Goal: Task Accomplishment & Management: Complete application form

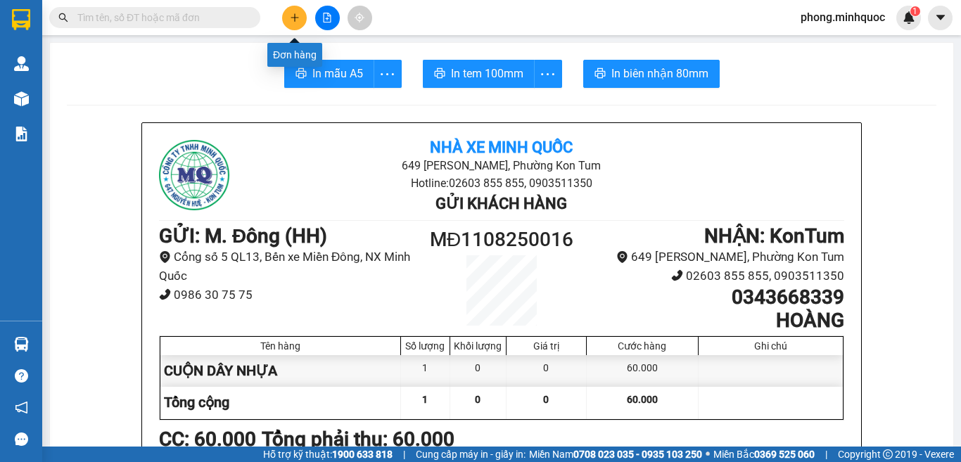
click at [295, 18] on icon "plus" at bounding box center [294, 17] width 1 height 8
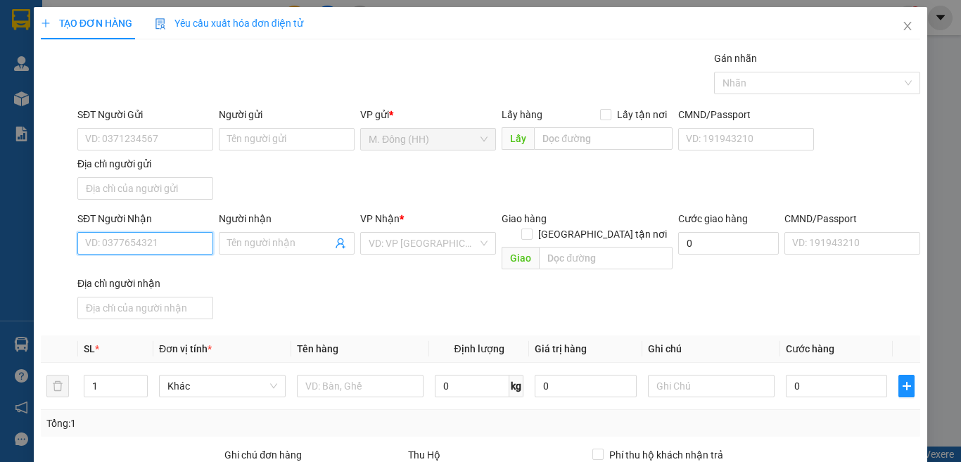
click at [163, 244] on input "SĐT Người Nhận" at bounding box center [145, 243] width 136 height 23
type input "0905827579"
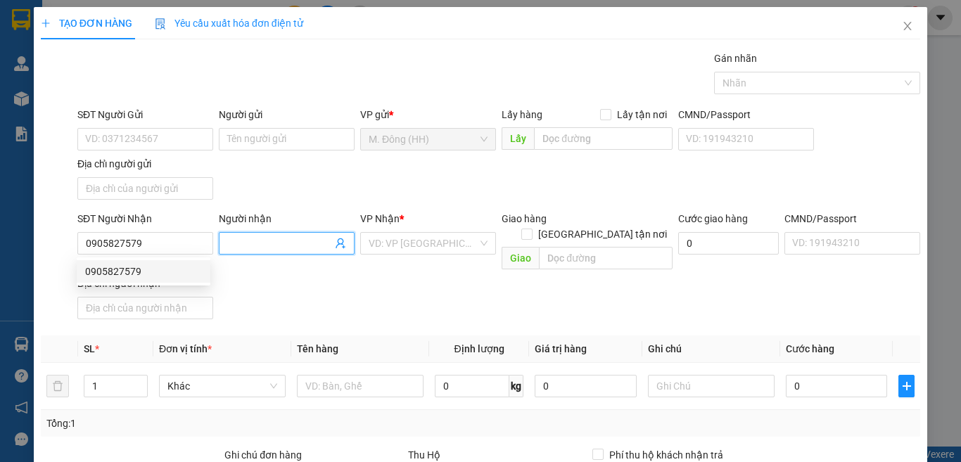
click at [250, 236] on input "Người nhận" at bounding box center [279, 243] width 105 height 15
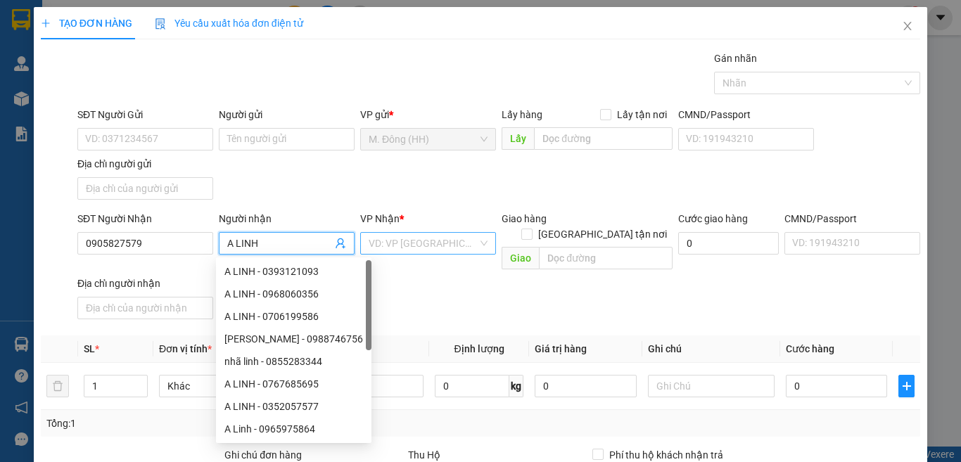
type input "A LINH"
click at [411, 247] on input "search" at bounding box center [423, 243] width 109 height 21
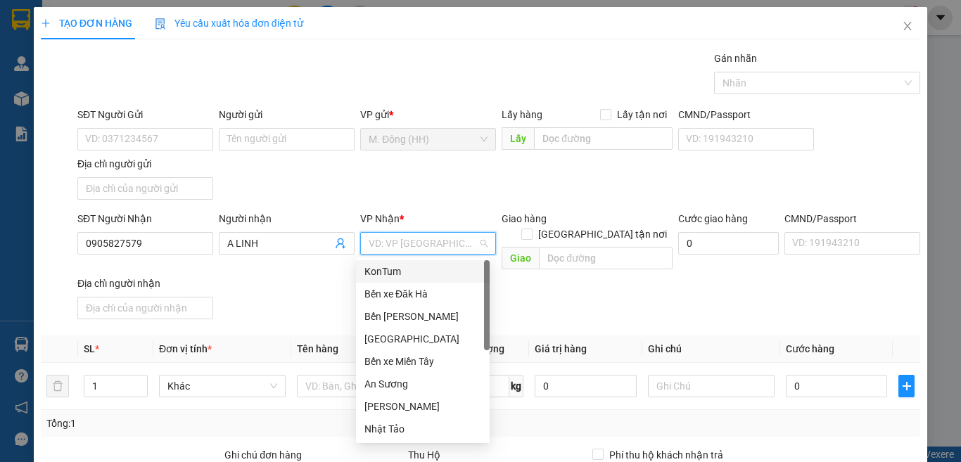
click at [411, 269] on div "KonTum" at bounding box center [422, 271] width 117 height 15
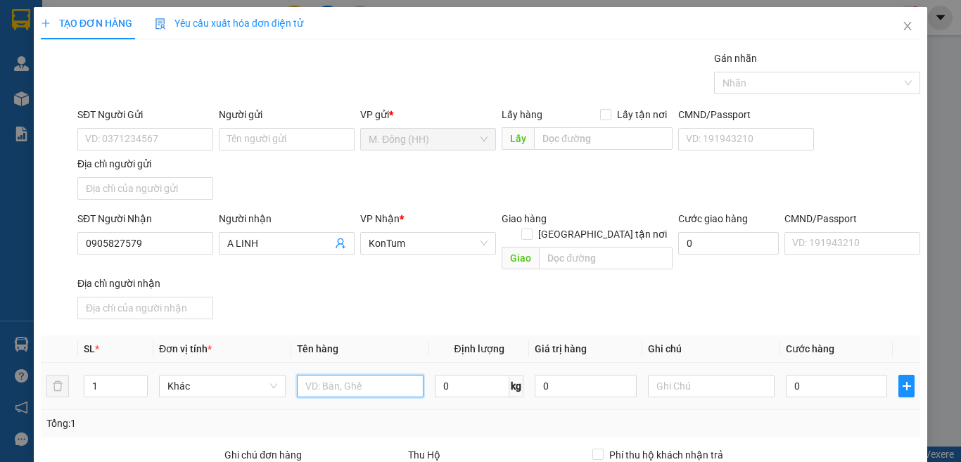
click at [333, 375] on input "text" at bounding box center [360, 386] width 127 height 23
type input "HS"
click at [817, 375] on input "0" at bounding box center [836, 386] width 101 height 23
type input "3"
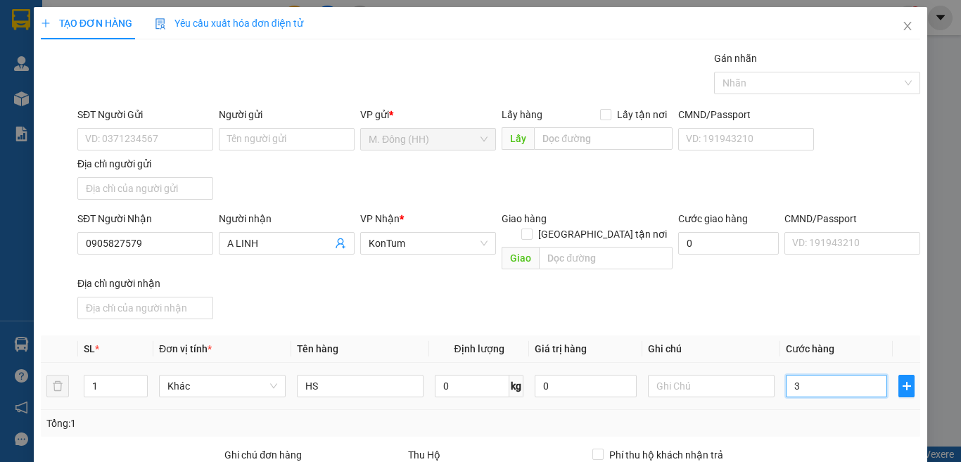
type input "3"
type input "30"
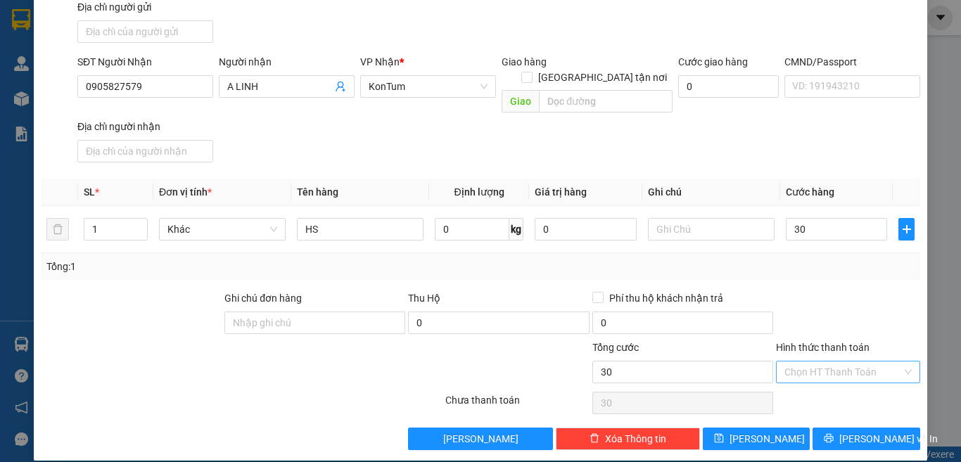
type input "30.000"
click at [832, 362] on input "Hình thức thanh toán" at bounding box center [842, 372] width 117 height 21
click at [832, 388] on div "Tại văn phòng" at bounding box center [837, 384] width 125 height 15
type input "0"
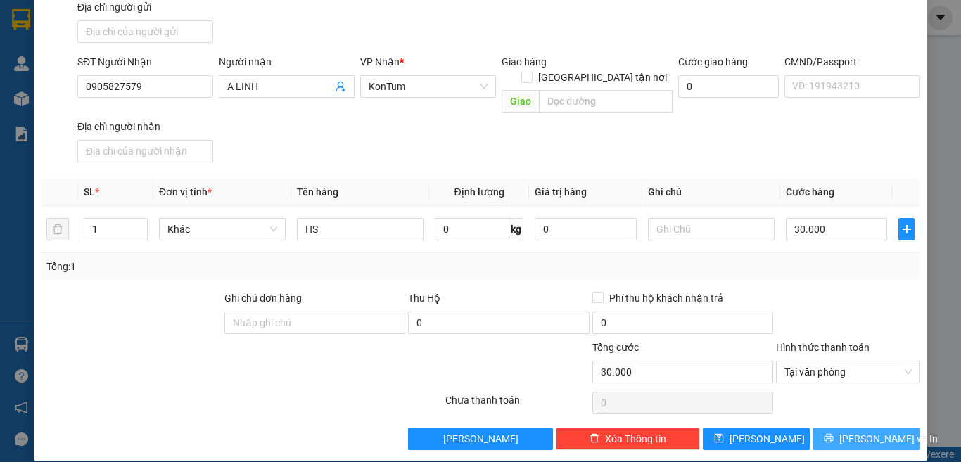
click at [832, 433] on icon "printer" at bounding box center [829, 438] width 10 height 10
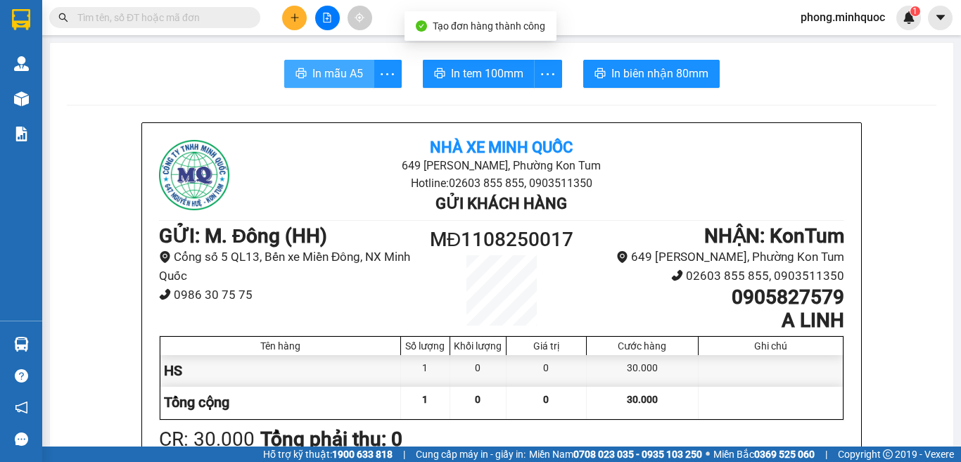
click at [324, 75] on span "In mẫu A5" at bounding box center [337, 74] width 51 height 18
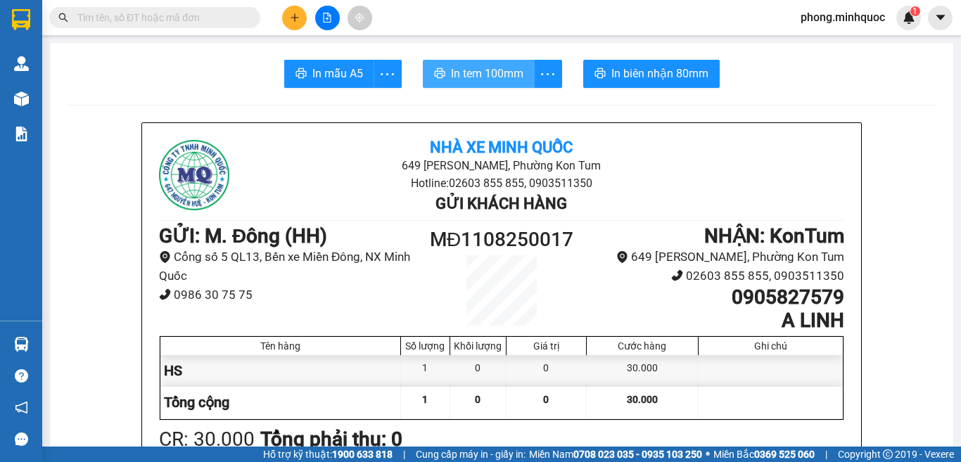
click at [464, 65] on span "In tem 100mm" at bounding box center [487, 74] width 72 height 18
click at [160, 22] on input "text" at bounding box center [160, 17] width 166 height 15
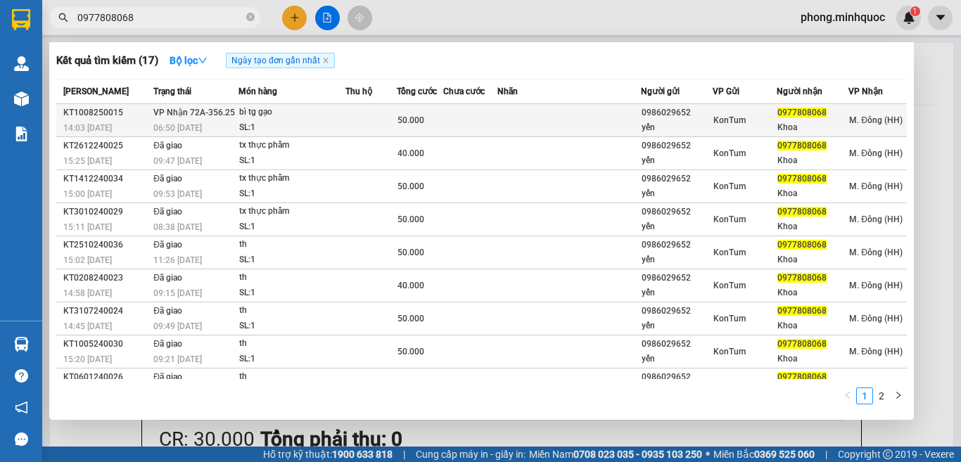
type input "0977808068"
click at [461, 118] on td at bounding box center [470, 120] width 54 height 33
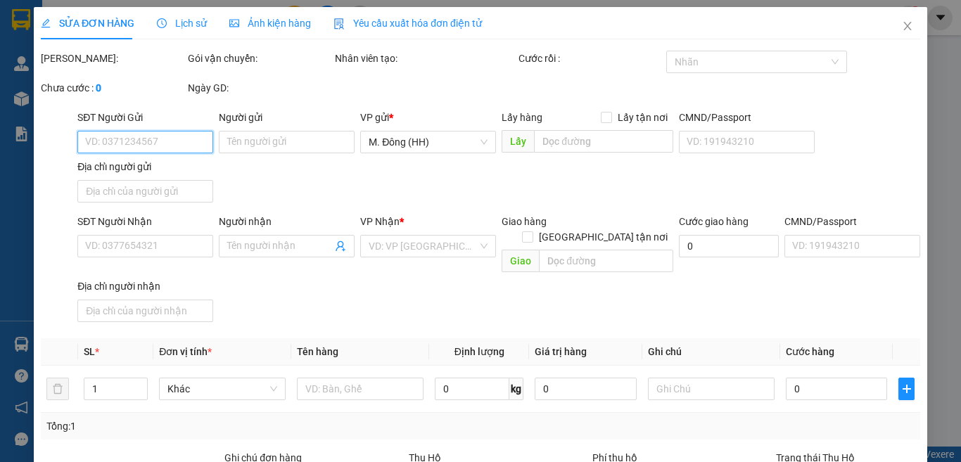
type input "0986029652"
type input "yến"
type input "0977808068"
type input "Khoa"
type input "50.000"
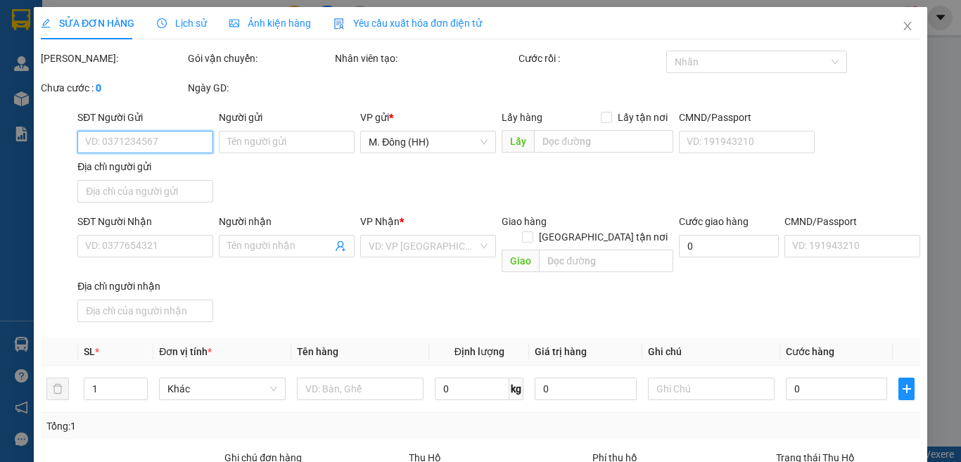
type input "0"
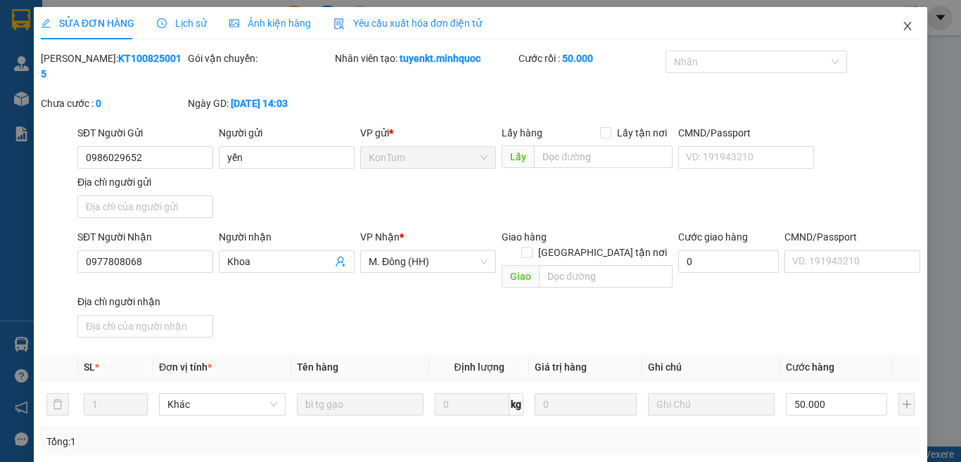
click at [902, 24] on icon "close" at bounding box center [907, 25] width 11 height 11
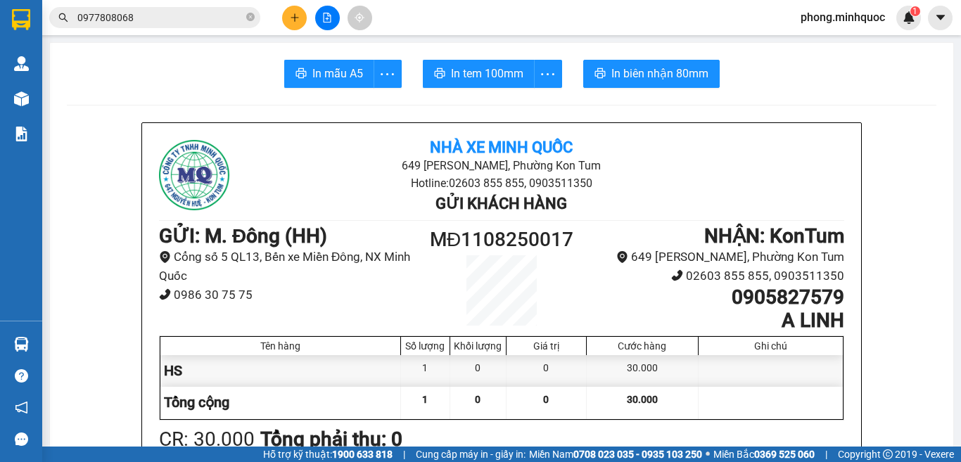
click at [170, 14] on input "0977808068" at bounding box center [160, 17] width 166 height 15
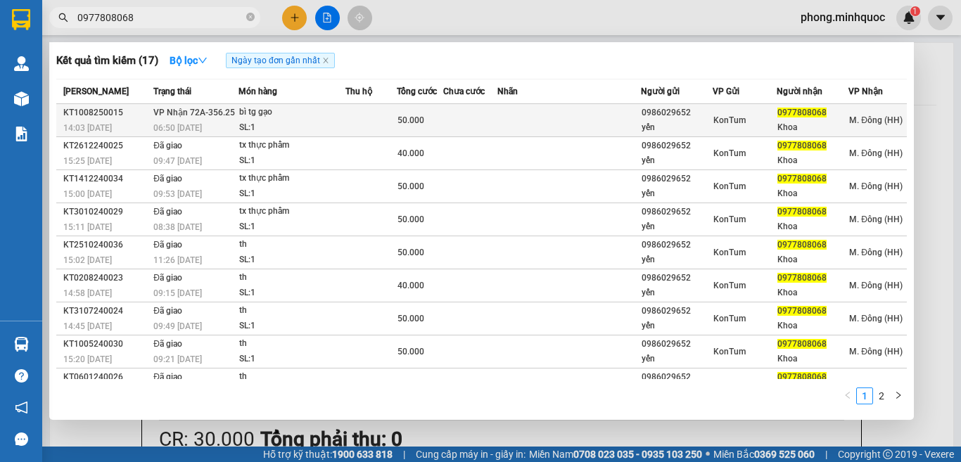
click at [284, 117] on div "bì tg gạo" at bounding box center [292, 112] width 106 height 15
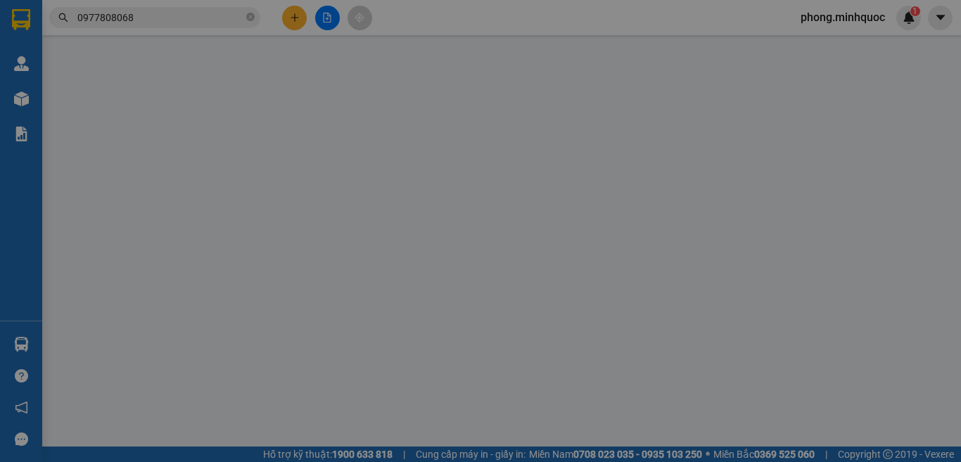
type input "0986029652"
type input "yến"
type input "0977808068"
type input "Khoa"
type input "50.000"
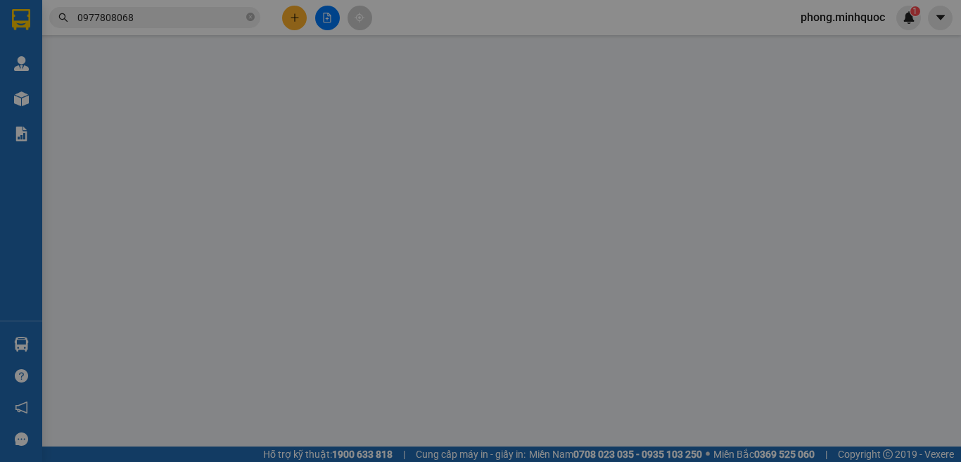
type input "0"
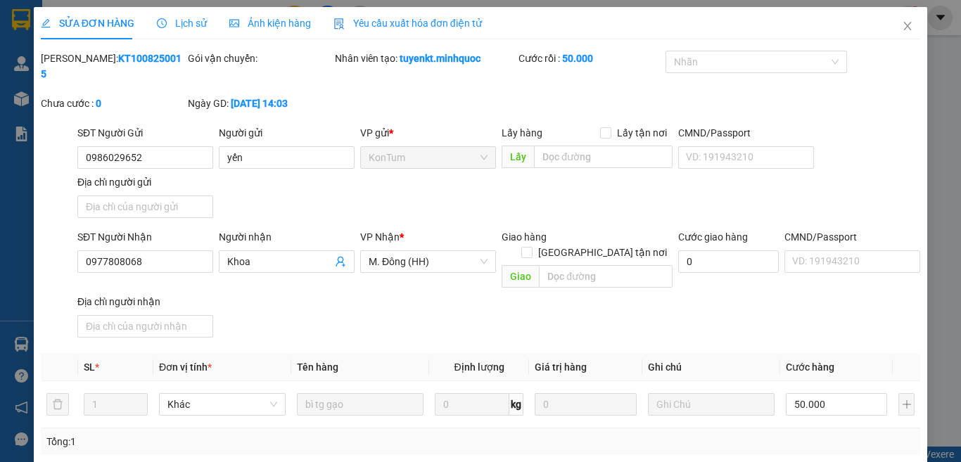
click at [902, 25] on icon "close" at bounding box center [907, 25] width 11 height 11
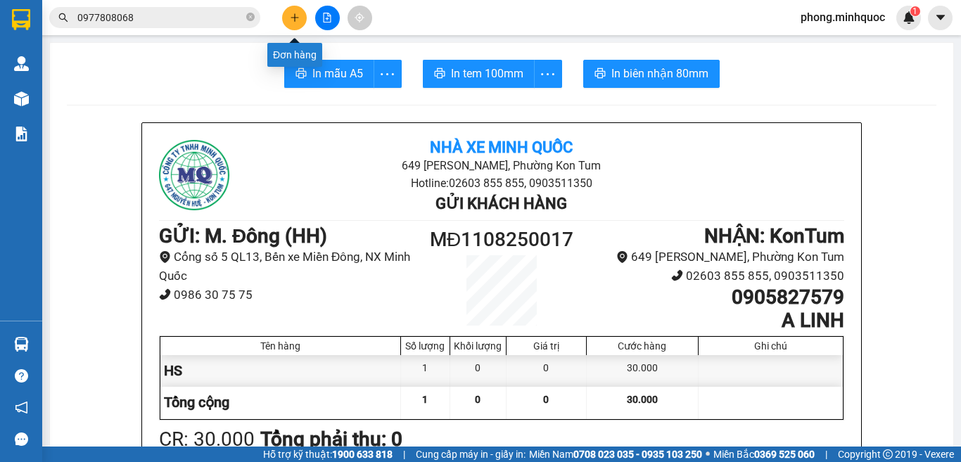
click at [290, 14] on icon "plus" at bounding box center [295, 18] width 10 height 10
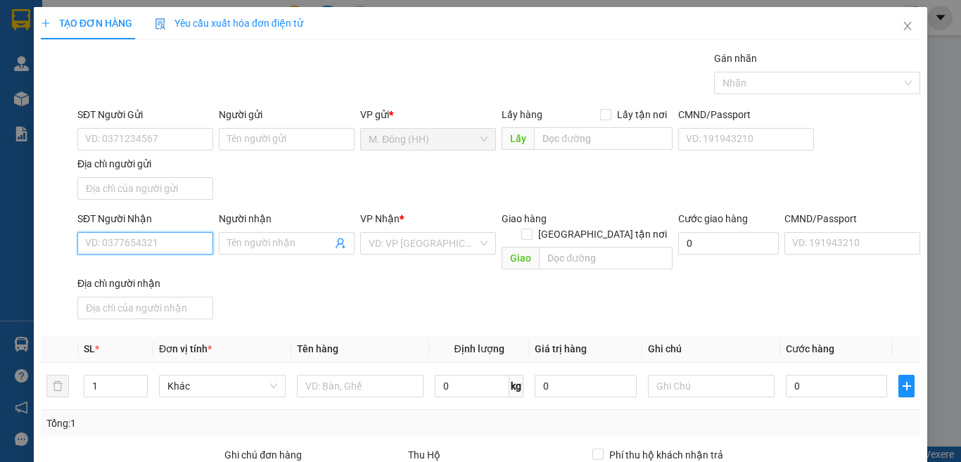
click at [136, 243] on input "SĐT Người Nhận" at bounding box center [145, 243] width 136 height 23
type input "0888500579"
click at [139, 266] on div "0888500579 - Tuyết" at bounding box center [143, 271] width 117 height 15
type input "Tuyết"
type input "0888500579"
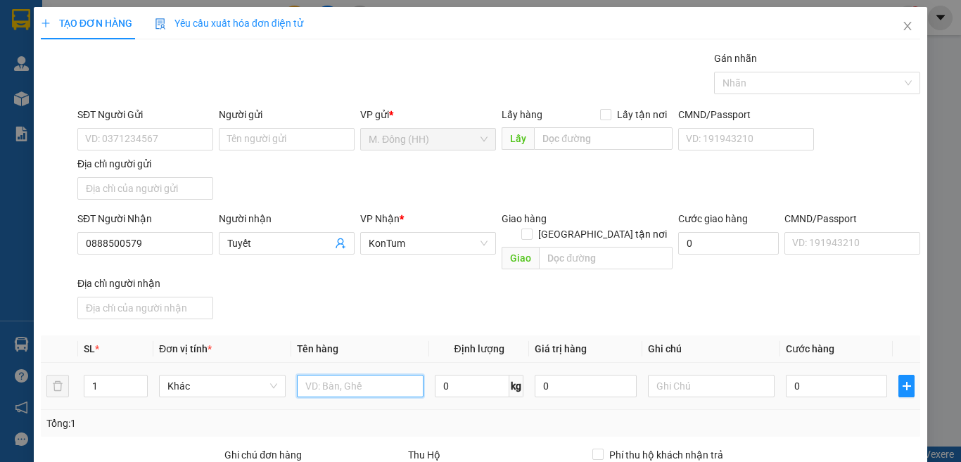
click at [343, 375] on input "text" at bounding box center [360, 386] width 127 height 23
type input "59V2-72491"
click at [822, 375] on input "0" at bounding box center [836, 386] width 101 height 23
type input "7"
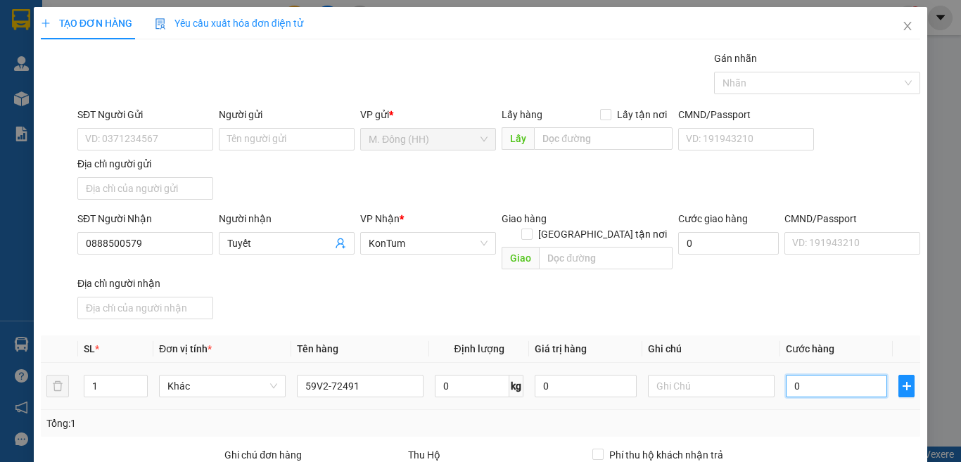
type input "7"
type input "70"
type input "700"
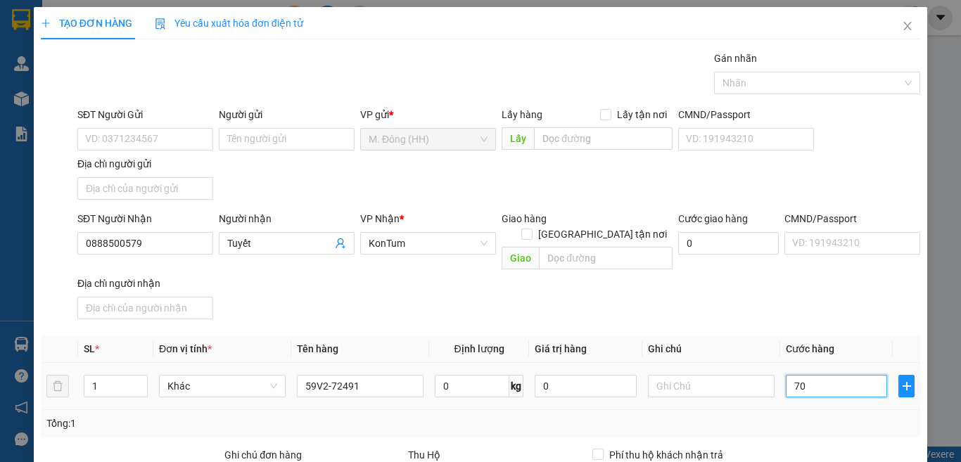
type input "700"
type input "700.000"
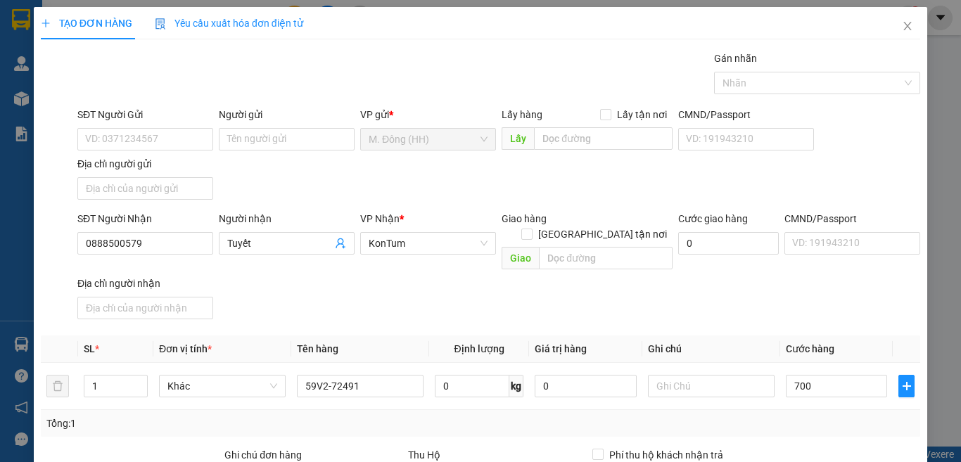
type input "700.000"
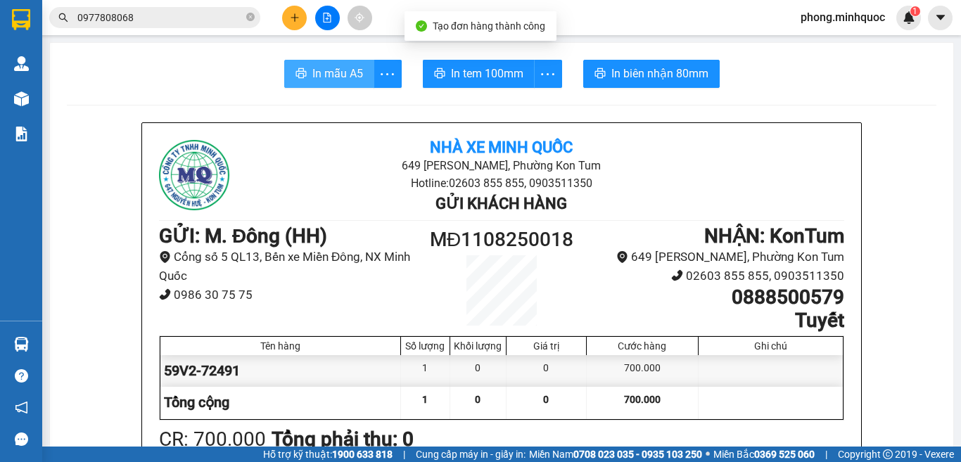
click at [322, 79] on span "In mẫu A5" at bounding box center [337, 74] width 51 height 18
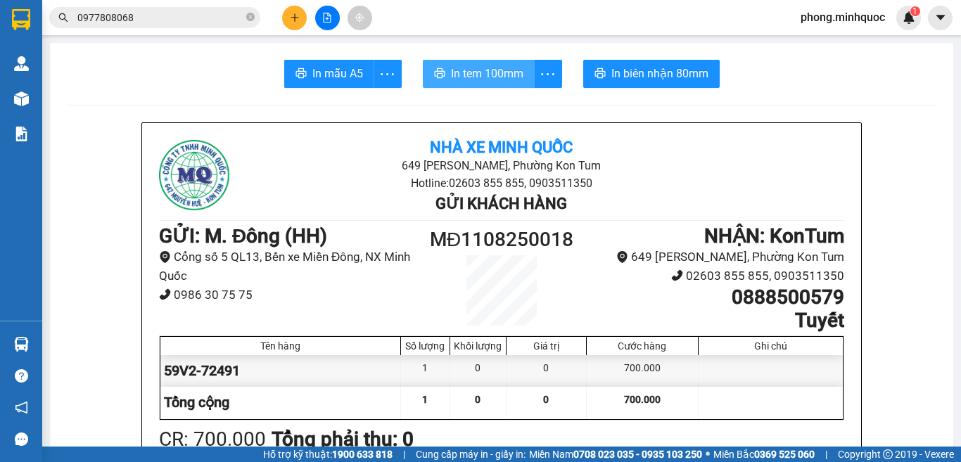
click at [493, 77] on span "In tem 100mm" at bounding box center [487, 74] width 72 height 18
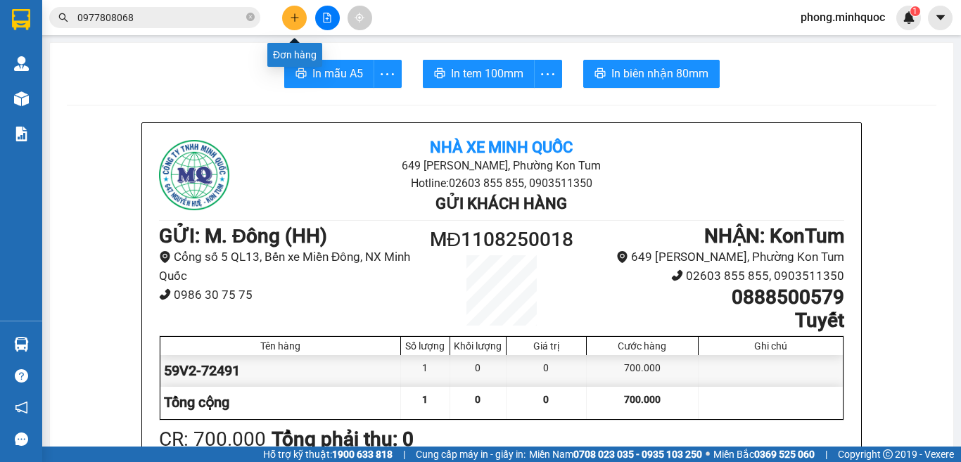
click at [290, 23] on button at bounding box center [294, 18] width 25 height 25
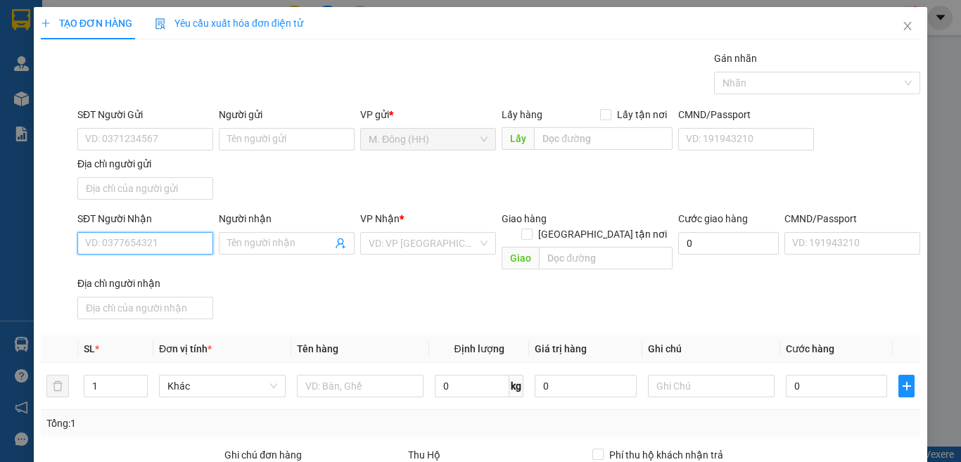
click at [113, 242] on input "SĐT Người Nhận" at bounding box center [145, 243] width 136 height 23
type input "0941356709"
click at [105, 272] on div "0941356709 - Út mio" at bounding box center [143, 271] width 117 height 15
type input "Út mio"
type input "0941356709"
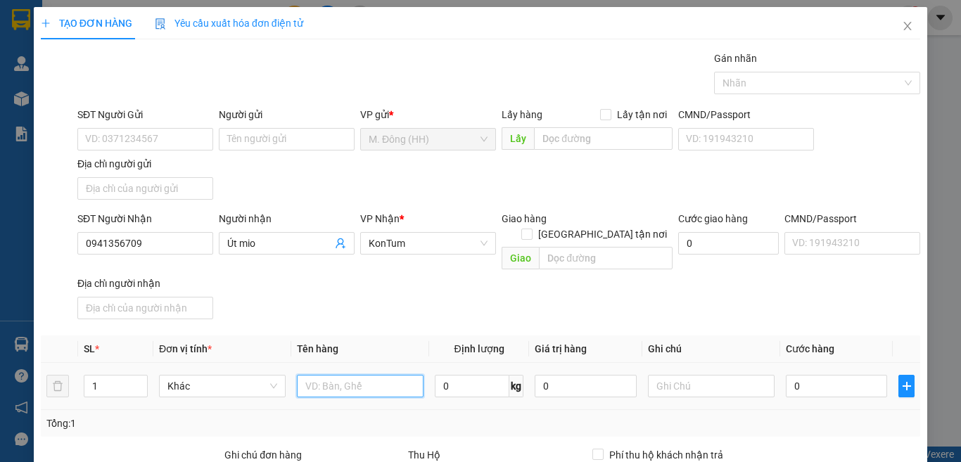
click at [341, 375] on input "text" at bounding box center [360, 386] width 127 height 23
type input "CỤC"
click at [819, 375] on input "0" at bounding box center [836, 386] width 101 height 23
type input "6"
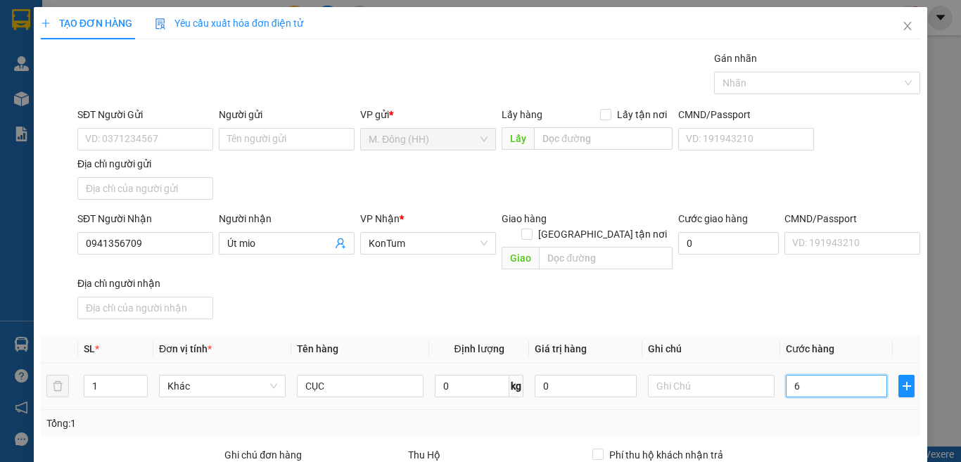
type input "6"
type input "60"
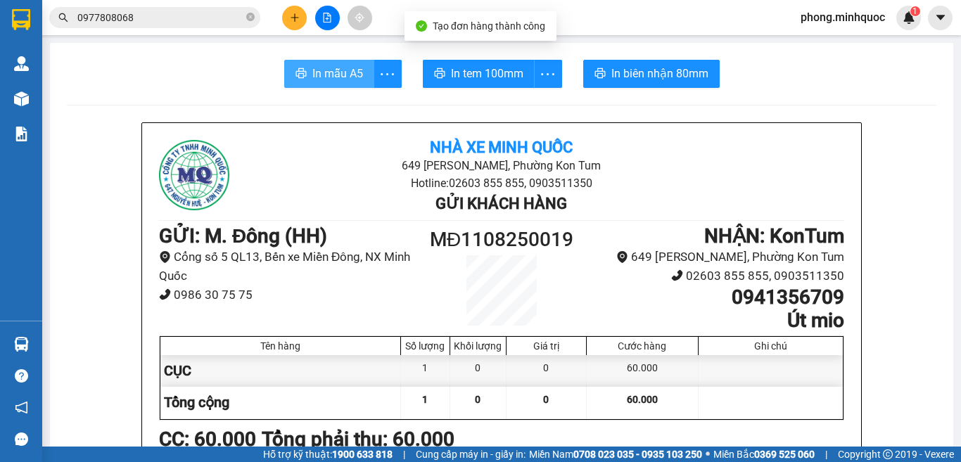
click at [319, 71] on span "In mẫu A5" at bounding box center [337, 74] width 51 height 18
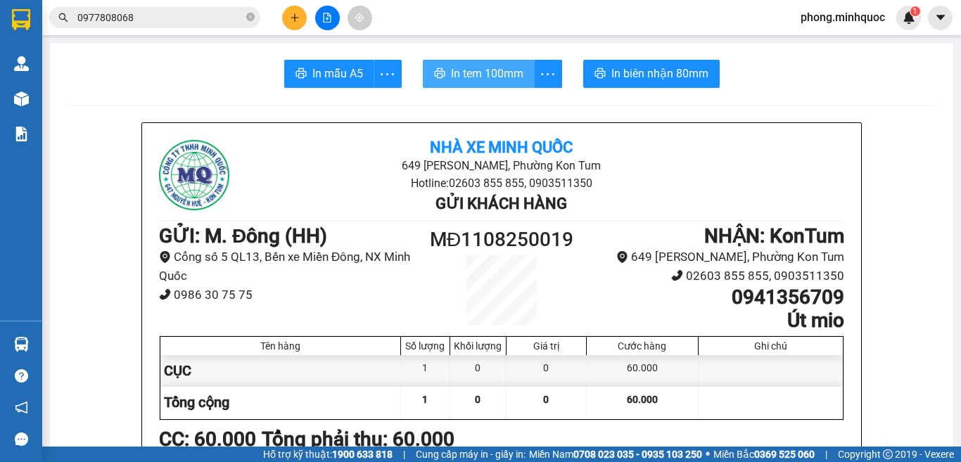
click at [504, 68] on span "In tem 100mm" at bounding box center [487, 74] width 72 height 18
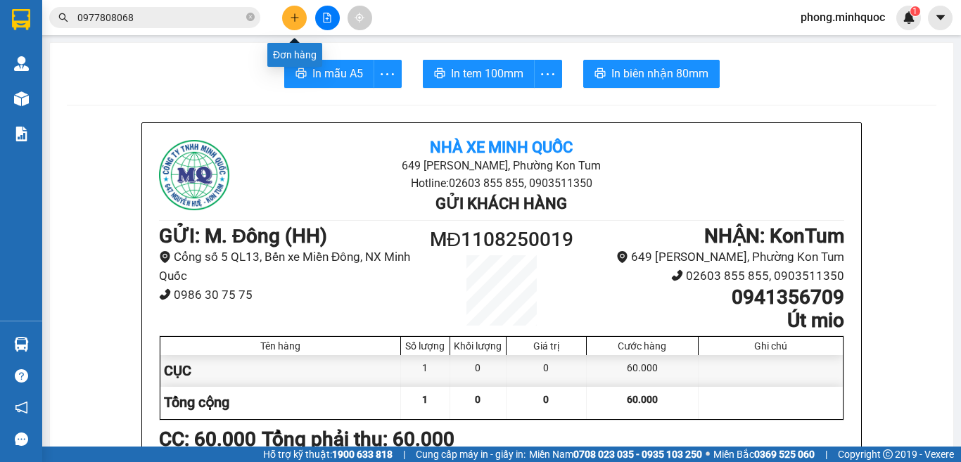
click at [286, 19] on button at bounding box center [294, 18] width 25 height 25
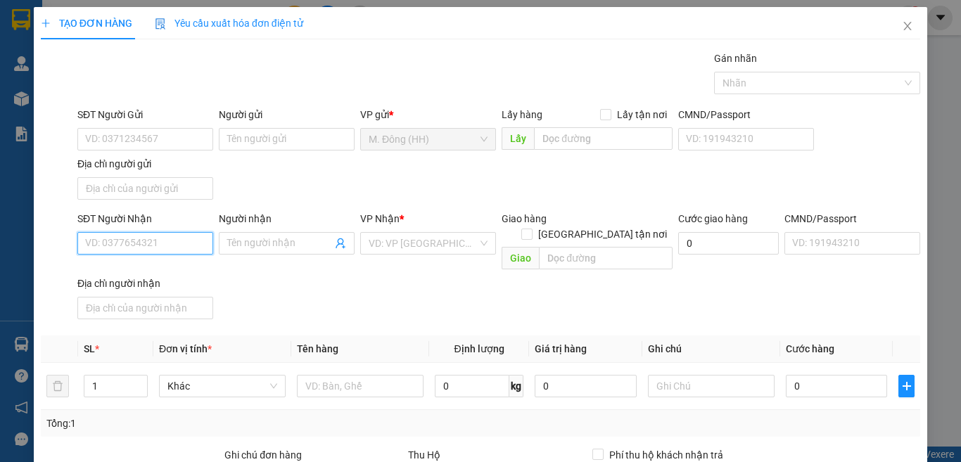
click at [147, 244] on input "SĐT Người Nhận" at bounding box center [145, 243] width 136 height 23
type input "0935696060"
click at [128, 269] on div "0935696060 - thủy" at bounding box center [143, 271] width 117 height 15
type input "thủy"
type input "0935696060"
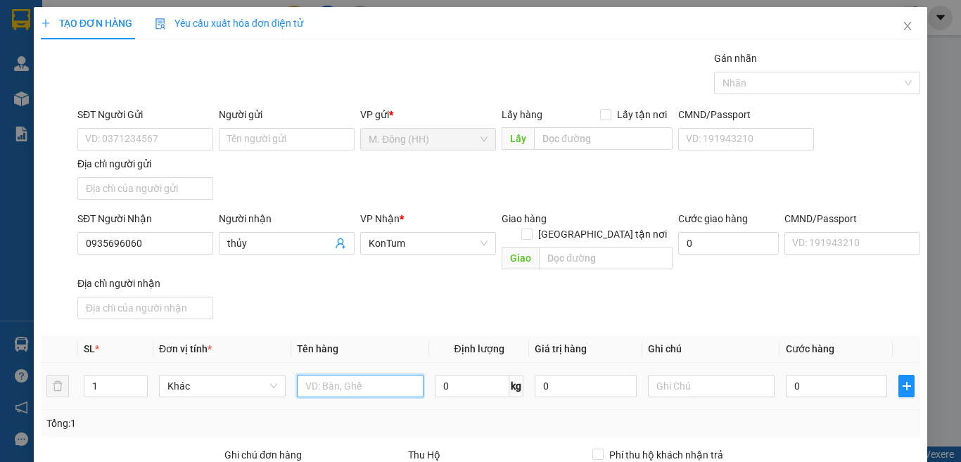
click at [355, 375] on input "text" at bounding box center [360, 386] width 127 height 23
type input "CỤC"
click at [817, 375] on input "0" at bounding box center [836, 386] width 101 height 23
type input "4"
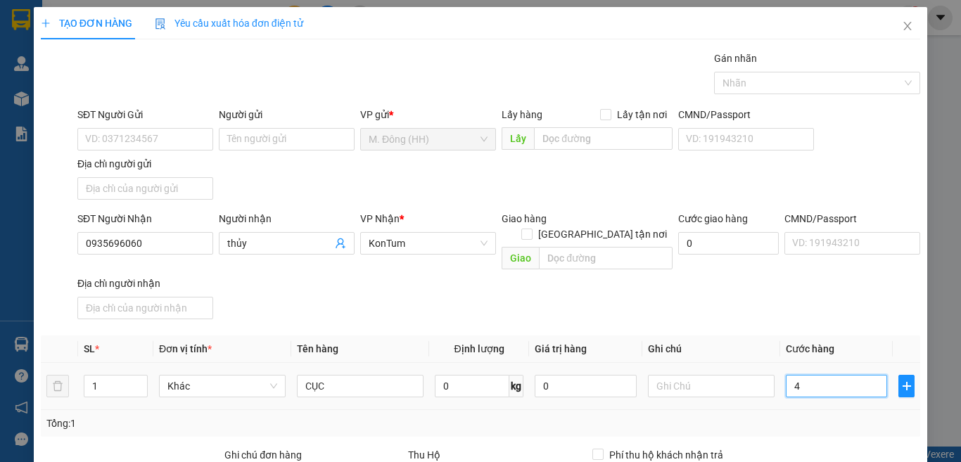
type input "4"
type input "40"
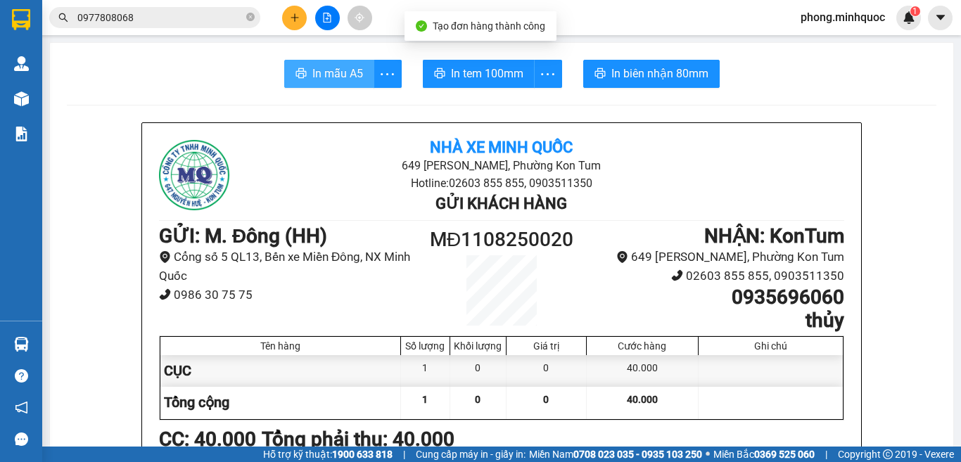
click at [331, 78] on span "In mẫu A5" at bounding box center [337, 74] width 51 height 18
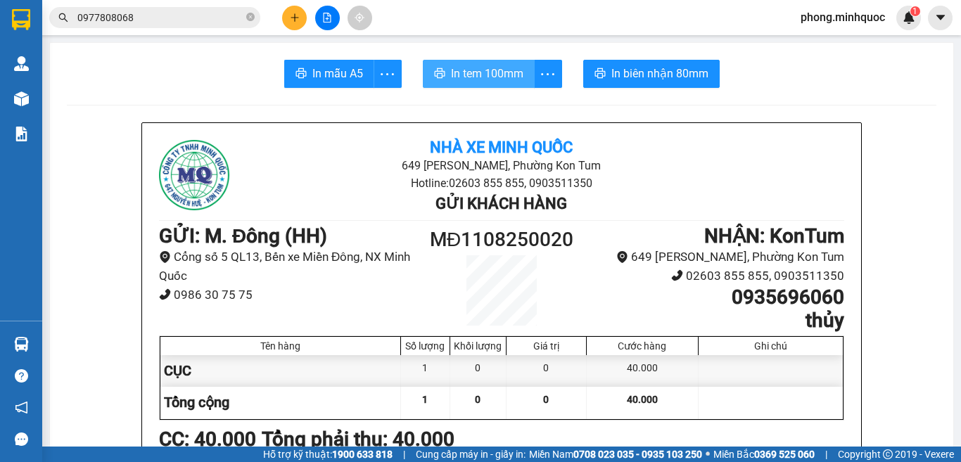
click at [484, 68] on span "In tem 100mm" at bounding box center [487, 74] width 72 height 18
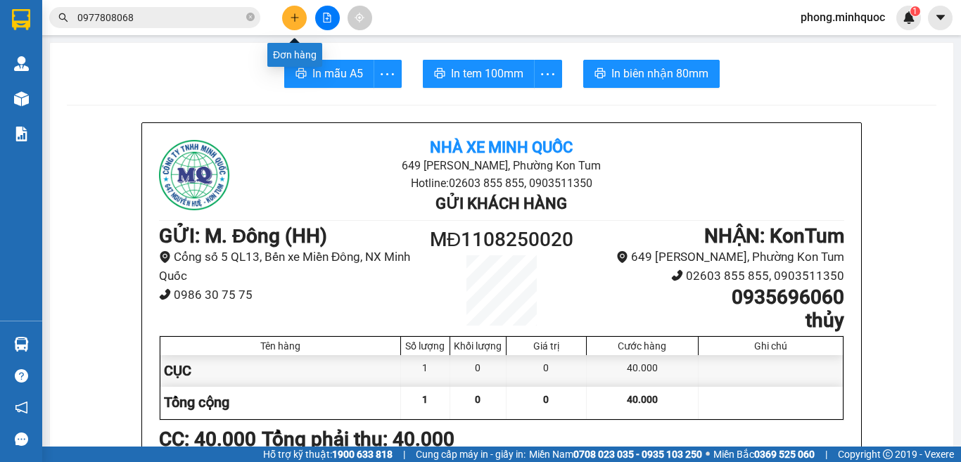
click at [290, 18] on icon "plus" at bounding box center [295, 18] width 10 height 10
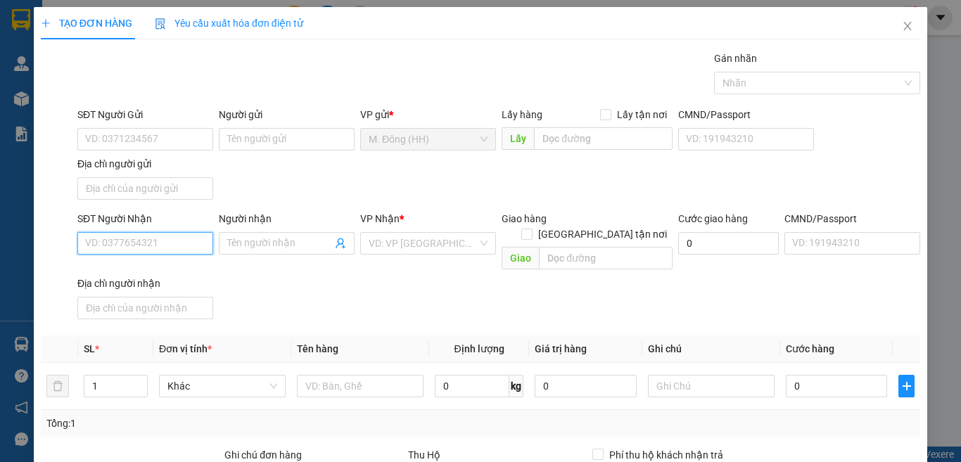
click at [108, 239] on input "SĐT Người Nhận" at bounding box center [145, 243] width 136 height 23
type input "0398228728"
click at [122, 269] on div "0398228728 - VIỂN" at bounding box center [143, 271] width 117 height 15
type input "VIỂN"
type input "0398228728"
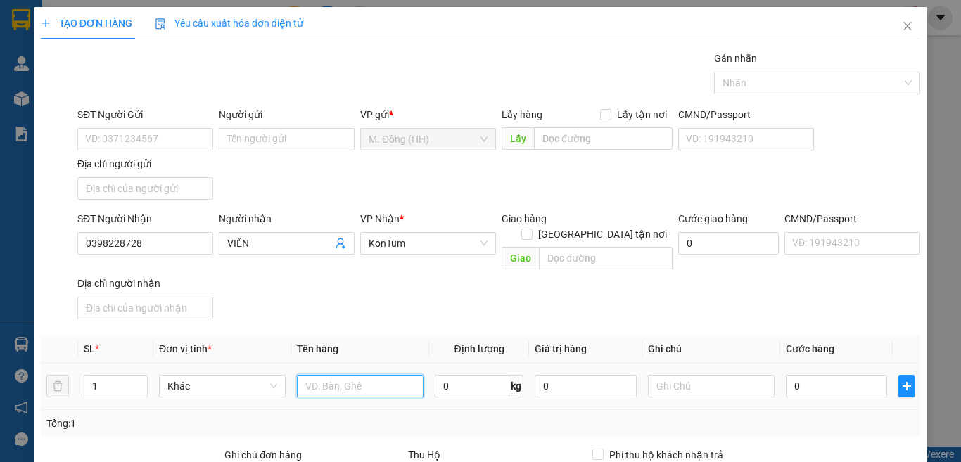
click at [371, 375] on input "text" at bounding box center [360, 386] width 127 height 23
type input "tg"
click at [838, 375] on input "0" at bounding box center [836, 386] width 101 height 23
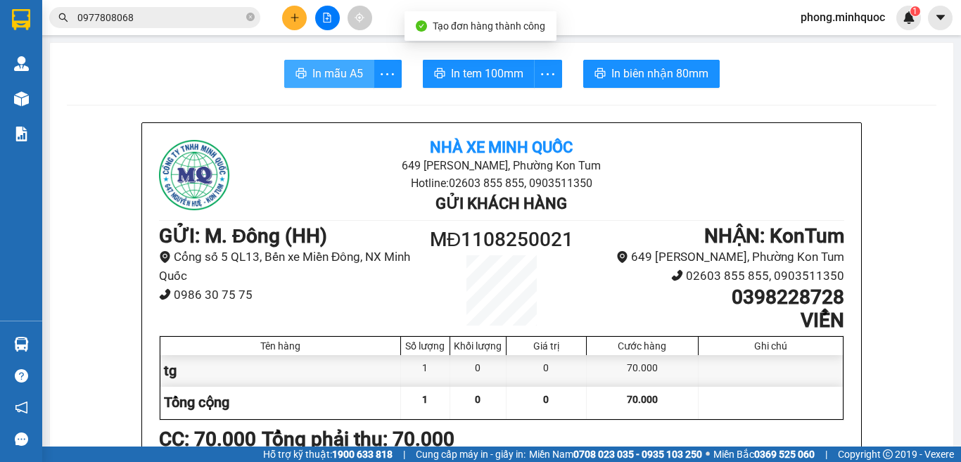
click at [327, 77] on span "In mẫu A5" at bounding box center [337, 74] width 51 height 18
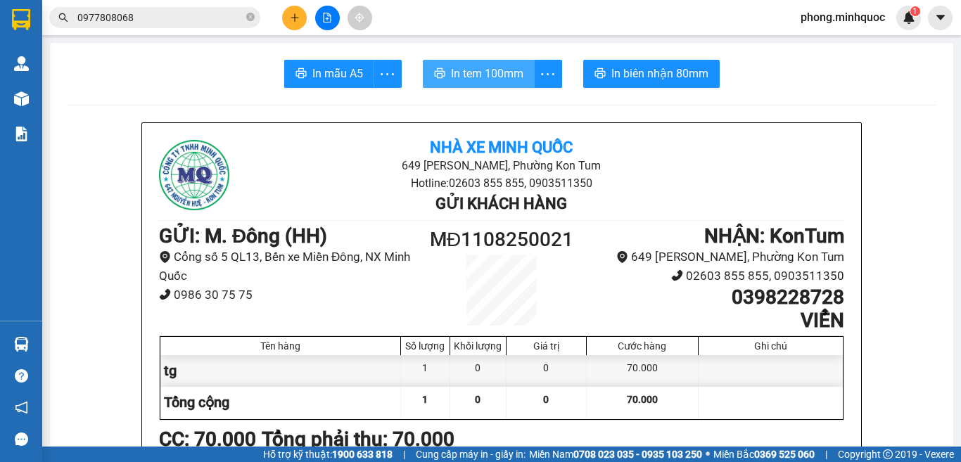
click at [481, 72] on span "In tem 100mm" at bounding box center [487, 74] width 72 height 18
click at [251, 16] on icon "close-circle" at bounding box center [250, 17] width 8 height 8
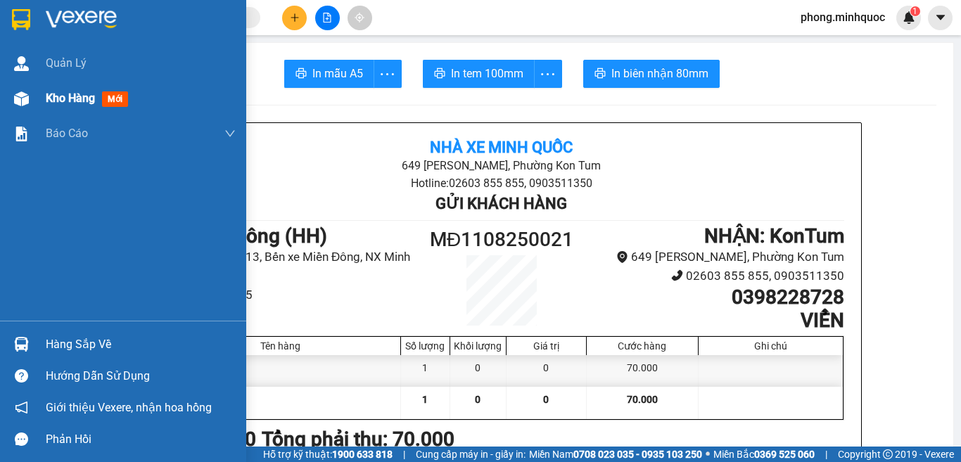
click at [124, 98] on span "mới" at bounding box center [115, 98] width 26 height 15
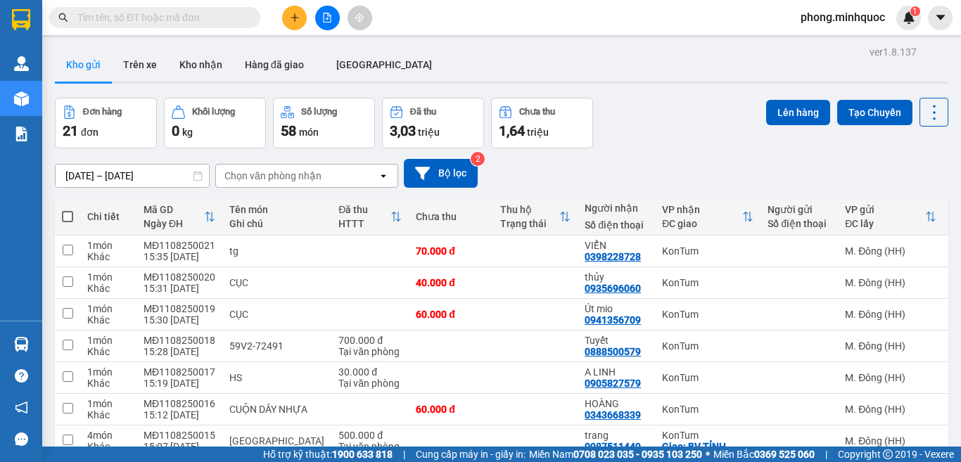
checkbox input "true"
click at [767, 113] on button "Lên hàng" at bounding box center [798, 112] width 64 height 25
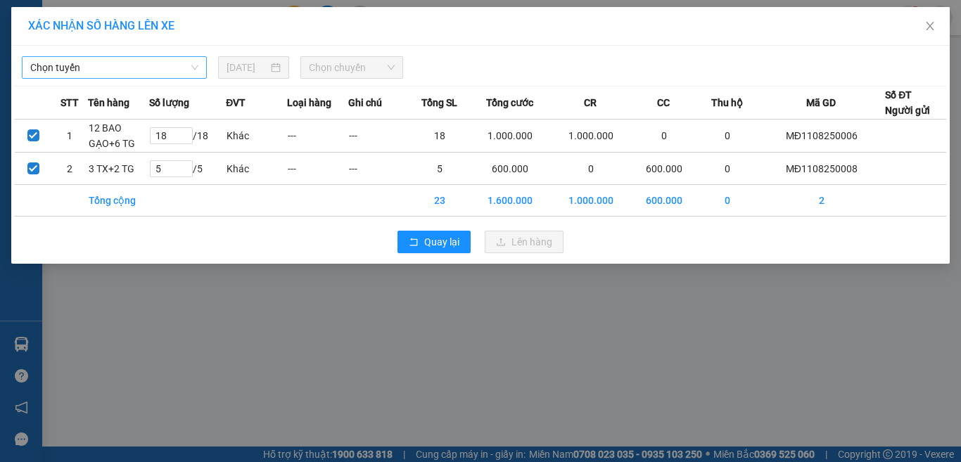
click at [130, 64] on span "Chọn tuyến" at bounding box center [114, 67] width 168 height 21
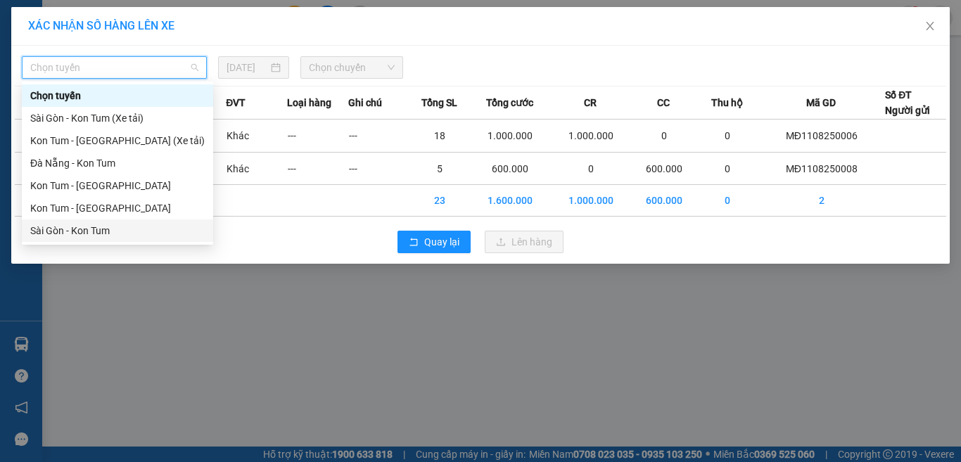
click at [58, 228] on div "Sài Gòn - Kon Tum" at bounding box center [117, 230] width 174 height 15
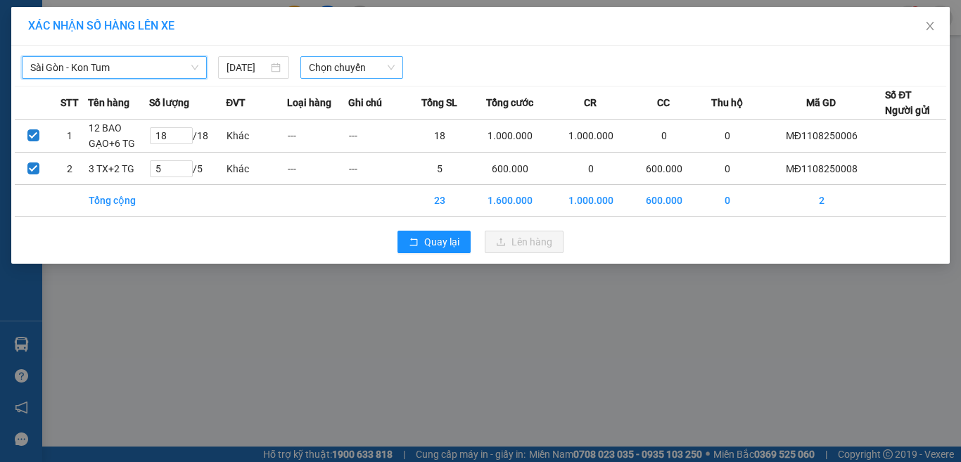
click at [358, 69] on span "Chọn chuyến" at bounding box center [352, 67] width 87 height 21
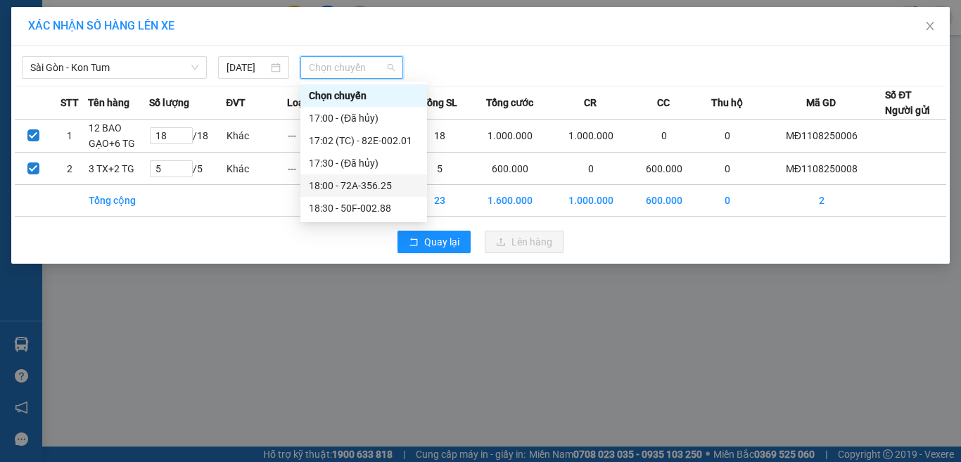
click at [354, 182] on div "18:00 - 72A-356.25" at bounding box center [364, 185] width 110 height 15
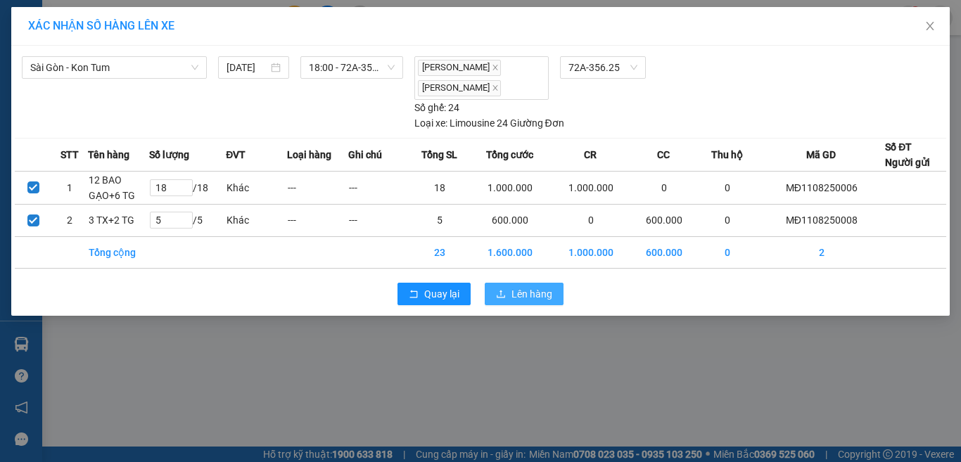
click at [516, 288] on span "Lên hàng" at bounding box center [531, 293] width 41 height 15
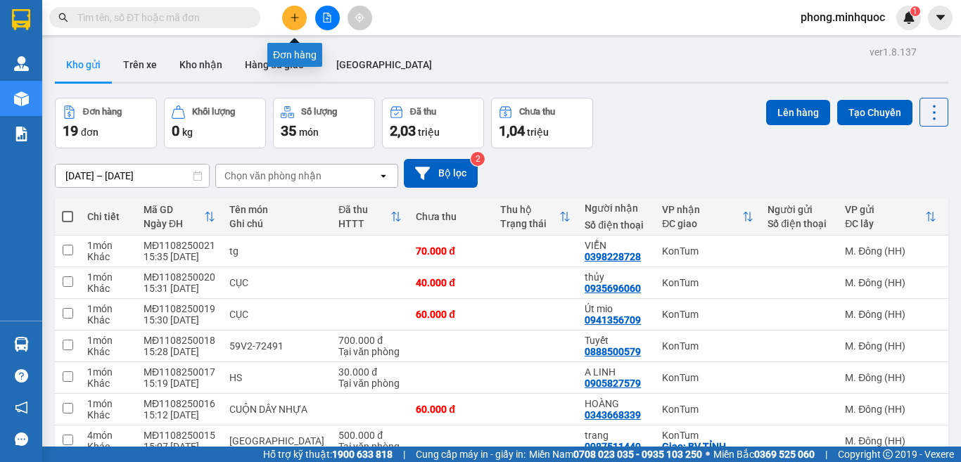
click at [286, 19] on button at bounding box center [294, 18] width 25 height 25
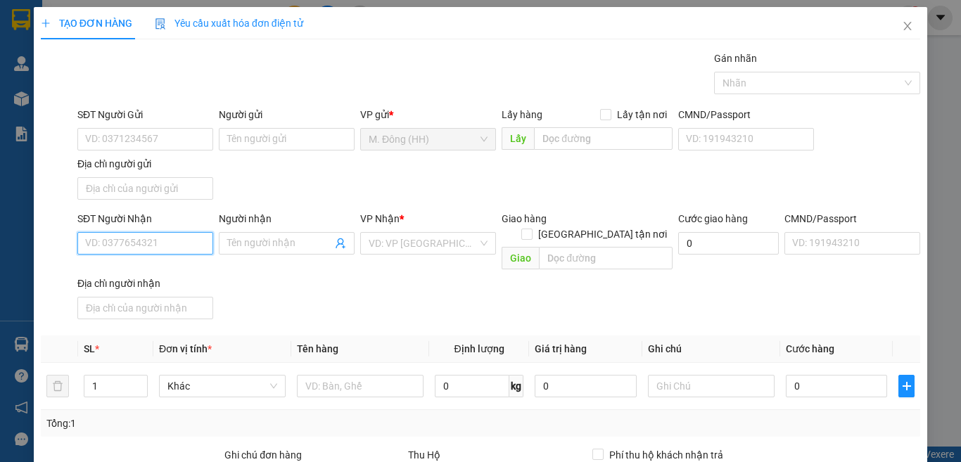
click at [165, 250] on input "SĐT Người Nhận" at bounding box center [145, 243] width 136 height 23
type input "0905225689"
click at [122, 267] on div "0905225689 - HƯƠNG" at bounding box center [143, 271] width 117 height 15
type input "HƯƠNG"
type input "0905225689"
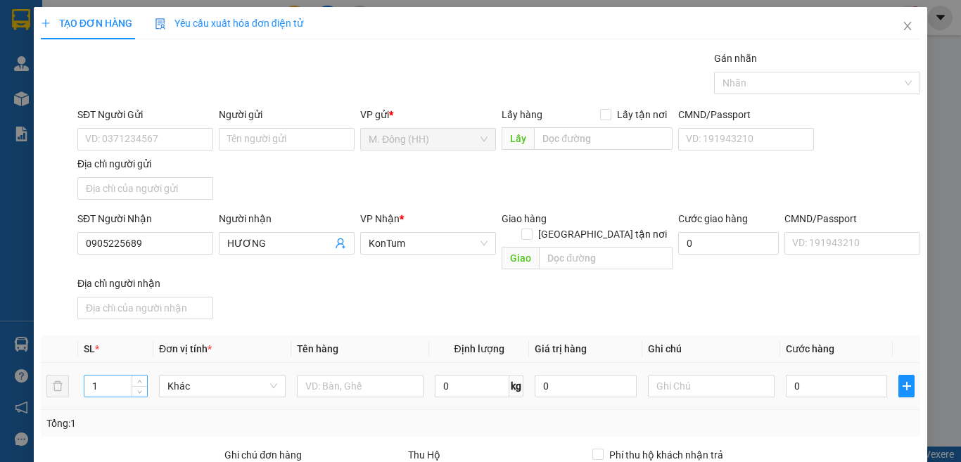
click at [108, 376] on input "1" at bounding box center [115, 386] width 63 height 21
type input "15"
click at [331, 375] on input "text" at bounding box center [360, 386] width 127 height 23
type input "tg bình chữa cháy"
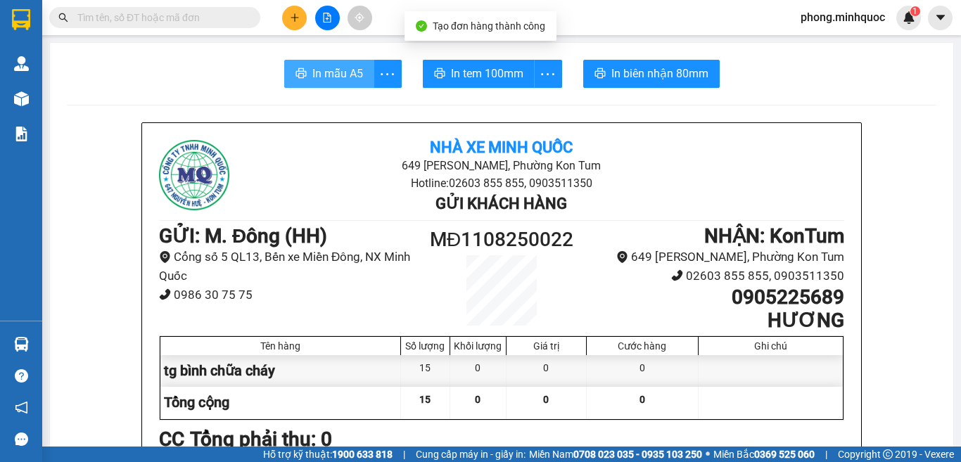
click at [321, 70] on span "In mẫu A5" at bounding box center [337, 74] width 51 height 18
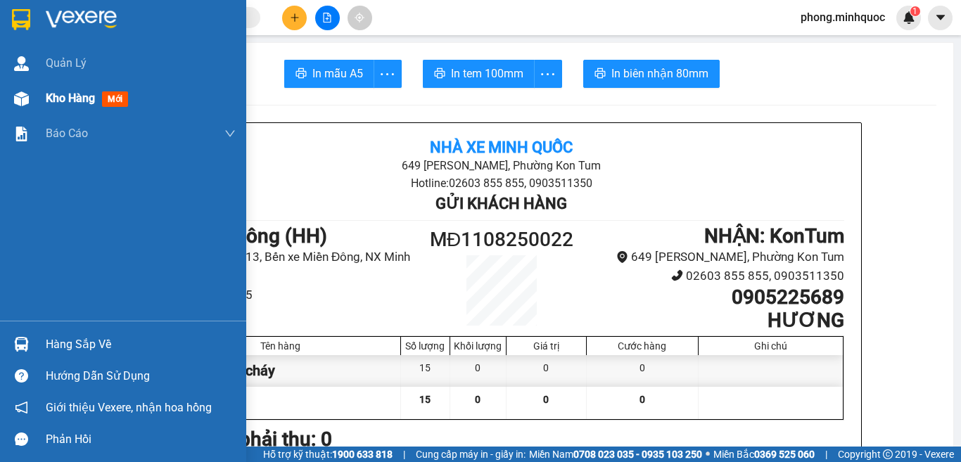
click at [111, 96] on span "mới" at bounding box center [115, 98] width 26 height 15
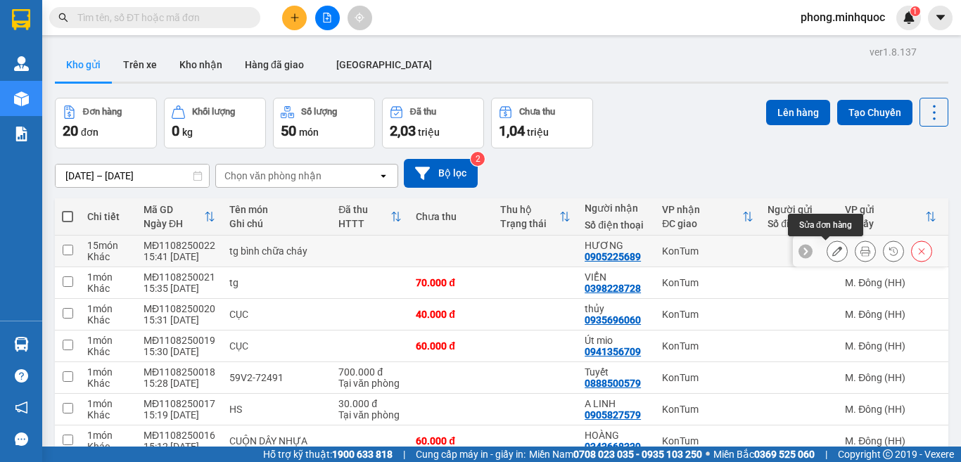
click at [827, 251] on button at bounding box center [837, 251] width 20 height 25
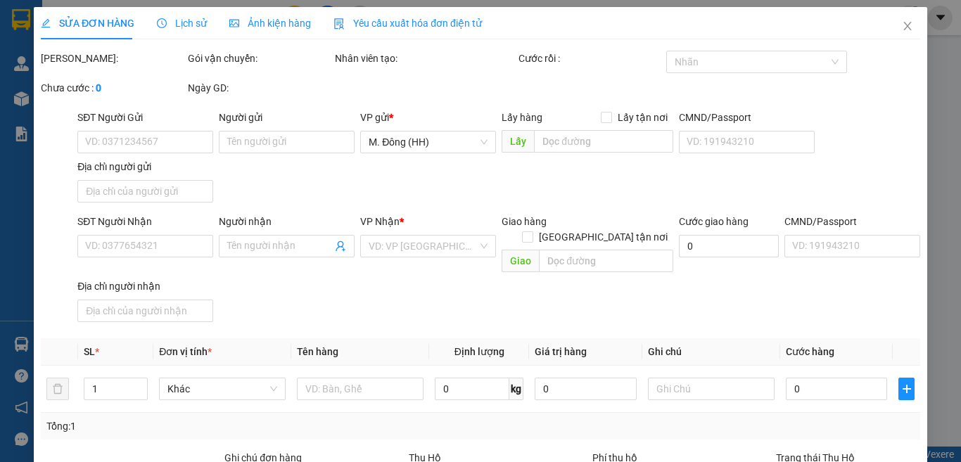
type input "0905225689"
type input "HƯƠNG"
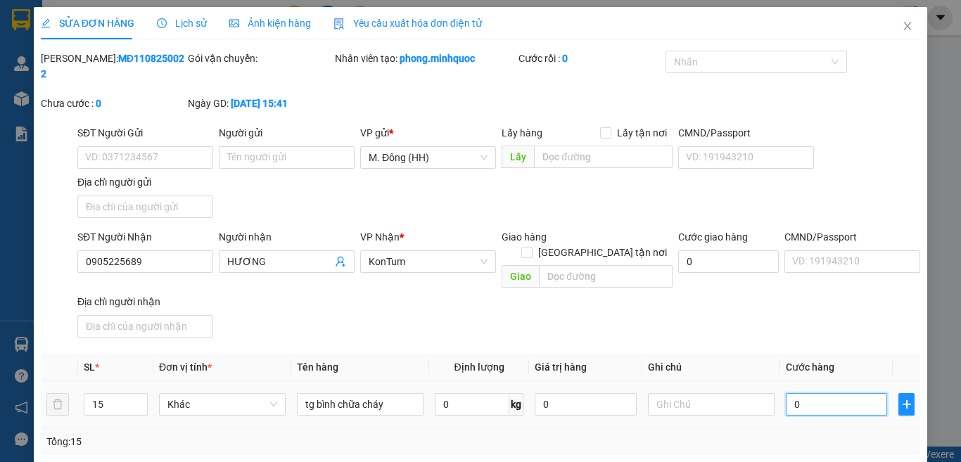
click at [807, 393] on input "0" at bounding box center [836, 404] width 101 height 23
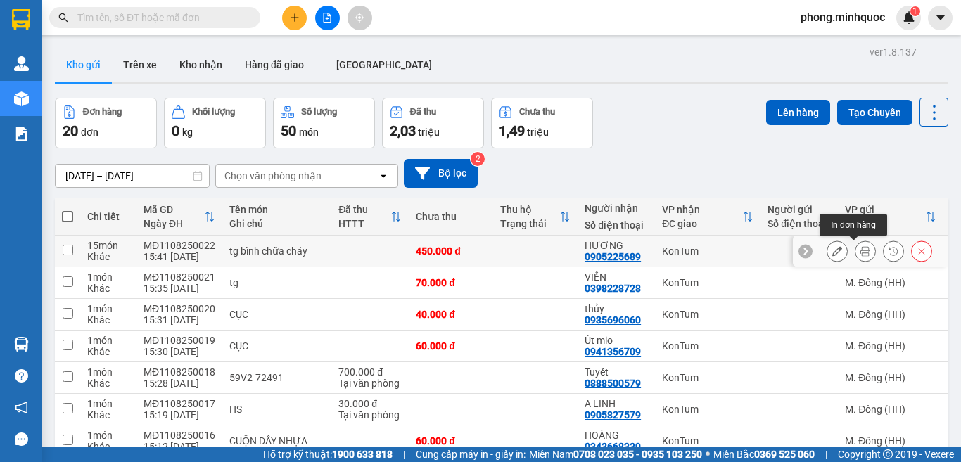
click at [860, 250] on icon at bounding box center [865, 251] width 10 height 10
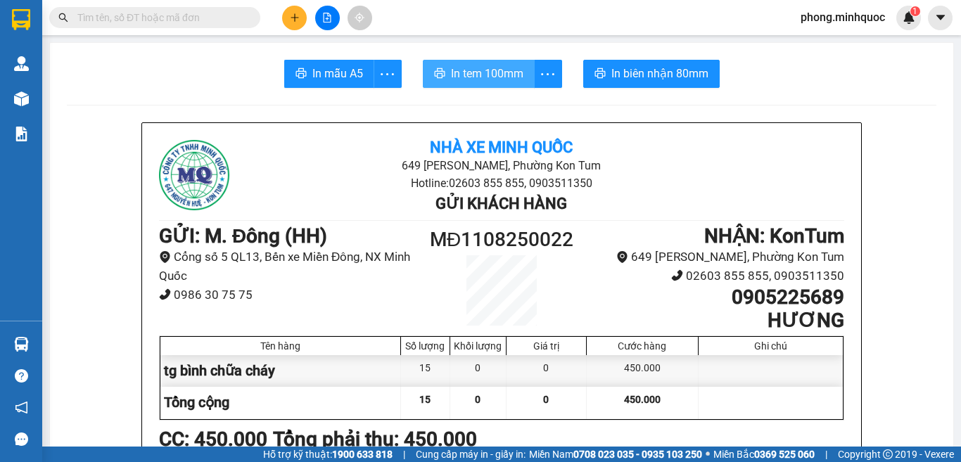
click at [477, 72] on span "In tem 100mm" at bounding box center [487, 74] width 72 height 18
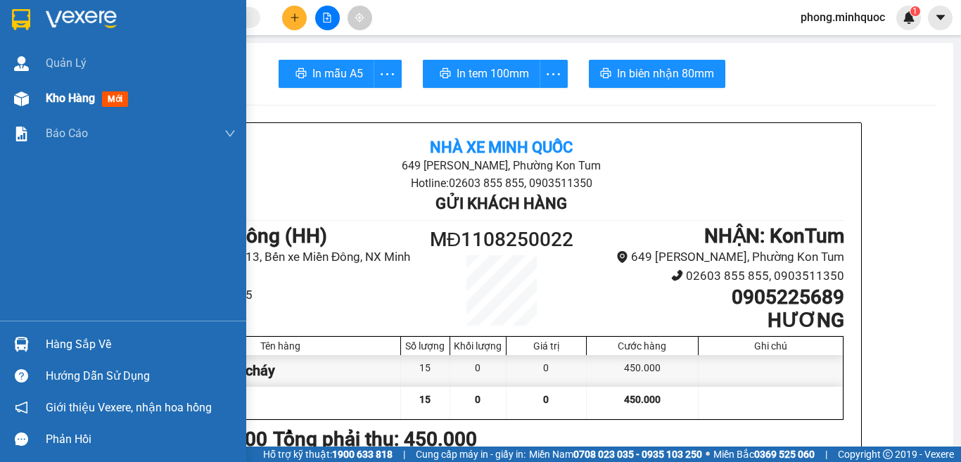
click at [110, 94] on span "mới" at bounding box center [115, 98] width 26 height 15
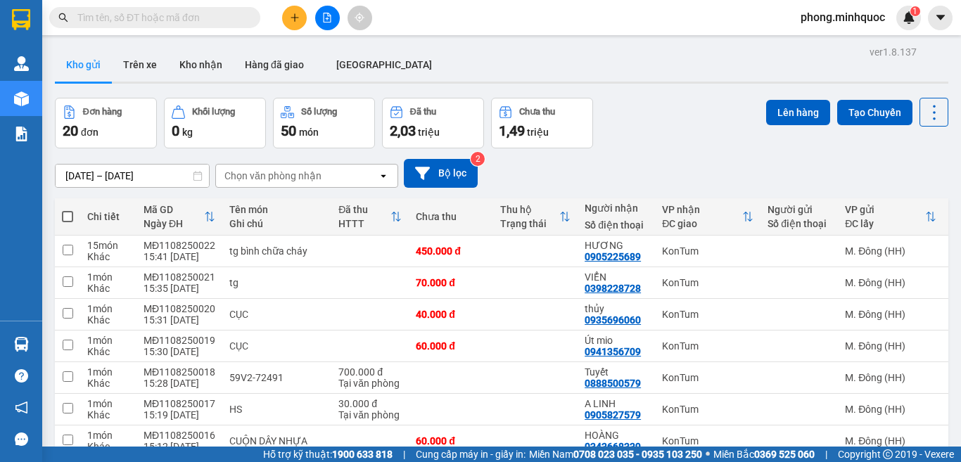
checkbox input "true"
click at [778, 107] on button "Lên hàng" at bounding box center [798, 112] width 64 height 25
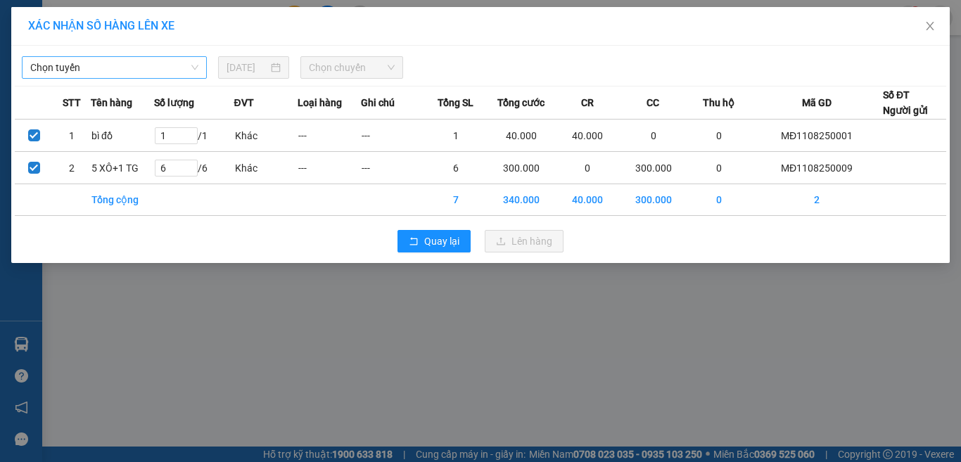
click at [130, 70] on span "Chọn tuyến" at bounding box center [114, 67] width 168 height 21
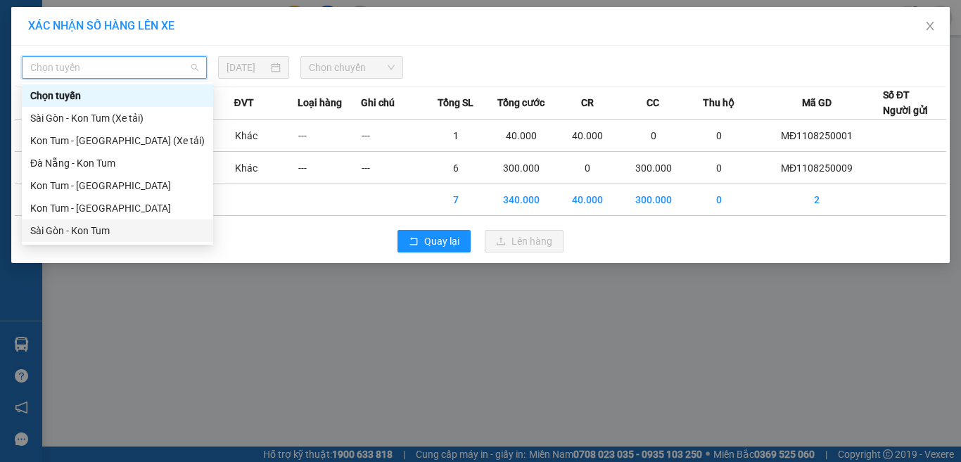
click at [86, 233] on div "Sài Gòn - Kon Tum" at bounding box center [117, 230] width 174 height 15
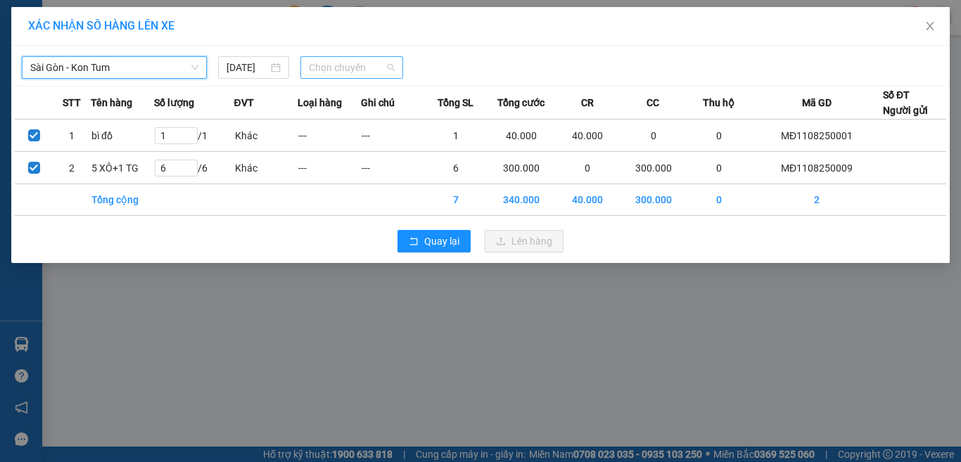
click at [345, 70] on span "Chọn chuyến" at bounding box center [352, 67] width 87 height 21
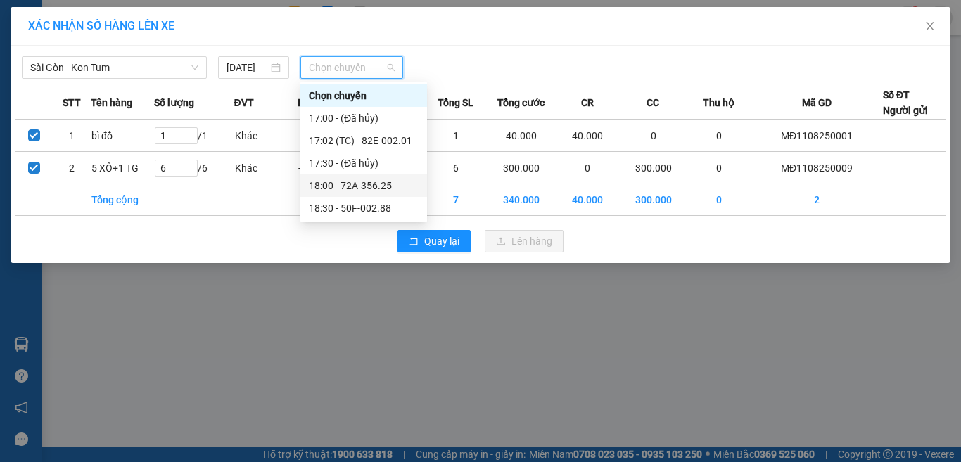
click at [330, 180] on div "18:00 - 72A-356.25" at bounding box center [364, 185] width 110 height 15
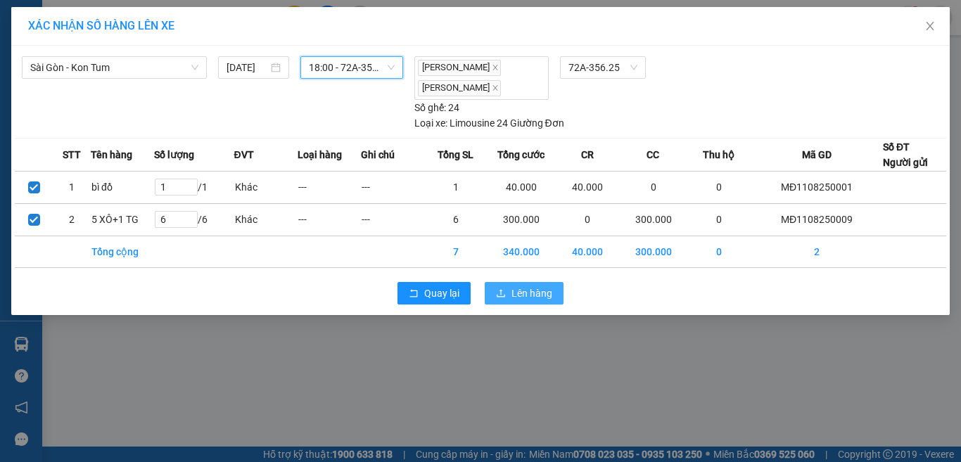
click at [526, 288] on span "Lên hàng" at bounding box center [531, 293] width 41 height 15
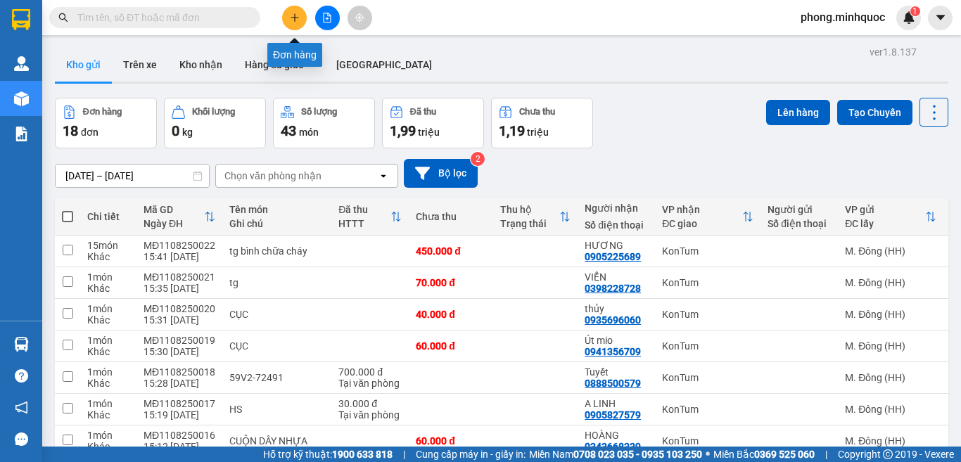
click at [290, 17] on icon "plus" at bounding box center [295, 18] width 10 height 10
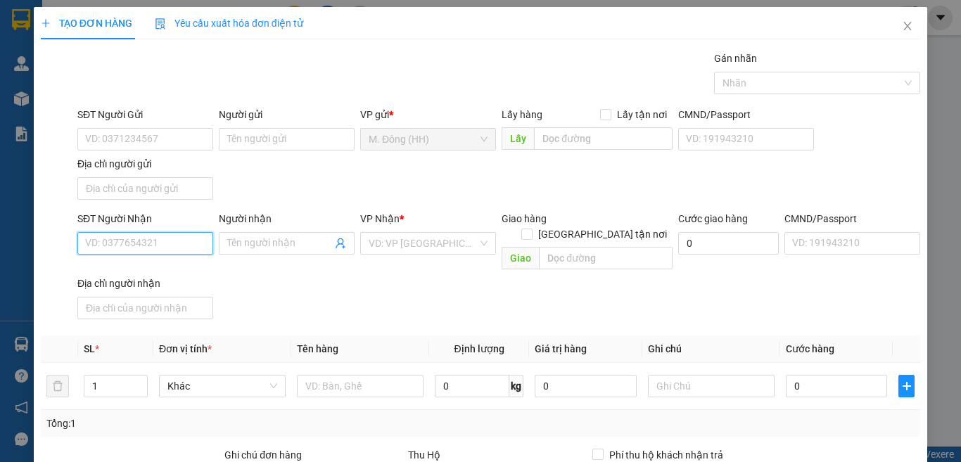
click at [139, 248] on input "SĐT Người Nhận" at bounding box center [145, 243] width 136 height 23
type input "0856567315"
click at [117, 269] on div "0856567315 - AN" at bounding box center [143, 271] width 117 height 15
type input "AN"
type input "0856567315"
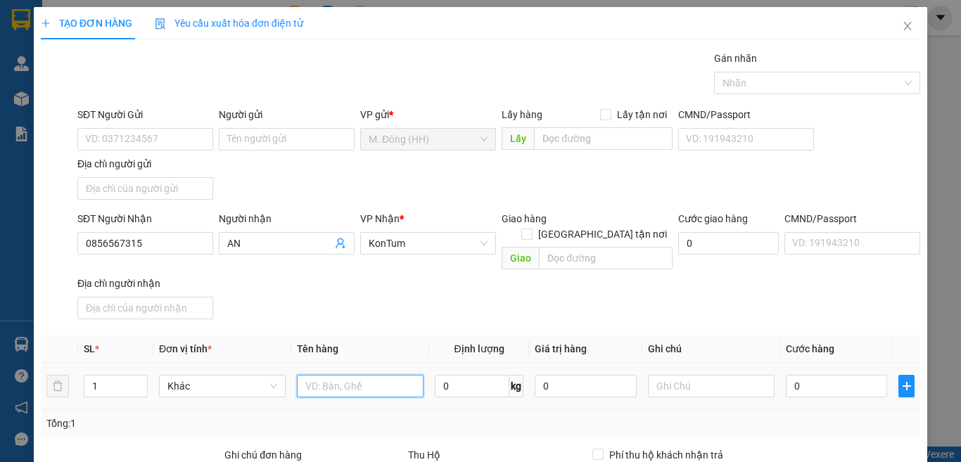
click at [341, 375] on input "text" at bounding box center [360, 386] width 127 height 23
type input "t"
type input "TG"
click at [832, 375] on input "0" at bounding box center [836, 386] width 101 height 23
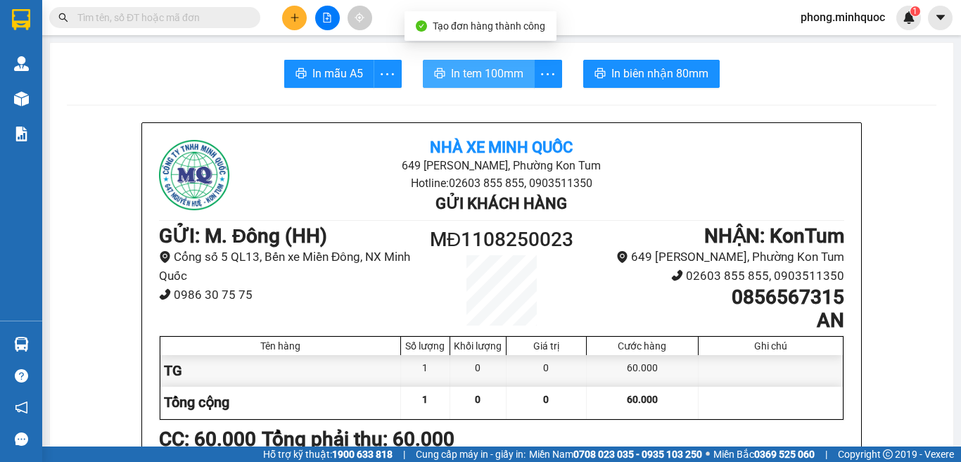
click at [464, 75] on span "In tem 100mm" at bounding box center [487, 74] width 72 height 18
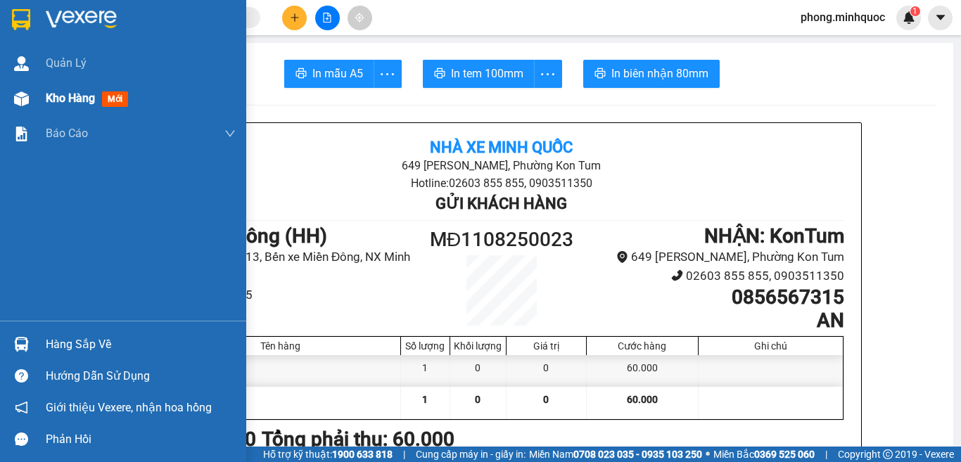
click at [113, 99] on span "mới" at bounding box center [115, 98] width 26 height 15
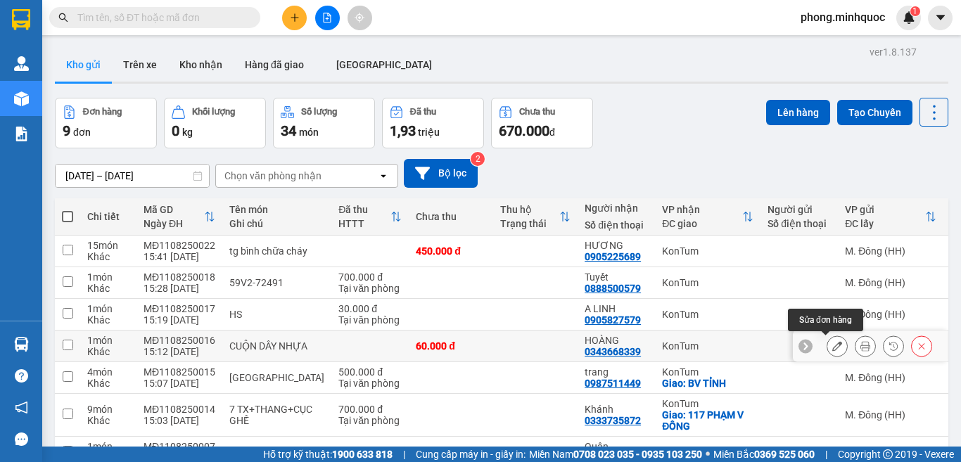
click at [832, 348] on icon at bounding box center [837, 346] width 10 height 10
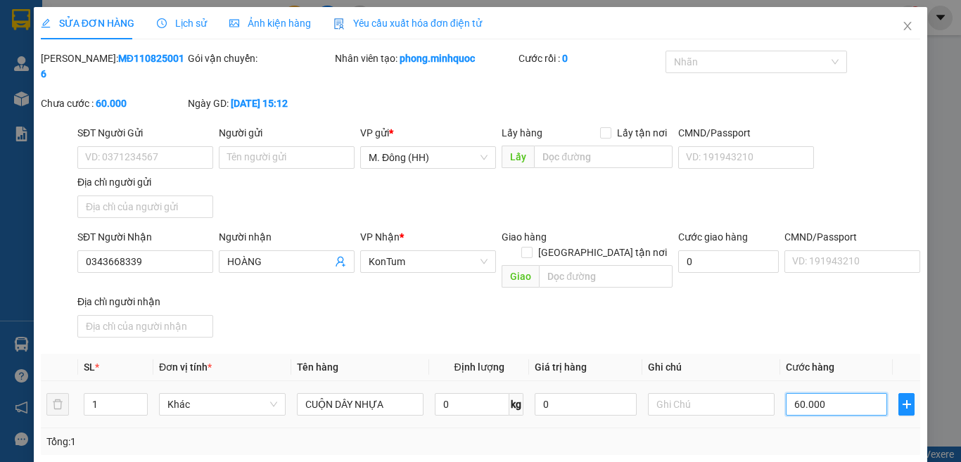
click at [841, 393] on input "60.000" at bounding box center [836, 404] width 101 height 23
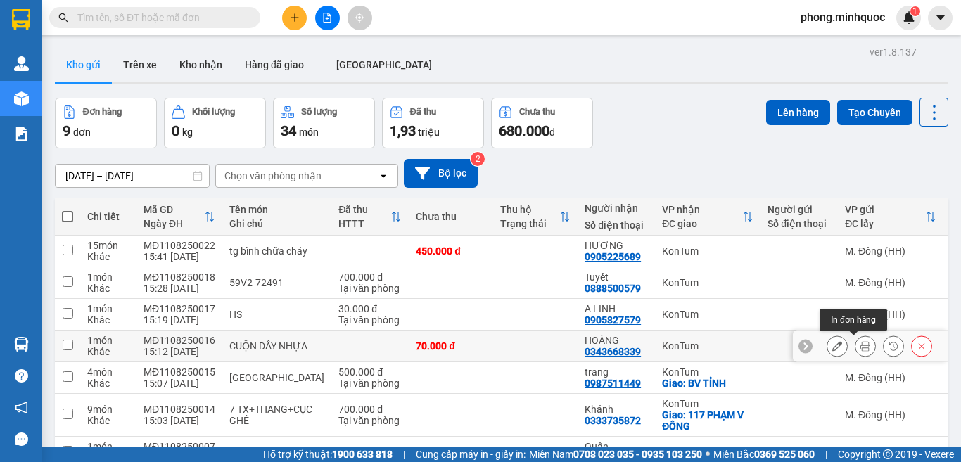
click at [855, 348] on button at bounding box center [865, 346] width 20 height 25
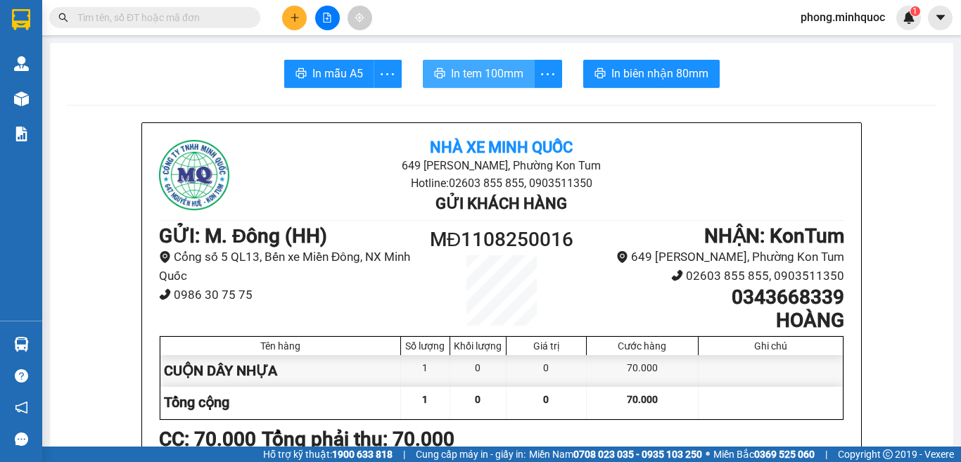
click at [468, 75] on span "In tem 100mm" at bounding box center [487, 74] width 72 height 18
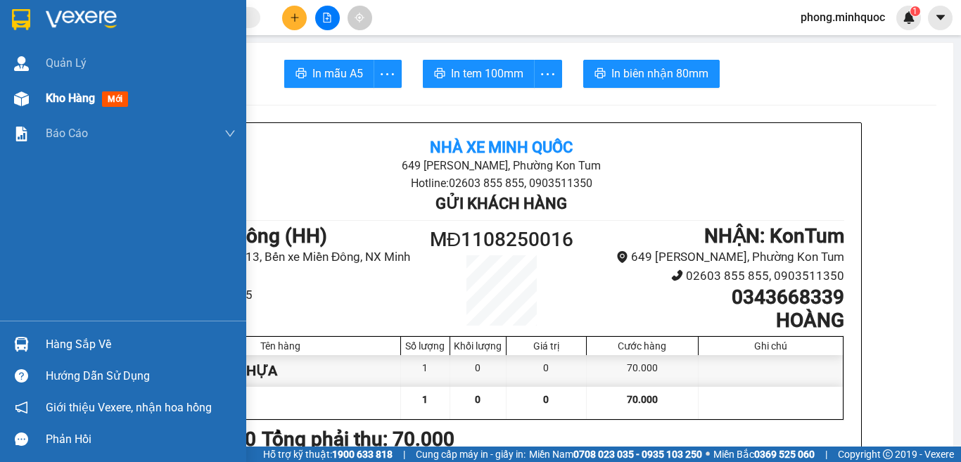
click at [115, 99] on span "mới" at bounding box center [115, 98] width 26 height 15
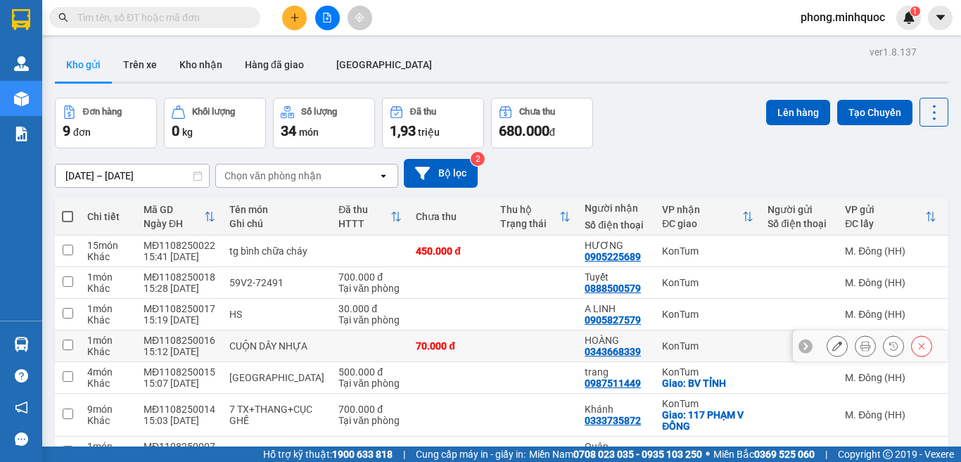
click at [65, 343] on input "checkbox" at bounding box center [68, 345] width 11 height 11
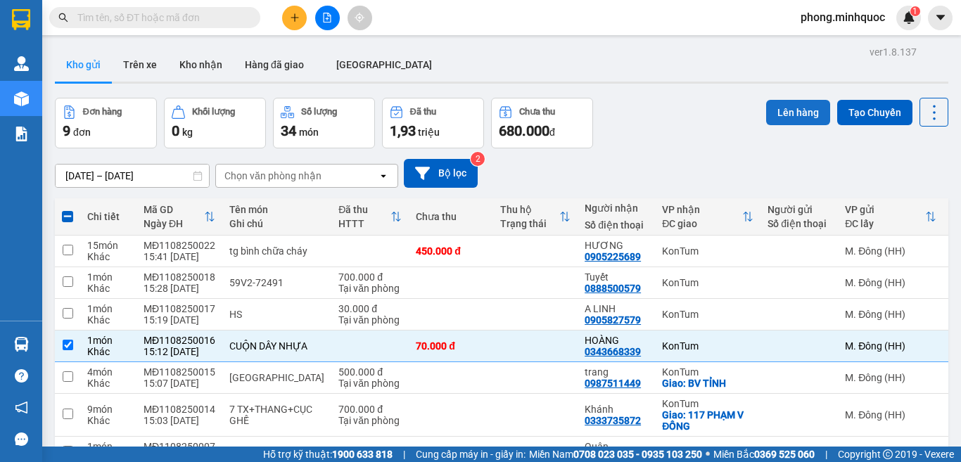
click at [784, 115] on button "Lên hàng" at bounding box center [798, 112] width 64 height 25
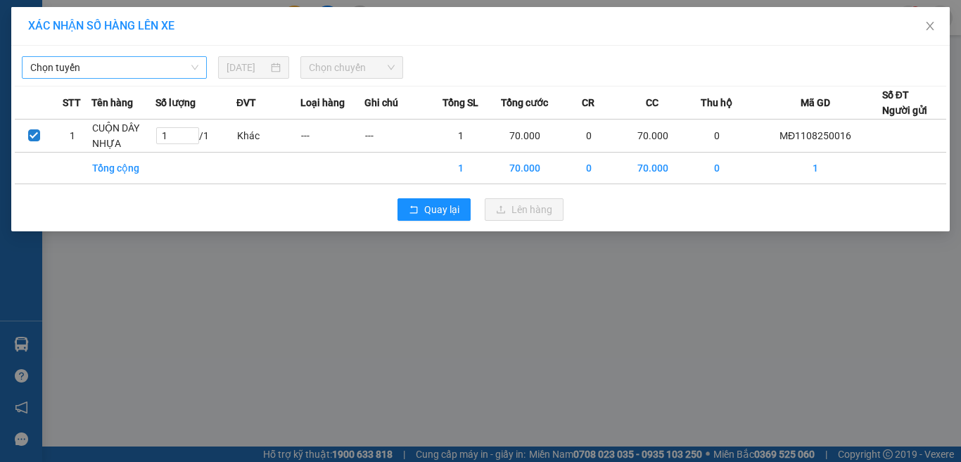
click at [123, 72] on span "Chọn tuyến" at bounding box center [114, 67] width 168 height 21
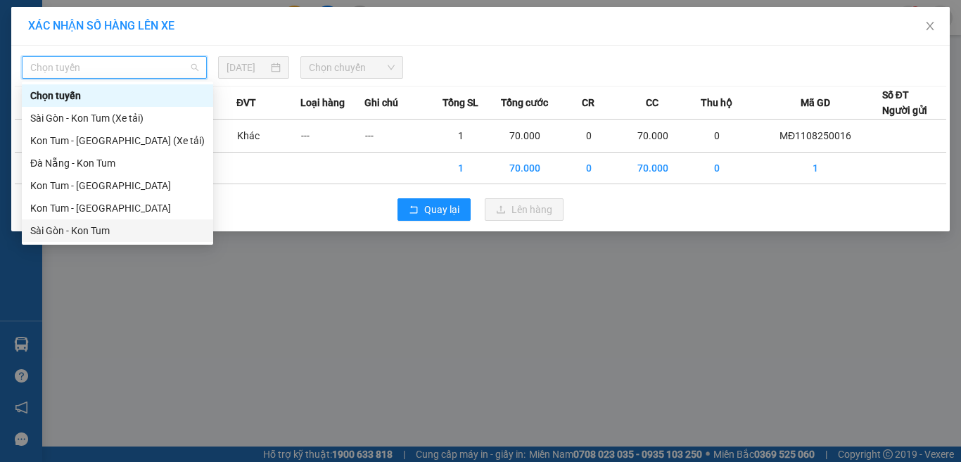
click at [49, 226] on div "Sài Gòn - Kon Tum" at bounding box center [117, 230] width 174 height 15
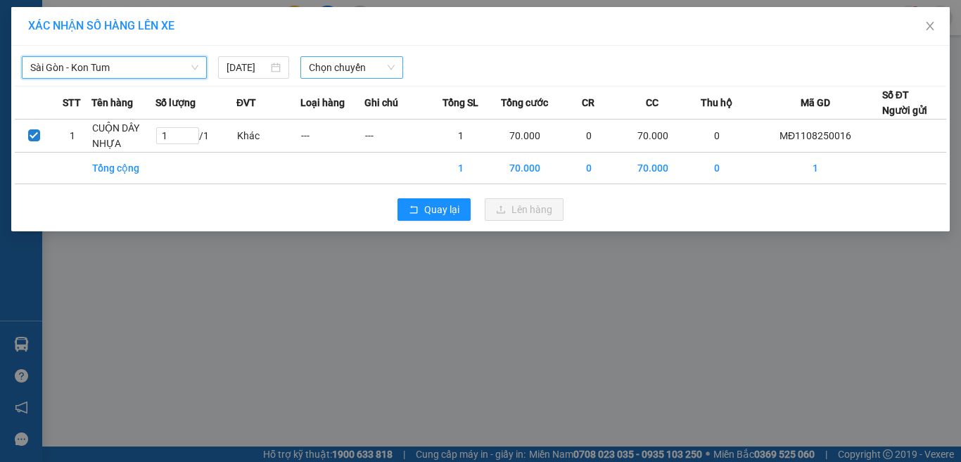
click at [328, 64] on span "Chọn chuyến" at bounding box center [352, 67] width 87 height 21
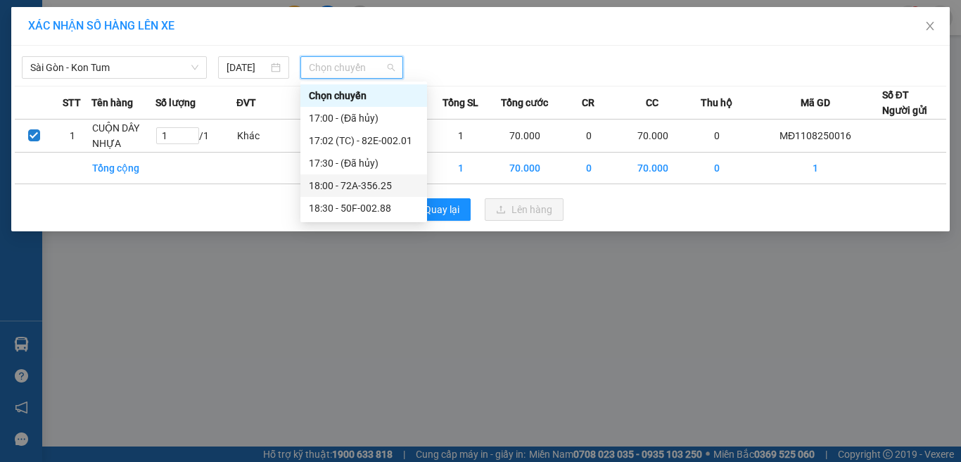
click at [342, 184] on div "18:00 - 72A-356.25" at bounding box center [364, 185] width 110 height 15
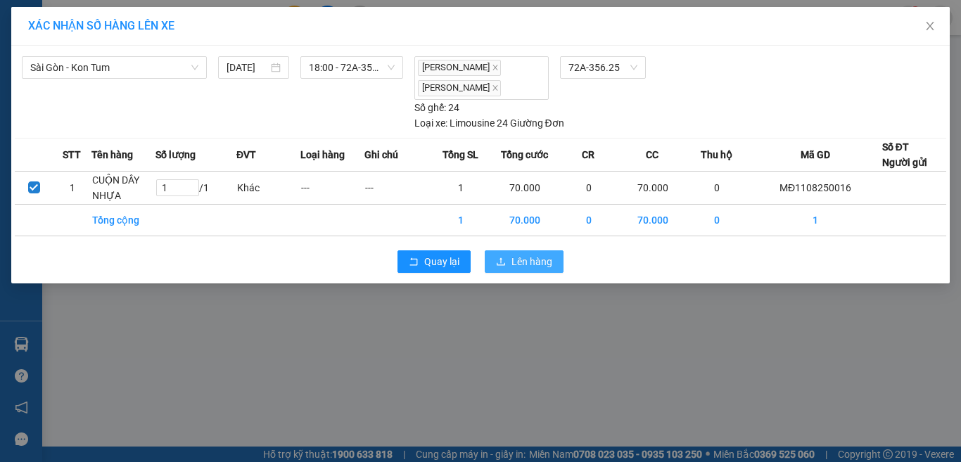
click at [530, 262] on span "Lên hàng" at bounding box center [531, 261] width 41 height 15
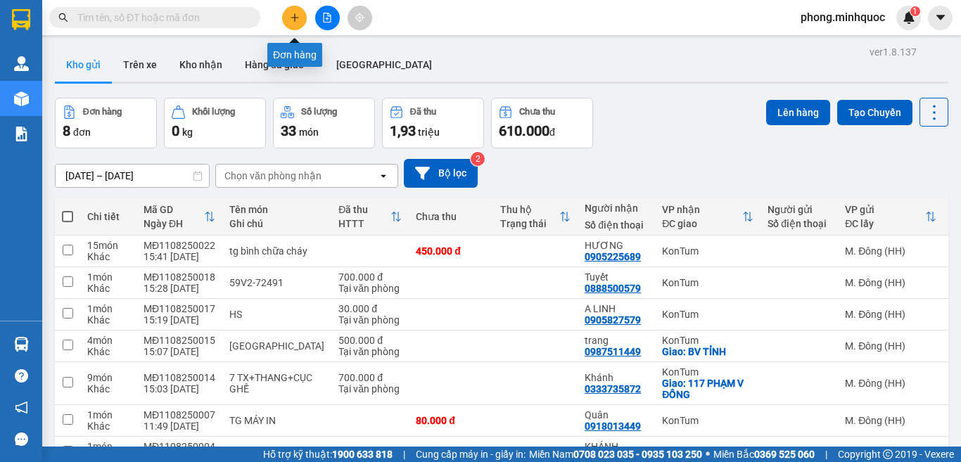
click at [293, 9] on button at bounding box center [294, 18] width 25 height 25
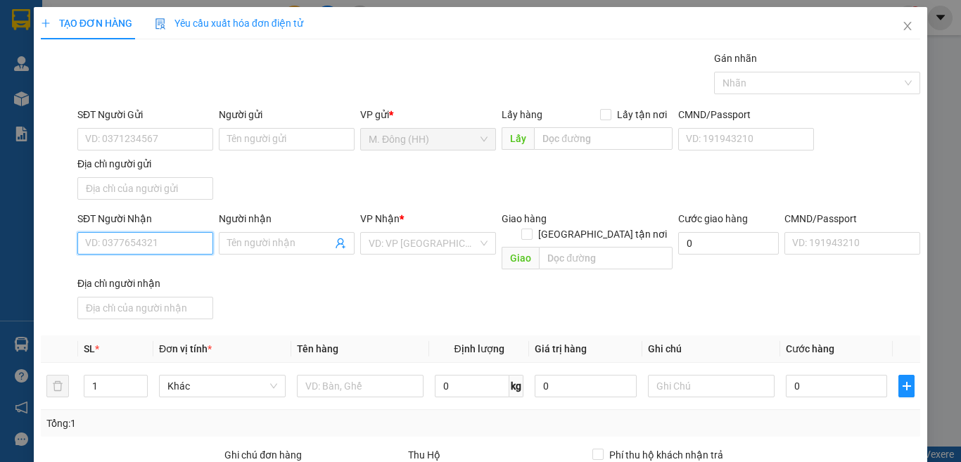
click at [127, 241] on input "SĐT Người Nhận" at bounding box center [145, 243] width 136 height 23
click at [122, 269] on div "0935778088 - Hảo" at bounding box center [143, 271] width 117 height 15
type input "0935778088"
type input "Hảo"
type input "0935778088"
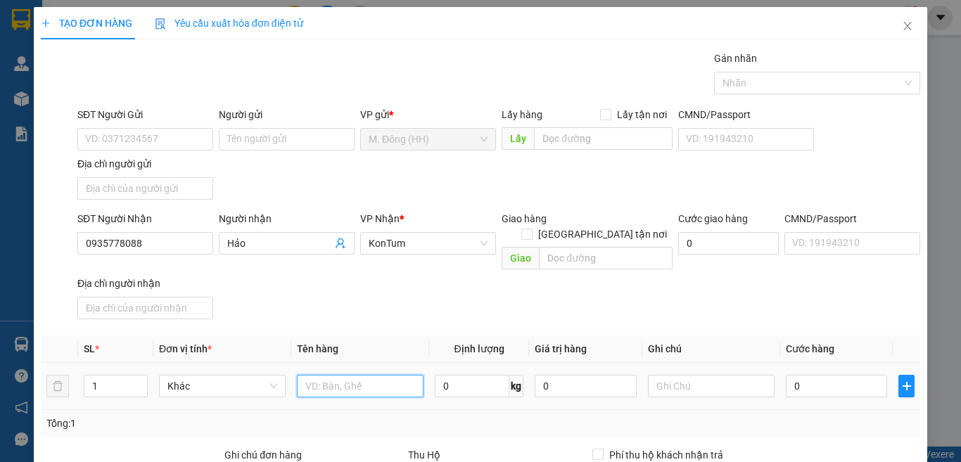
click at [354, 375] on input "text" at bounding box center [360, 386] width 127 height 23
type input "CỤC"
click at [812, 375] on input "0" at bounding box center [836, 386] width 101 height 23
type input "5"
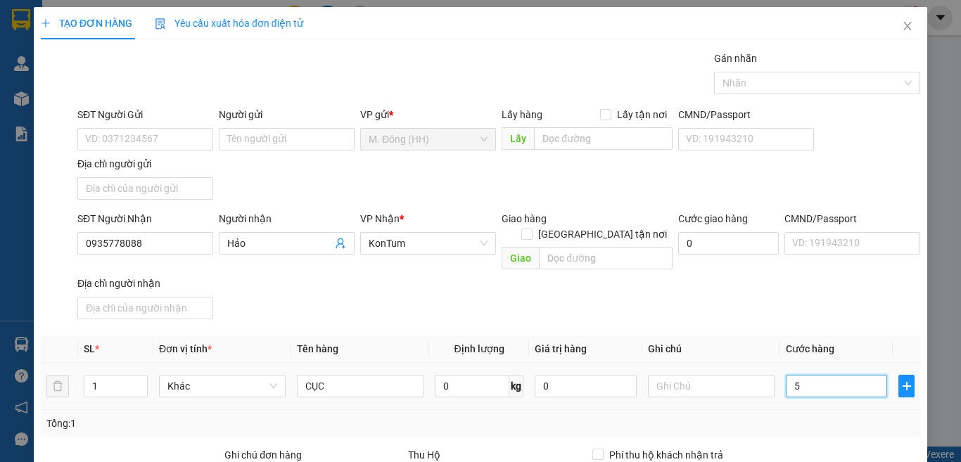
type input "5"
type input "50"
type input "50.000"
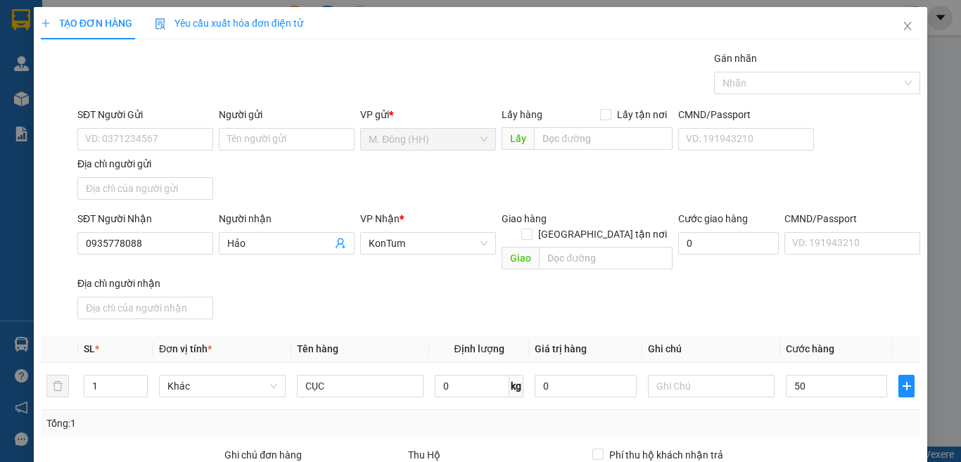
type input "50.000"
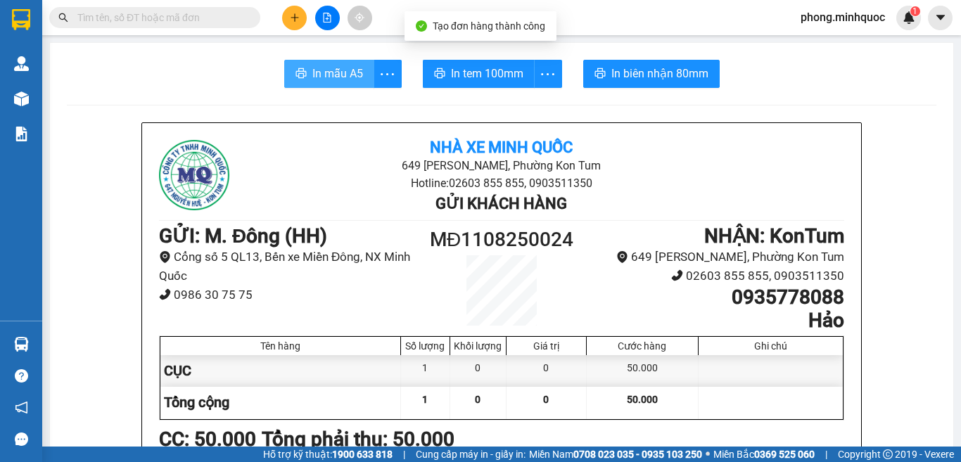
click at [352, 77] on span "In mẫu A5" at bounding box center [337, 74] width 51 height 18
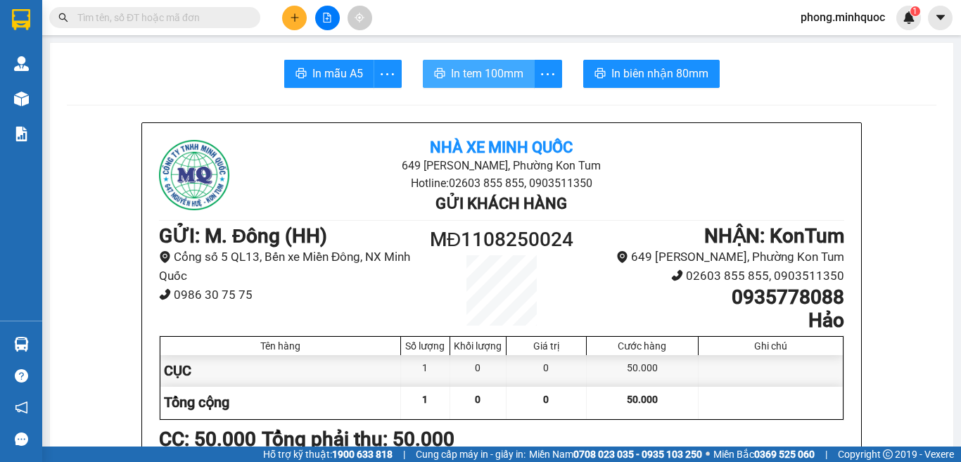
click at [473, 75] on span "In tem 100mm" at bounding box center [487, 74] width 72 height 18
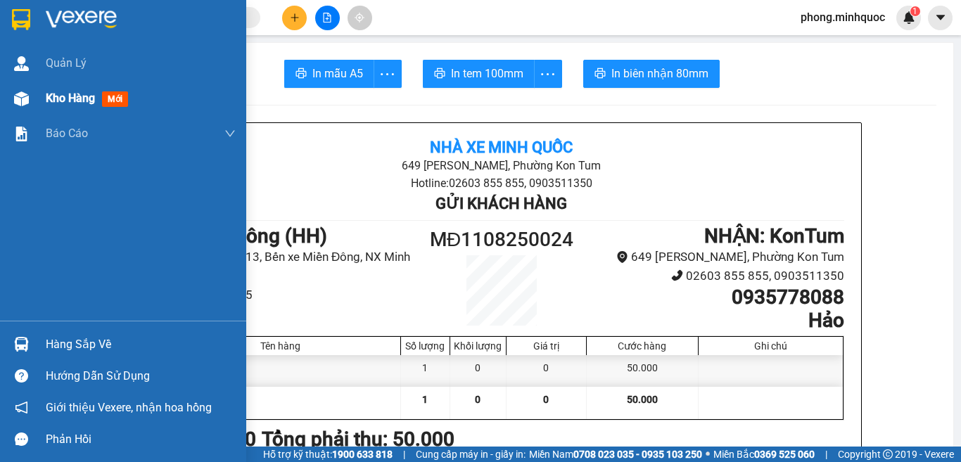
click at [107, 98] on span "mới" at bounding box center [115, 98] width 26 height 15
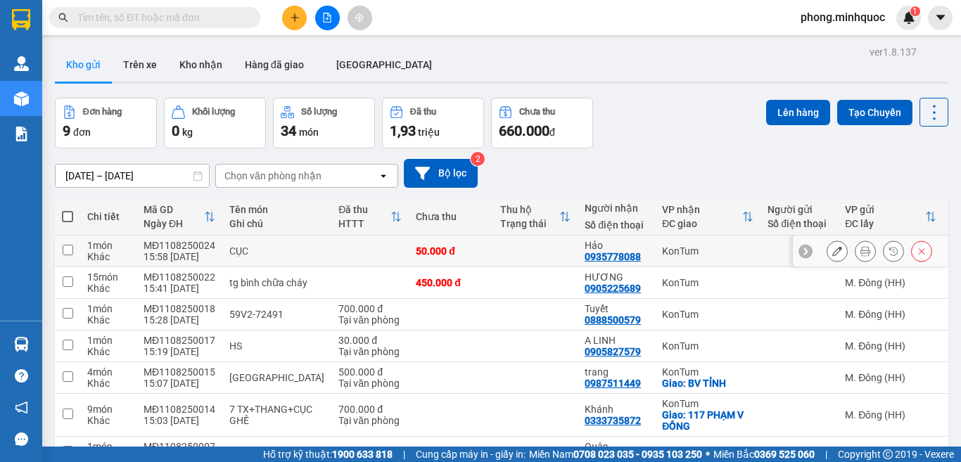
click at [66, 248] on input "checkbox" at bounding box center [68, 250] width 11 height 11
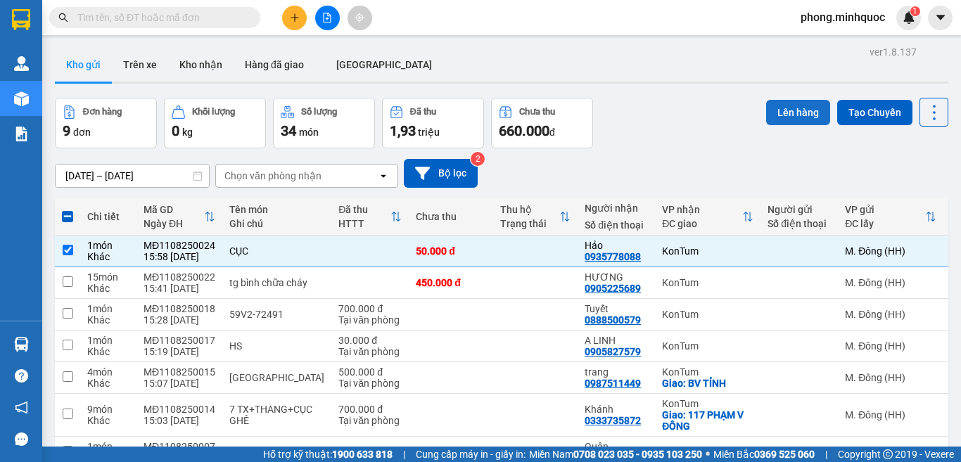
click at [800, 110] on button "Lên hàng" at bounding box center [798, 112] width 64 height 25
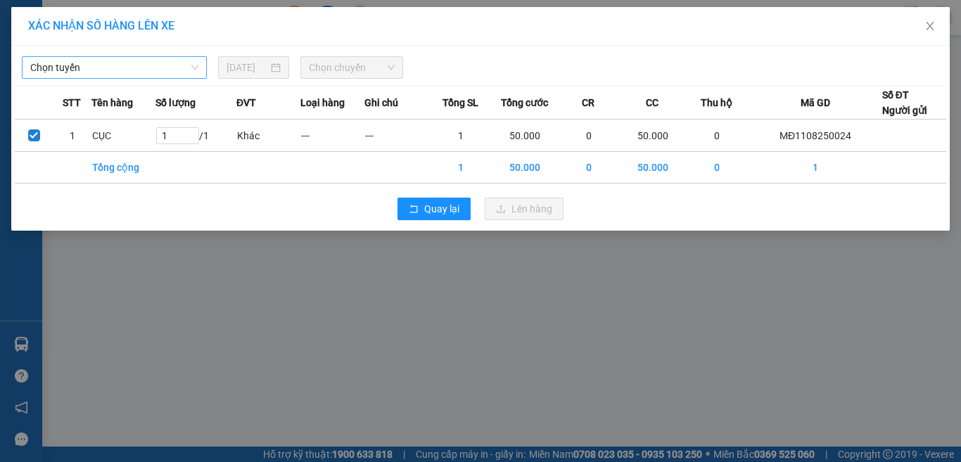
click at [124, 75] on span "Chọn tuyến" at bounding box center [114, 67] width 168 height 21
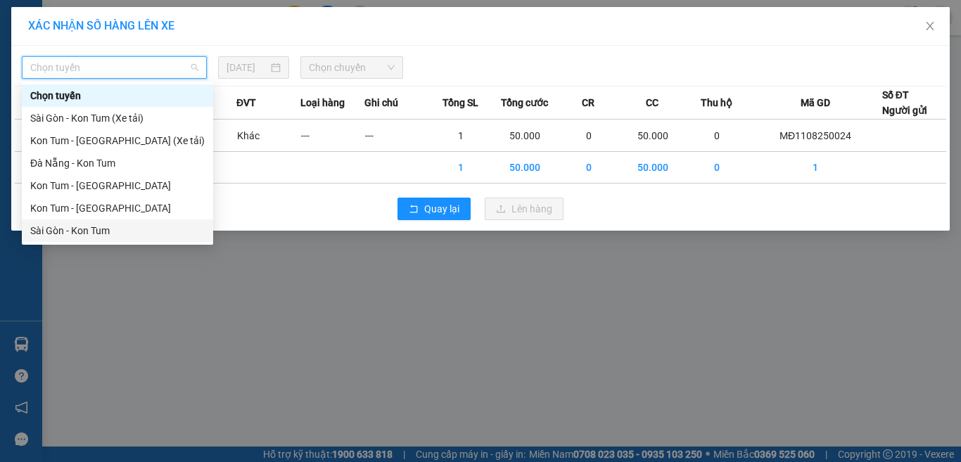
click at [72, 230] on div "Sài Gòn - Kon Tum" at bounding box center [117, 230] width 174 height 15
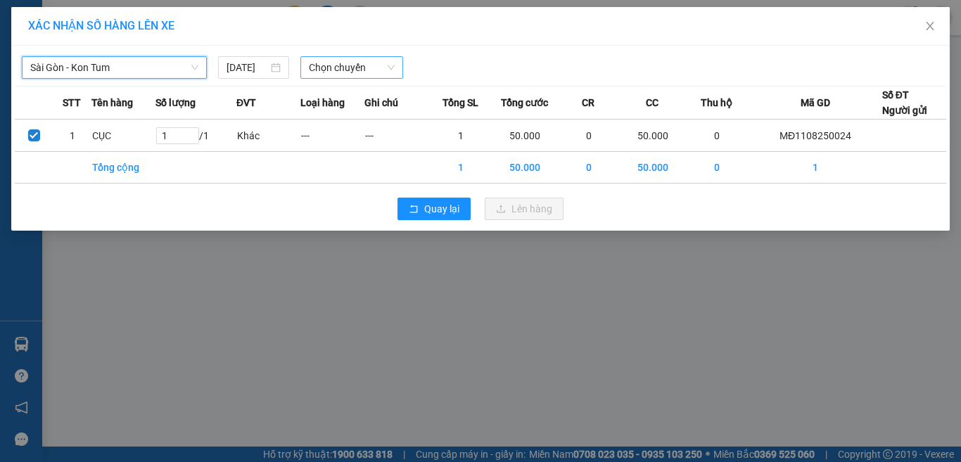
click at [331, 62] on span "Chọn chuyến" at bounding box center [352, 67] width 87 height 21
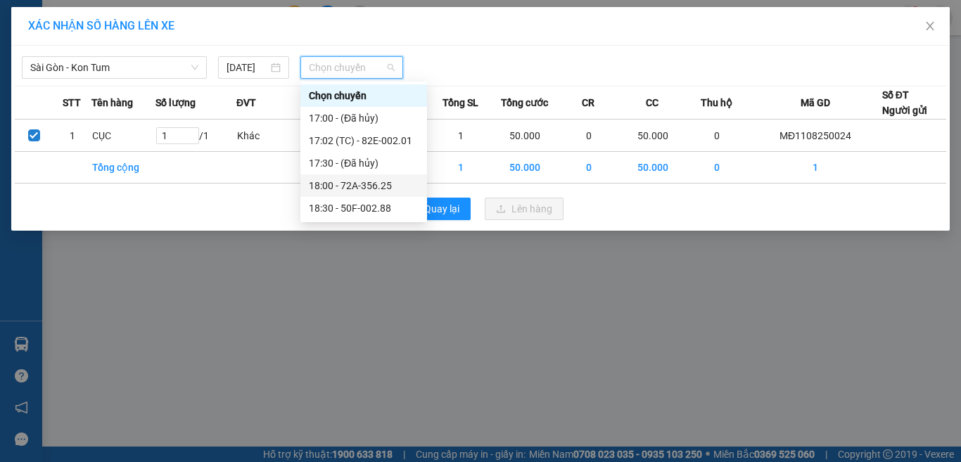
click at [343, 184] on div "18:00 - 72A-356.25" at bounding box center [364, 185] width 110 height 15
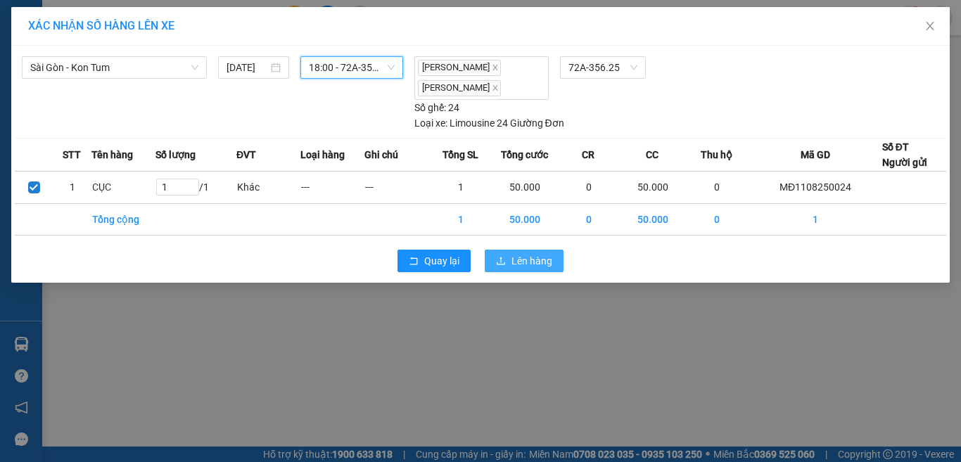
click at [509, 258] on button "Lên hàng" at bounding box center [524, 261] width 79 height 23
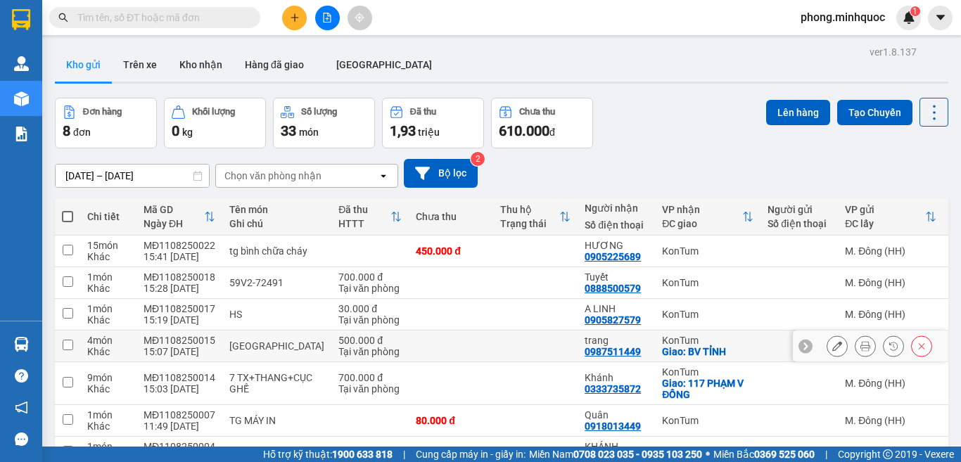
click at [71, 344] on input "checkbox" at bounding box center [68, 345] width 11 height 11
checkbox input "true"
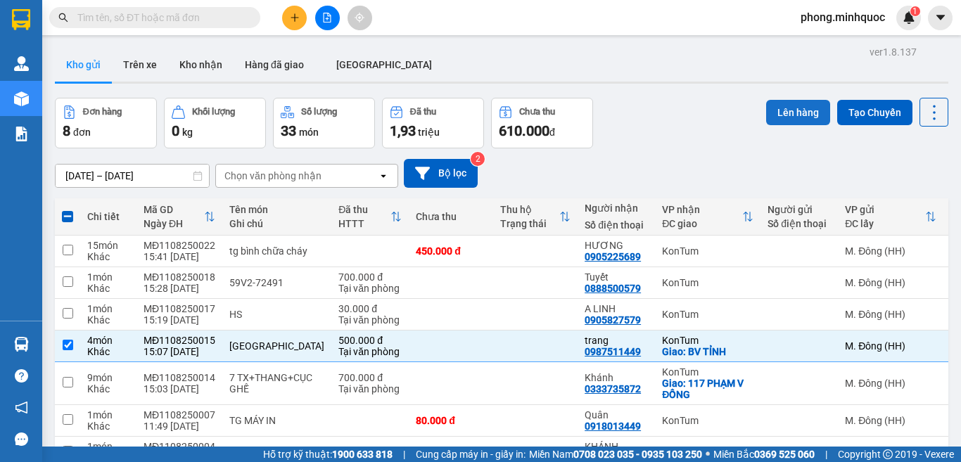
click at [772, 113] on button "Lên hàng" at bounding box center [798, 112] width 64 height 25
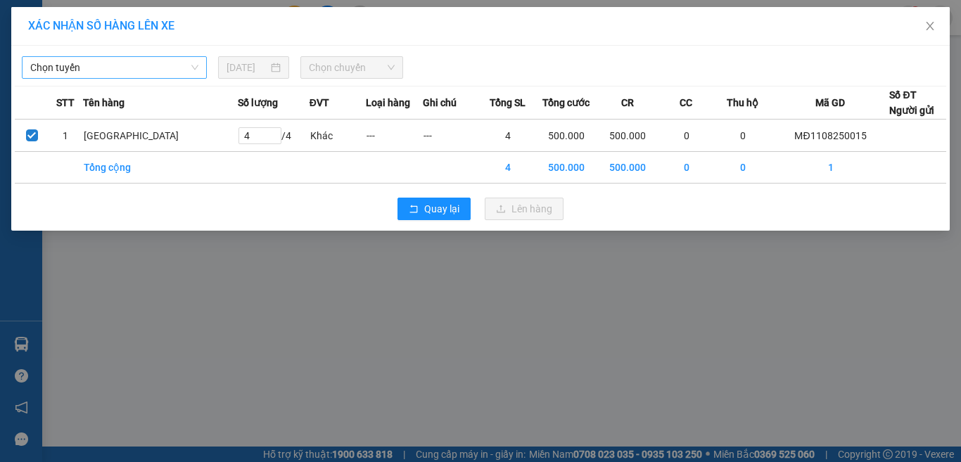
click at [125, 68] on span "Chọn tuyến" at bounding box center [114, 67] width 168 height 21
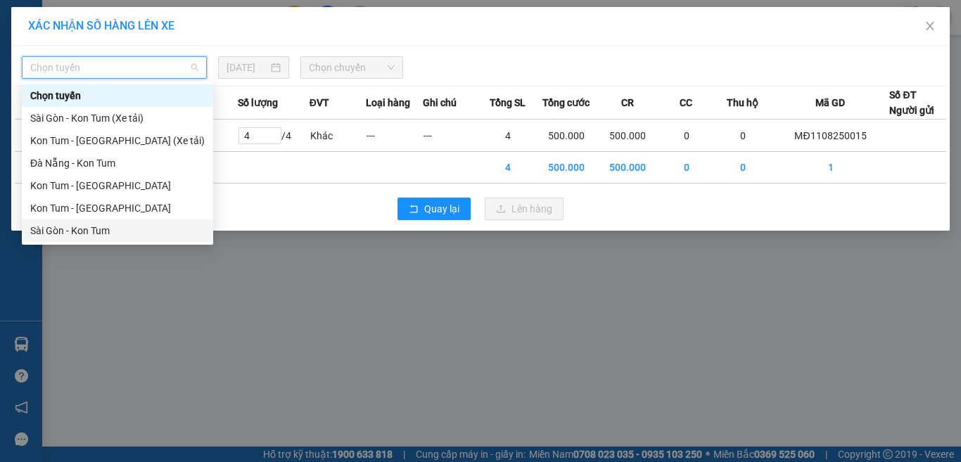
click at [74, 234] on div "Sài Gòn - Kon Tum" at bounding box center [117, 230] width 174 height 15
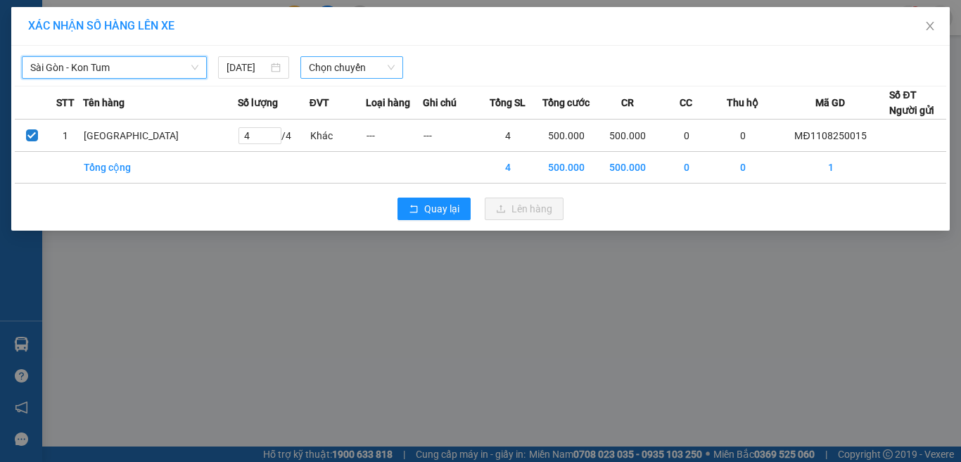
click at [336, 70] on span "Chọn chuyến" at bounding box center [352, 67] width 87 height 21
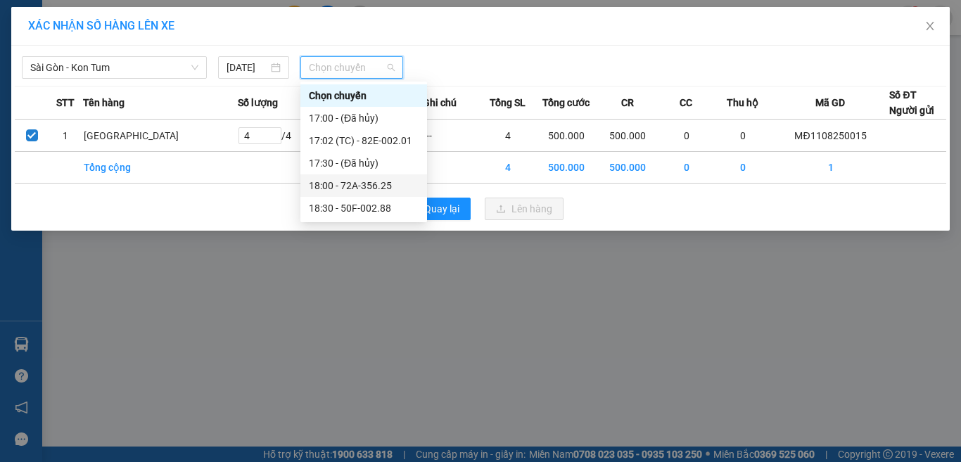
click at [343, 183] on div "18:00 - 72A-356.25" at bounding box center [364, 185] width 110 height 15
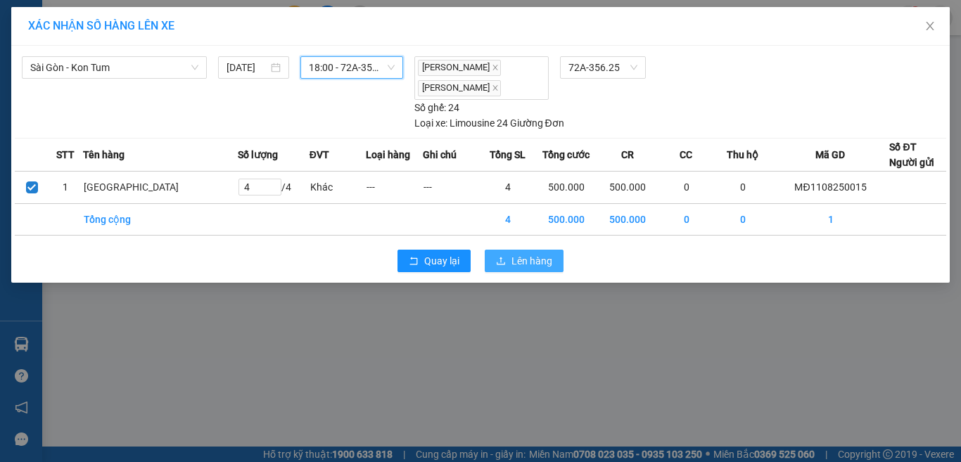
click at [513, 261] on span "Lên hàng" at bounding box center [531, 260] width 41 height 15
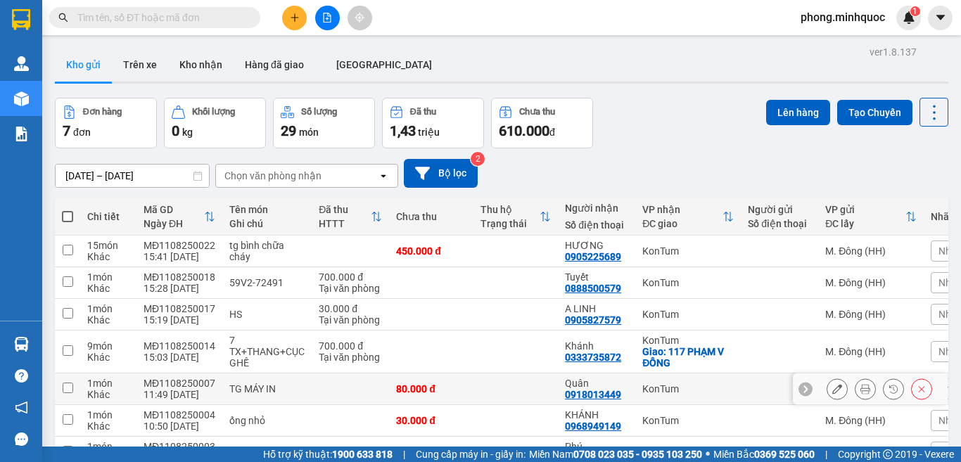
click at [68, 383] on input "checkbox" at bounding box center [68, 388] width 11 height 11
checkbox input "true"
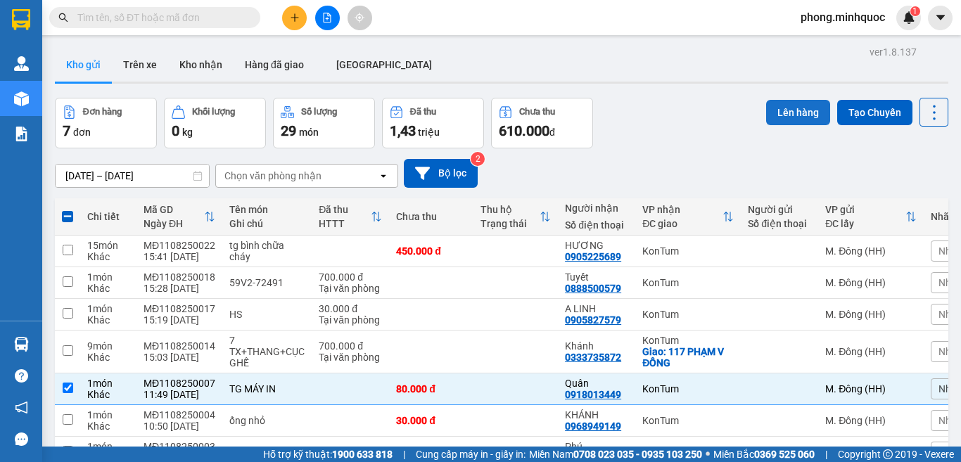
click at [793, 109] on button "Lên hàng" at bounding box center [798, 112] width 64 height 25
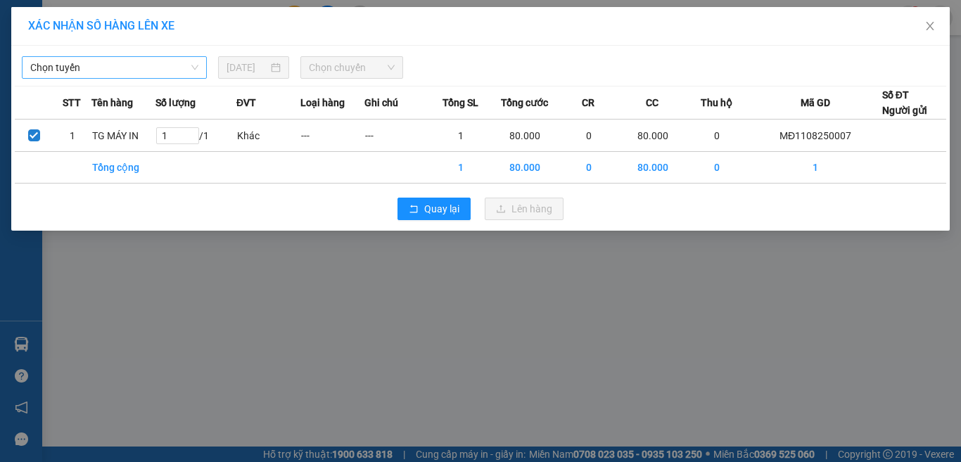
click at [127, 67] on span "Chọn tuyến" at bounding box center [114, 67] width 168 height 21
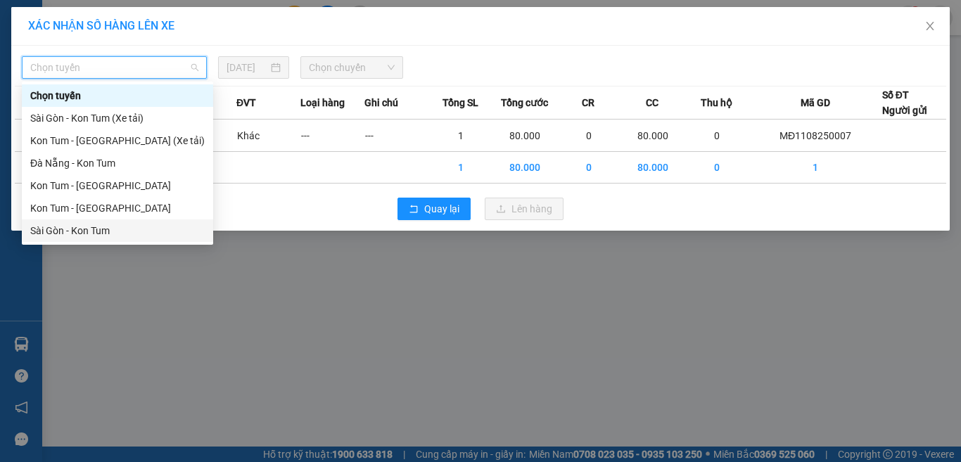
click at [61, 232] on div "Sài Gòn - Kon Tum" at bounding box center [117, 230] width 174 height 15
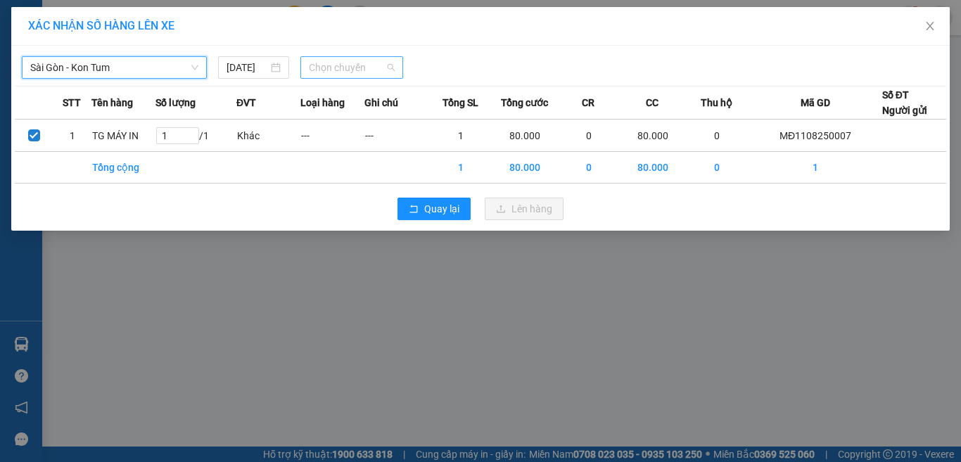
click at [350, 66] on span "Chọn chuyến" at bounding box center [352, 67] width 87 height 21
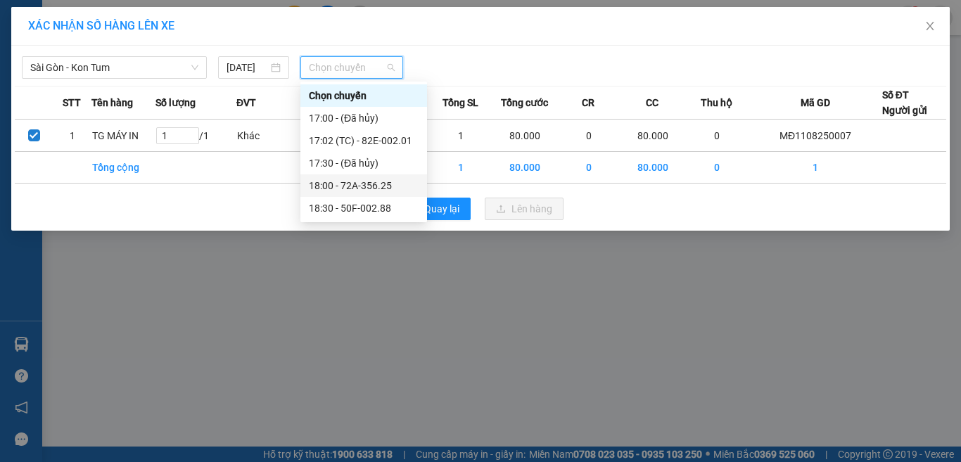
click at [347, 184] on div "18:00 - 72A-356.25" at bounding box center [364, 185] width 110 height 15
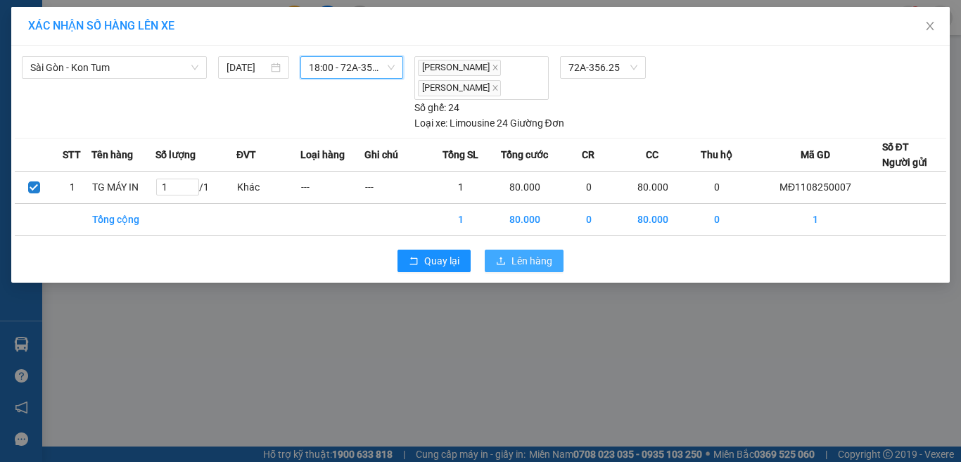
click at [511, 267] on button "Lên hàng" at bounding box center [524, 261] width 79 height 23
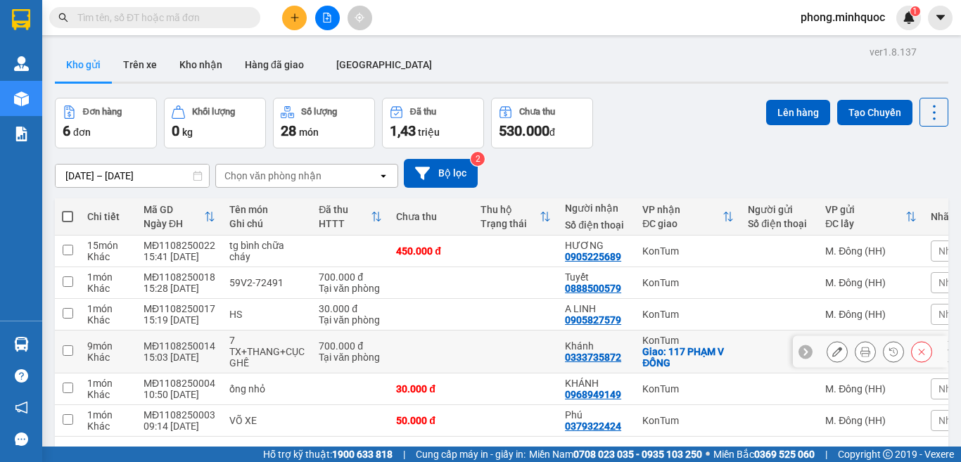
click at [67, 345] on input "checkbox" at bounding box center [68, 350] width 11 height 11
checkbox input "true"
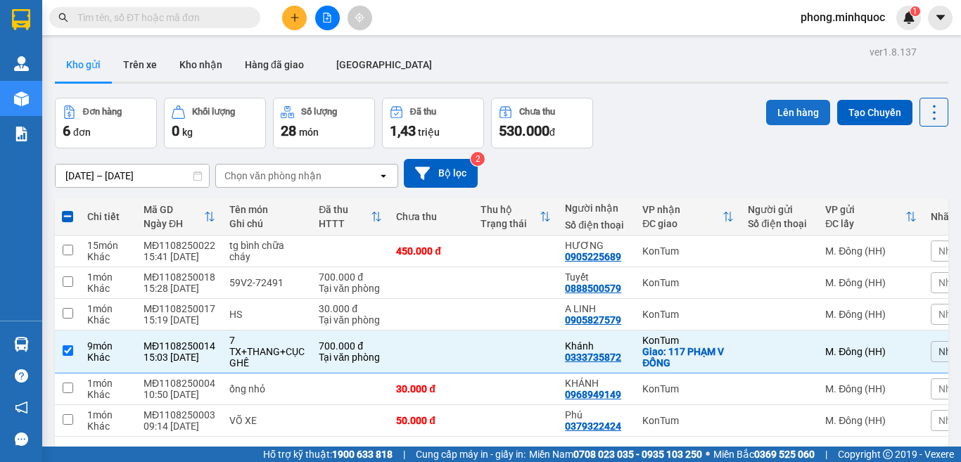
click at [788, 100] on button "Lên hàng" at bounding box center [798, 112] width 64 height 25
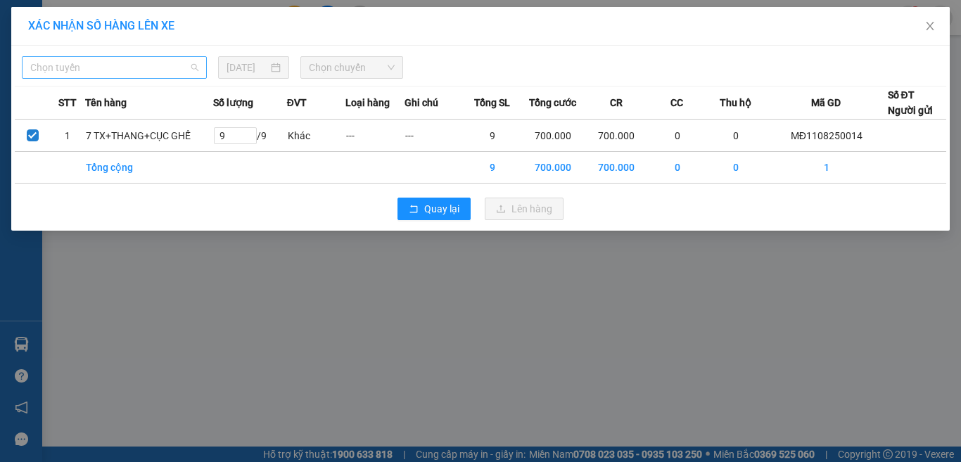
click at [98, 63] on span "Chọn tuyến" at bounding box center [114, 67] width 168 height 21
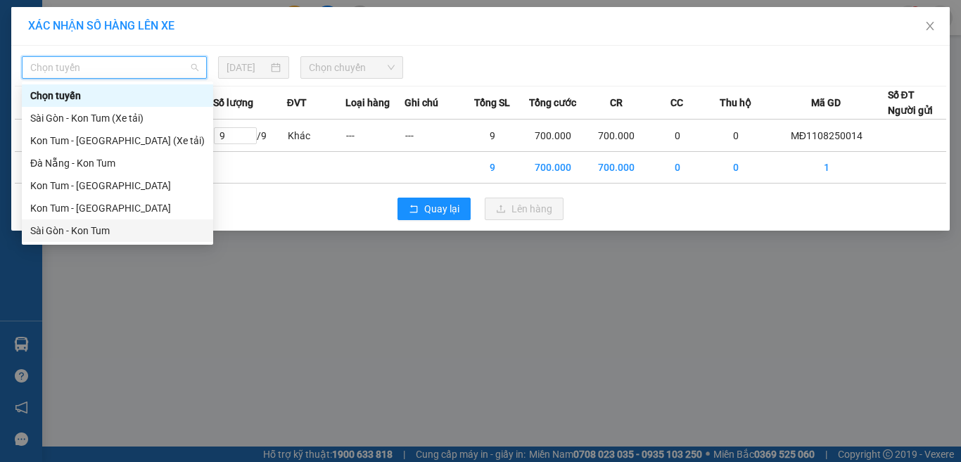
click at [93, 229] on div "Sài Gòn - Kon Tum" at bounding box center [117, 230] width 174 height 15
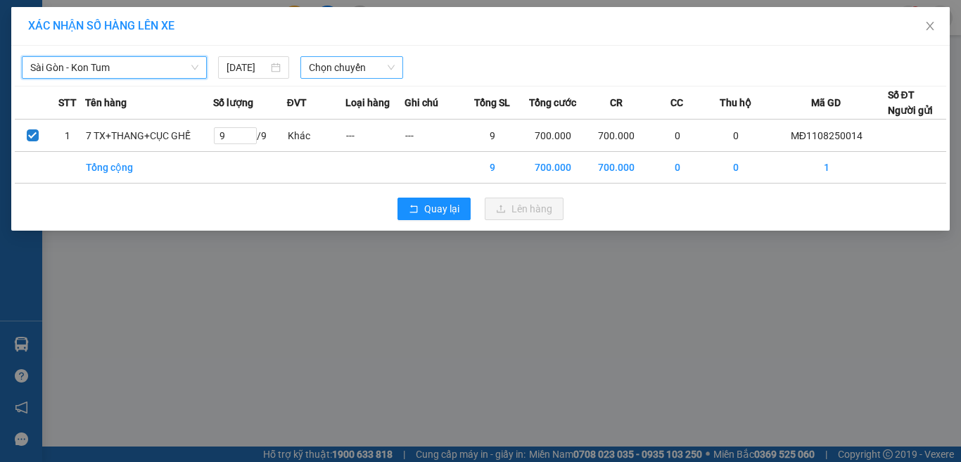
click at [347, 64] on span "Chọn chuyến" at bounding box center [352, 67] width 87 height 21
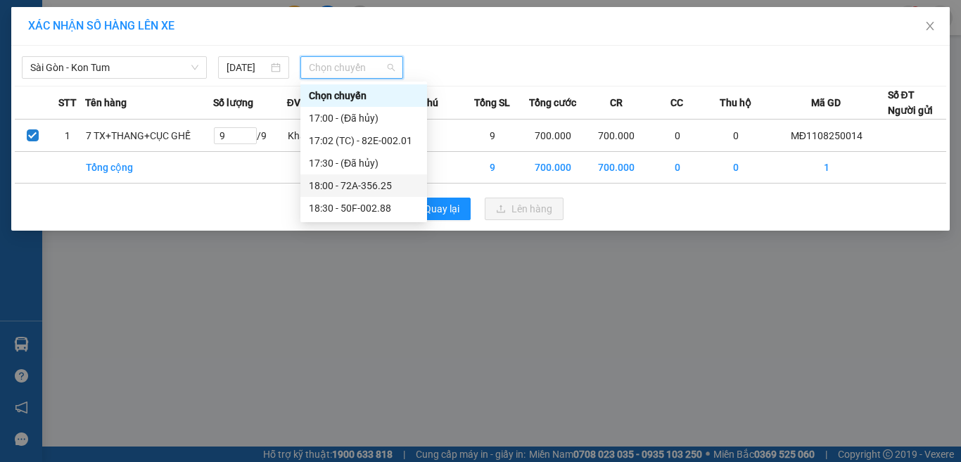
click at [354, 184] on div "18:00 - 72A-356.25" at bounding box center [364, 185] width 110 height 15
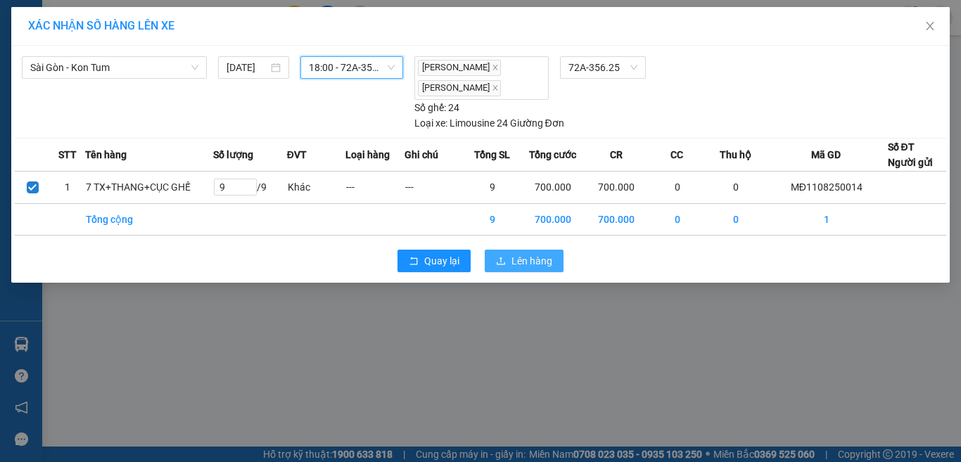
click at [513, 263] on span "Lên hàng" at bounding box center [531, 260] width 41 height 15
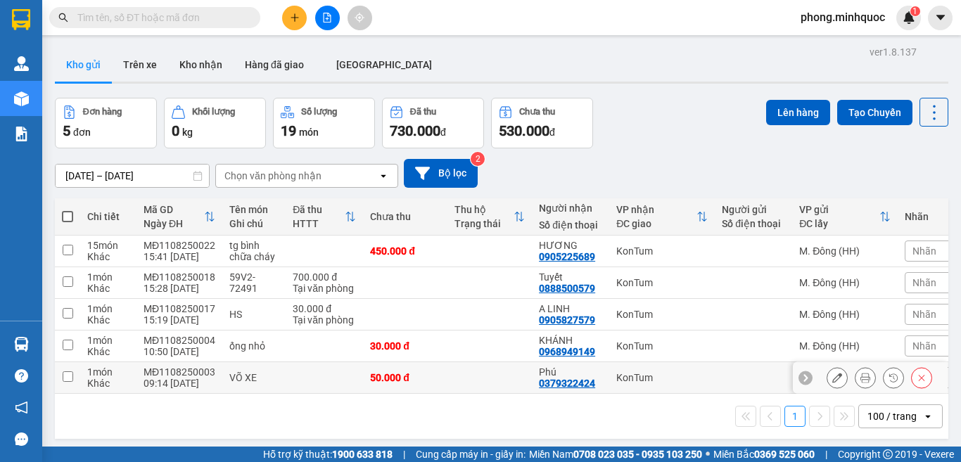
click at [65, 376] on input "checkbox" at bounding box center [68, 376] width 11 height 11
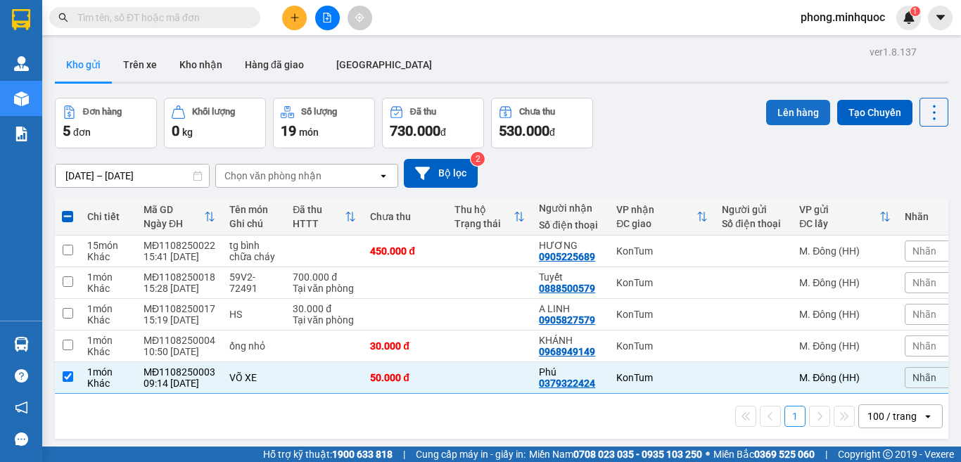
click at [778, 113] on button "Lên hàng" at bounding box center [798, 112] width 64 height 25
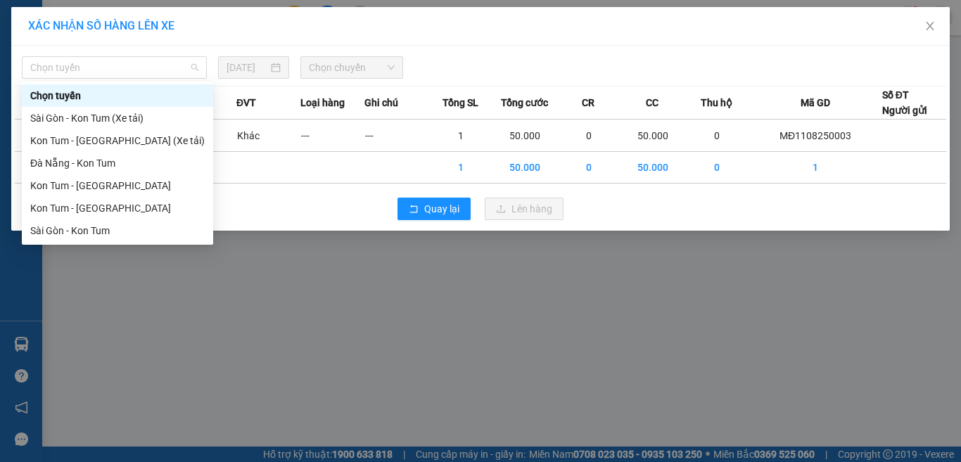
drag, startPoint x: 77, startPoint y: 68, endPoint x: 72, endPoint y: 117, distance: 48.7
click at [77, 68] on span "Chọn tuyến" at bounding box center [114, 67] width 168 height 21
click at [69, 230] on div "Sài Gòn - Kon Tum" at bounding box center [117, 230] width 174 height 15
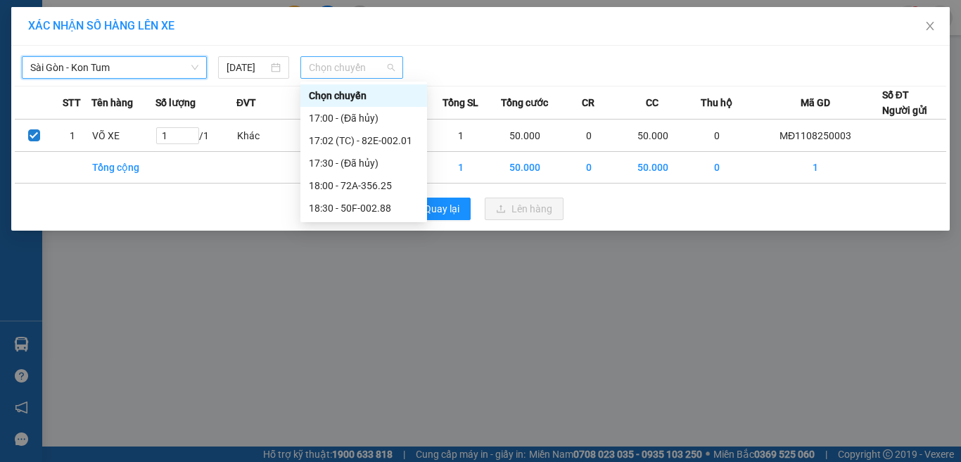
click at [349, 69] on span "Chọn chuyến" at bounding box center [352, 67] width 87 height 21
click at [349, 186] on div "18:00 - 72A-356.25" at bounding box center [364, 185] width 110 height 15
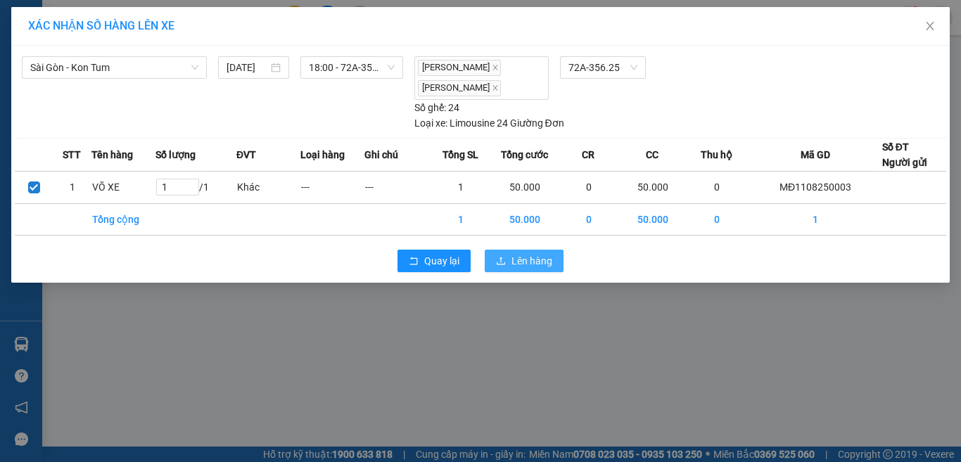
click at [506, 257] on button "Lên hàng" at bounding box center [524, 261] width 79 height 23
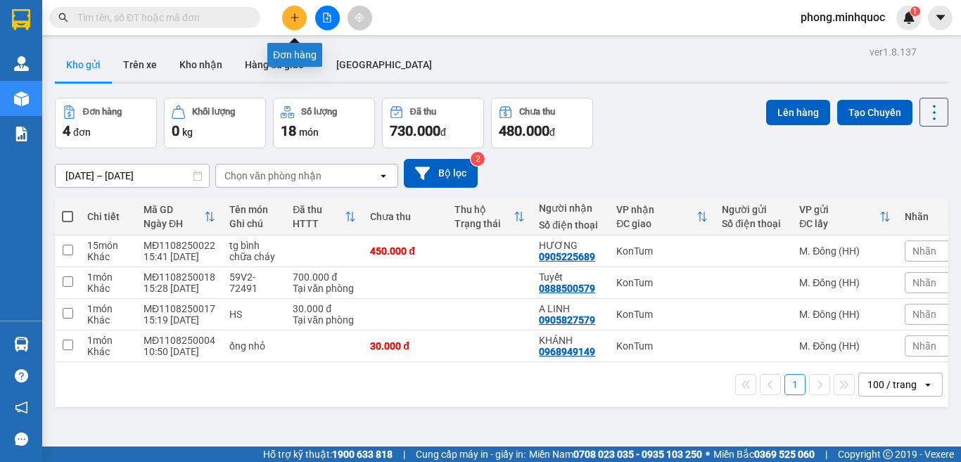
click at [299, 11] on button at bounding box center [294, 18] width 25 height 25
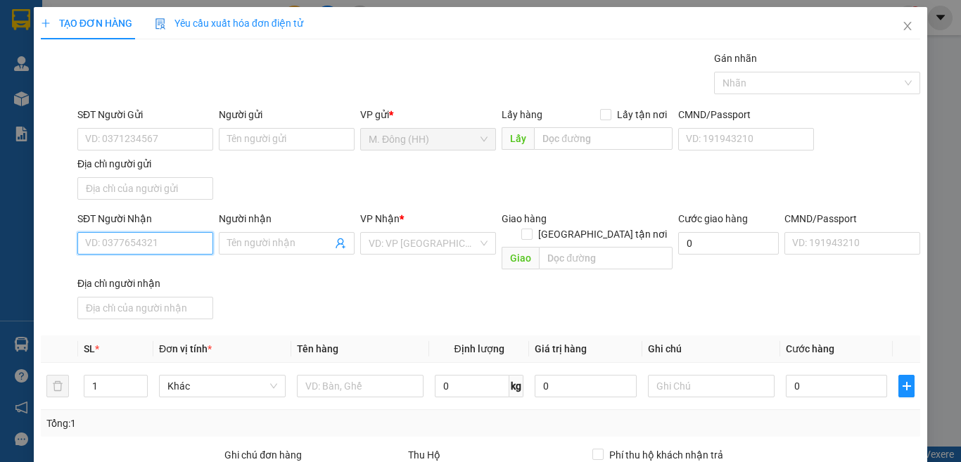
click at [168, 240] on input "SĐT Người Nhận" at bounding box center [145, 243] width 136 height 23
click at [122, 267] on div "0977779908 - Thiện" at bounding box center [143, 271] width 117 height 15
type input "0977779908"
type input "Thiện"
type input "0977779908"
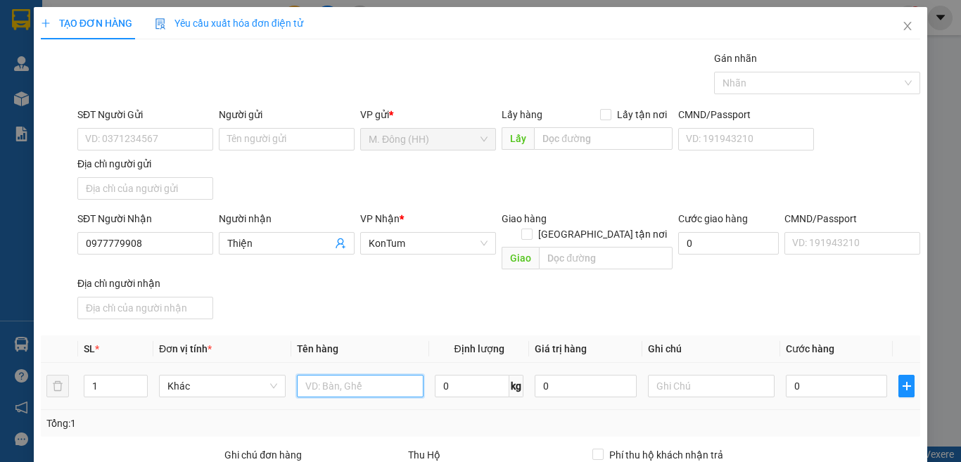
click at [366, 375] on input "text" at bounding box center [360, 386] width 127 height 23
type input "BÓ"
click at [820, 375] on input "0" at bounding box center [836, 386] width 101 height 23
type input "47"
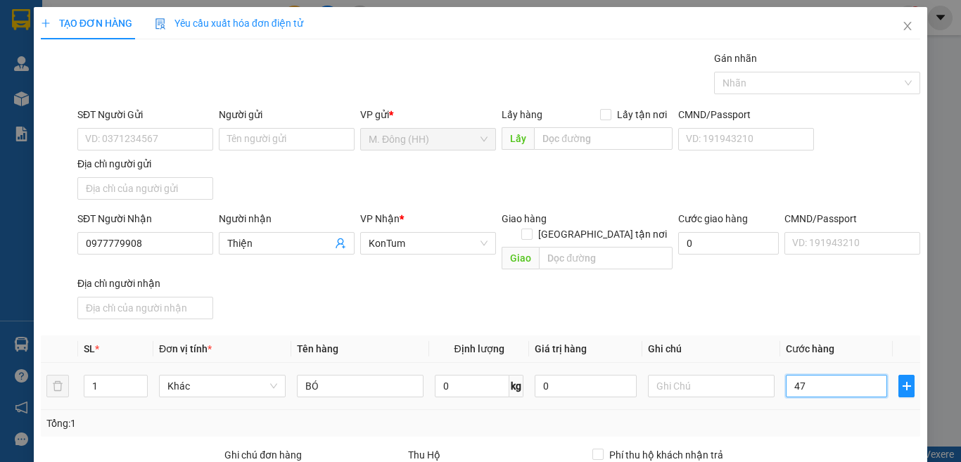
type input "47"
type input "470"
type input "4"
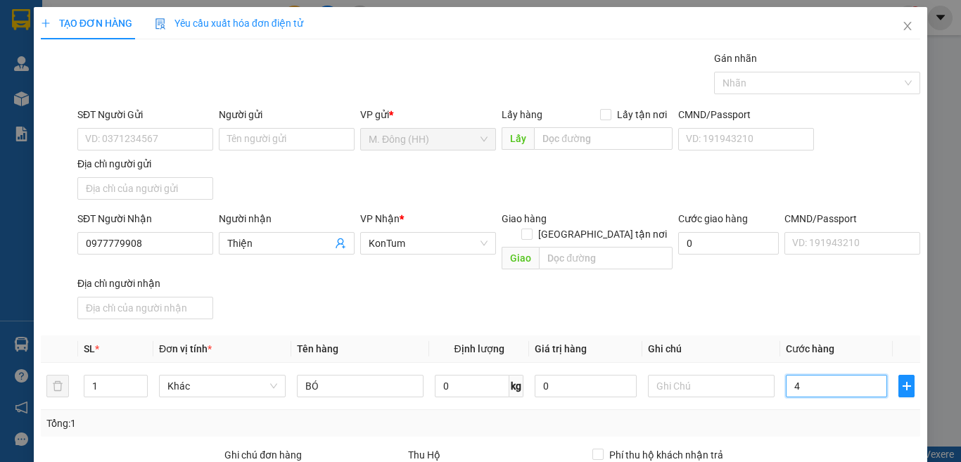
type input "4"
type input "0"
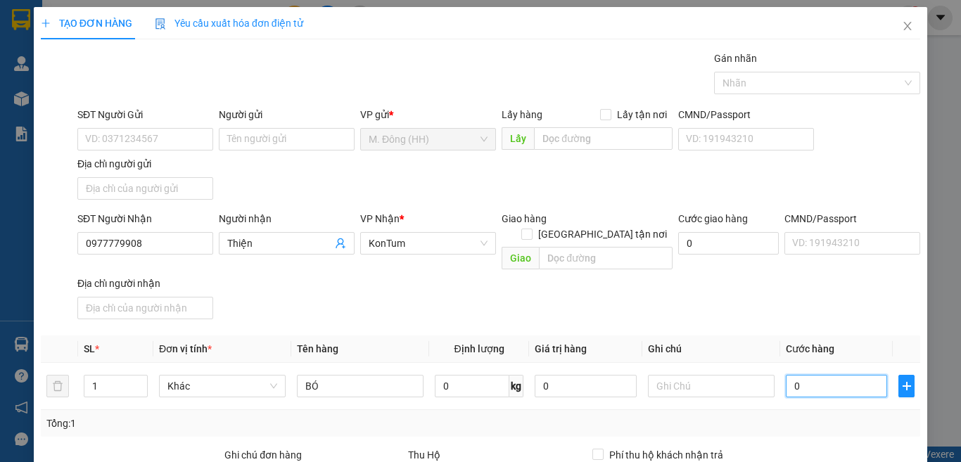
type input "04"
type input "4"
type input "040"
type input "40"
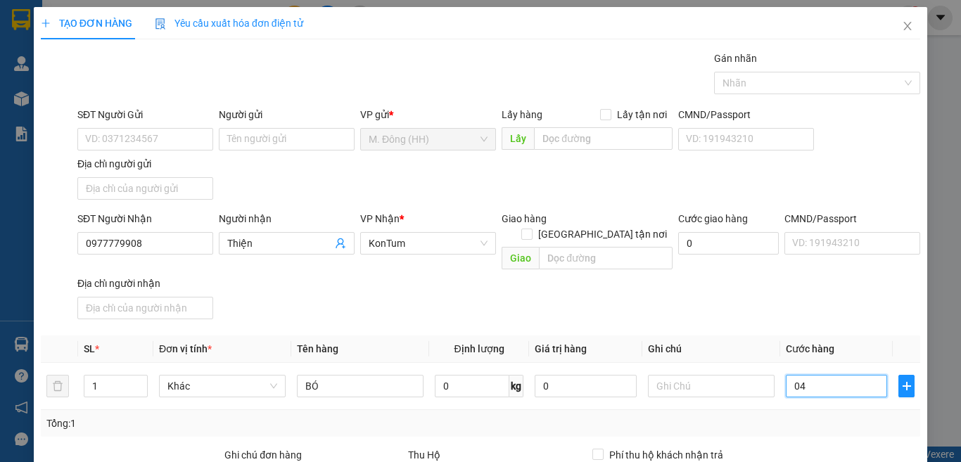
type input "40"
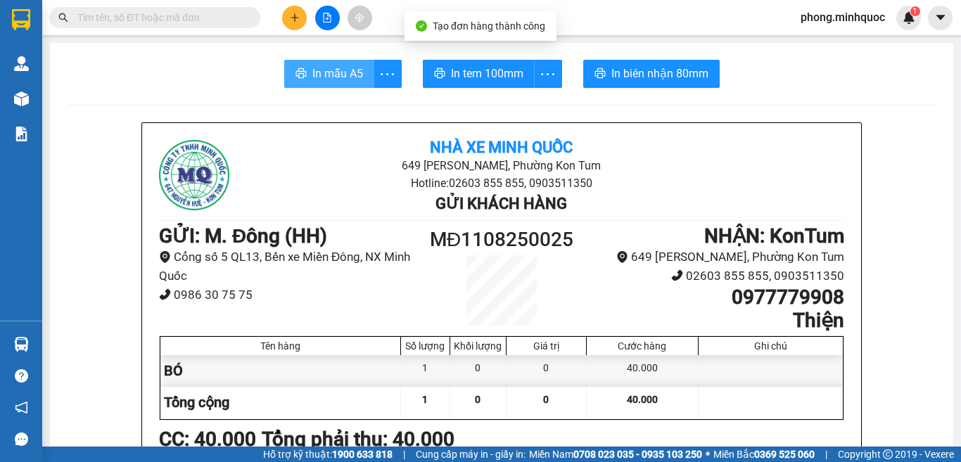
click at [334, 72] on span "In mẫu A5" at bounding box center [337, 74] width 51 height 18
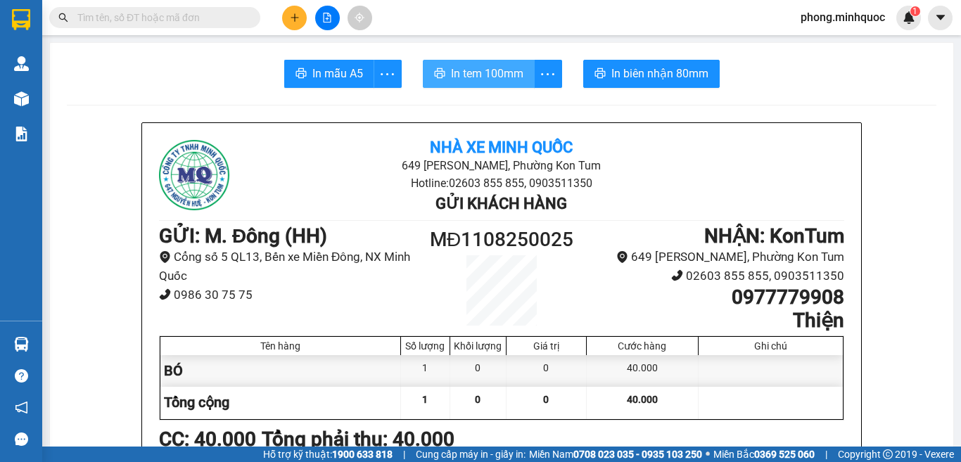
click at [474, 68] on span "In tem 100mm" at bounding box center [487, 74] width 72 height 18
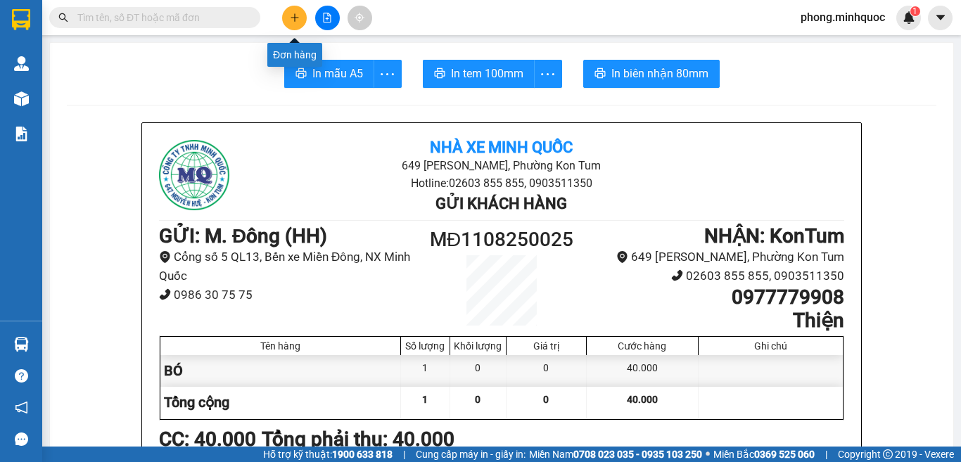
click at [290, 17] on icon "plus" at bounding box center [295, 18] width 10 height 10
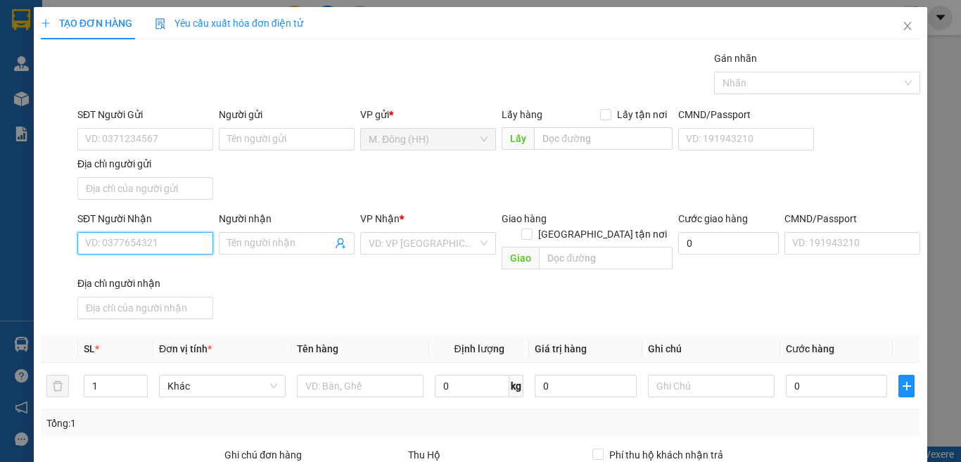
click at [170, 244] on input "SĐT Người Nhận" at bounding box center [145, 243] width 136 height 23
click at [135, 267] on div "0983580061 - chiến" at bounding box center [143, 271] width 117 height 15
type input "0983580061"
type input "chiến"
type input "0983580061"
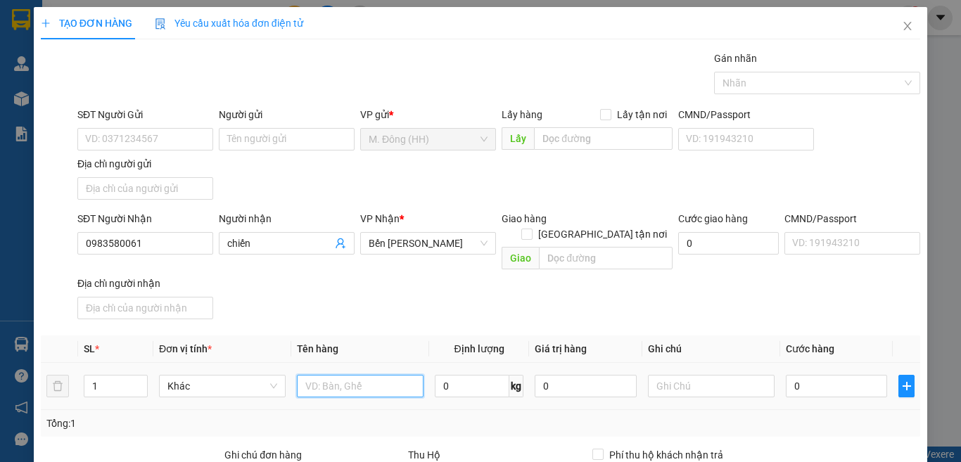
click at [328, 375] on input "text" at bounding box center [360, 386] width 127 height 23
type input "HỘP"
click at [834, 375] on input "0" at bounding box center [836, 386] width 101 height 23
type input "4"
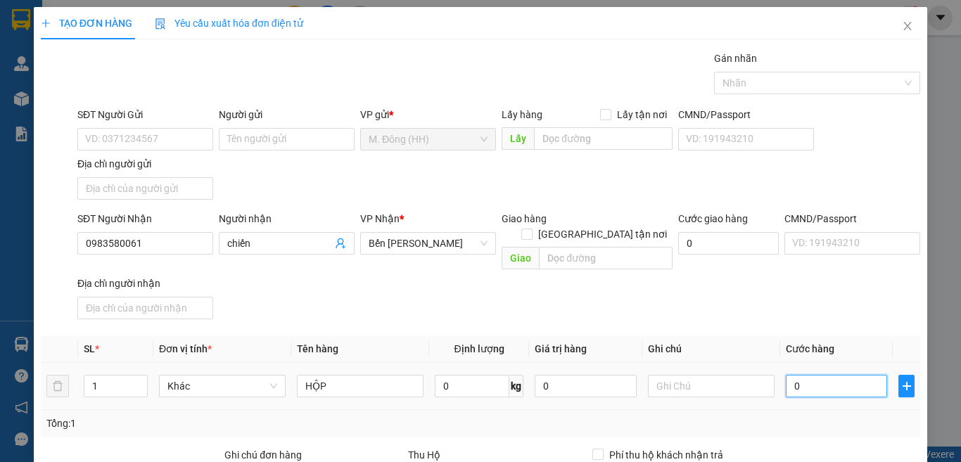
type input "4"
type input "40"
type input "40.000"
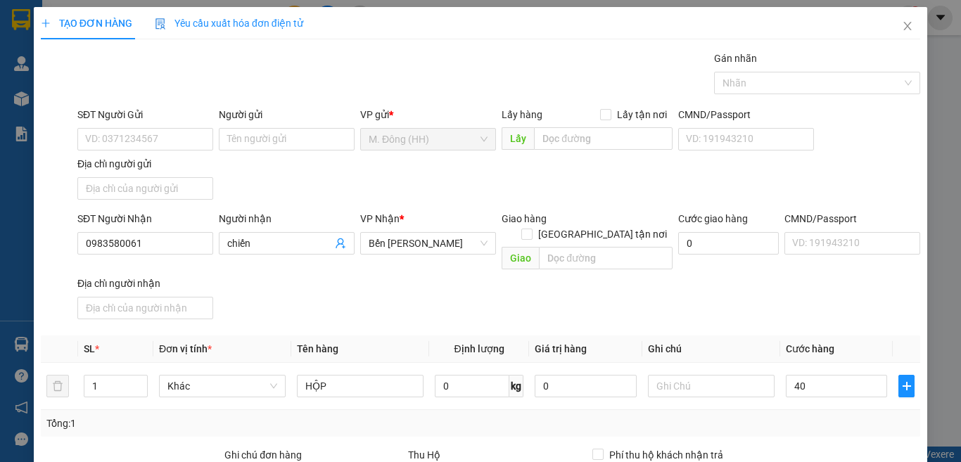
type input "40.000"
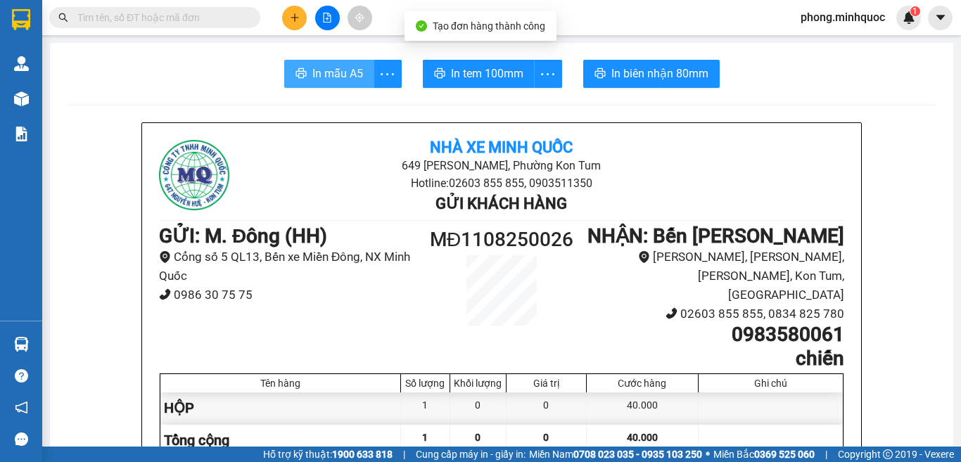
click at [336, 73] on span "In mẫu A5" at bounding box center [337, 74] width 51 height 18
click at [337, 79] on span "In mẫu A5" at bounding box center [337, 74] width 51 height 18
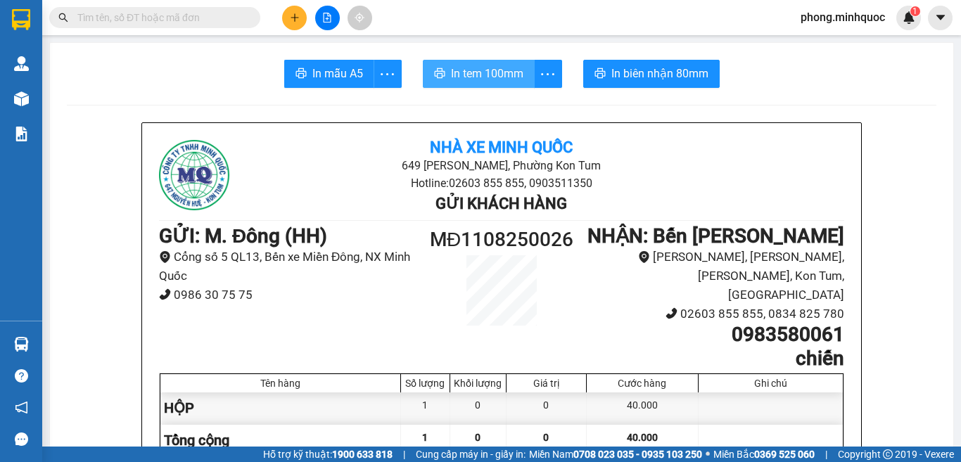
click at [483, 68] on span "In tem 100mm" at bounding box center [487, 74] width 72 height 18
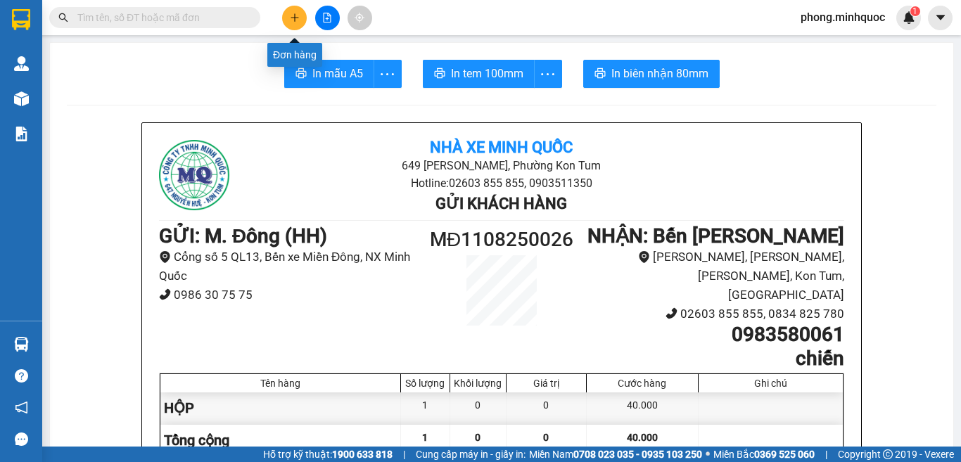
click at [298, 9] on button at bounding box center [294, 18] width 25 height 25
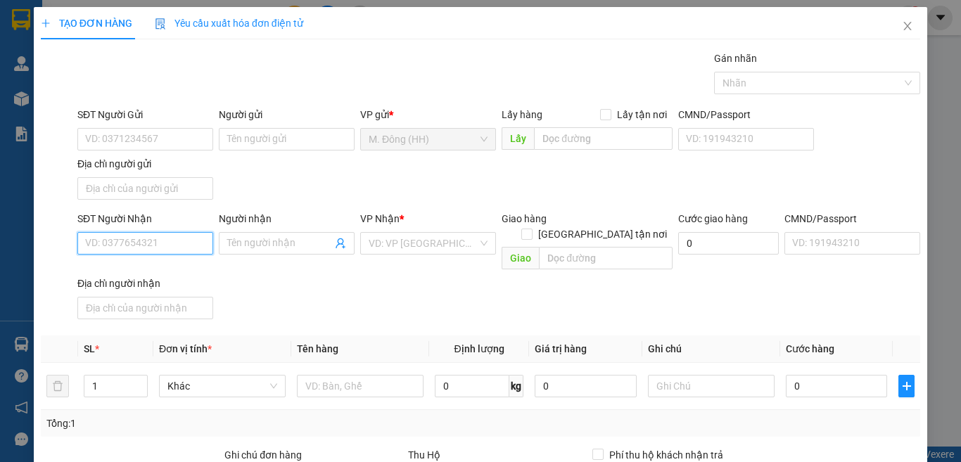
click at [129, 246] on input "SĐT Người Nhận" at bounding box center [145, 243] width 136 height 23
type input "0986991234"
click at [111, 267] on div "0986991234 - NH SPOR" at bounding box center [143, 271] width 117 height 15
type input "NH SPOR"
type input "0986991234"
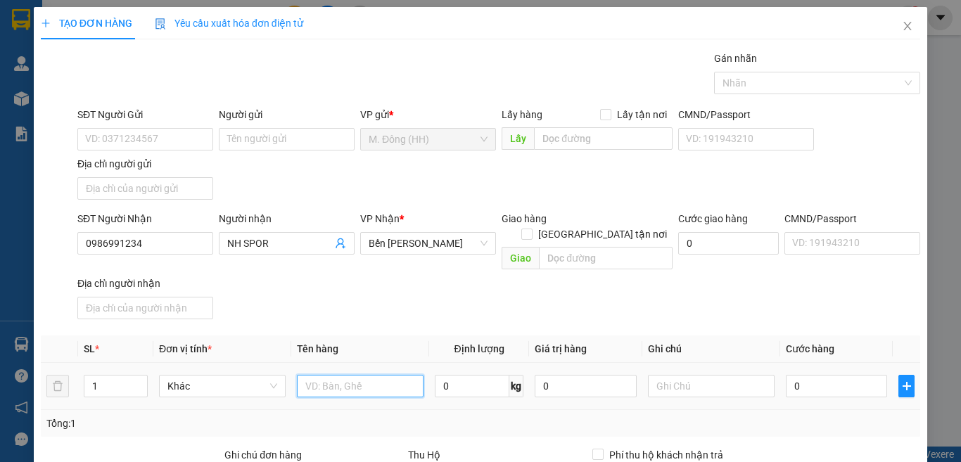
click at [330, 375] on input "text" at bounding box center [360, 386] width 127 height 23
type input "CỤC"
click at [855, 375] on input "0" at bounding box center [836, 386] width 101 height 23
type input "4"
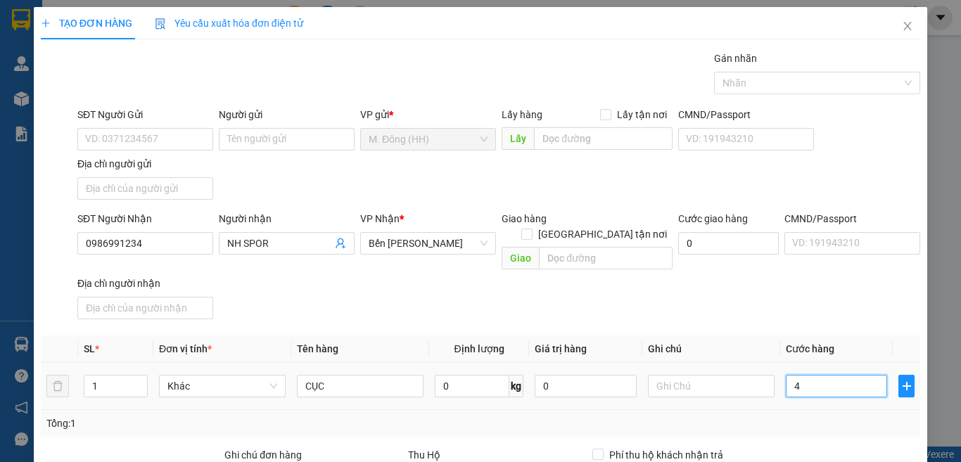
type input "4"
type input "40"
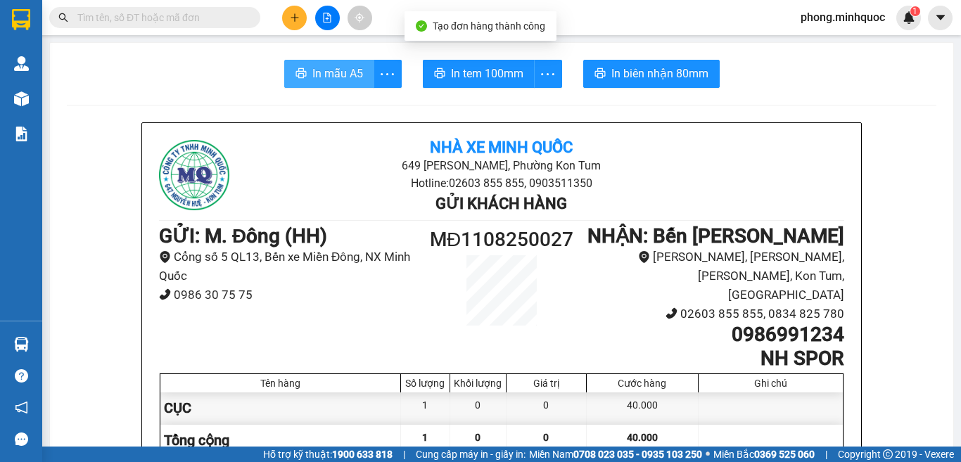
click at [312, 72] on span "In mẫu A5" at bounding box center [337, 74] width 51 height 18
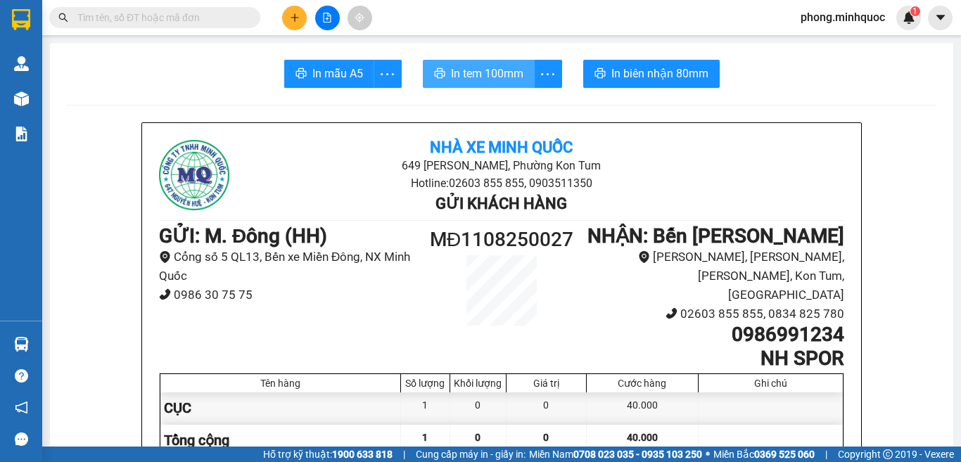
click at [473, 71] on span "In tem 100mm" at bounding box center [487, 74] width 72 height 18
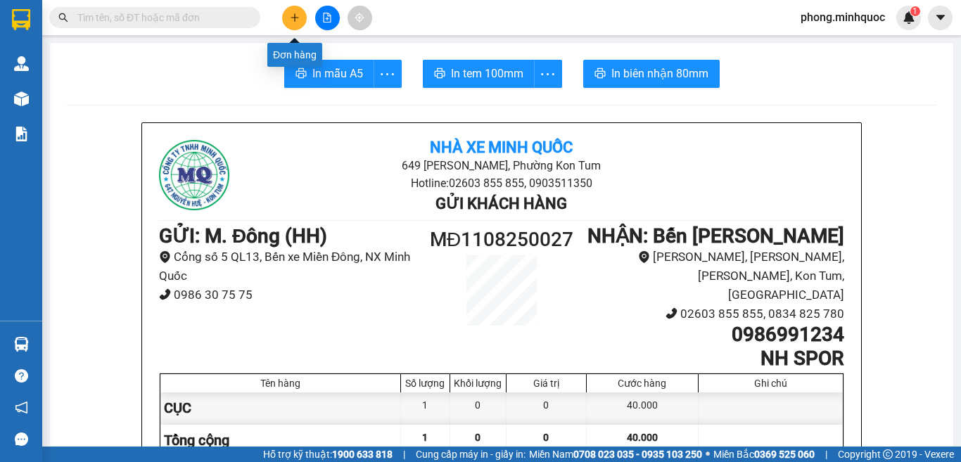
click at [294, 13] on icon "plus" at bounding box center [295, 18] width 10 height 10
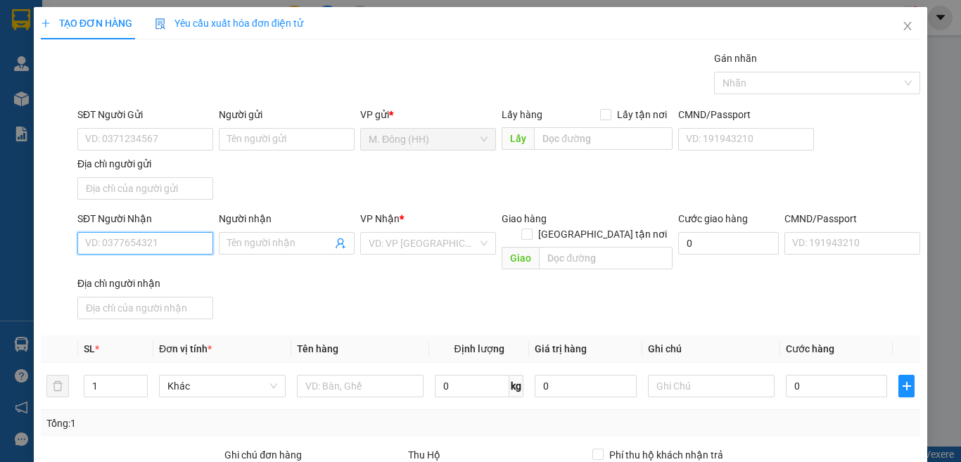
click at [143, 245] on input "SĐT Người Nhận" at bounding box center [145, 243] width 136 height 23
type input "0932519009"
click at [121, 272] on div "0932519009 - HUY SP" at bounding box center [143, 271] width 117 height 15
type input "HUY SP"
type input "0932519009"
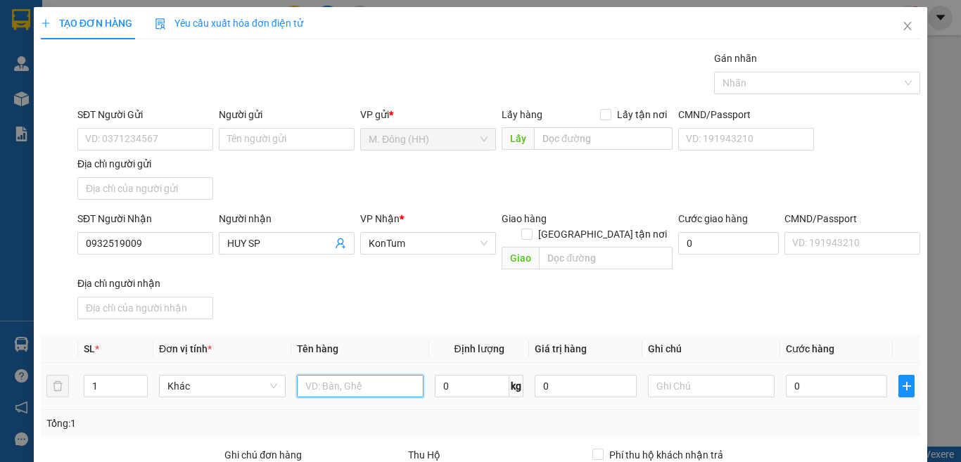
click at [383, 375] on input "text" at bounding box center [360, 386] width 127 height 23
type input "CỤC"
click at [831, 375] on input "0" at bounding box center [836, 386] width 101 height 23
type input "5"
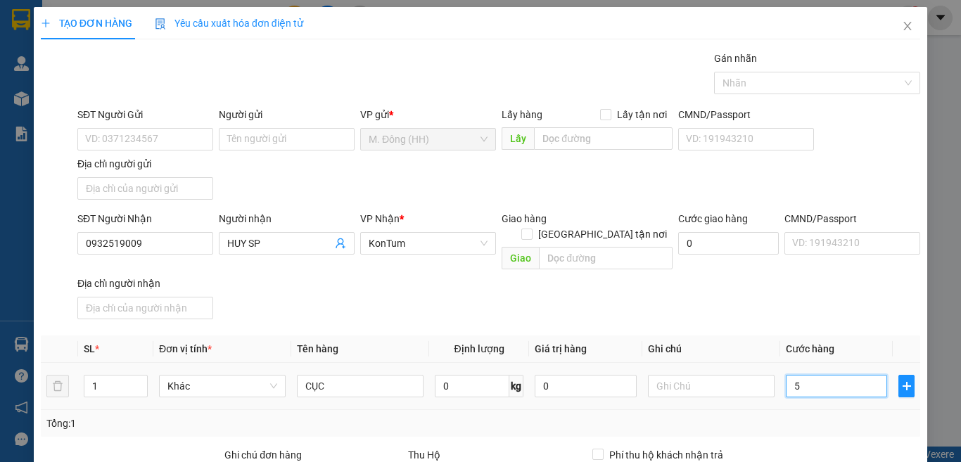
type input "5"
type input "50"
type input "50.000"
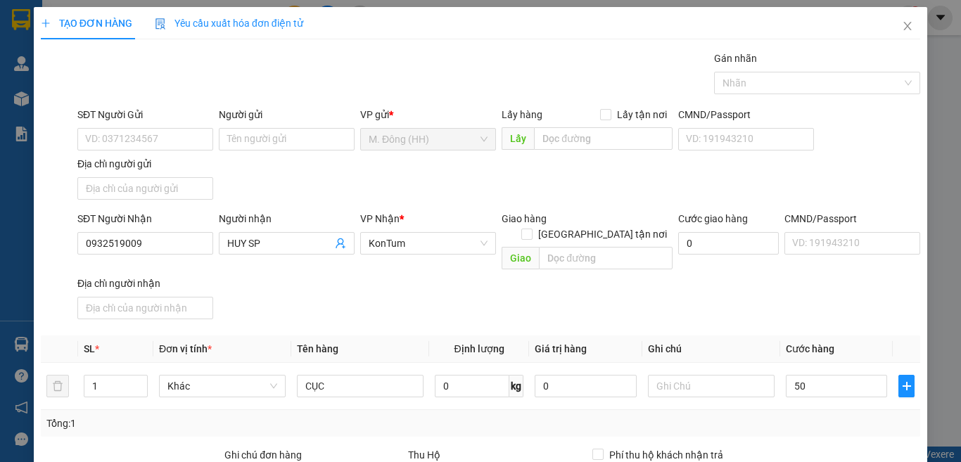
type input "50.000"
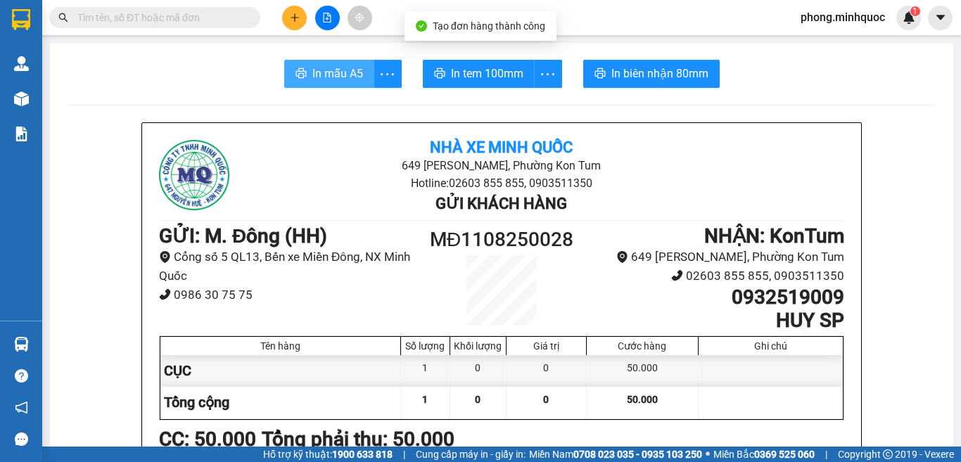
click at [320, 68] on span "In mẫu A5" at bounding box center [337, 74] width 51 height 18
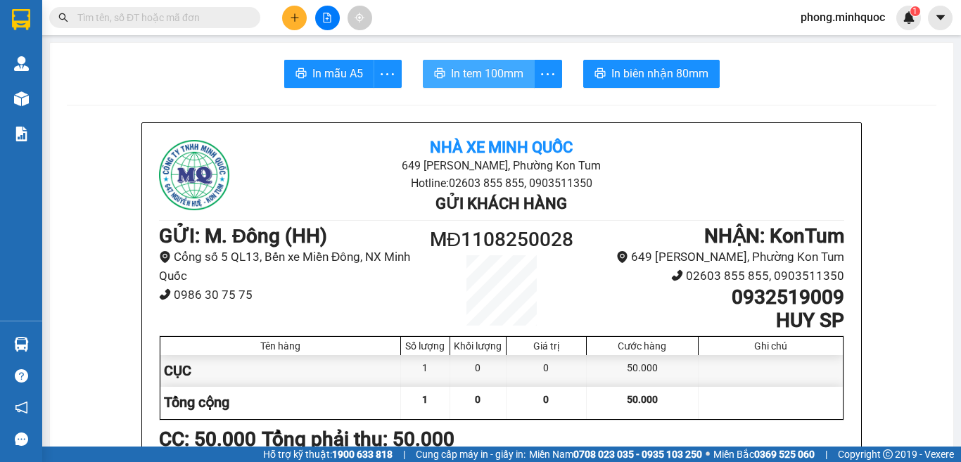
click at [477, 68] on span "In tem 100mm" at bounding box center [487, 74] width 72 height 18
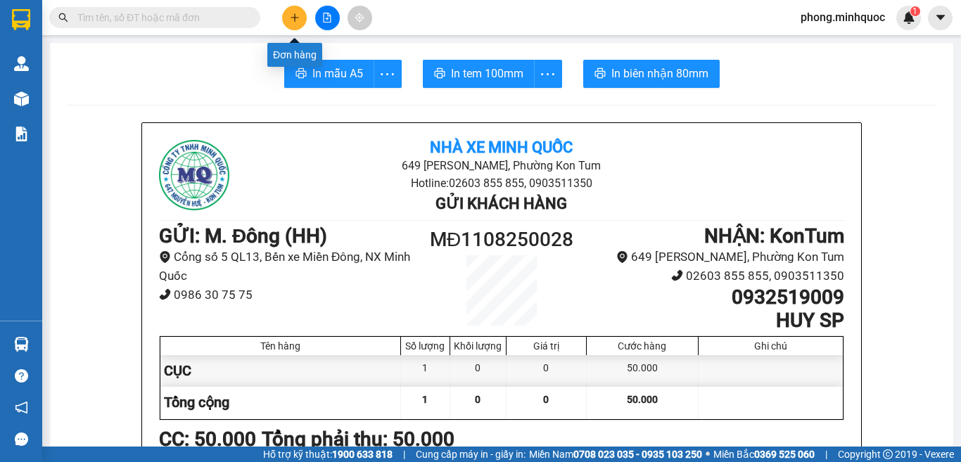
click at [297, 19] on icon "plus" at bounding box center [295, 18] width 10 height 10
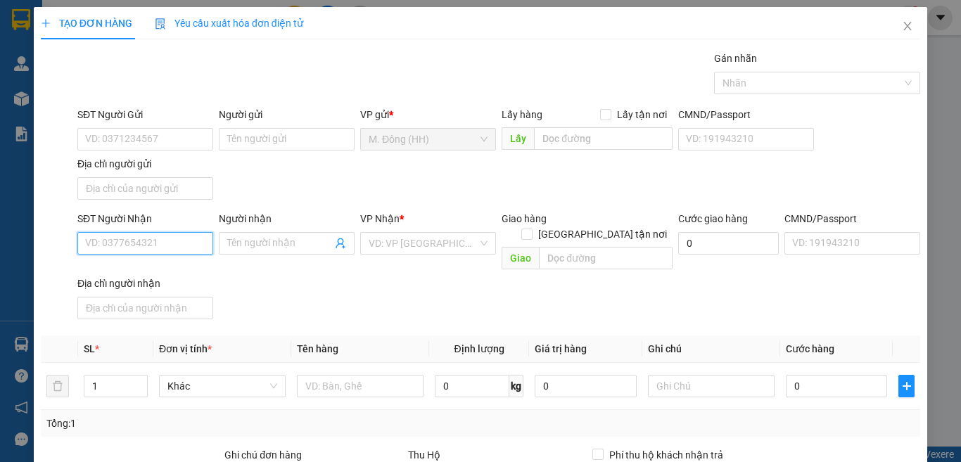
click at [158, 244] on input "SĐT Người Nhận" at bounding box center [145, 243] width 136 height 23
type input "0"
click at [112, 243] on input "09358397" at bounding box center [145, 243] width 136 height 23
click at [170, 236] on input "0935397" at bounding box center [145, 243] width 136 height 23
click at [148, 272] on div "0935397262 - A TĨNH" at bounding box center [143, 271] width 117 height 15
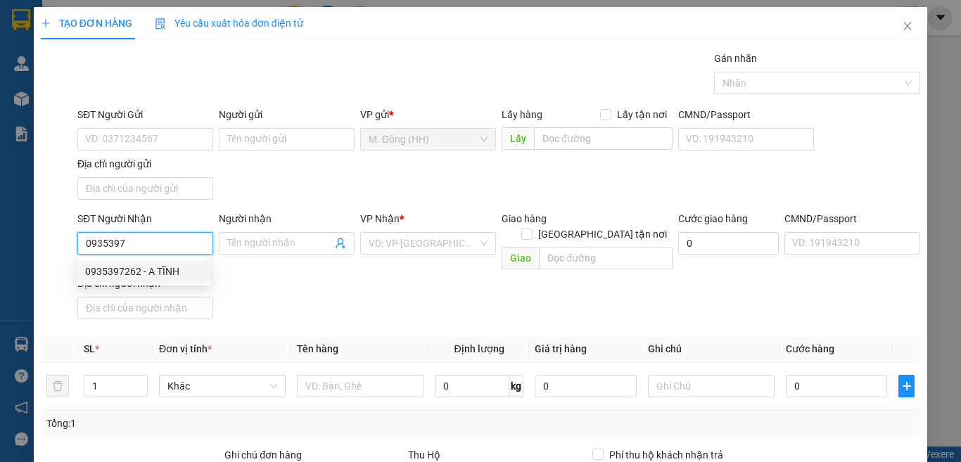
type input "0935397262"
type input "A TĨNH"
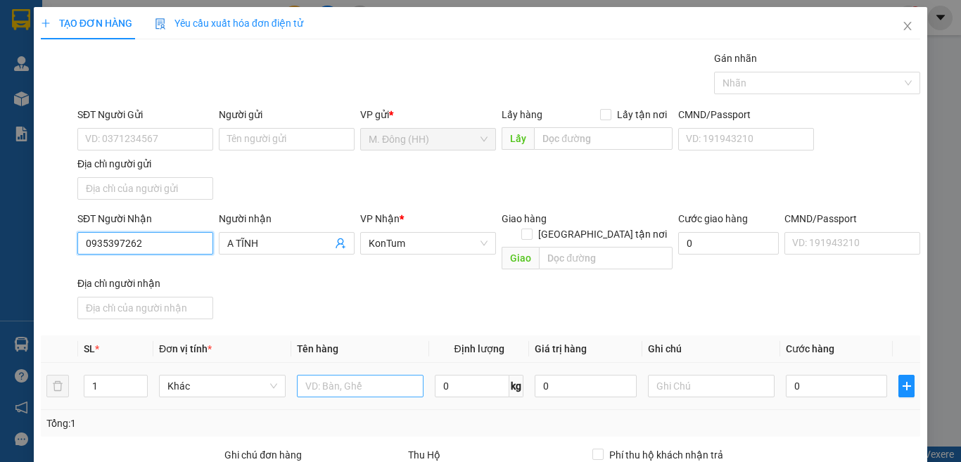
type input "0935397262"
click at [343, 375] on input "text" at bounding box center [360, 386] width 127 height 23
type input "CỤC"
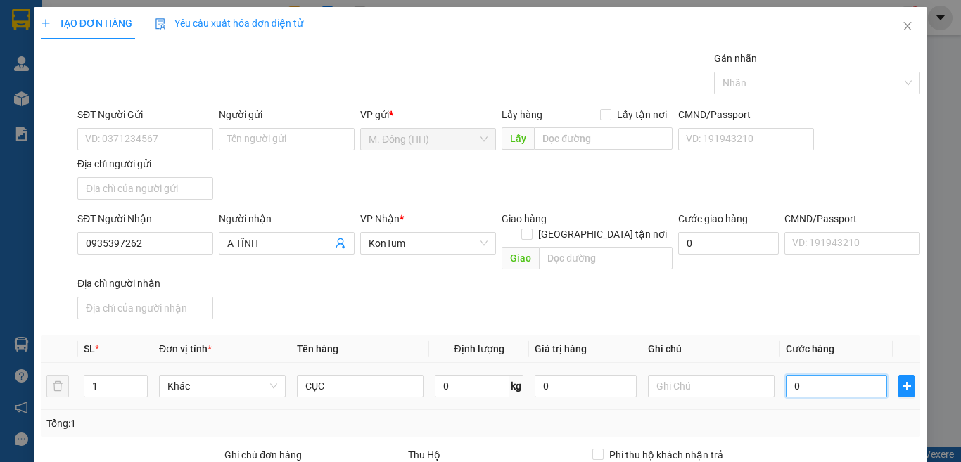
click at [841, 375] on input "0" at bounding box center [836, 386] width 101 height 23
type input "5"
type input "50"
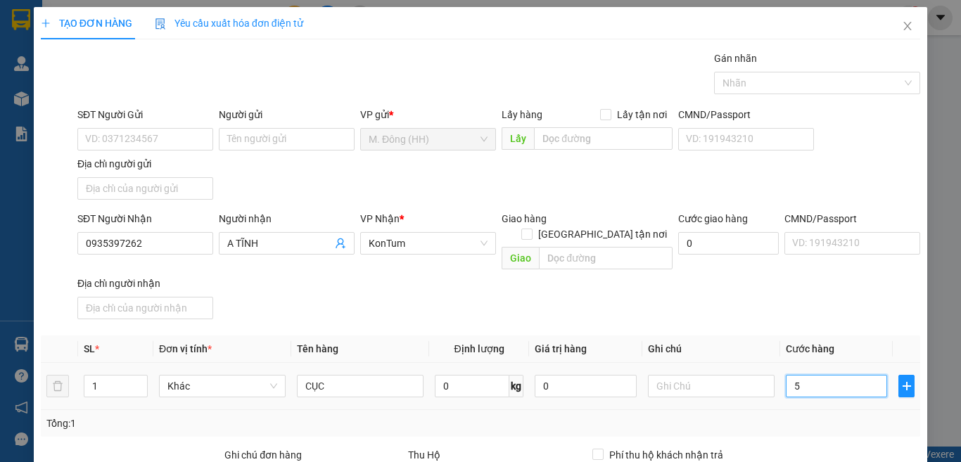
type input "50"
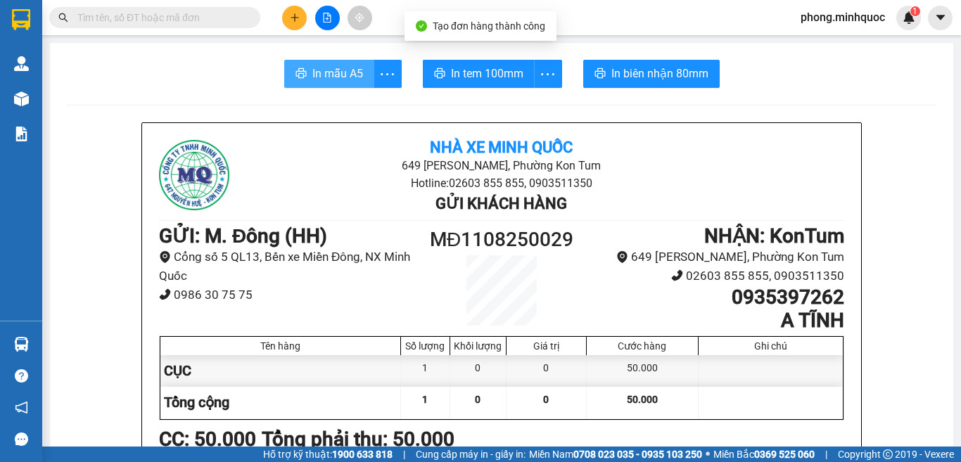
click at [327, 74] on span "In mẫu A5" at bounding box center [337, 74] width 51 height 18
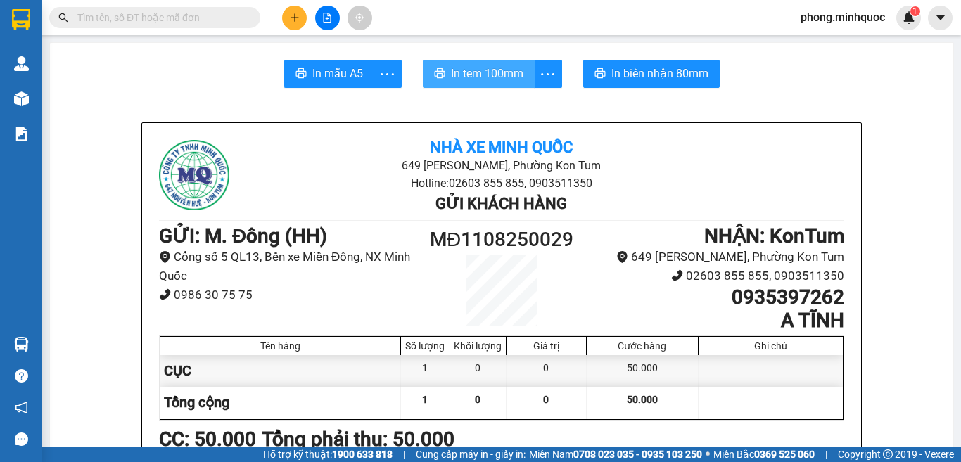
click at [486, 65] on span "In tem 100mm" at bounding box center [487, 74] width 72 height 18
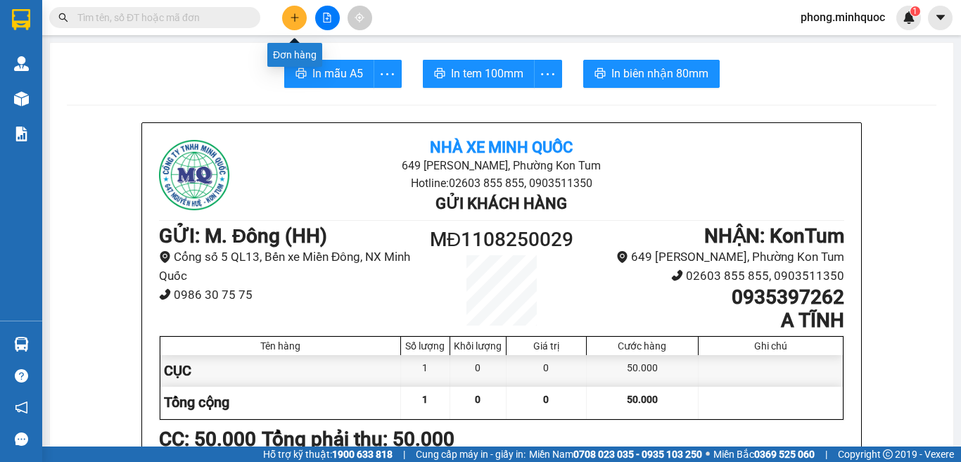
click at [289, 12] on button at bounding box center [294, 18] width 25 height 25
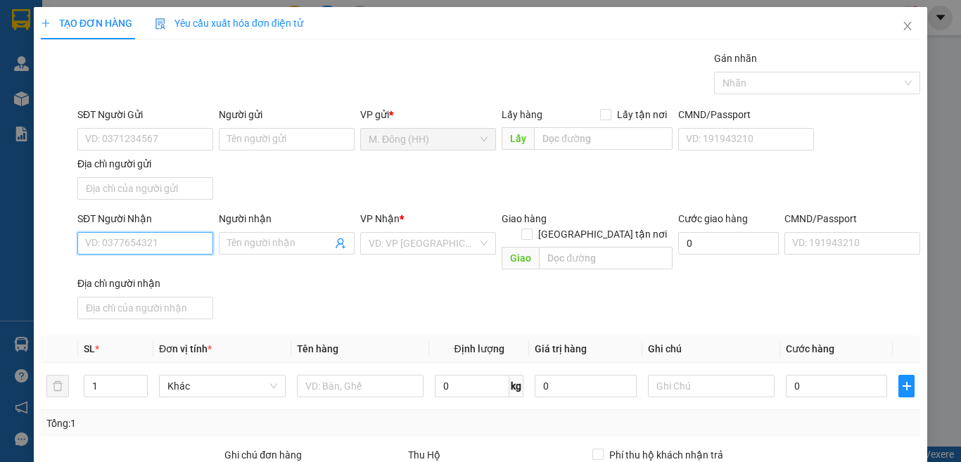
click at [123, 241] on input "SĐT Người Nhận" at bounding box center [145, 243] width 136 height 23
click at [126, 272] on div "0983387083 - quang tuyến" at bounding box center [144, 271] width 118 height 15
type input "0983387083"
type input "quang tuyến"
type input "0983387083"
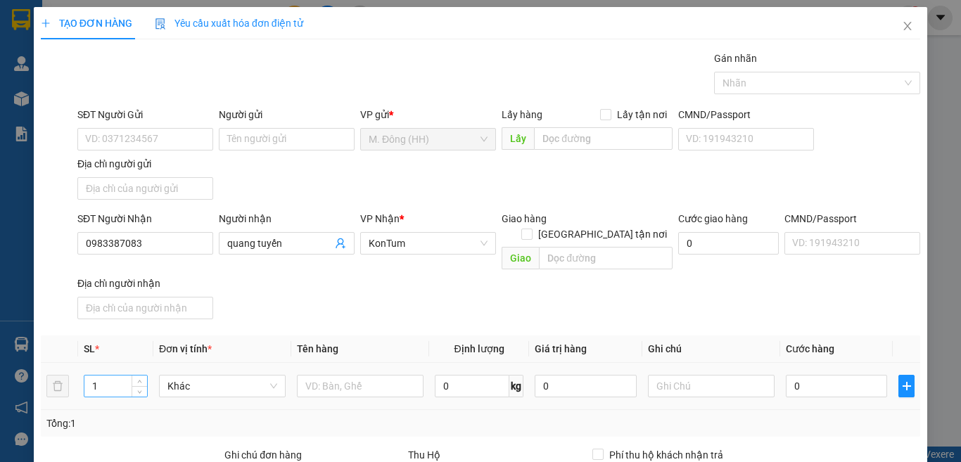
click at [107, 376] on input "1" at bounding box center [115, 386] width 63 height 21
type input "3"
click at [329, 375] on input "text" at bounding box center [360, 386] width 127 height 23
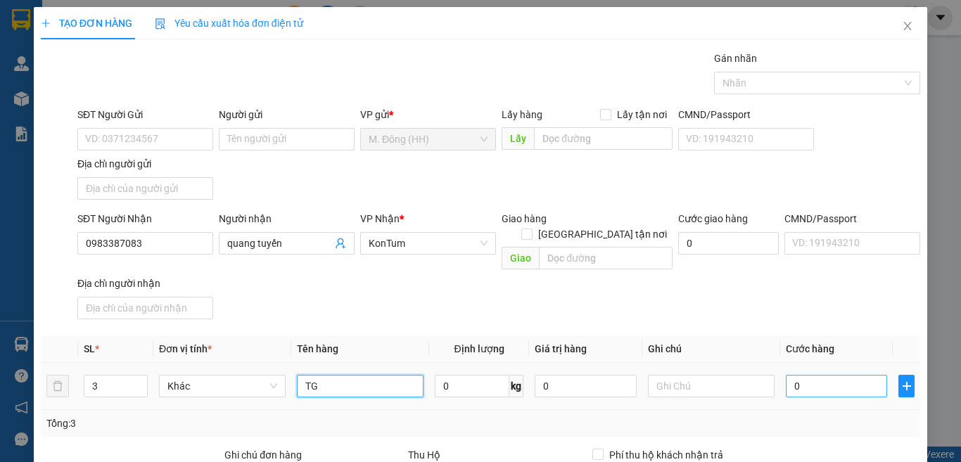
type input "TG"
click at [807, 375] on input "0" at bounding box center [836, 386] width 101 height 23
type input "2"
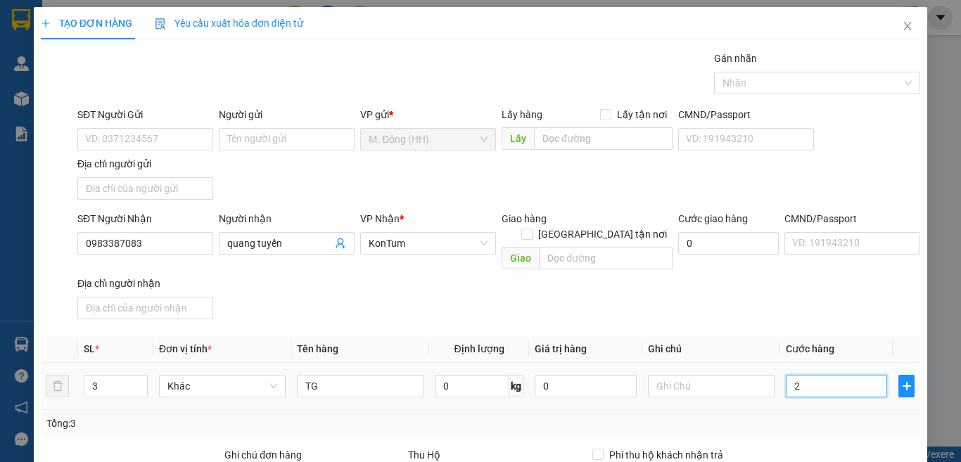
type input "20"
type input "200"
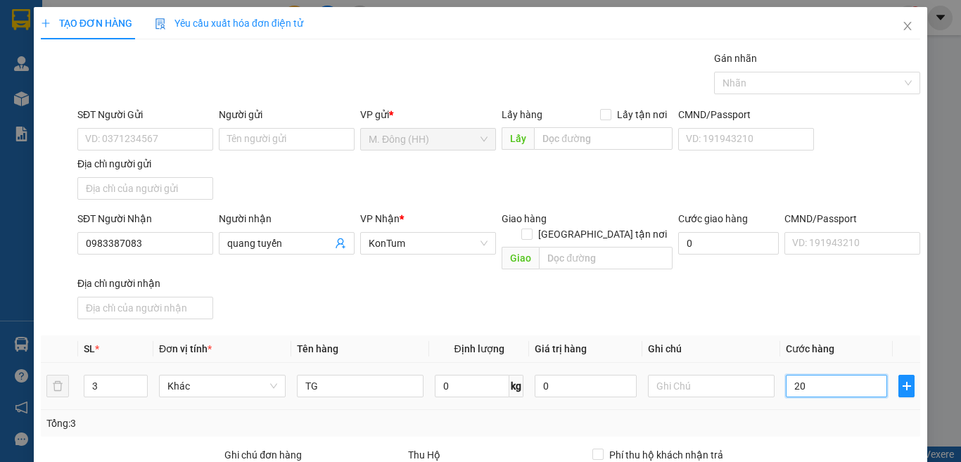
type input "200"
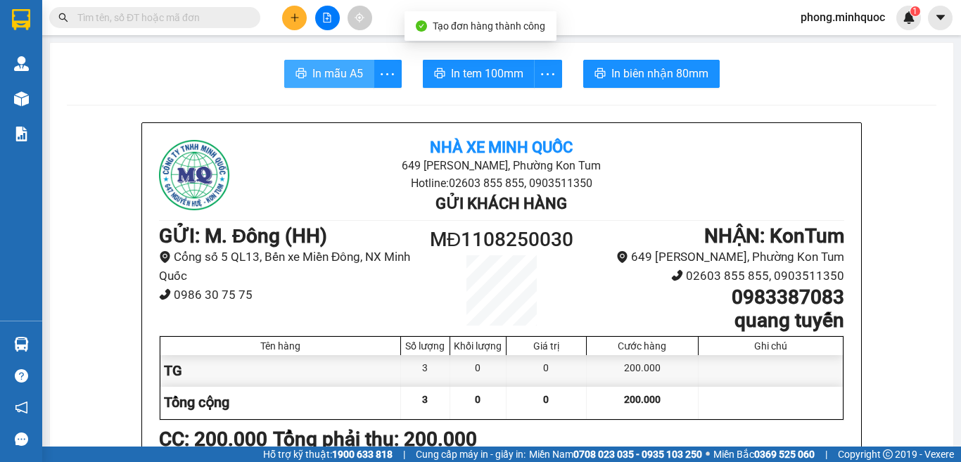
click at [316, 77] on span "In mẫu A5" at bounding box center [337, 74] width 51 height 18
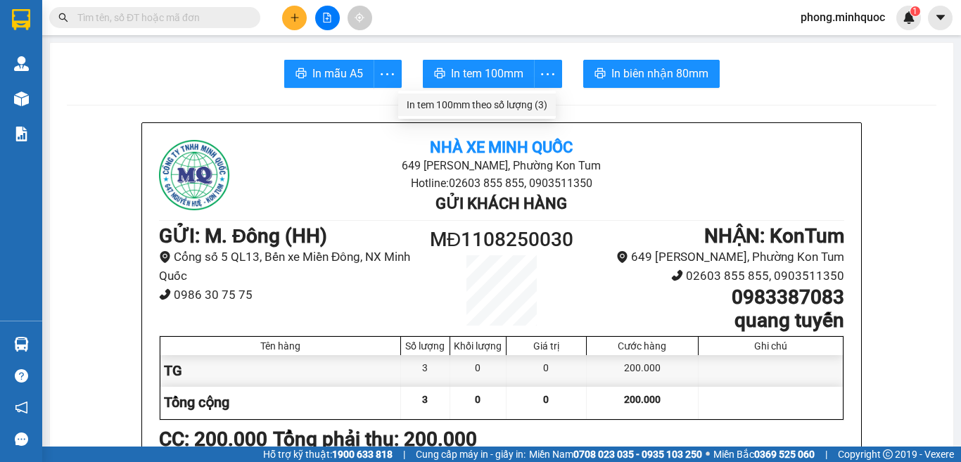
click at [542, 106] on div "In tem 100mm theo số lượng (3)" at bounding box center [477, 104] width 141 height 15
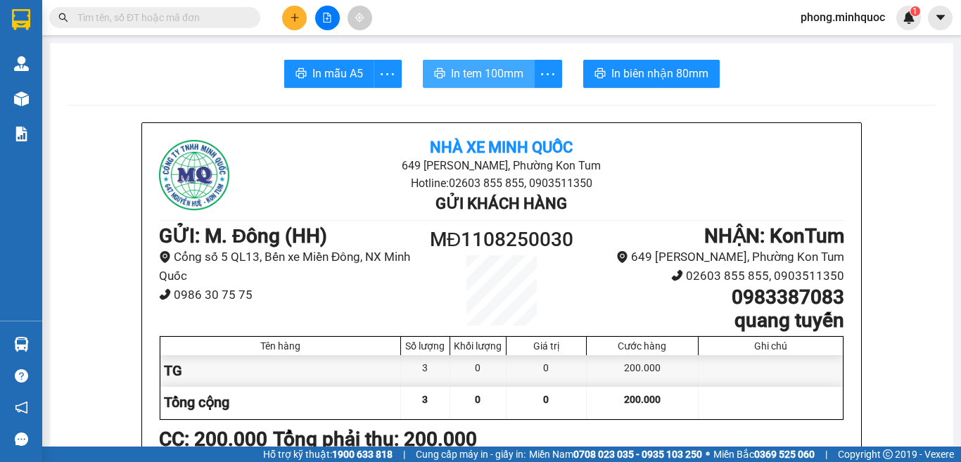
click at [492, 79] on span "In tem 100mm" at bounding box center [487, 74] width 72 height 18
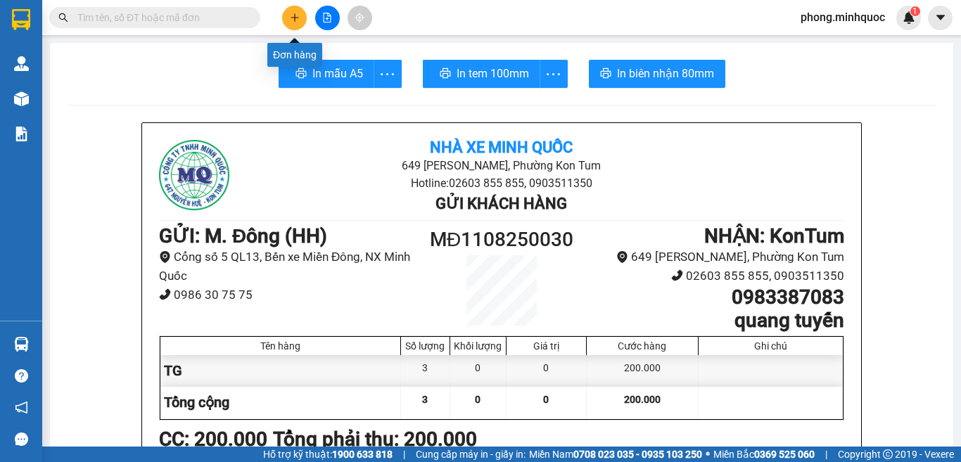
click at [292, 22] on icon "plus" at bounding box center [295, 18] width 10 height 10
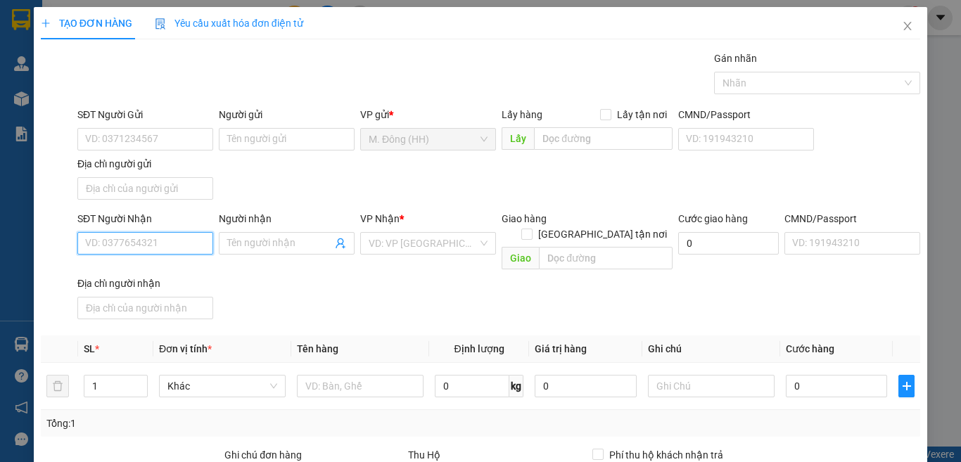
click at [176, 243] on input "SĐT Người Nhận" at bounding box center [145, 243] width 136 height 23
click at [156, 265] on div "0702930969 - vy linh" at bounding box center [154, 271] width 139 height 15
type input "0702930969"
type input "vy linh"
type input "0702930969"
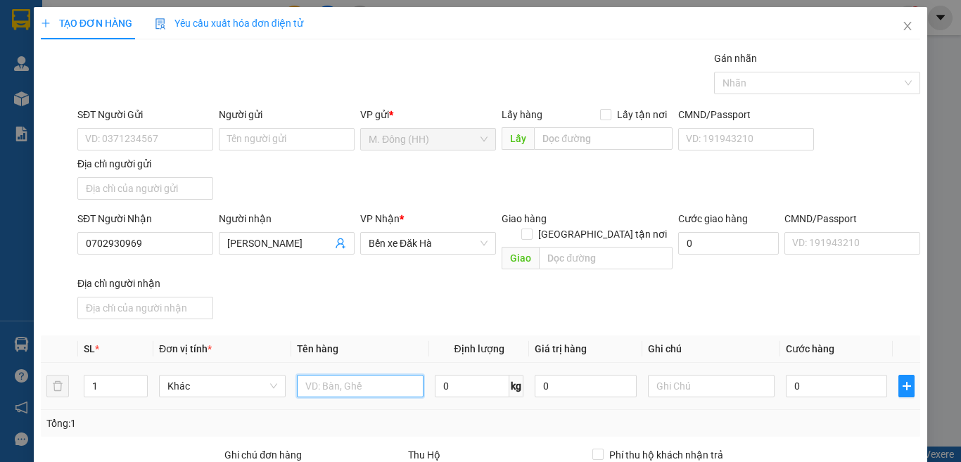
click at [358, 375] on input "text" at bounding box center [360, 386] width 127 height 23
type input "CỤC"
click at [811, 375] on input "0" at bounding box center [836, 386] width 101 height 23
type input "4"
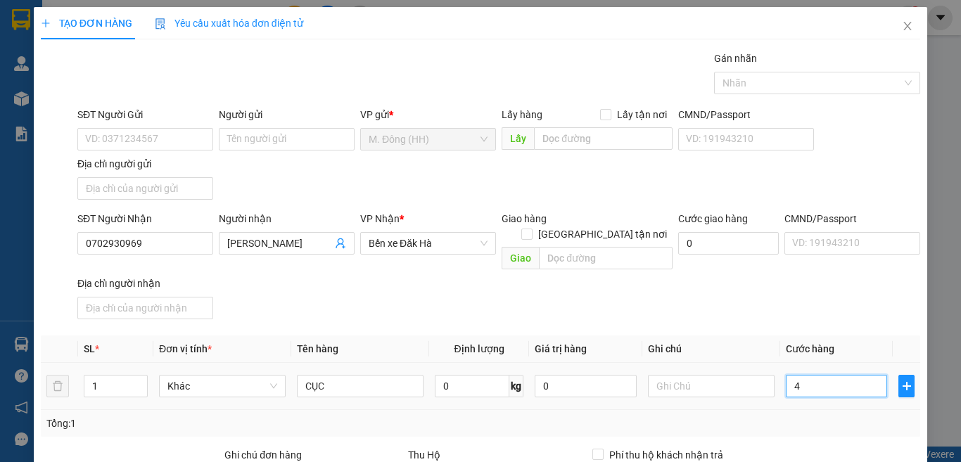
type input "4"
type input "40"
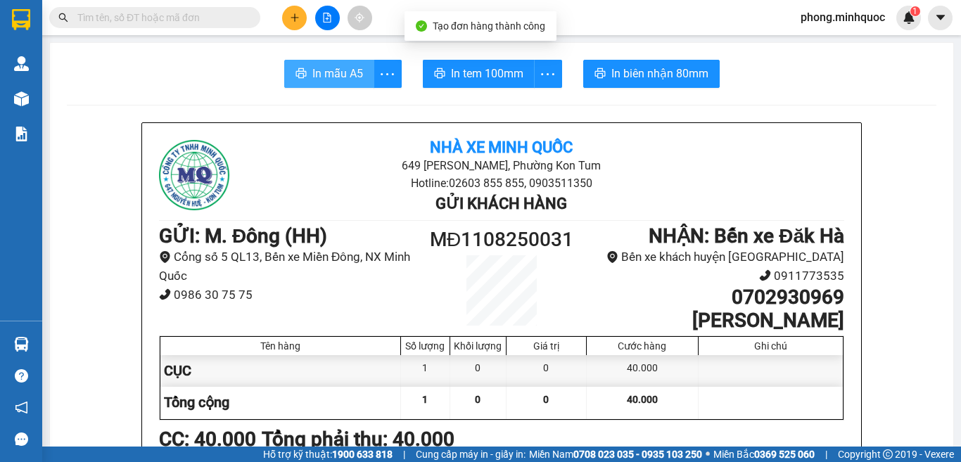
click at [327, 68] on span "In mẫu A5" at bounding box center [337, 74] width 51 height 18
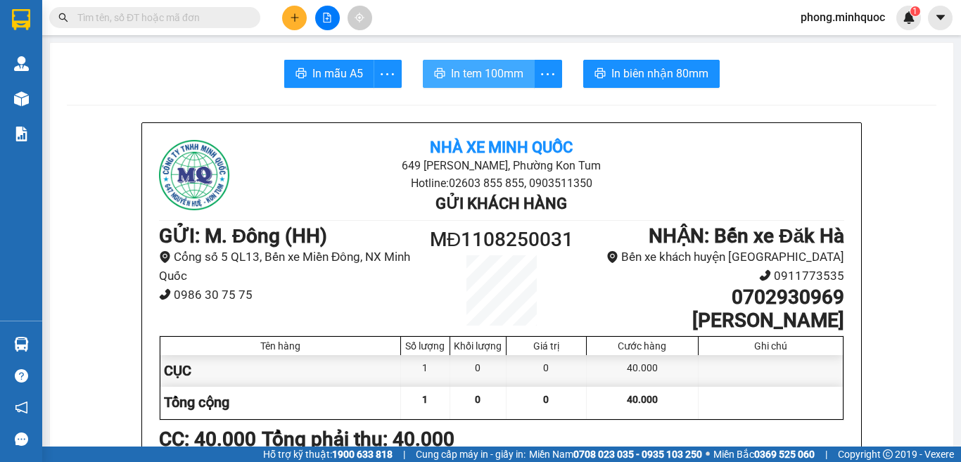
click at [496, 68] on span "In tem 100mm" at bounding box center [487, 74] width 72 height 18
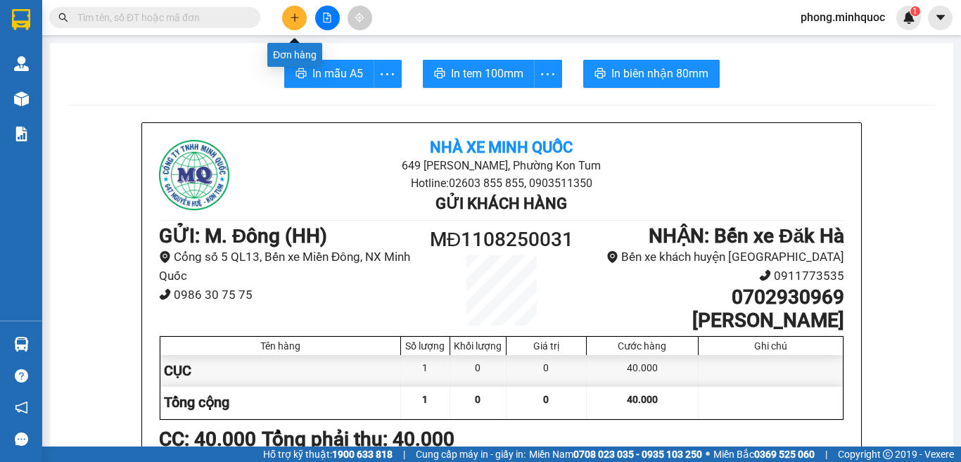
click at [292, 17] on icon "plus" at bounding box center [295, 18] width 10 height 10
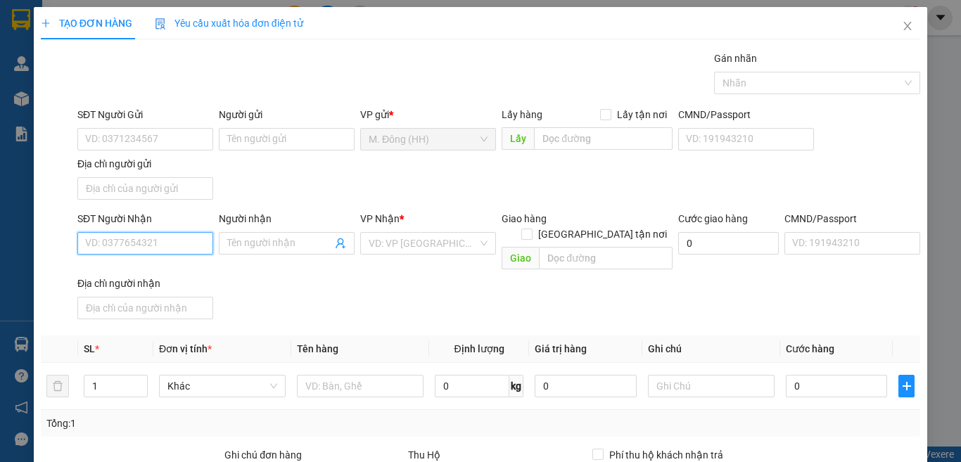
click at [119, 242] on input "SĐT Người Nhận" at bounding box center [145, 243] width 136 height 23
type input "0964931179"
click at [135, 269] on div "0964931179 - VGA" at bounding box center [143, 271] width 117 height 15
type input "VGA"
type input "0964931179"
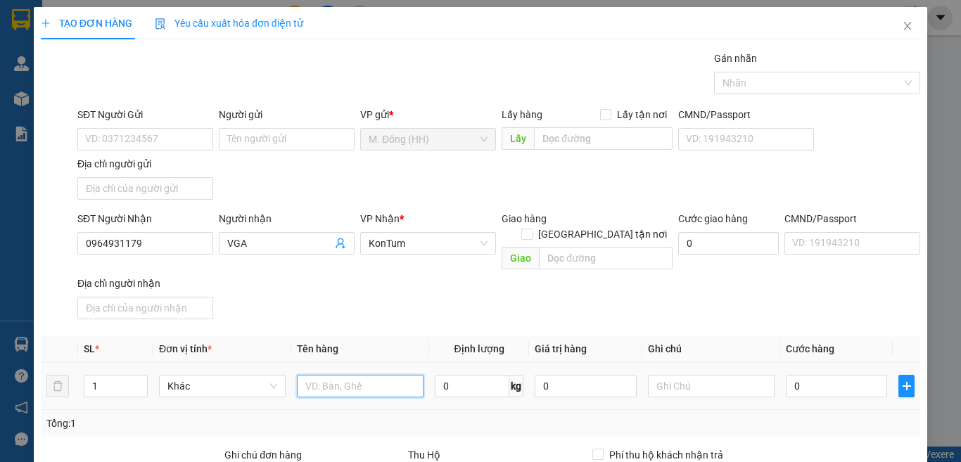
click at [331, 375] on input "text" at bounding box center [360, 386] width 127 height 23
type input "HỘP"
click at [829, 375] on input "0" at bounding box center [836, 386] width 101 height 23
type input "4"
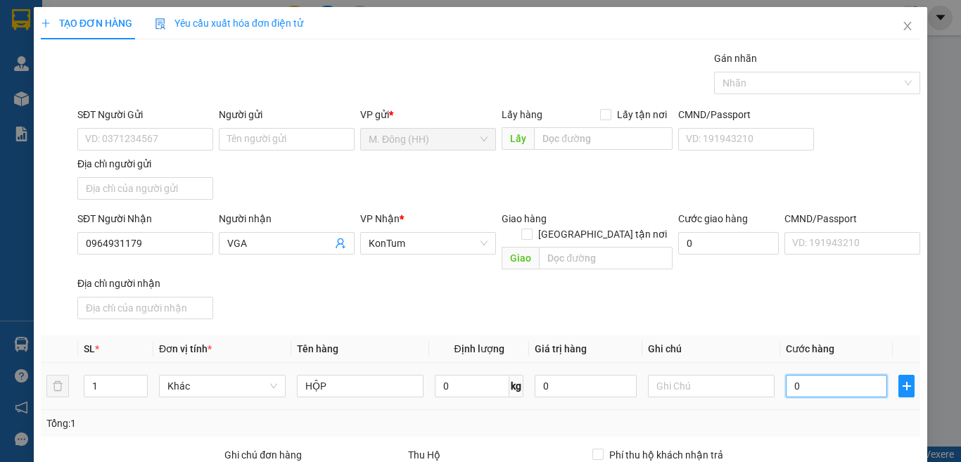
type input "4"
type input "40"
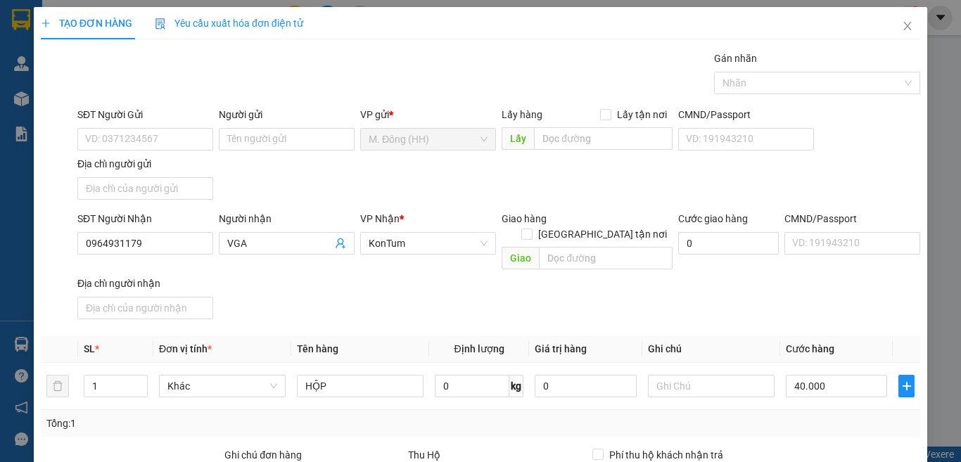
click at [94, 297] on input "Địa chỉ người nhận" at bounding box center [145, 308] width 136 height 23
click at [128, 232] on input "SĐT Người Nhận" at bounding box center [145, 243] width 136 height 23
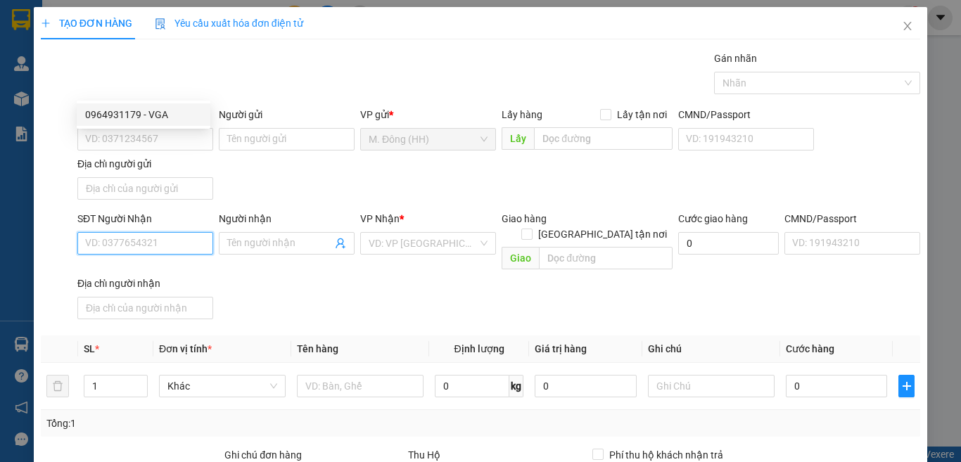
click at [120, 116] on div "0964931179 - VGA" at bounding box center [143, 114] width 117 height 15
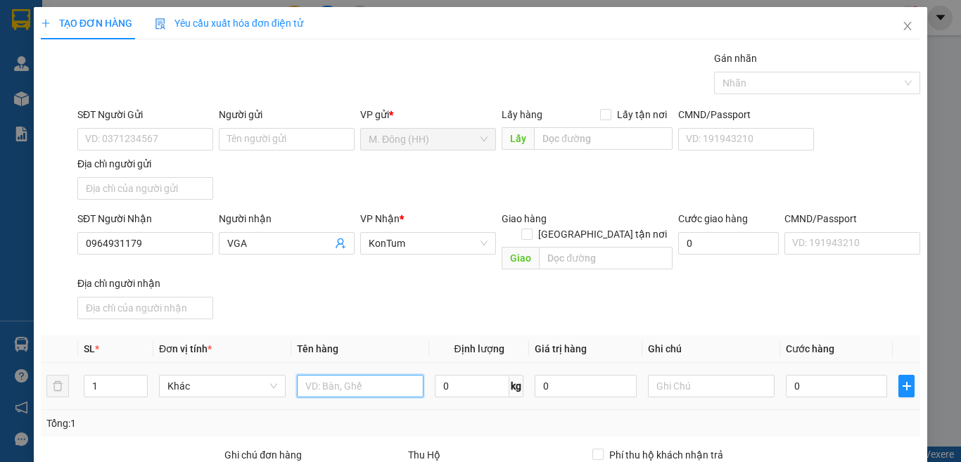
click at [345, 375] on input "text" at bounding box center [360, 386] width 127 height 23
click at [698, 375] on input "text" at bounding box center [711, 386] width 127 height 23
click at [820, 375] on input "0" at bounding box center [836, 386] width 101 height 23
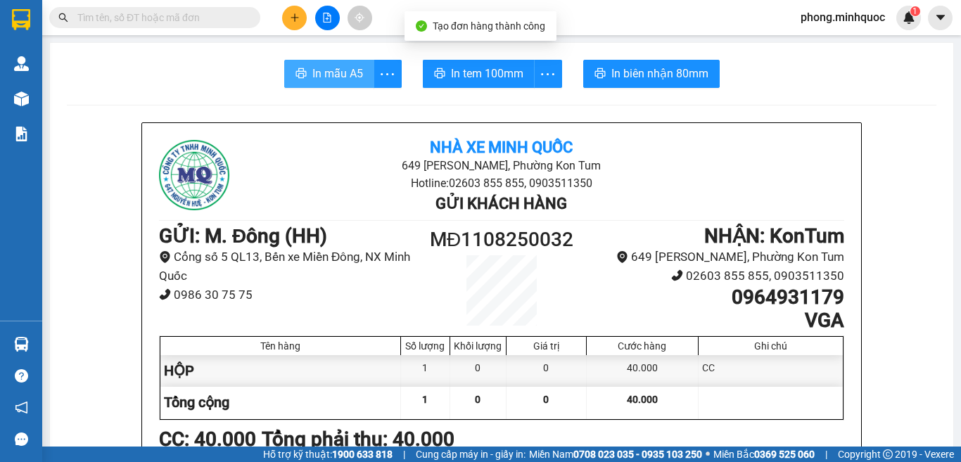
click at [314, 74] on span "In mẫu A5" at bounding box center [337, 74] width 51 height 18
click at [315, 65] on span "In mẫu A5" at bounding box center [337, 74] width 51 height 18
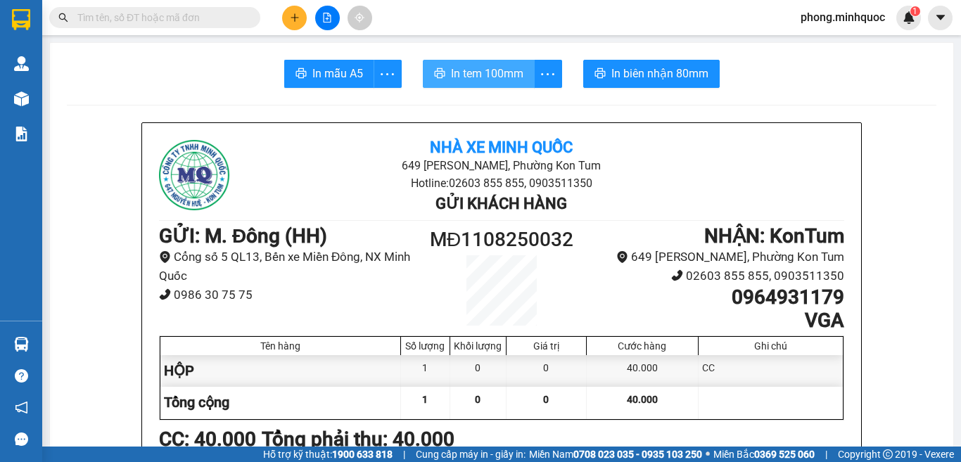
click at [468, 68] on span "In tem 100mm" at bounding box center [487, 74] width 72 height 18
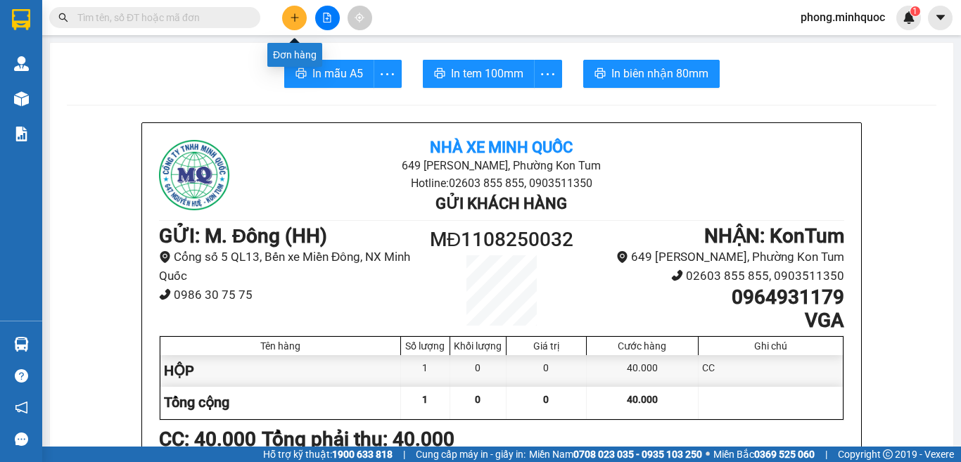
click at [286, 19] on button at bounding box center [294, 18] width 25 height 25
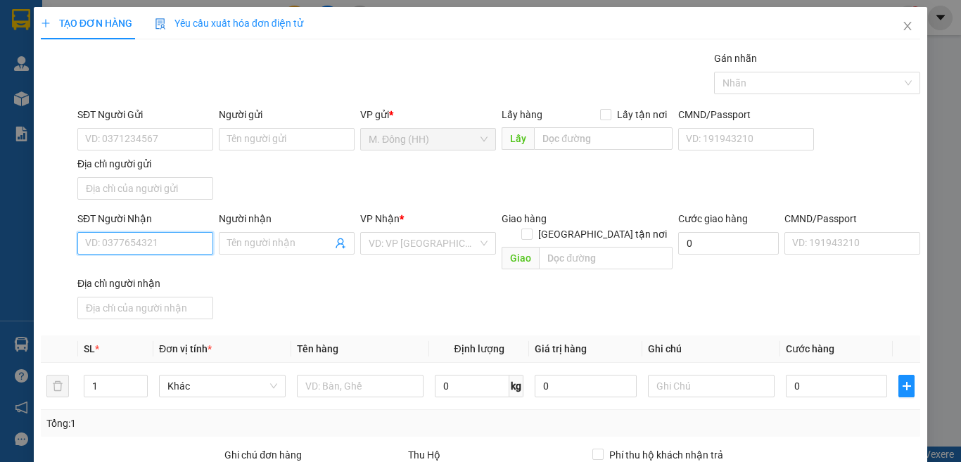
click at [154, 249] on input "SĐT Người Nhận" at bounding box center [145, 243] width 136 height 23
click at [134, 269] on div "0986612300 - VƯƠNG" at bounding box center [143, 271] width 117 height 15
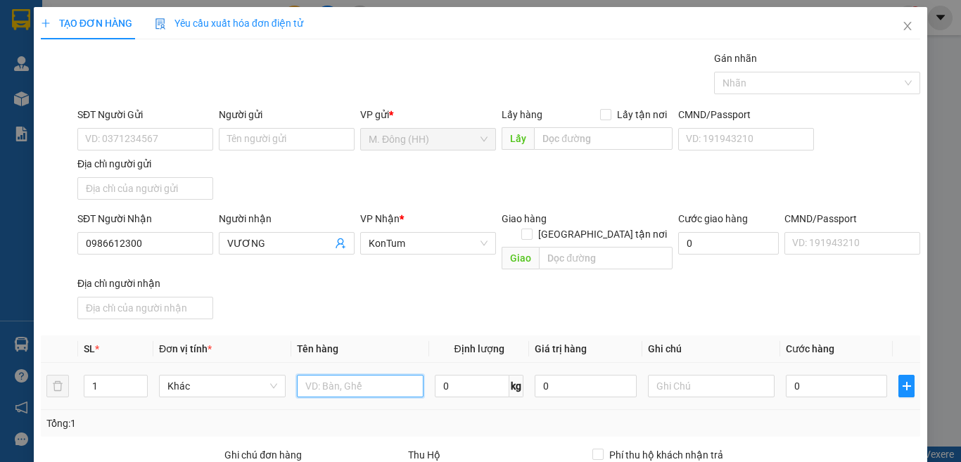
click at [336, 375] on input "text" at bounding box center [360, 386] width 127 height 23
click at [812, 375] on input "0" at bounding box center [836, 386] width 101 height 23
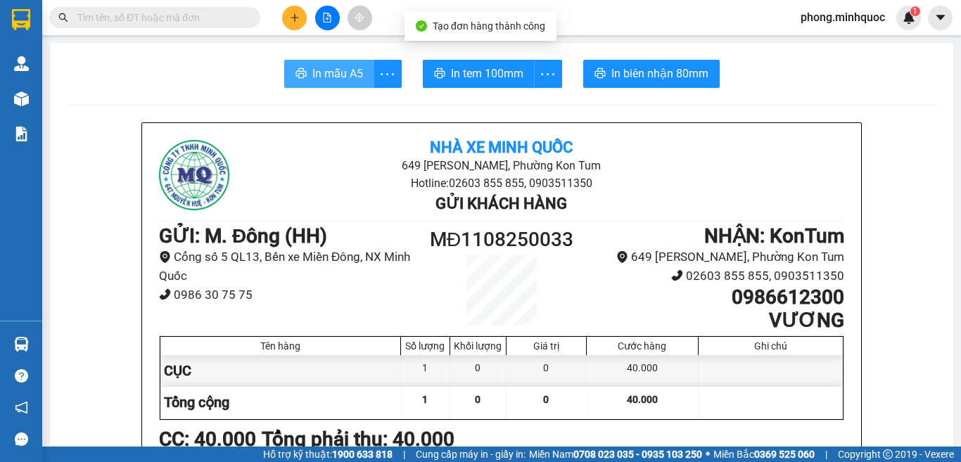
click at [335, 70] on span "In mẫu A5" at bounding box center [337, 74] width 51 height 18
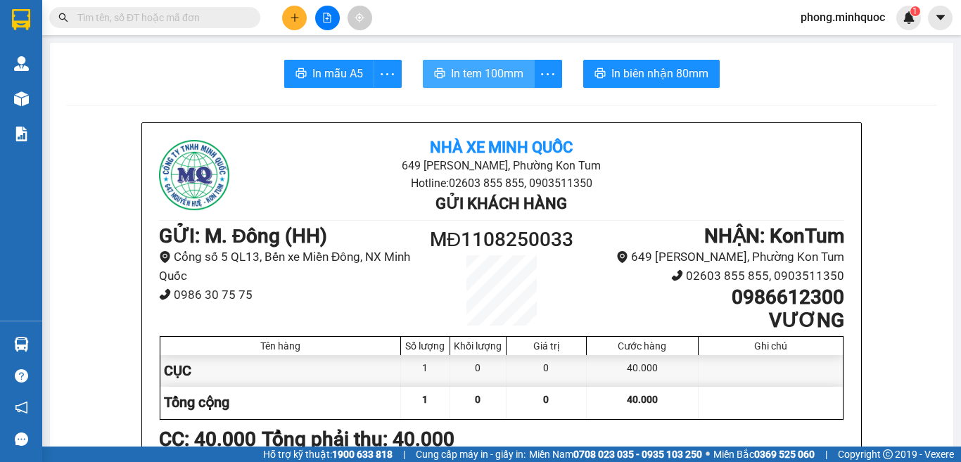
click at [495, 71] on span "In tem 100mm" at bounding box center [487, 74] width 72 height 18
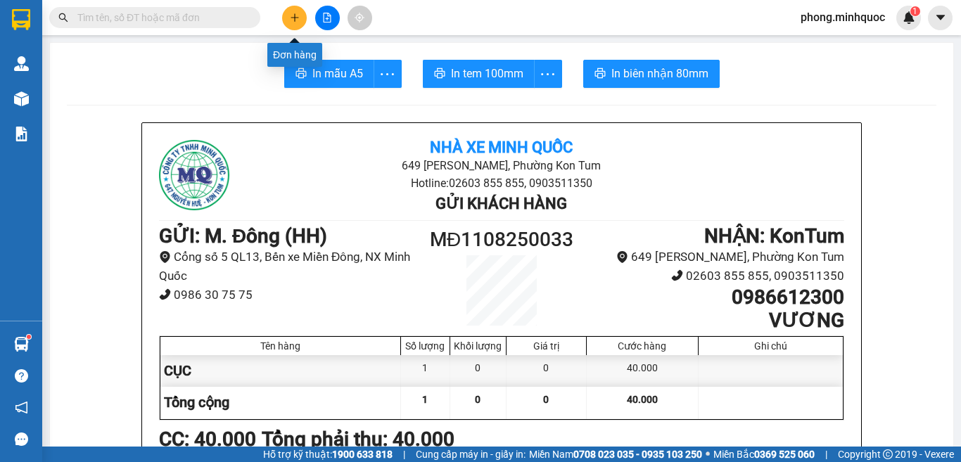
click at [290, 18] on icon "plus" at bounding box center [295, 18] width 10 height 10
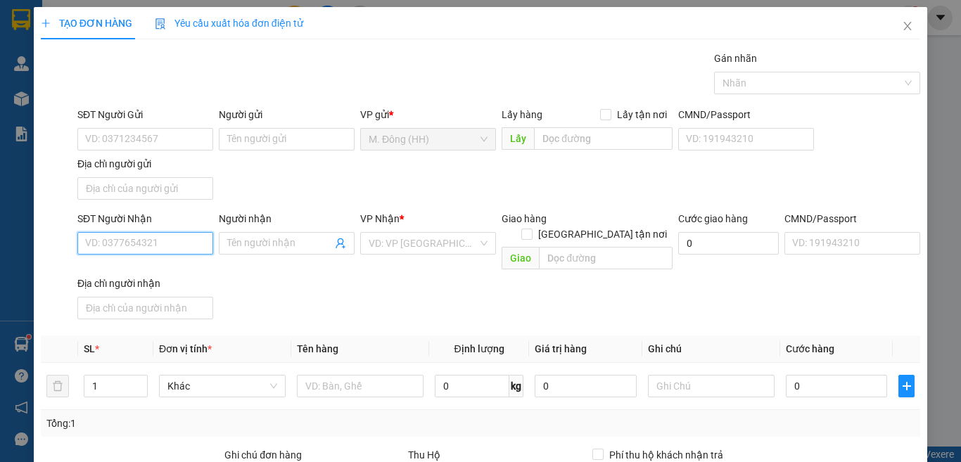
click at [103, 241] on input "SĐT Người Nhận" at bounding box center [145, 243] width 136 height 23
click at [130, 273] on div "0983387083 - quang tuyến" at bounding box center [144, 271] width 118 height 15
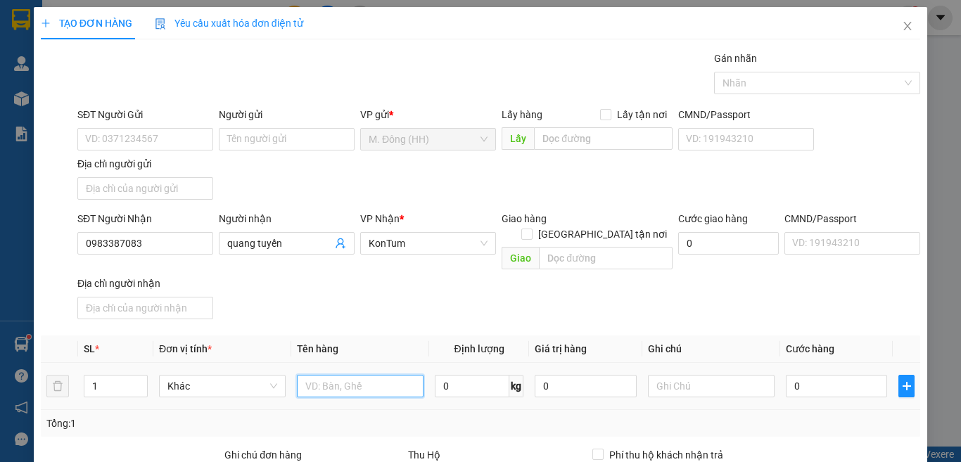
click at [364, 375] on input "text" at bounding box center [360, 386] width 127 height 23
click at [817, 375] on input "0" at bounding box center [836, 386] width 101 height 23
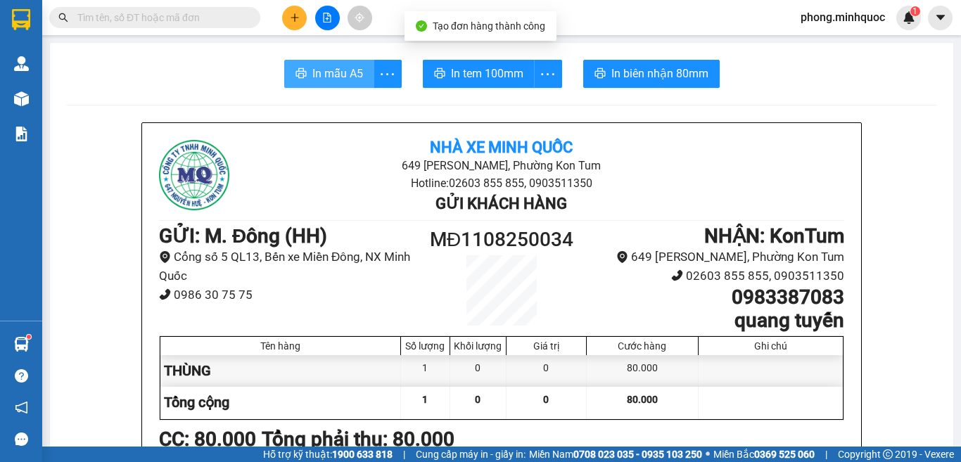
click at [336, 75] on span "In mẫu A5" at bounding box center [337, 74] width 51 height 18
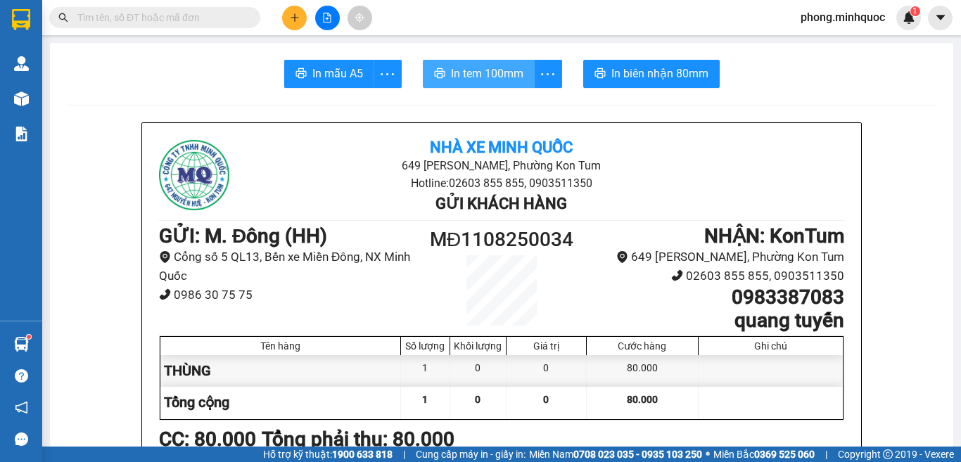
click at [478, 75] on span "In tem 100mm" at bounding box center [487, 74] width 72 height 18
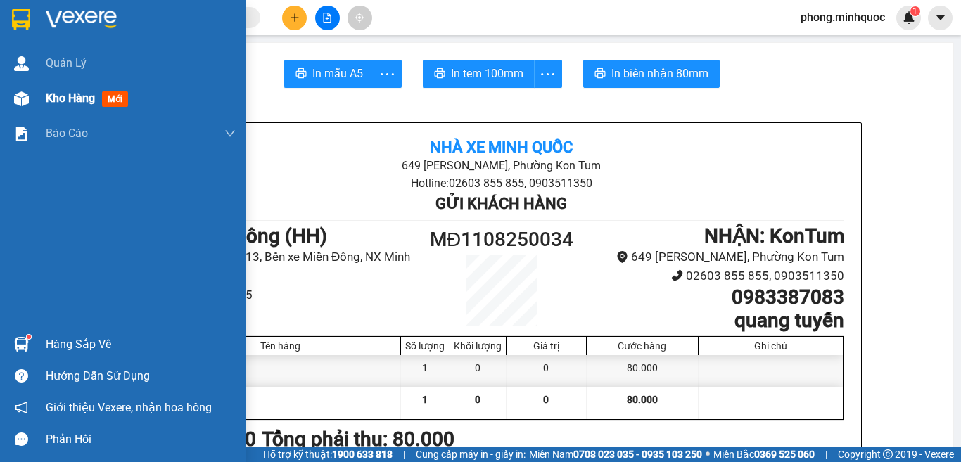
click at [115, 101] on span "mới" at bounding box center [115, 98] width 26 height 15
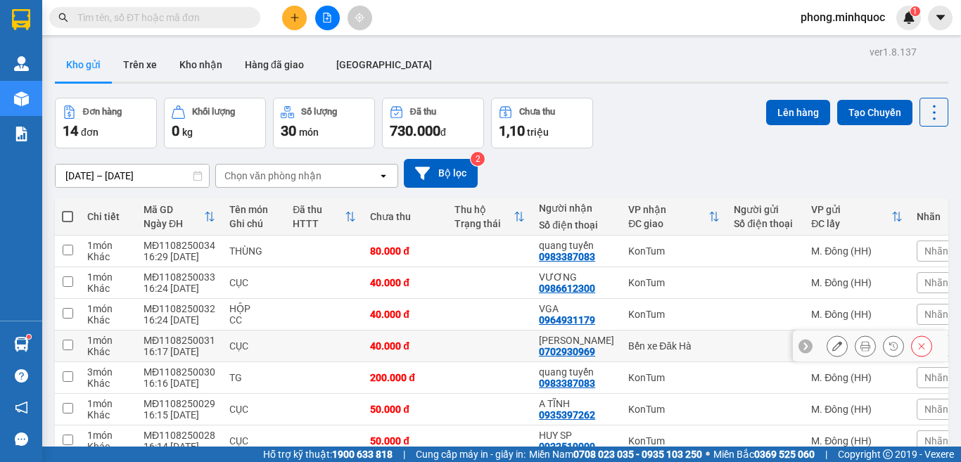
click at [69, 343] on input "checkbox" at bounding box center [68, 345] width 11 height 11
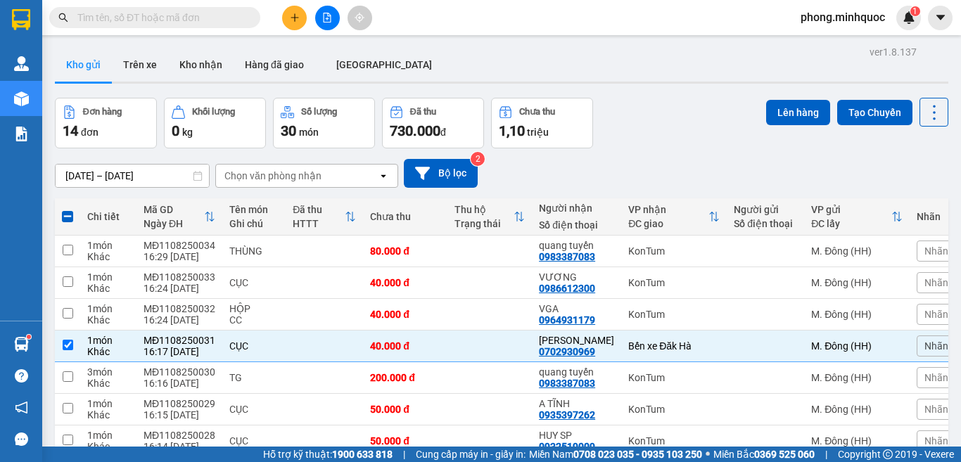
click at [794, 107] on button "Lên hàng" at bounding box center [798, 112] width 64 height 25
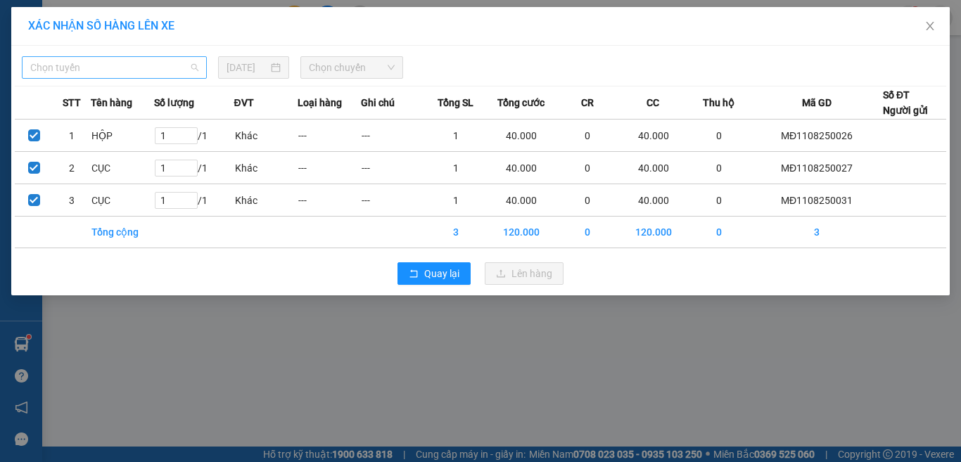
click at [132, 73] on span "Chọn tuyến" at bounding box center [114, 67] width 168 height 21
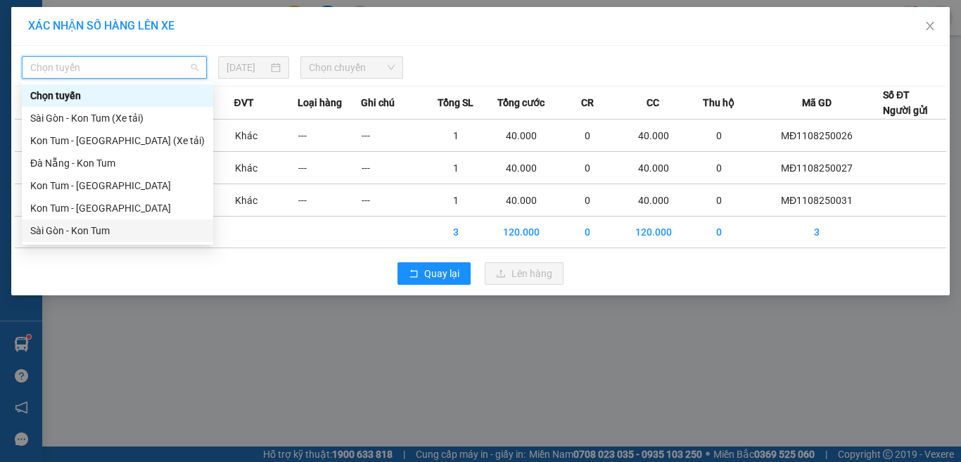
click at [94, 227] on div "Sài Gòn - Kon Tum" at bounding box center [117, 230] width 174 height 15
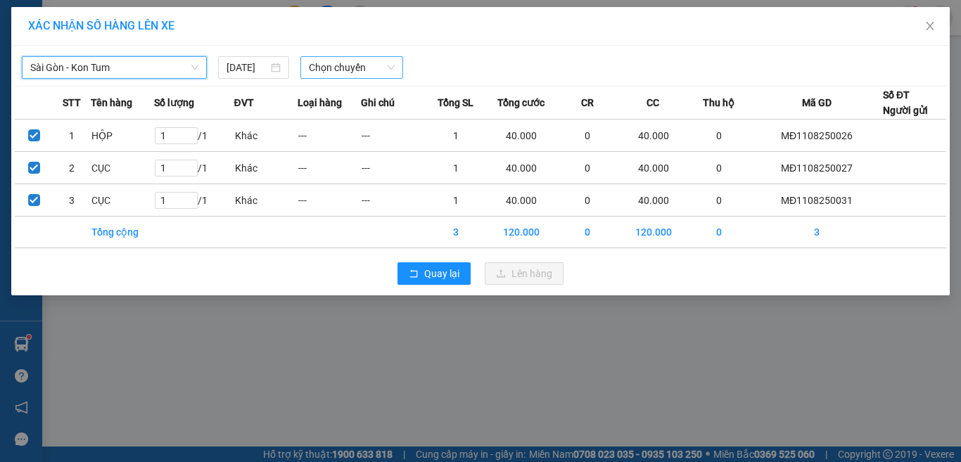
click at [325, 70] on span "Chọn chuyến" at bounding box center [352, 67] width 87 height 21
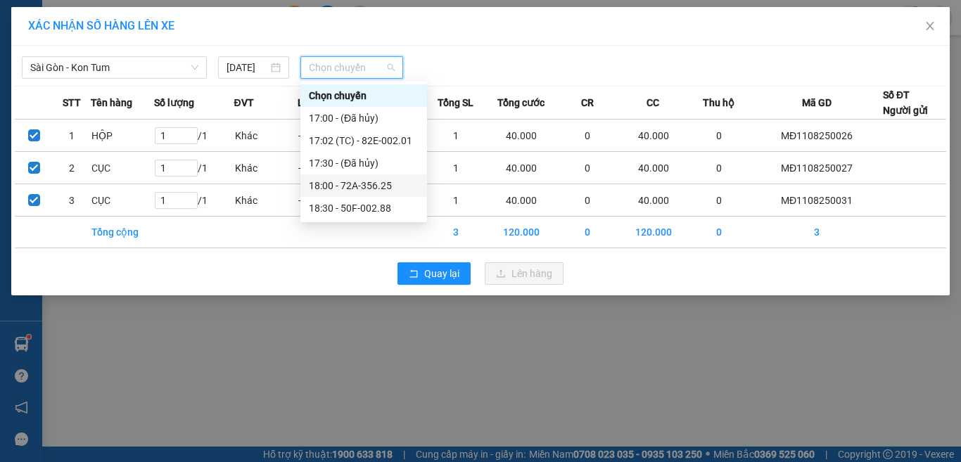
click at [334, 182] on div "18:00 - 72A-356.25" at bounding box center [364, 185] width 110 height 15
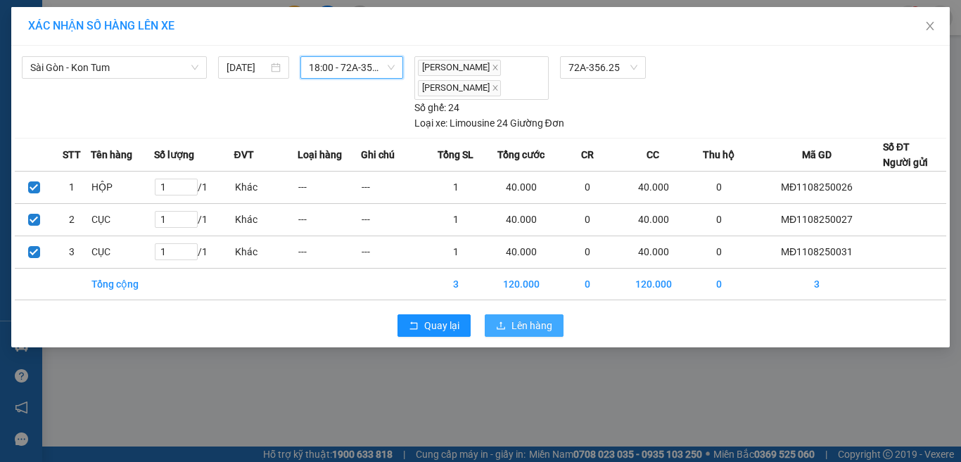
click at [520, 321] on span "Lên hàng" at bounding box center [531, 325] width 41 height 15
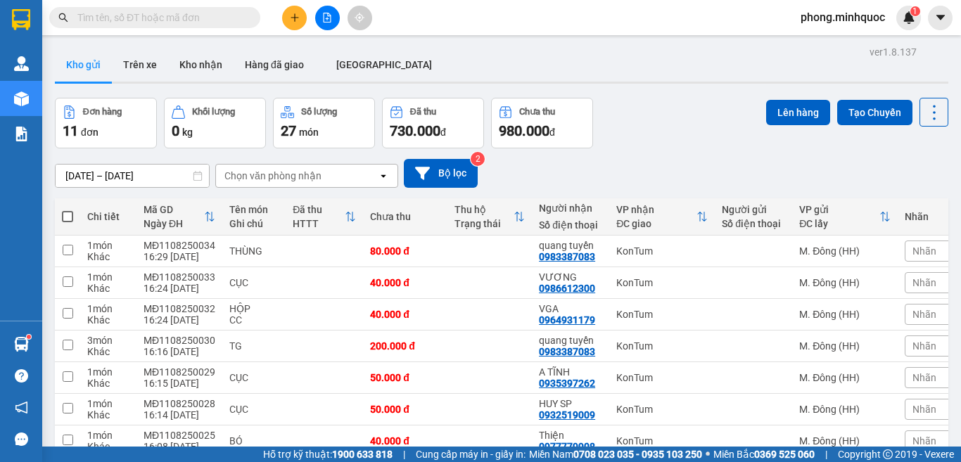
click at [130, 18] on input "text" at bounding box center [160, 17] width 166 height 15
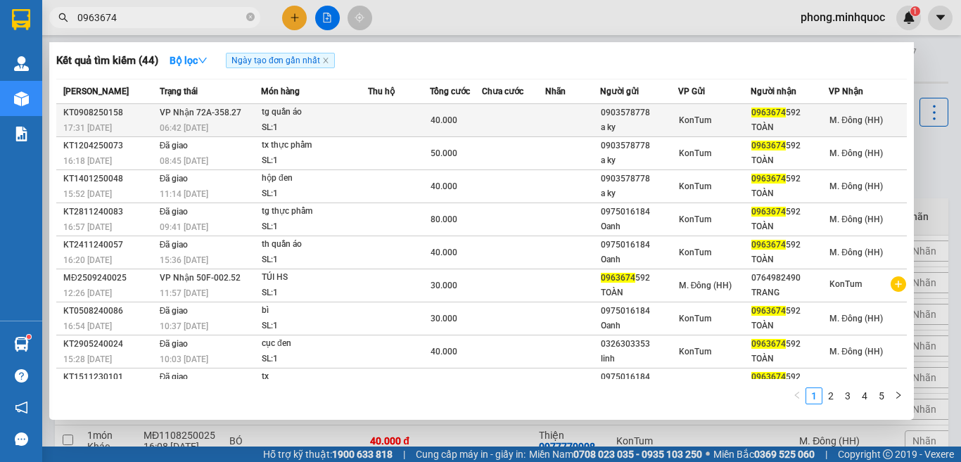
click at [310, 113] on div "tg quần áo" at bounding box center [315, 112] width 106 height 15
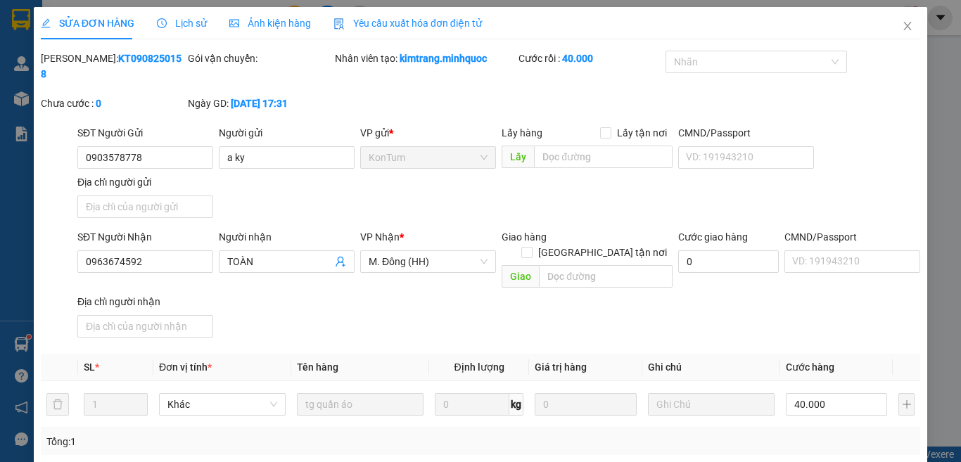
click at [902, 24] on icon "close" at bounding box center [907, 25] width 11 height 11
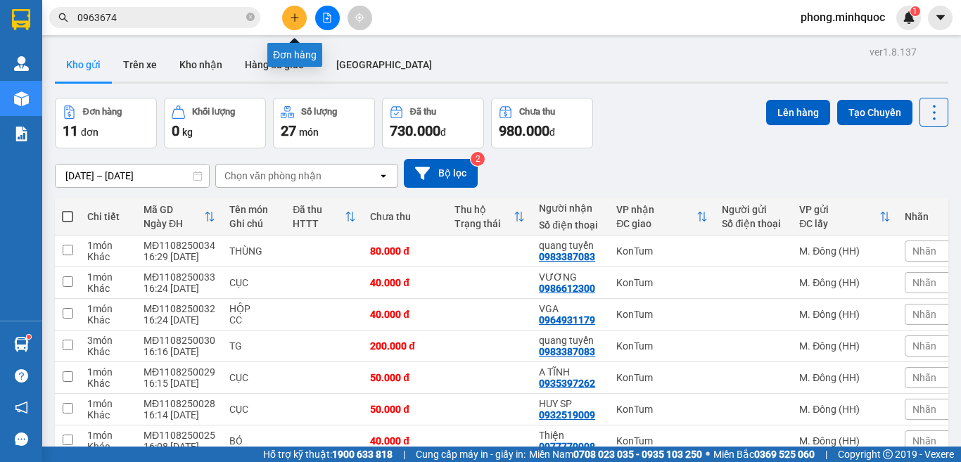
click at [297, 10] on button at bounding box center [294, 18] width 25 height 25
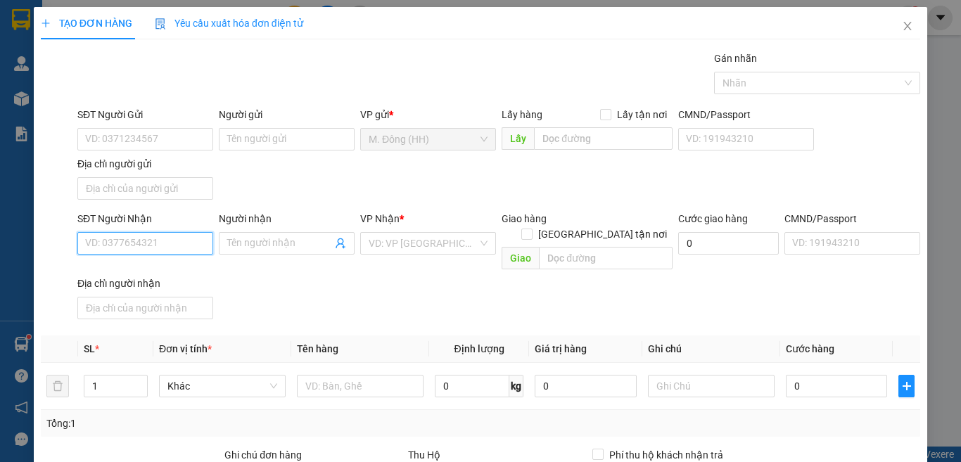
click at [140, 240] on input "SĐT Người Nhận" at bounding box center [145, 243] width 136 height 23
click at [904, 29] on icon "close" at bounding box center [908, 26] width 8 height 8
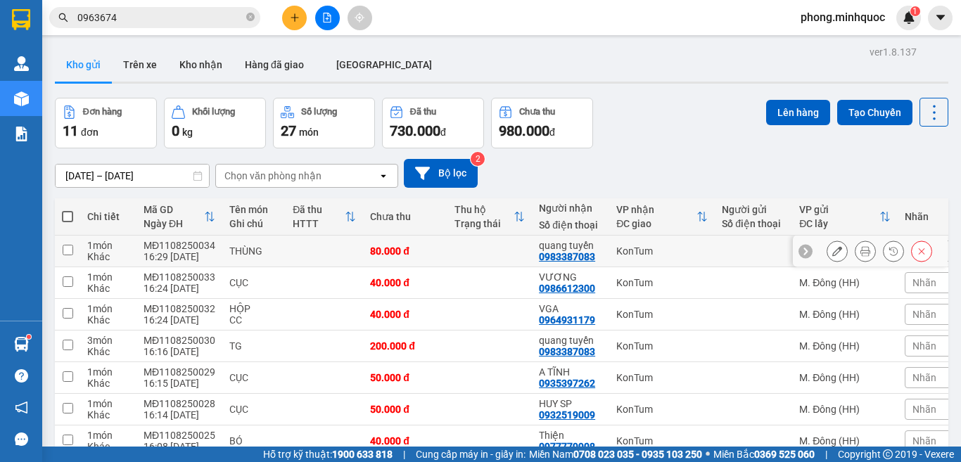
click at [67, 245] on input "checkbox" at bounding box center [68, 250] width 11 height 11
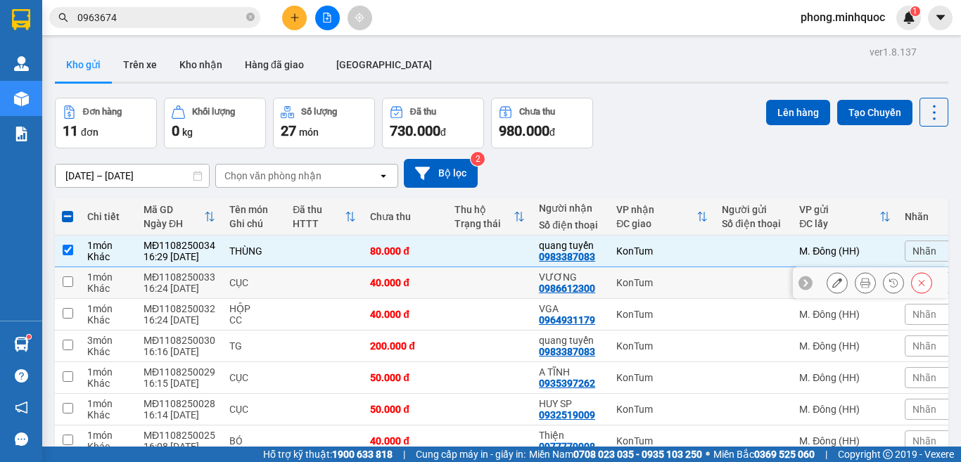
click at [67, 277] on input "checkbox" at bounding box center [68, 281] width 11 height 11
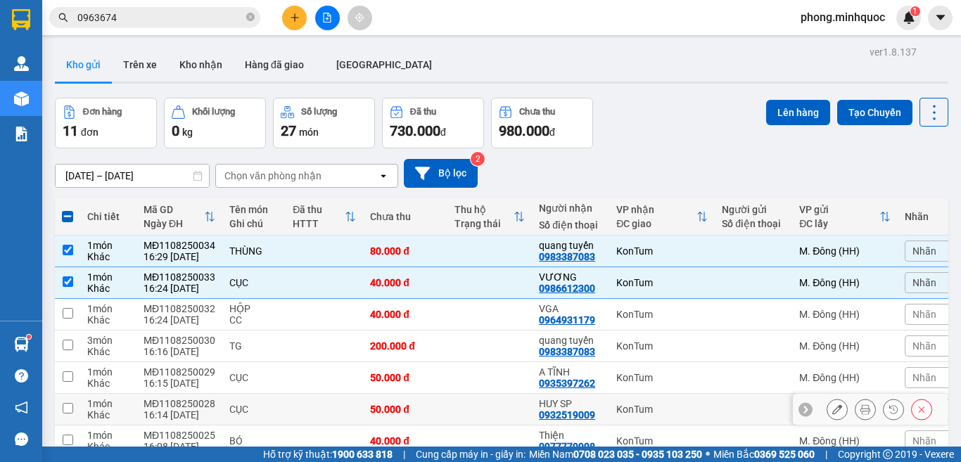
click at [63, 407] on input "checkbox" at bounding box center [68, 408] width 11 height 11
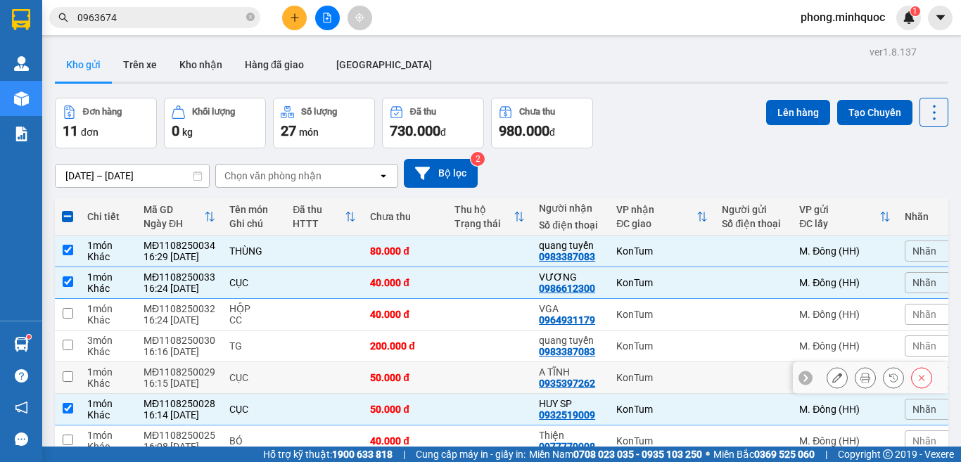
click at [69, 375] on input "checkbox" at bounding box center [68, 376] width 11 height 11
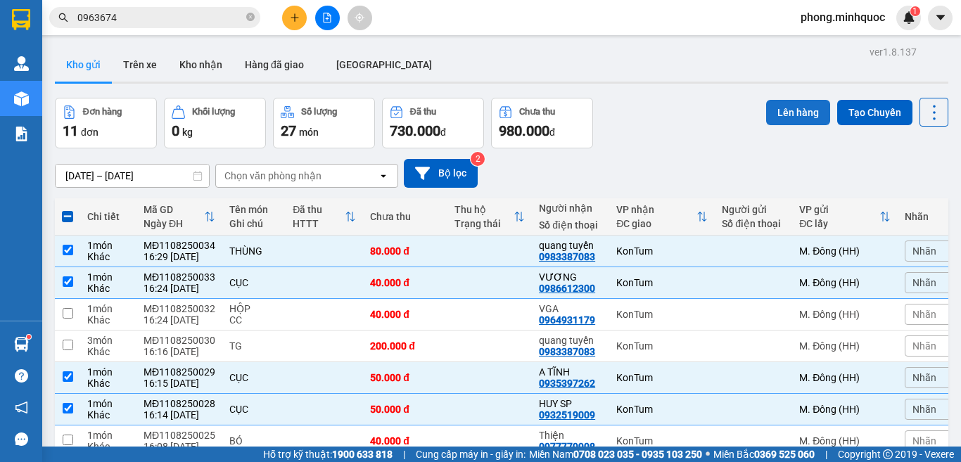
click at [784, 112] on button "Lên hàng" at bounding box center [798, 112] width 64 height 25
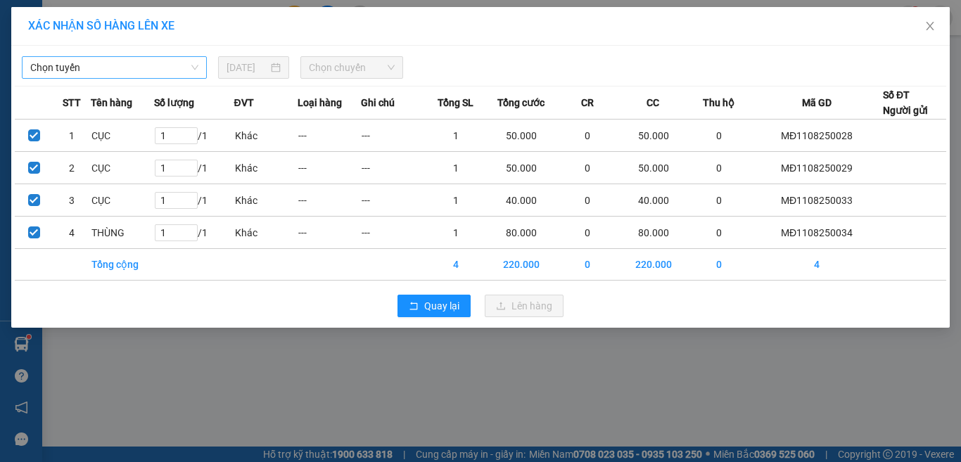
click at [95, 74] on span "Chọn tuyến" at bounding box center [114, 67] width 168 height 21
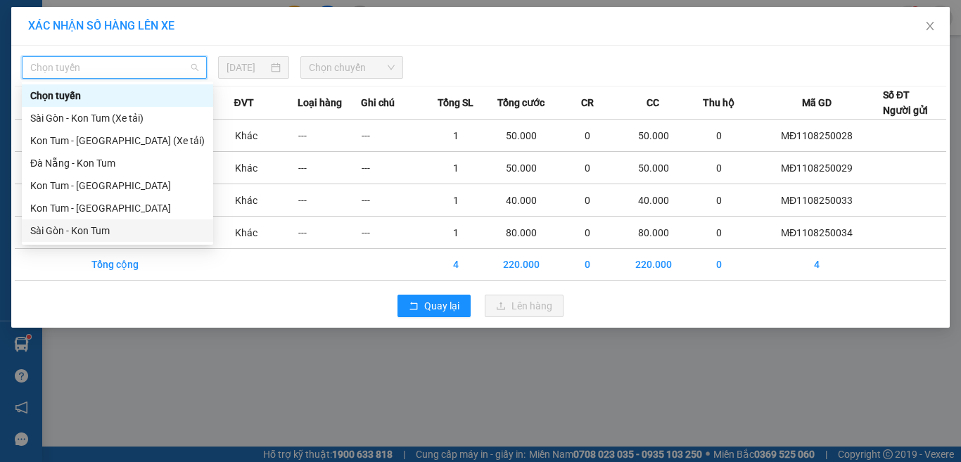
click at [89, 231] on div "Sài Gòn - Kon Tum" at bounding box center [117, 230] width 174 height 15
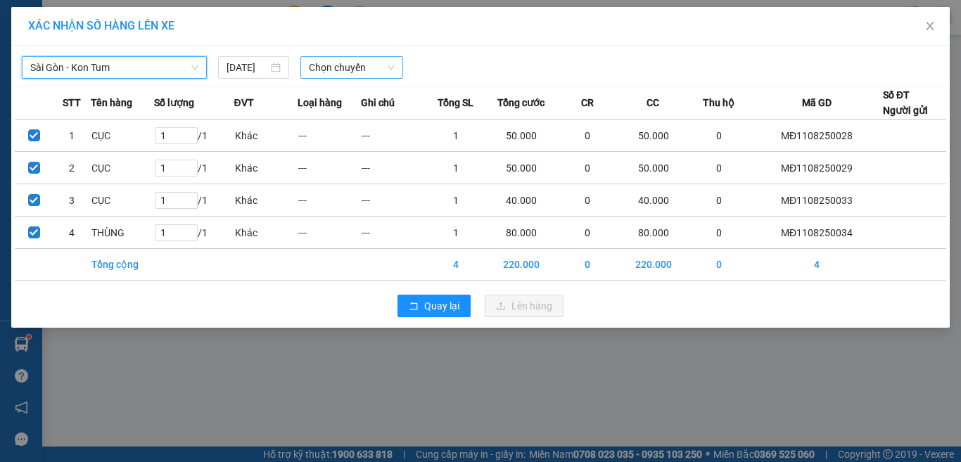
click at [324, 70] on span "Chọn chuyến" at bounding box center [352, 67] width 87 height 21
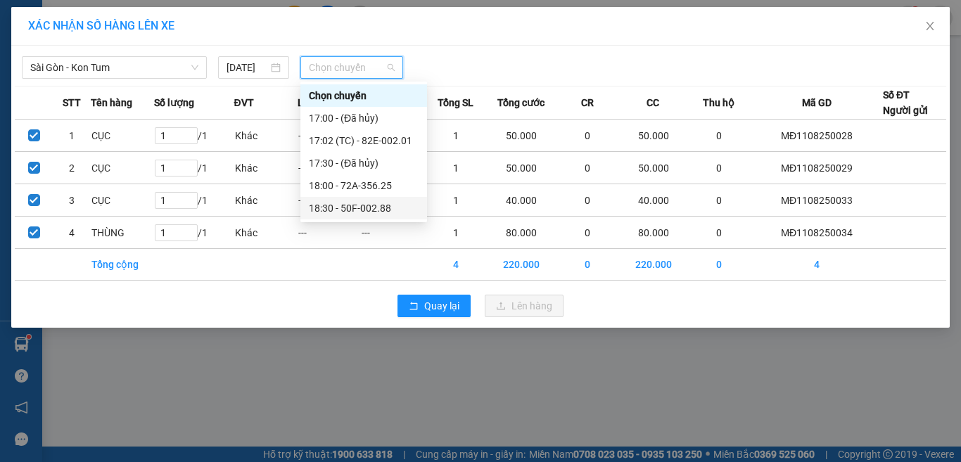
click at [354, 211] on div "18:30 - 50F-002.88" at bounding box center [364, 207] width 110 height 15
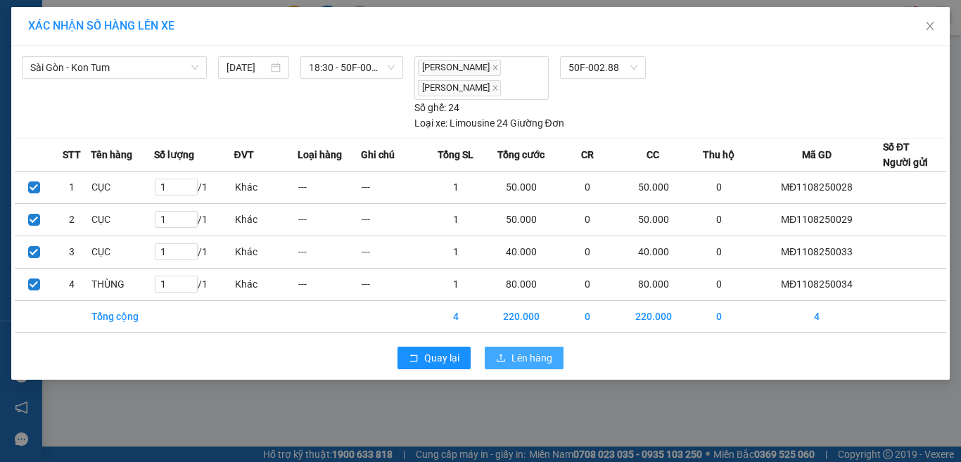
click at [502, 354] on icon "upload" at bounding box center [501, 358] width 8 height 8
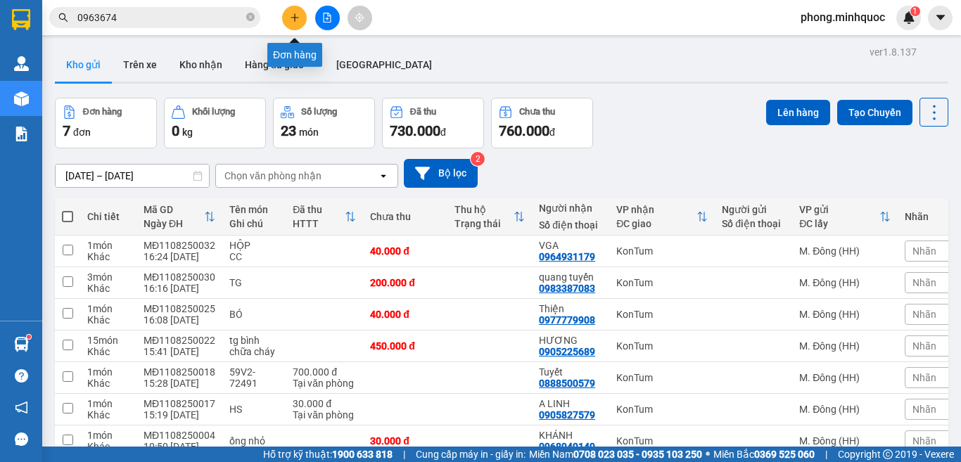
click at [298, 12] on button at bounding box center [294, 18] width 25 height 25
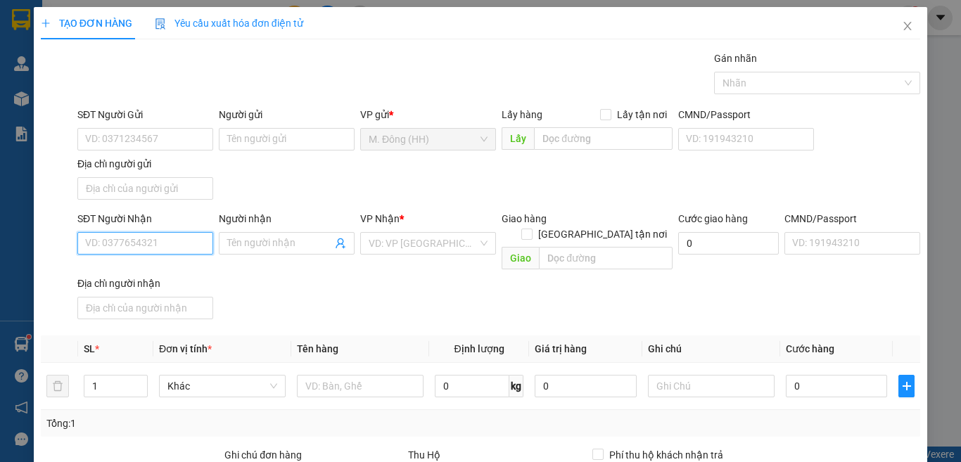
click at [142, 243] on input "SĐT Người Nhận" at bounding box center [145, 243] width 136 height 23
click at [129, 269] on div "0978190579 - Vinh" at bounding box center [143, 271] width 117 height 15
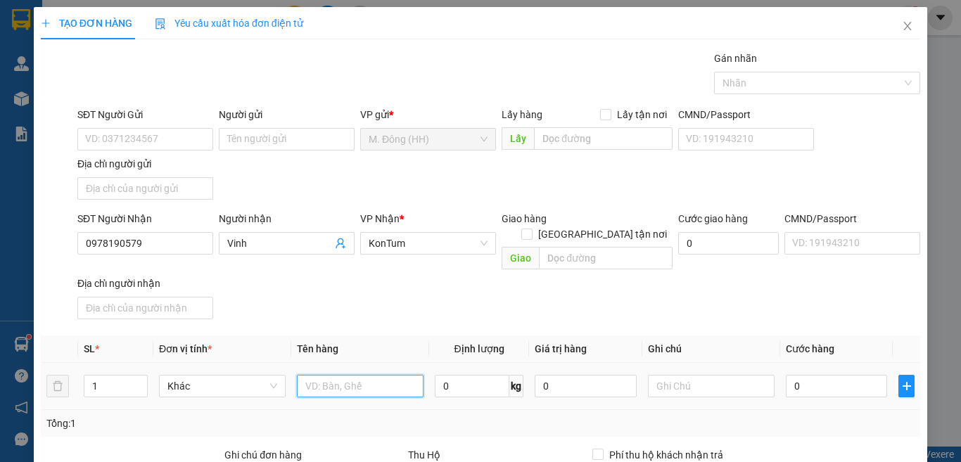
click at [355, 375] on input "text" at bounding box center [360, 386] width 127 height 23
click at [807, 375] on input "0" at bounding box center [836, 386] width 101 height 23
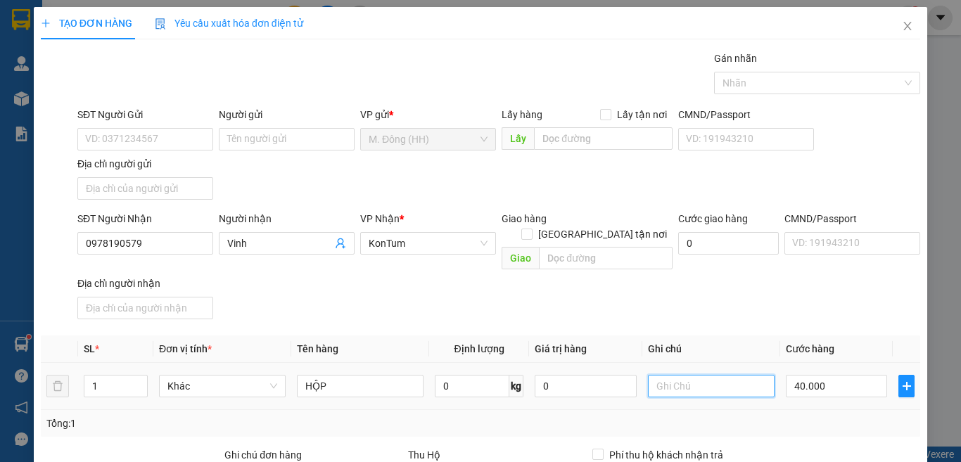
click at [684, 375] on input "text" at bounding box center [711, 386] width 127 height 23
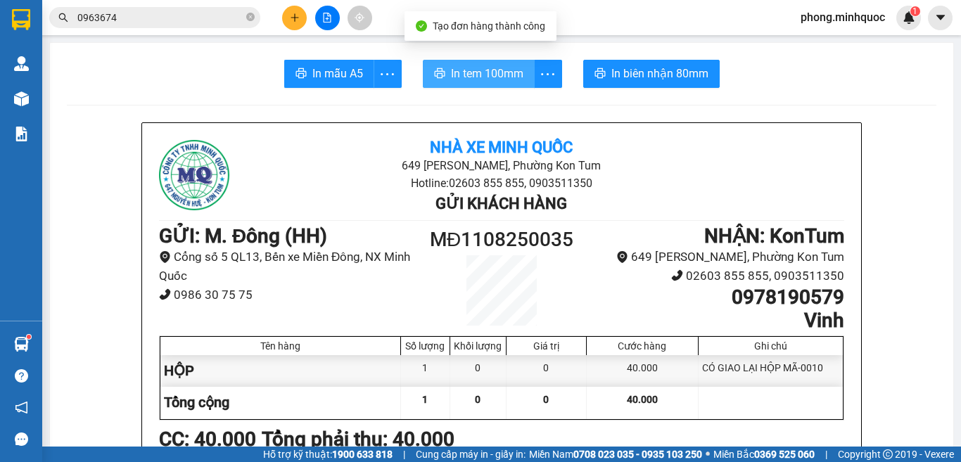
click at [482, 70] on span "In tem 100mm" at bounding box center [487, 74] width 72 height 18
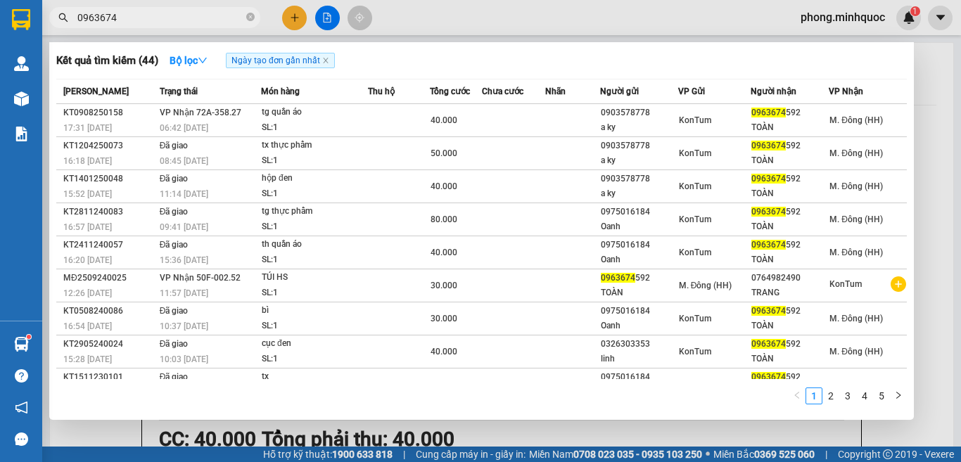
click at [245, 20] on span "0963674" at bounding box center [154, 17] width 211 height 21
click at [249, 13] on icon "close-circle" at bounding box center [250, 17] width 8 height 8
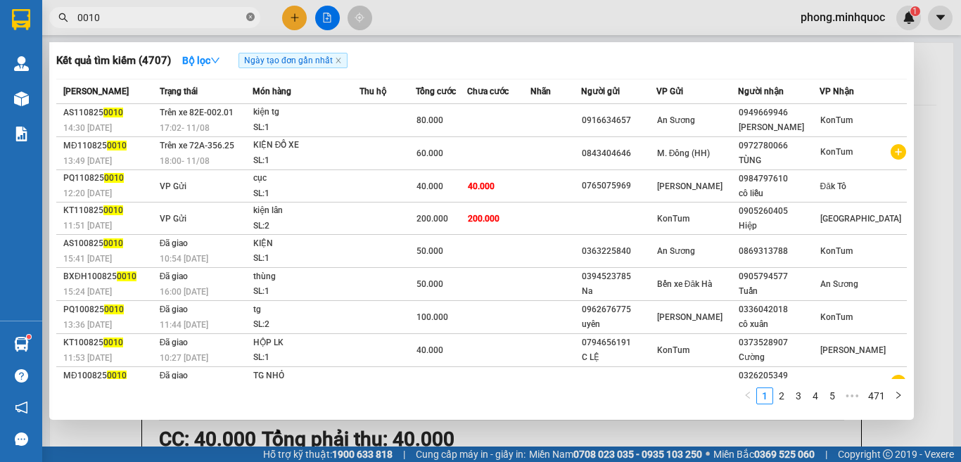
click at [248, 17] on icon "close-circle" at bounding box center [250, 17] width 8 height 8
type input "09546"
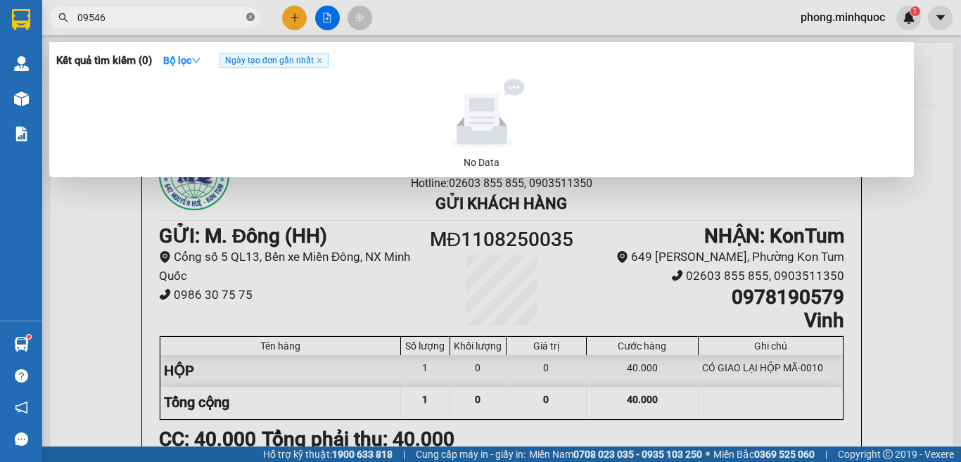
click at [248, 14] on icon "close-circle" at bounding box center [250, 17] width 8 height 8
type input "0966"
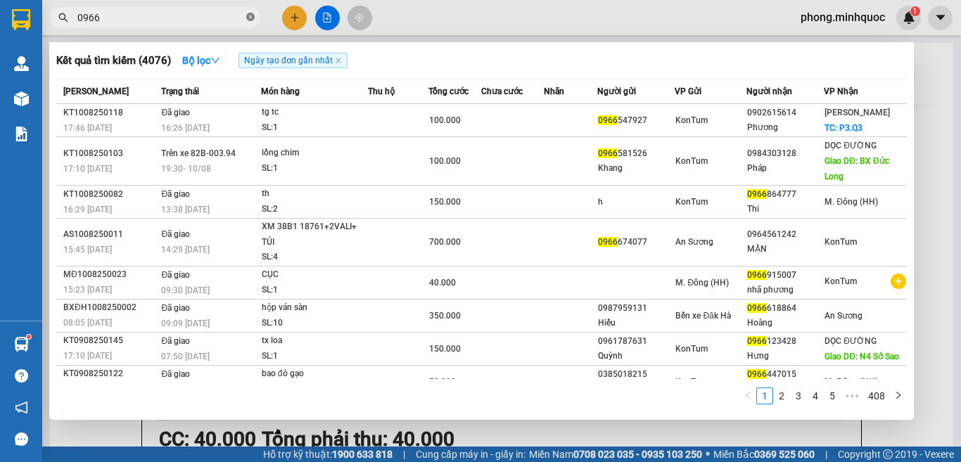
click at [248, 15] on icon "close-circle" at bounding box center [250, 17] width 8 height 8
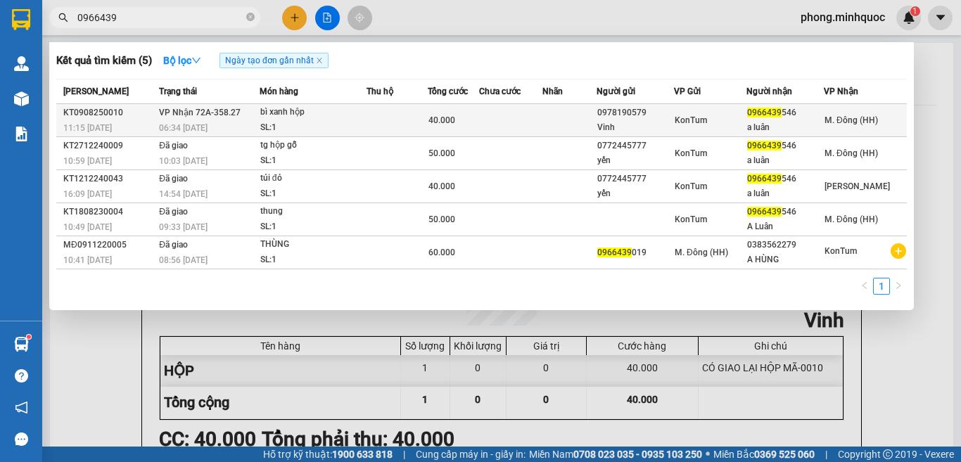
type input "0966439"
click at [329, 124] on div "SL: 1" at bounding box center [313, 127] width 106 height 15
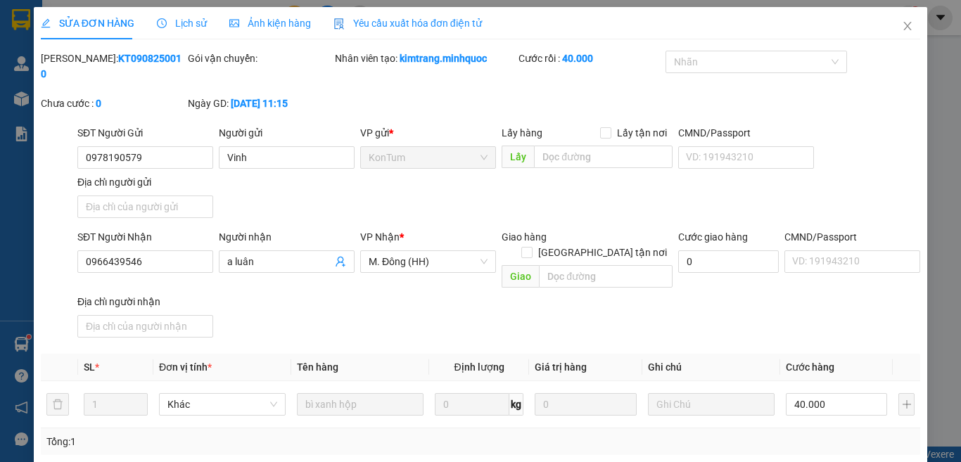
type input "0978190579"
type input "Vinh"
type input "0966439546"
type input "a luân"
type input "40.000"
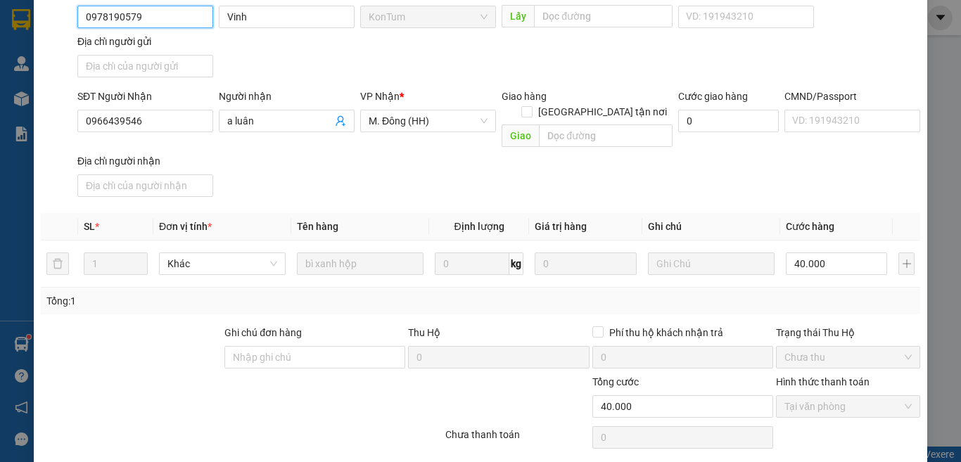
scroll to position [160, 0]
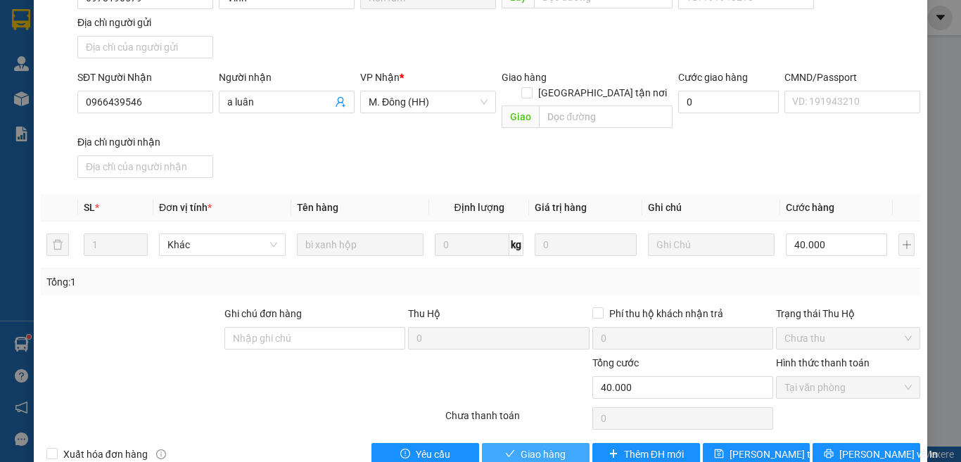
click at [535, 447] on span "Giao hàng" at bounding box center [542, 454] width 45 height 15
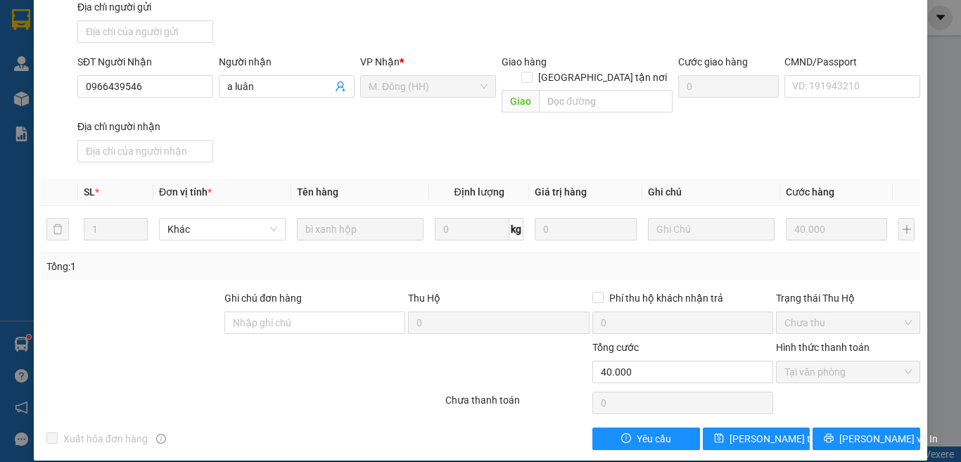
scroll to position [0, 0]
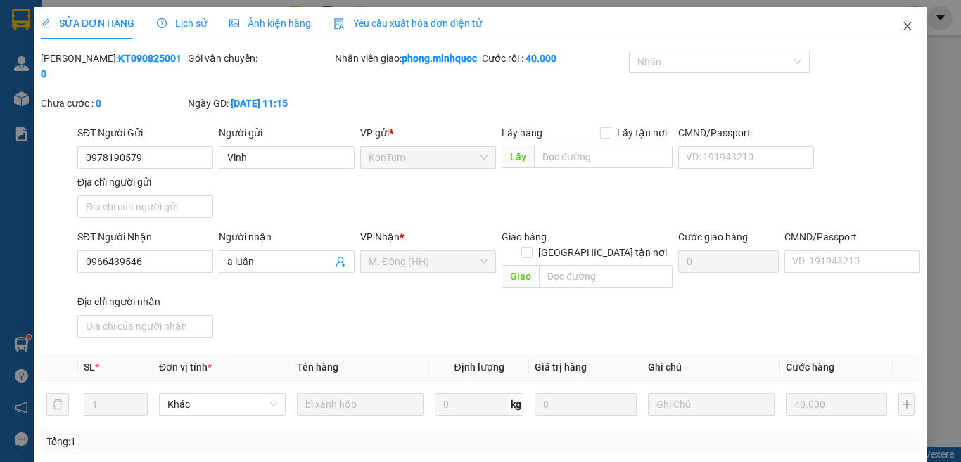
click at [904, 26] on icon "close" at bounding box center [908, 26] width 8 height 8
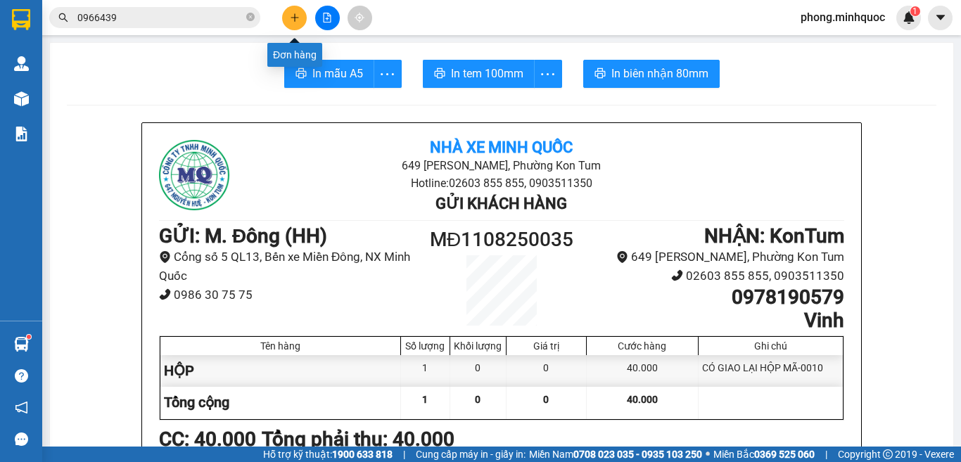
click at [293, 14] on icon "plus" at bounding box center [295, 18] width 10 height 10
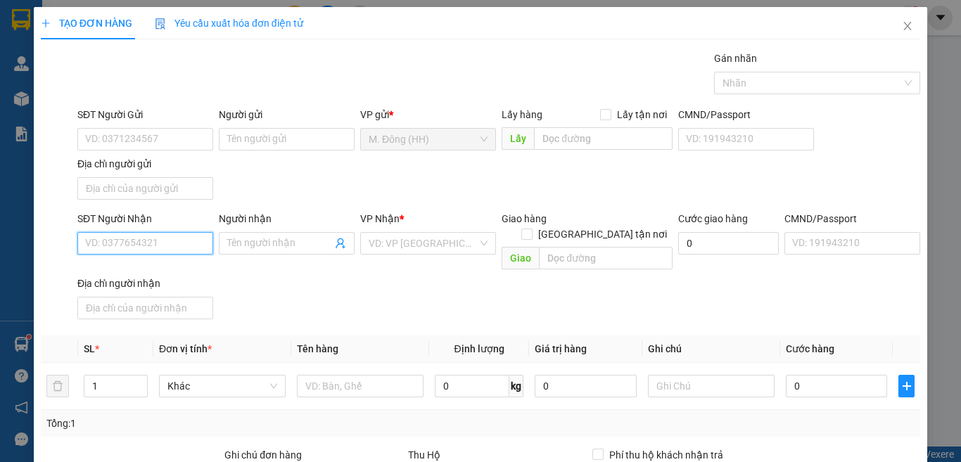
click at [153, 251] on input "SĐT Người Nhận" at bounding box center [145, 243] width 136 height 23
type input "0964277334"
click at [134, 276] on div "0964277334 - [PERSON_NAME]" at bounding box center [154, 271] width 139 height 15
type input "thảo phạm"
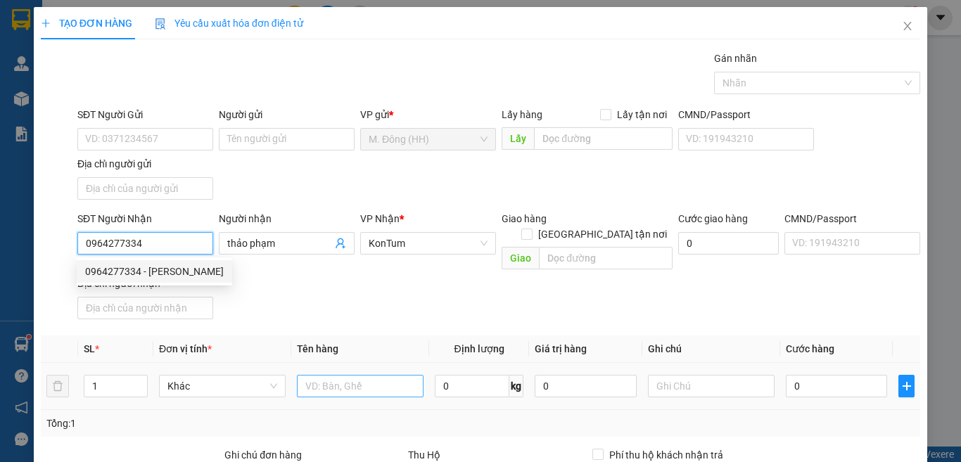
scroll to position [157, 0]
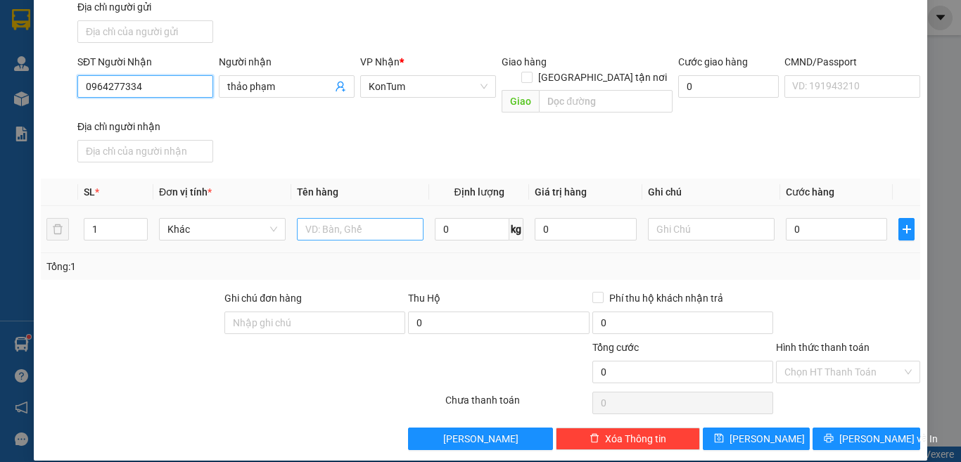
type input "0964277334"
click at [345, 218] on input "text" at bounding box center [360, 229] width 127 height 23
type input "CỤC"
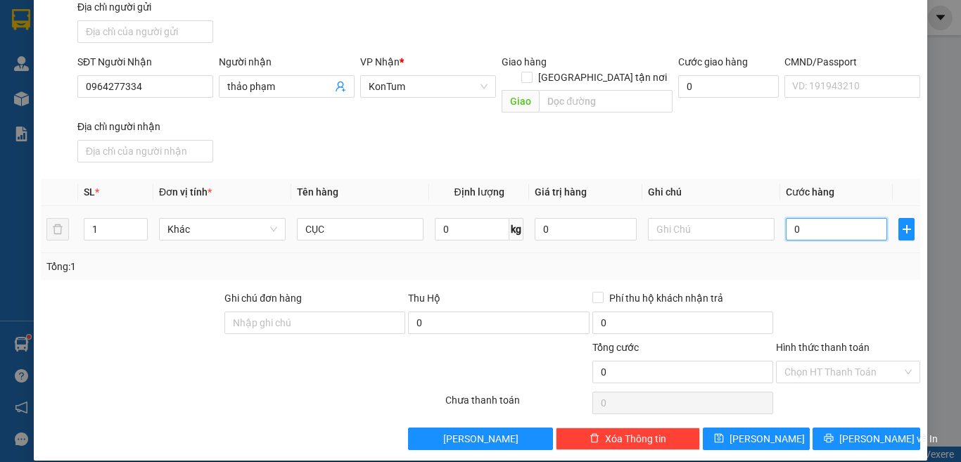
click at [796, 218] on input "0" at bounding box center [836, 229] width 101 height 23
type input "4"
type input "40"
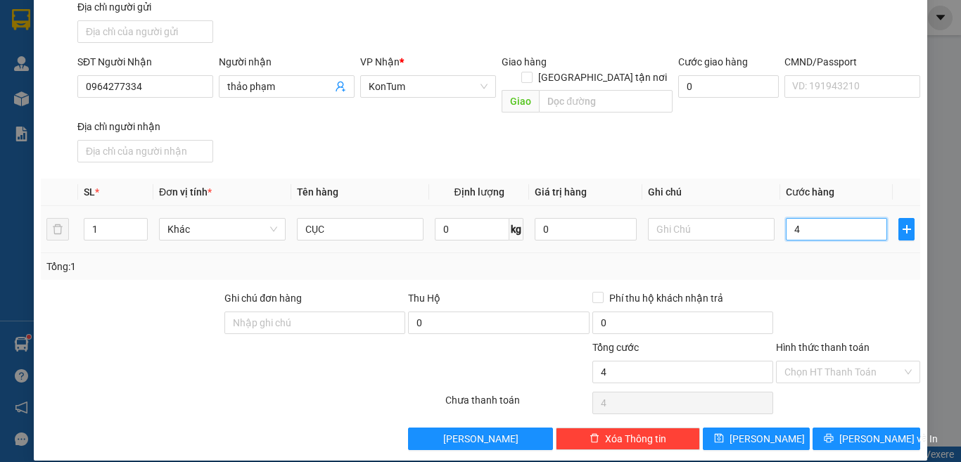
type input "40"
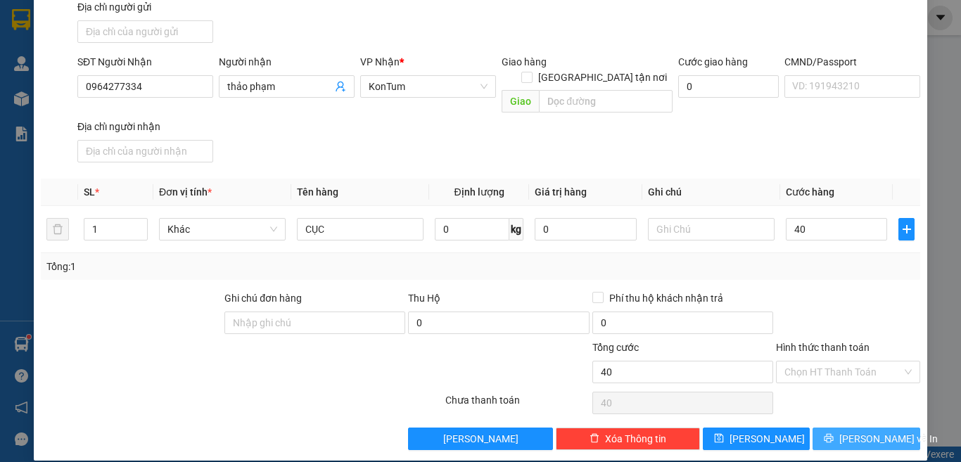
type input "40.000"
click at [829, 430] on button "[PERSON_NAME] và In" at bounding box center [866, 439] width 108 height 23
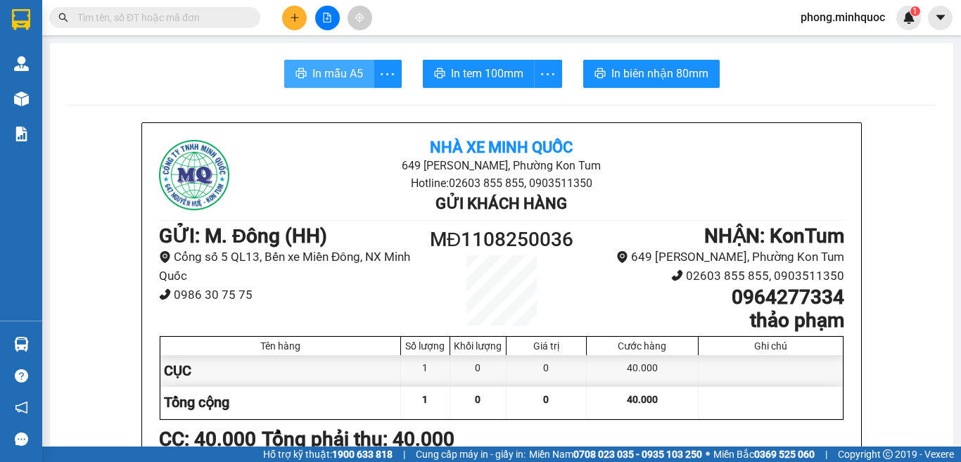
click at [334, 77] on span "In mẫu A5" at bounding box center [337, 74] width 51 height 18
click at [475, 71] on span "In tem 100mm" at bounding box center [487, 74] width 72 height 18
click at [321, 19] on button at bounding box center [327, 18] width 25 height 25
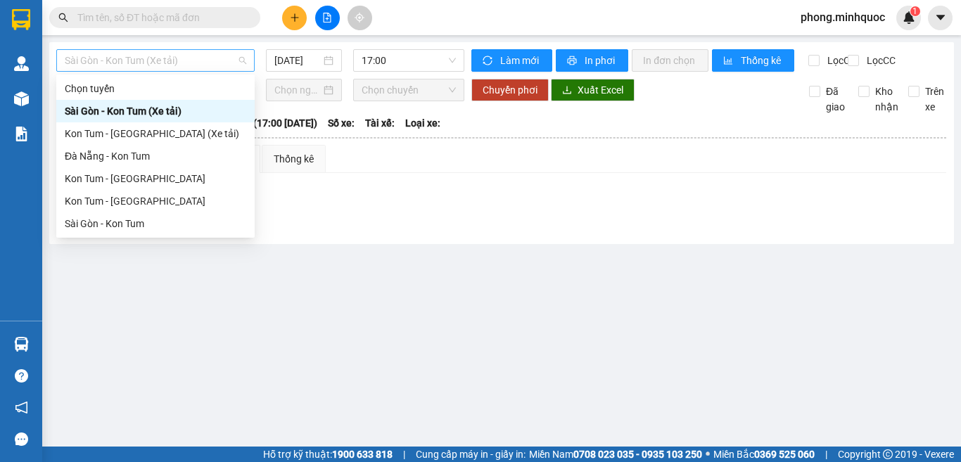
click at [141, 63] on span "Sài Gòn - Kon Tum (Xe tải)" at bounding box center [155, 60] width 181 height 21
click at [107, 224] on div "Sài Gòn - Kon Tum" at bounding box center [155, 223] width 181 height 15
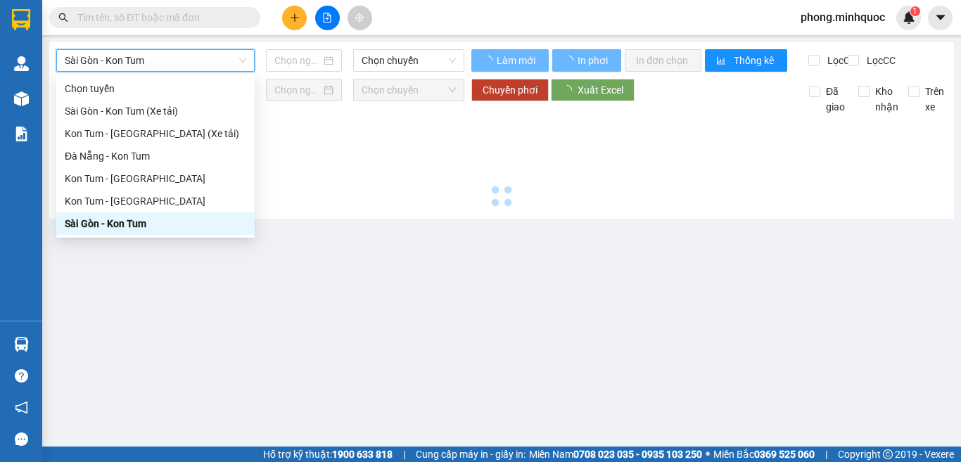
type input "[DATE]"
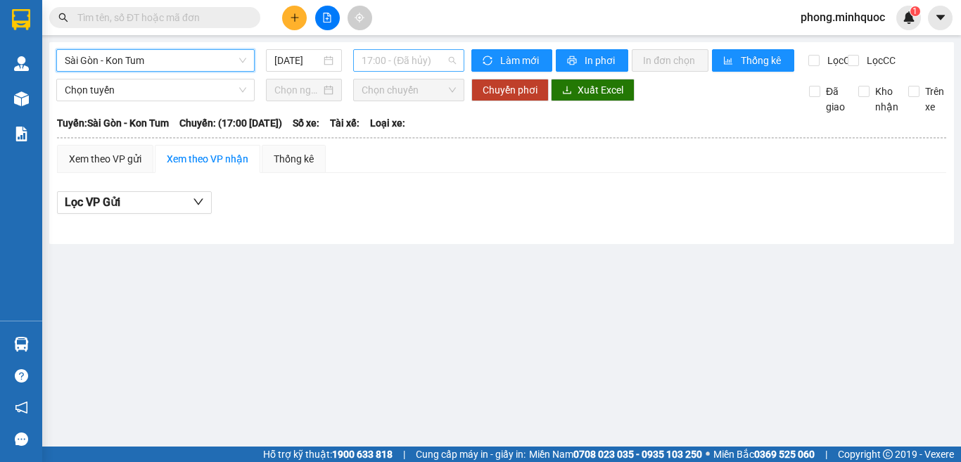
click at [378, 59] on span "17:00 - (Đã hủy)" at bounding box center [409, 60] width 94 height 21
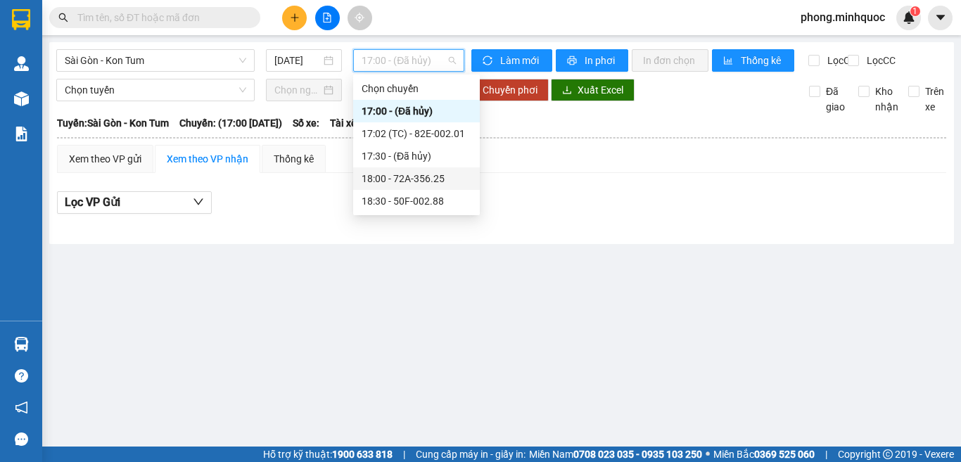
click at [386, 177] on div "18:00 - 72A-356.25" at bounding box center [417, 178] width 110 height 15
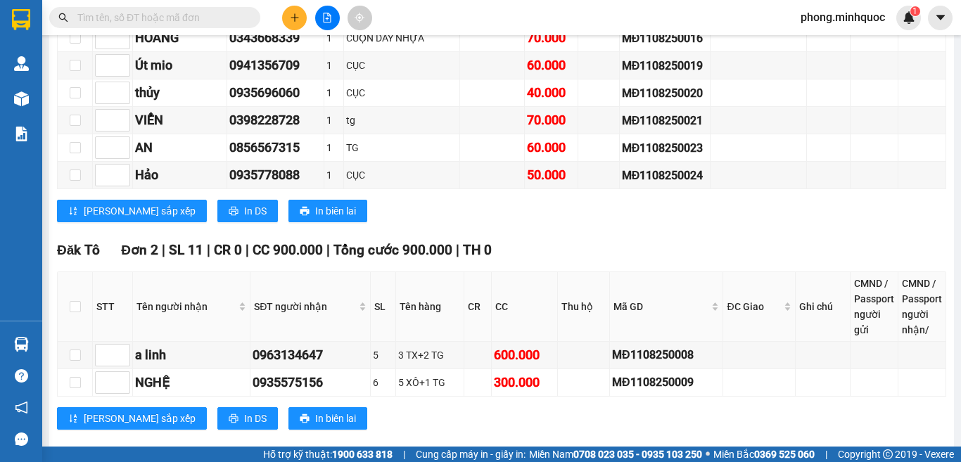
scroll to position [388, 0]
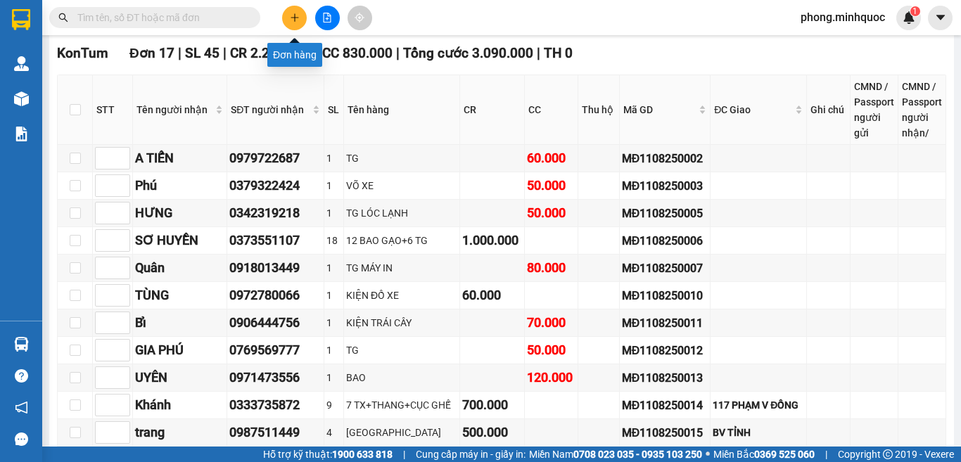
click at [295, 17] on icon "plus" at bounding box center [295, 18] width 10 height 10
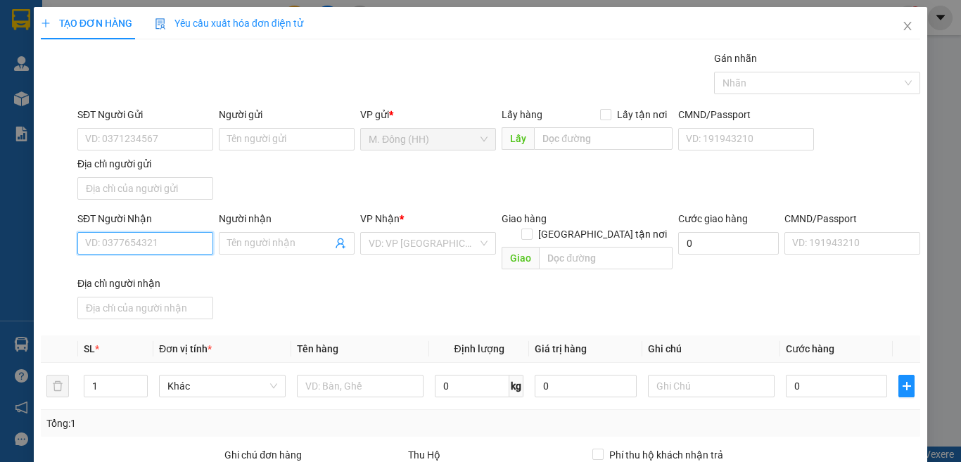
click at [150, 236] on input "SĐT Người Nhận" at bounding box center [145, 243] width 136 height 23
click at [117, 269] on div "0983387083 - quang tuyến" at bounding box center [144, 271] width 118 height 15
type input "0983387083"
type input "quang tuyến"
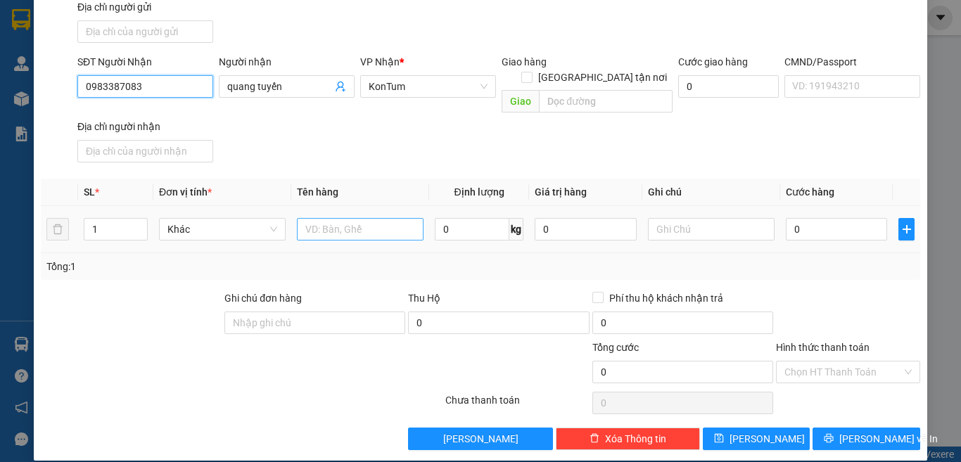
type input "0983387083"
click at [319, 218] on input "text" at bounding box center [360, 229] width 127 height 23
type input "THÙNG"
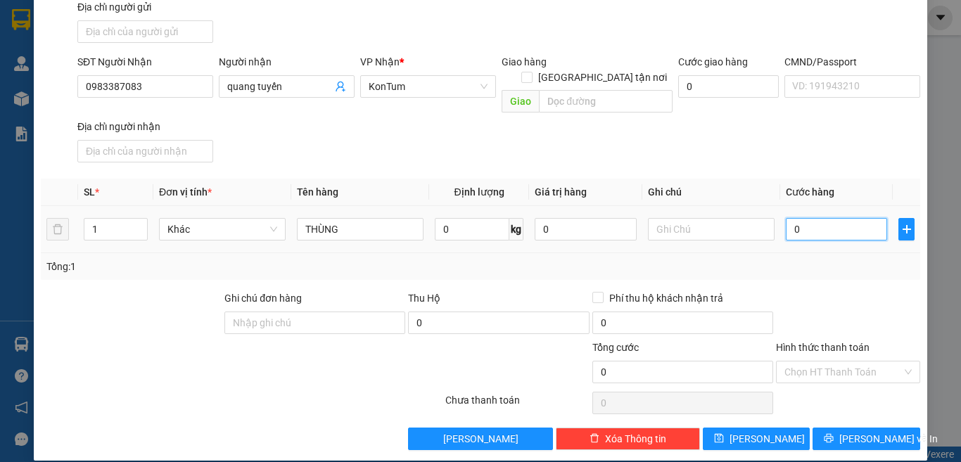
click at [826, 218] on input "0" at bounding box center [836, 229] width 101 height 23
type input "6"
type input "60"
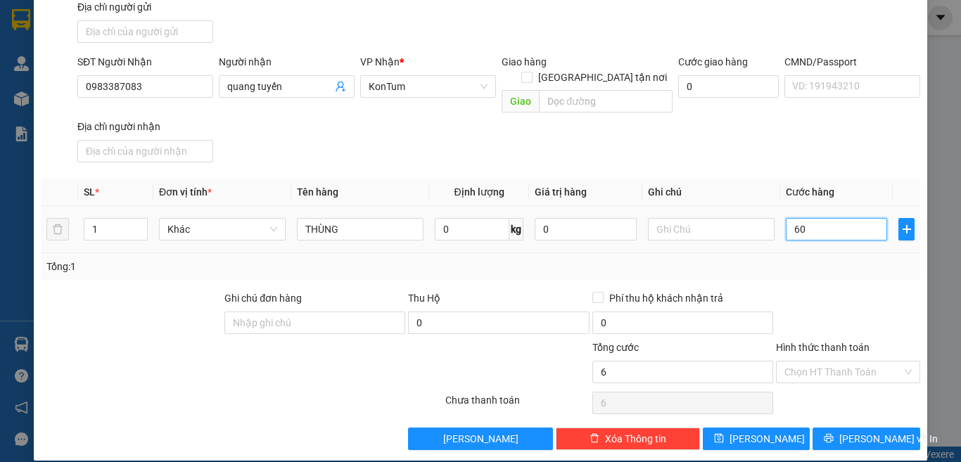
type input "60"
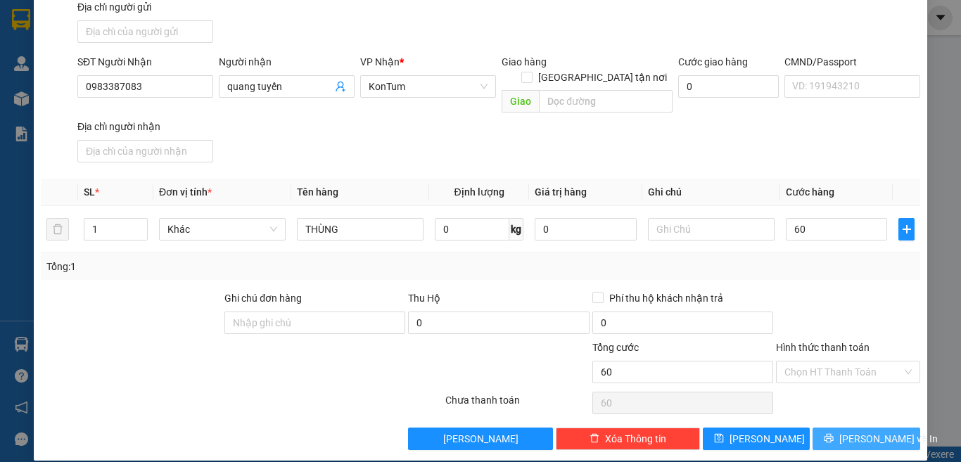
type input "60.000"
click at [831, 428] on button "[PERSON_NAME] và In" at bounding box center [866, 439] width 108 height 23
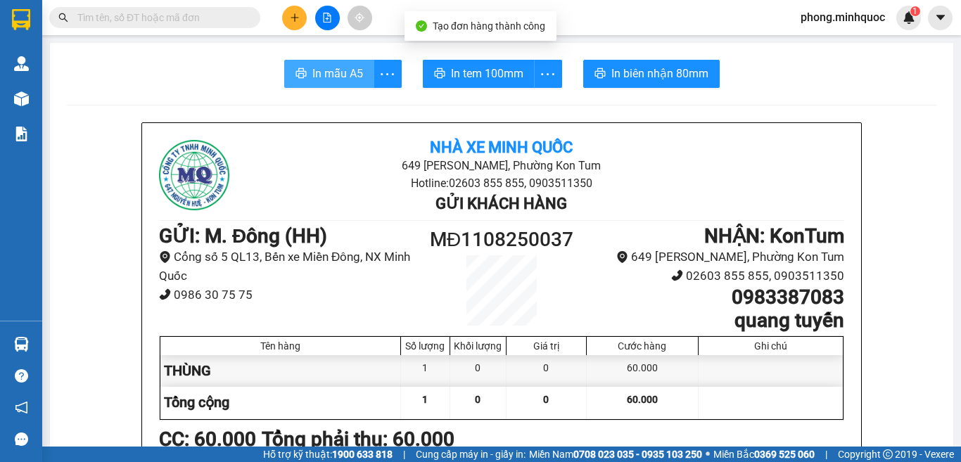
click at [339, 75] on span "In mẫu A5" at bounding box center [337, 74] width 51 height 18
click at [467, 75] on span "In tem 100mm" at bounding box center [487, 74] width 72 height 18
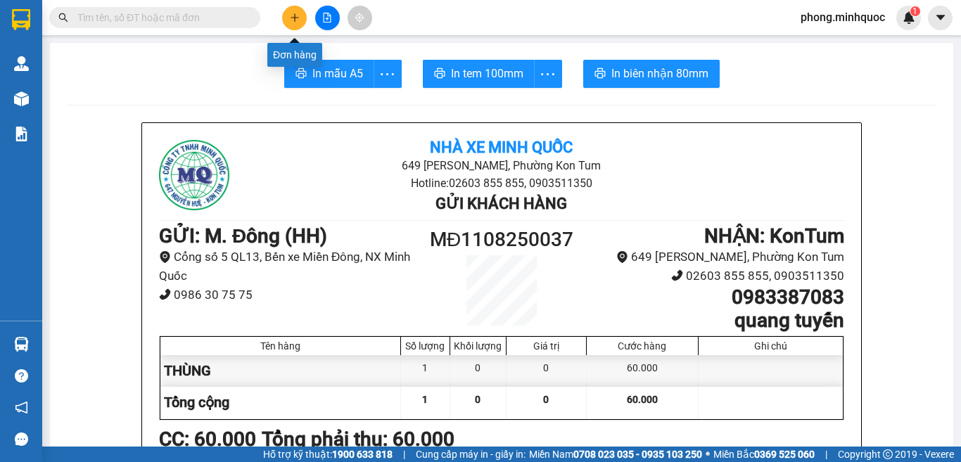
click at [294, 20] on icon "plus" at bounding box center [295, 18] width 10 height 10
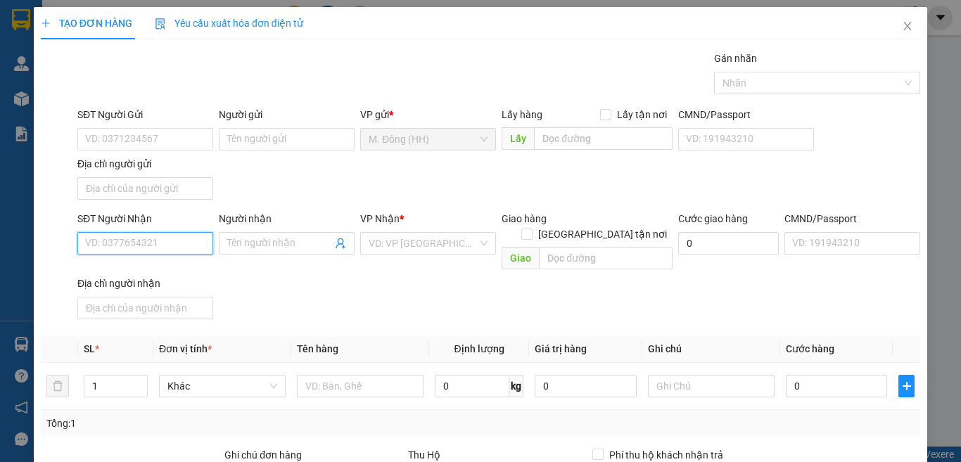
click at [160, 247] on input "SĐT Người Nhận" at bounding box center [145, 243] width 136 height 23
click at [134, 272] on div "0941347915 - HUYỀN" at bounding box center [154, 271] width 139 height 15
type input "0941347915"
type input "HUYỀN"
type input "0941347915"
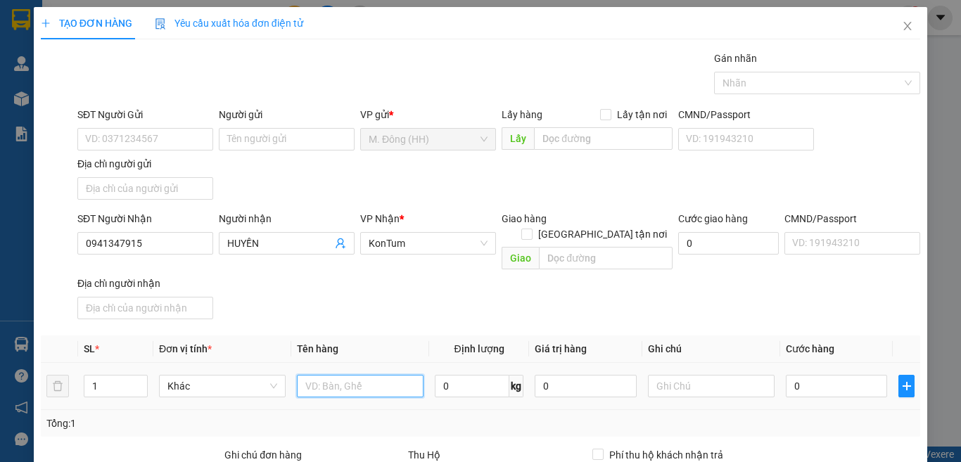
click at [354, 375] on input "text" at bounding box center [360, 386] width 127 height 23
type input "HS"
click at [830, 375] on input "0" at bounding box center [836, 386] width 101 height 23
type input "4"
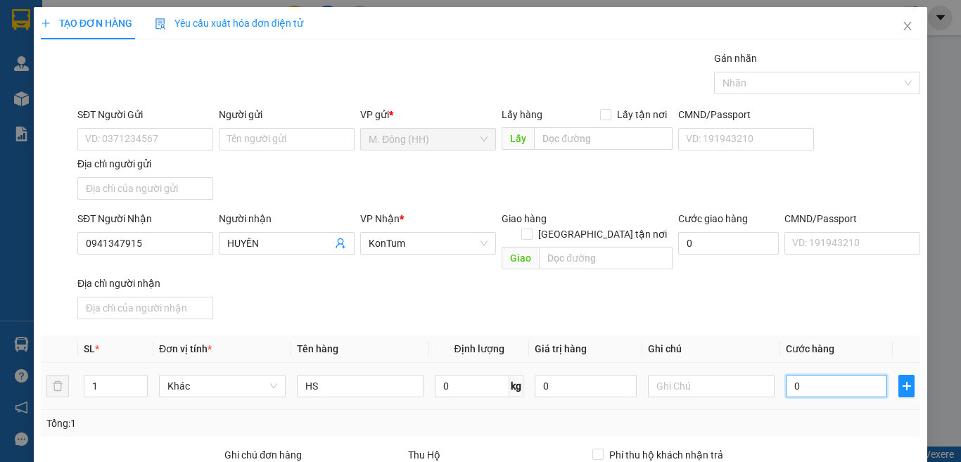
type input "4"
type input "40"
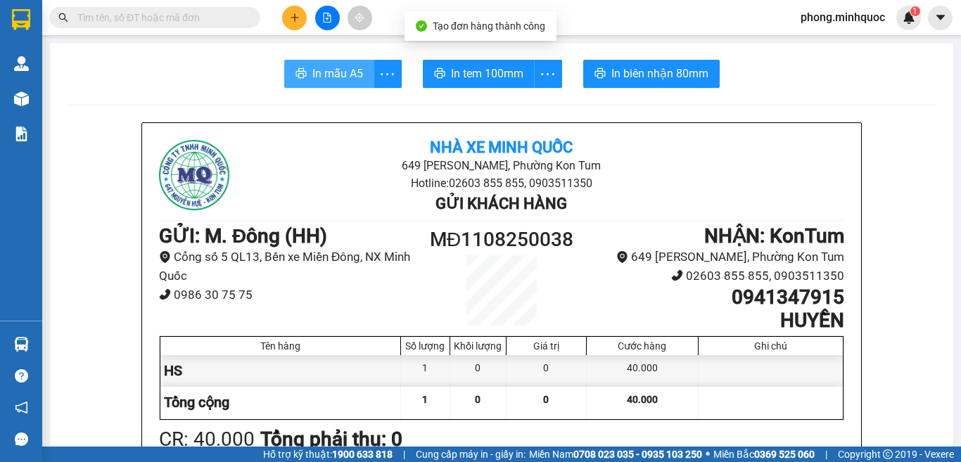
click at [327, 68] on span "In mẫu A5" at bounding box center [337, 74] width 51 height 18
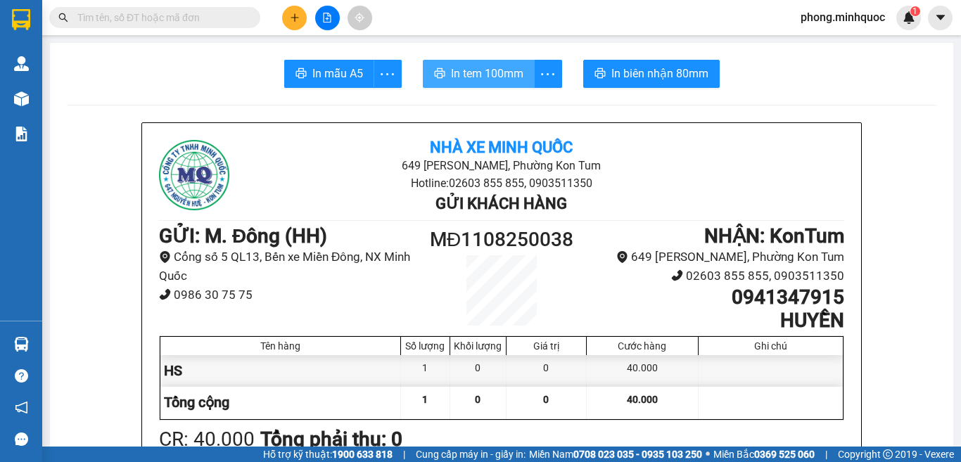
click at [466, 75] on span "In tem 100mm" at bounding box center [487, 74] width 72 height 18
click at [495, 70] on span "In tem 100mm" at bounding box center [487, 74] width 72 height 18
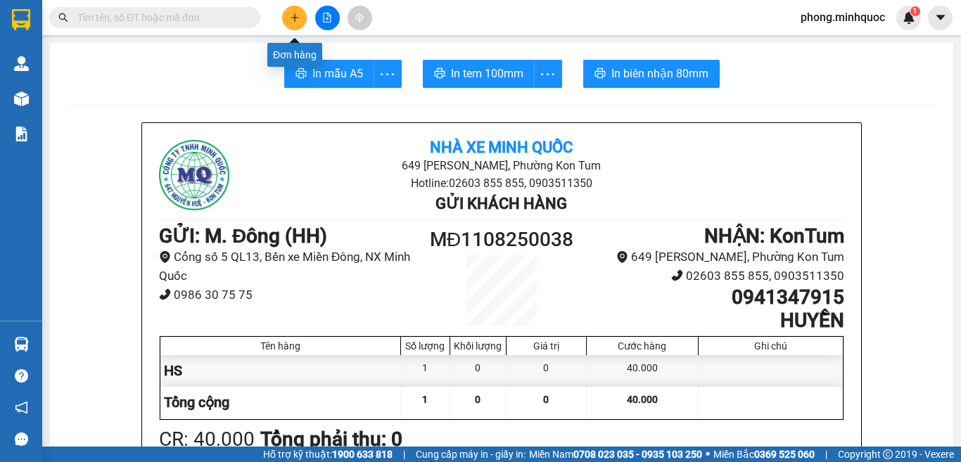
click at [293, 15] on icon "plus" at bounding box center [295, 18] width 10 height 10
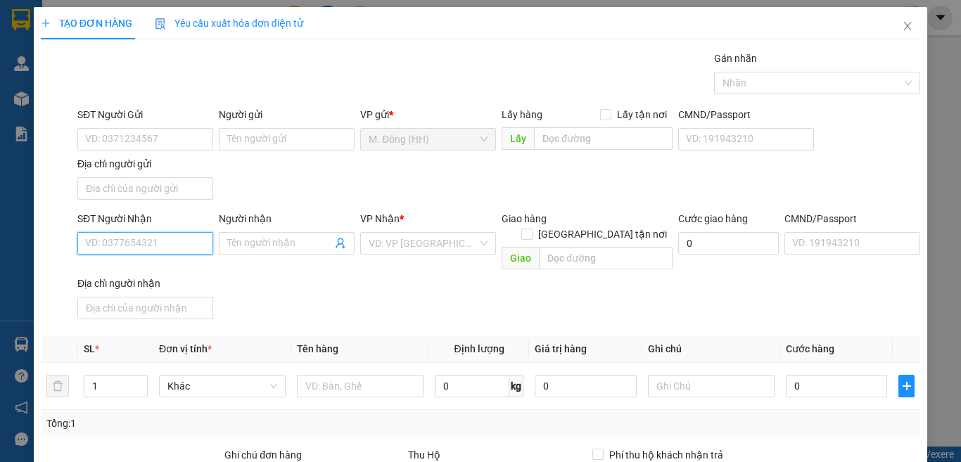
click at [101, 239] on input "SĐT Người Nhận" at bounding box center [145, 243] width 136 height 23
click at [139, 272] on div "0935910941 - NK 967" at bounding box center [143, 271] width 117 height 15
type input "0935910941"
type input "NK 967"
type input "0935910941"
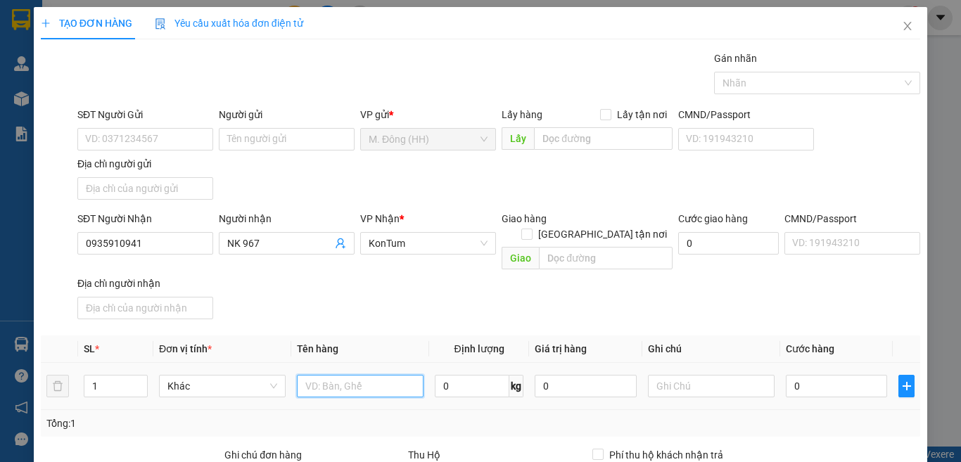
click at [342, 375] on input "text" at bounding box center [360, 386] width 127 height 23
type input "HỘP"
click at [807, 375] on input "0" at bounding box center [836, 386] width 101 height 23
type input "4"
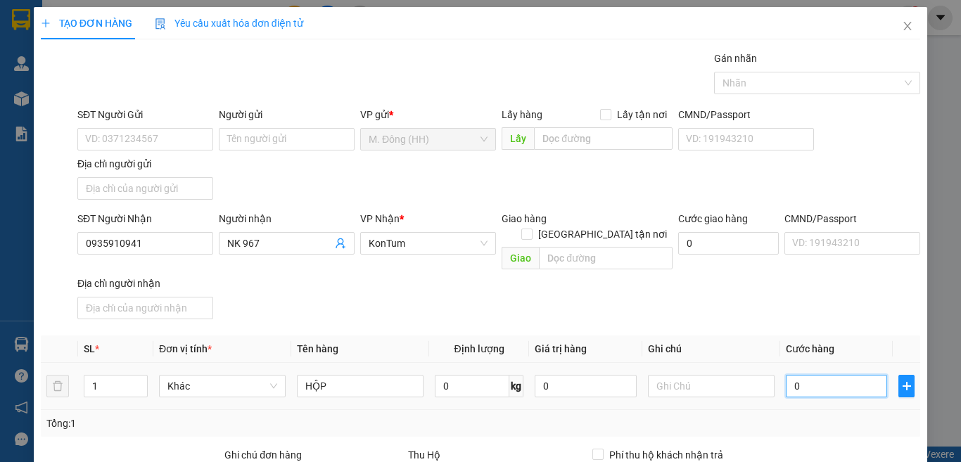
type input "4"
type input "40"
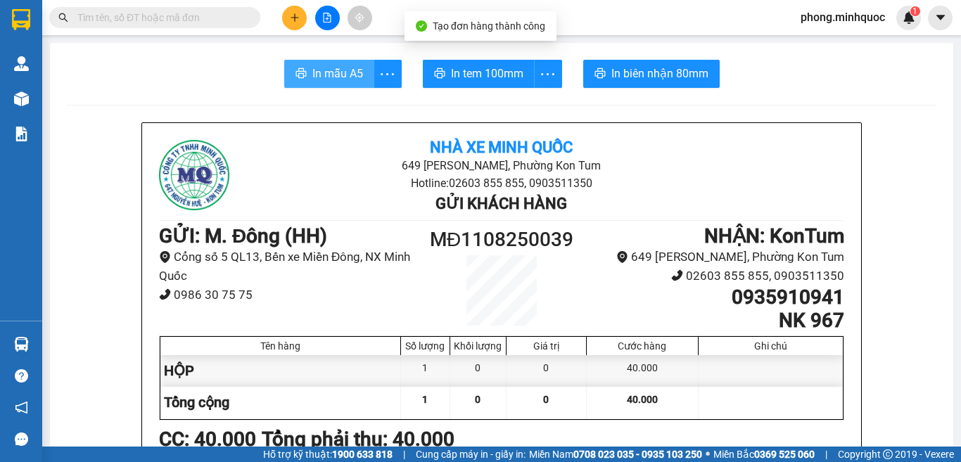
click at [343, 65] on span "In mẫu A5" at bounding box center [337, 74] width 51 height 18
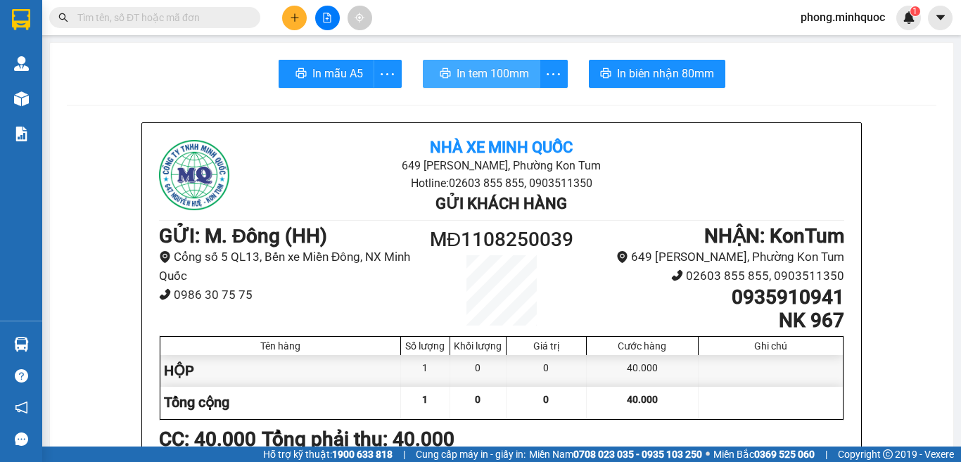
click at [478, 82] on span "In tem 100mm" at bounding box center [492, 74] width 72 height 18
click at [302, 13] on button at bounding box center [294, 18] width 25 height 25
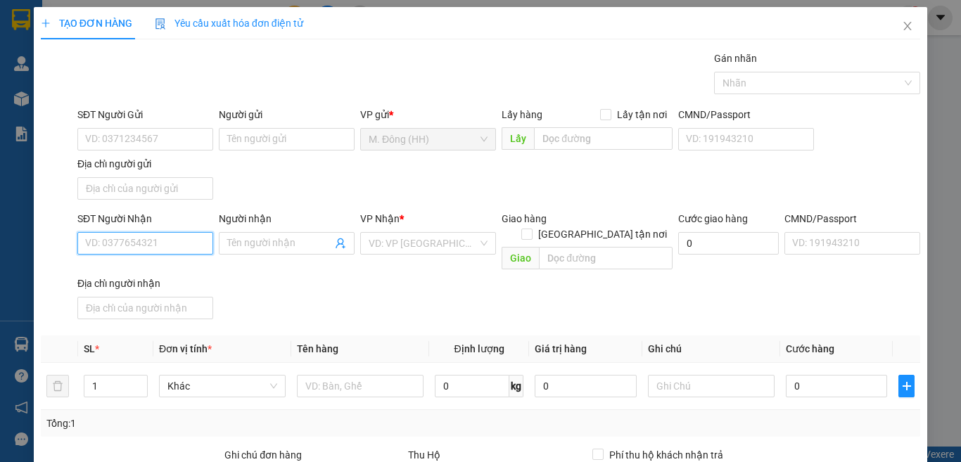
click at [93, 247] on input "SĐT Người Nhận" at bounding box center [145, 243] width 136 height 23
type input "0373903468"
click at [134, 275] on div "0373903468 - Ngọc" at bounding box center [154, 271] width 139 height 15
type input "Ngọc"
type input "0373903468"
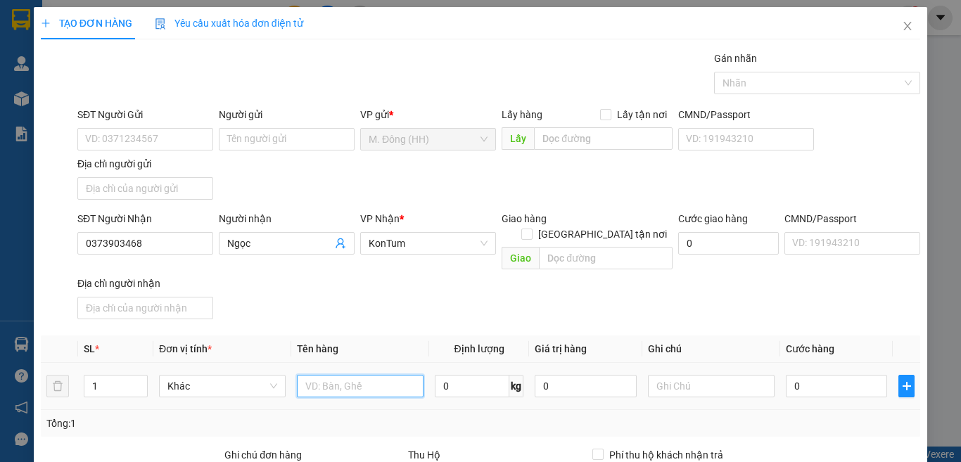
click at [351, 375] on input "text" at bounding box center [360, 386] width 127 height 23
type input "TX"
click at [857, 375] on input "0" at bounding box center [836, 386] width 101 height 23
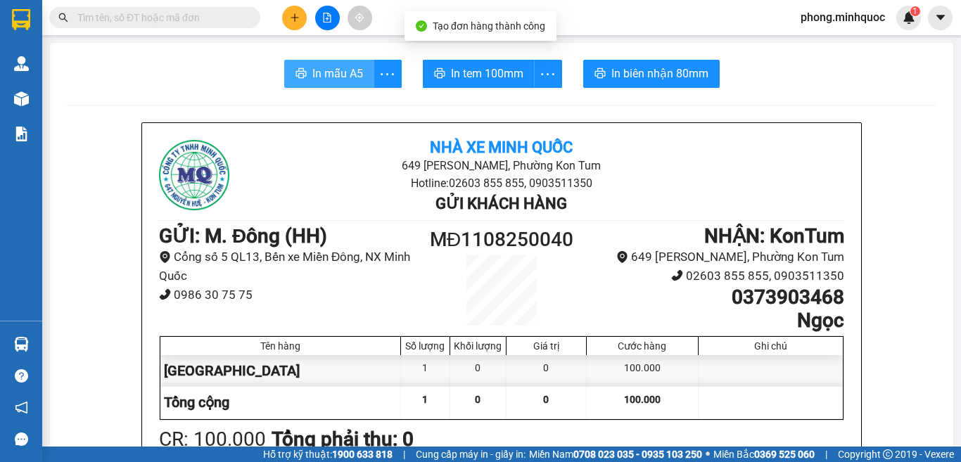
click at [331, 75] on span "In mẫu A5" at bounding box center [337, 74] width 51 height 18
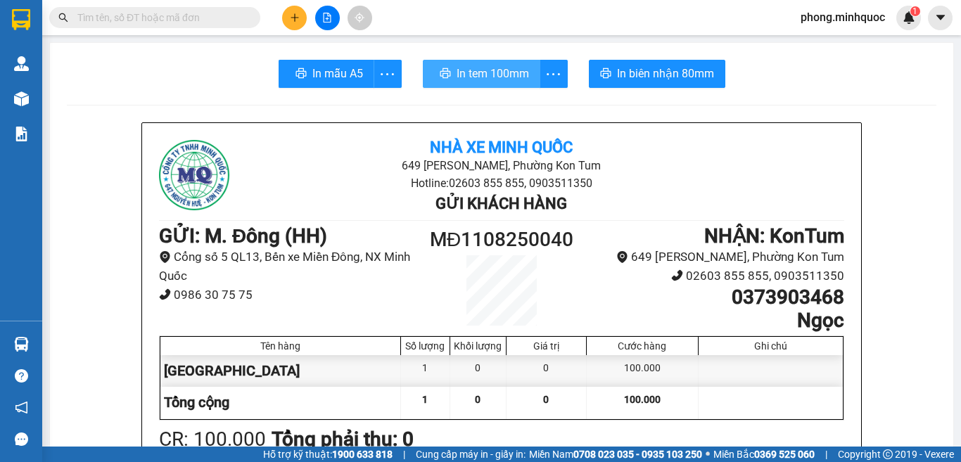
click at [480, 66] on span "In tem 100mm" at bounding box center [492, 74] width 72 height 18
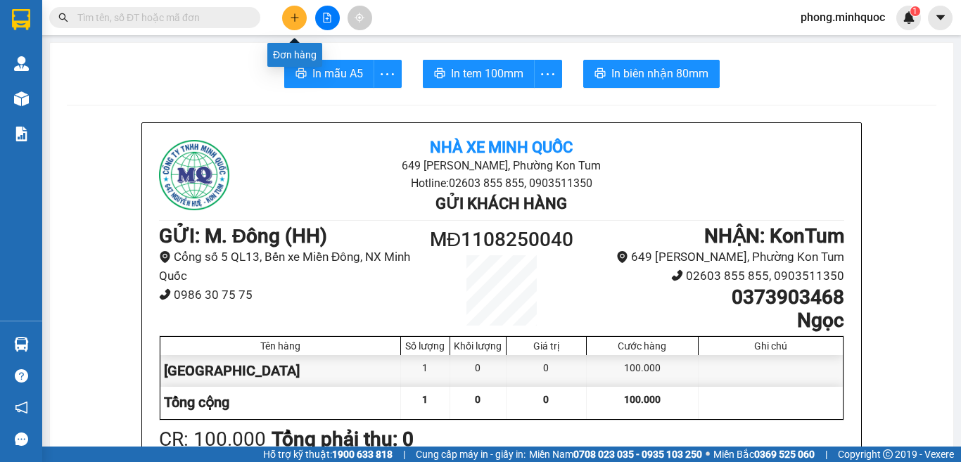
click at [298, 13] on icon "plus" at bounding box center [295, 18] width 10 height 10
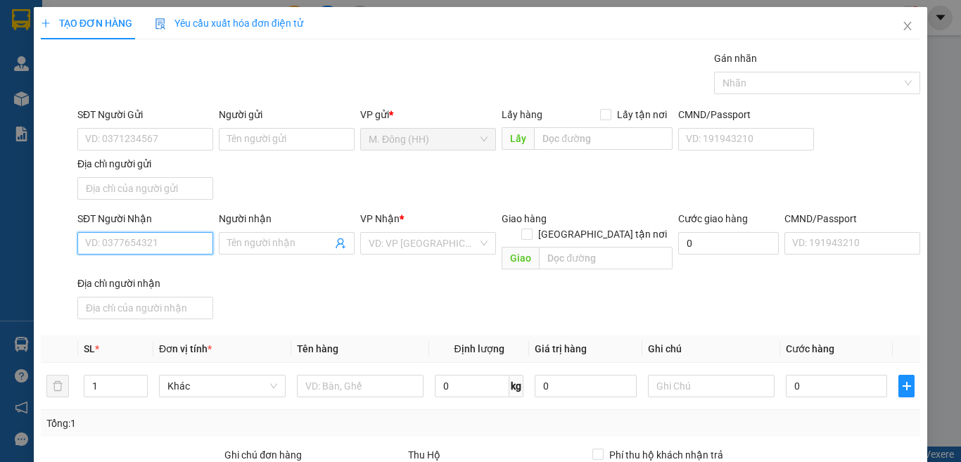
click at [141, 244] on input "SĐT Người Nhận" at bounding box center [145, 243] width 136 height 23
type input "0343806314"
click at [289, 238] on input "Người nhận" at bounding box center [279, 243] width 105 height 15
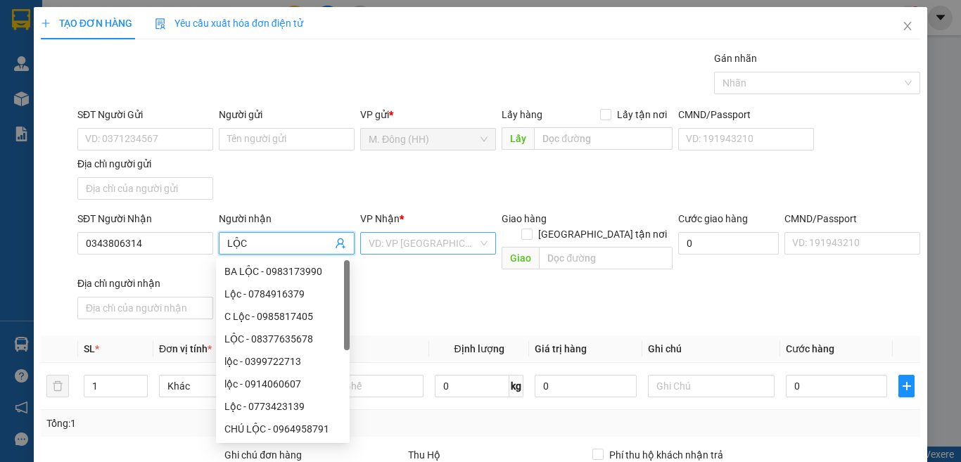
type input "LỘC"
click at [422, 250] on input "search" at bounding box center [423, 243] width 109 height 21
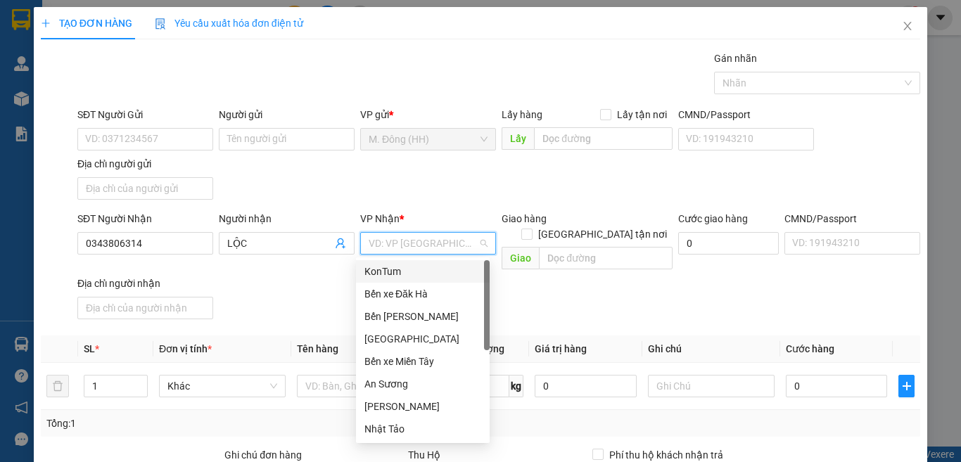
click at [387, 263] on div "KonTum" at bounding box center [423, 271] width 134 height 23
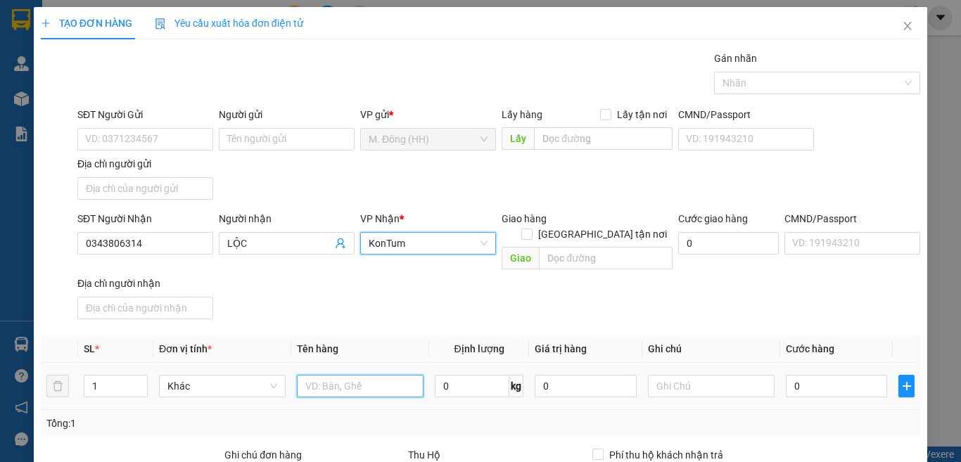
click at [353, 375] on input "text" at bounding box center [360, 386] width 127 height 23
type input "GÓI"
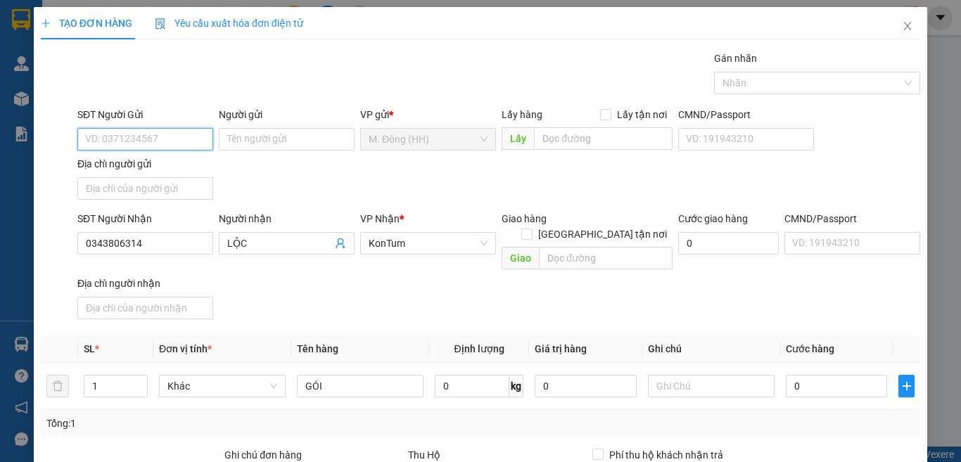
click at [122, 145] on input "SĐT Người Gửi" at bounding box center [145, 139] width 136 height 23
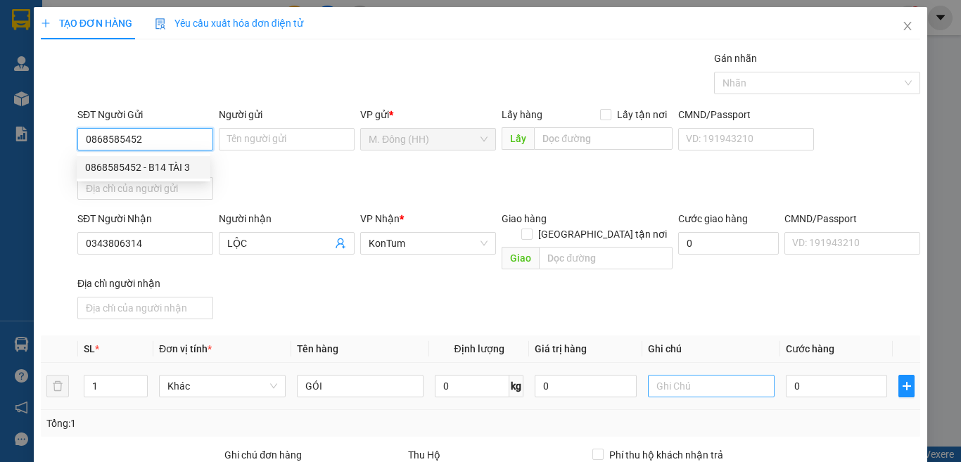
type input "0868585452"
click at [708, 375] on input "text" at bounding box center [711, 386] width 127 height 23
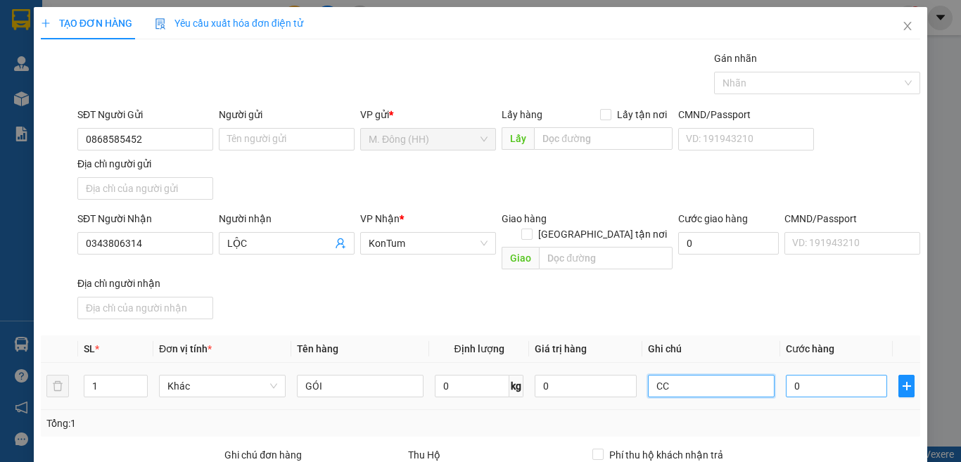
type input "CC"
click at [827, 375] on input "0" at bounding box center [836, 386] width 101 height 23
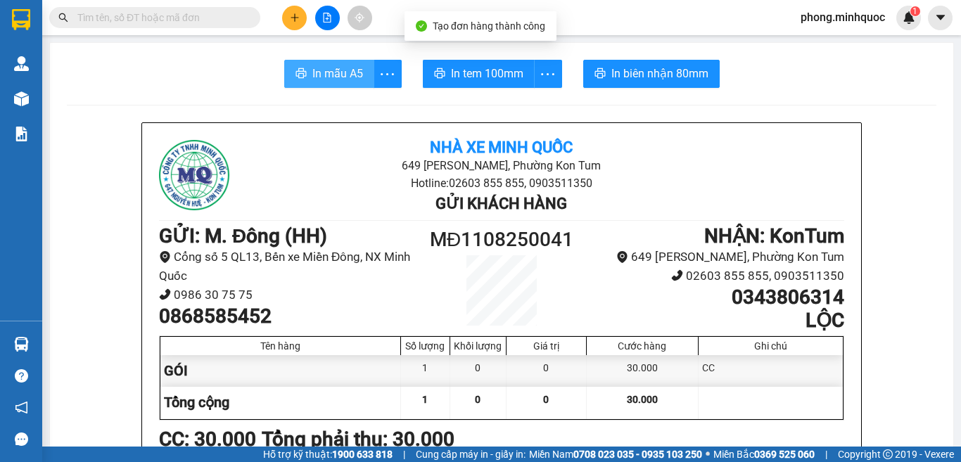
click at [317, 73] on span "In mẫu A5" at bounding box center [337, 74] width 51 height 18
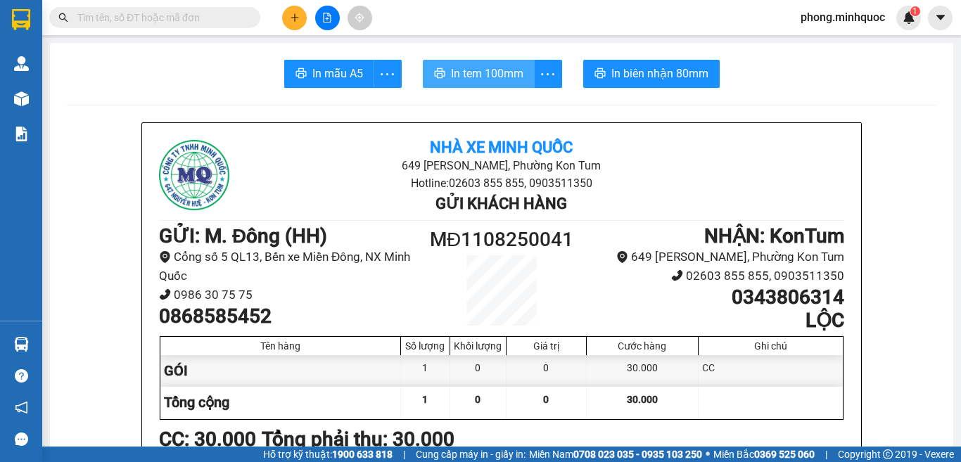
click at [485, 77] on span "In tem 100mm" at bounding box center [487, 74] width 72 height 18
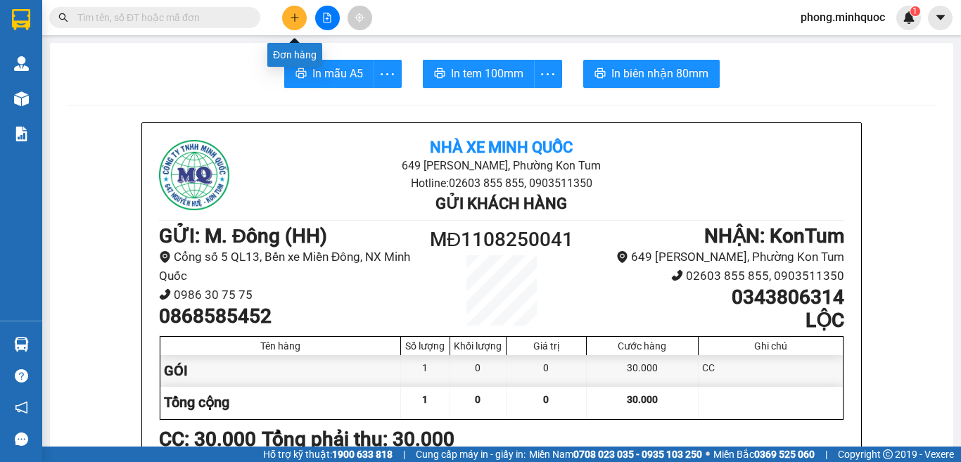
click at [288, 15] on button at bounding box center [294, 18] width 25 height 25
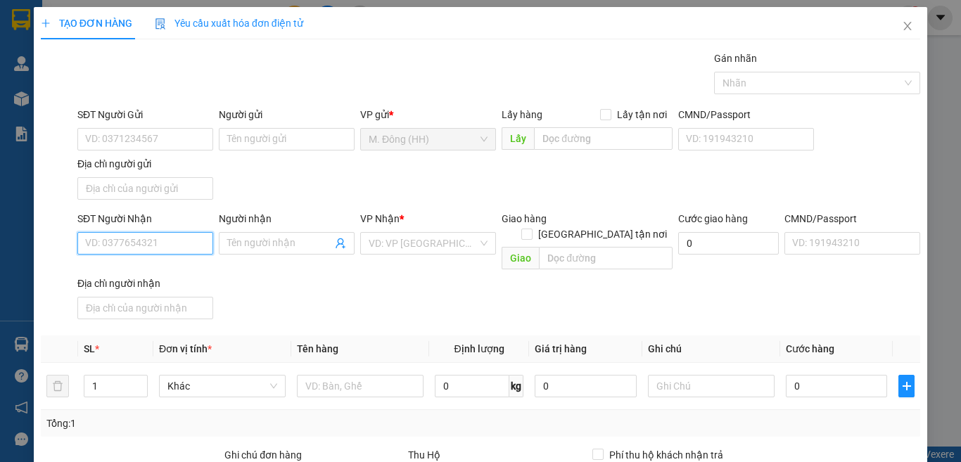
click at [141, 247] on input "SĐT Người Nhận" at bounding box center [145, 243] width 136 height 23
type input "0342606959"
click at [135, 264] on div "0342606959 - NHÂN" at bounding box center [143, 271] width 117 height 15
type input "NHÂN"
type input "0342606959"
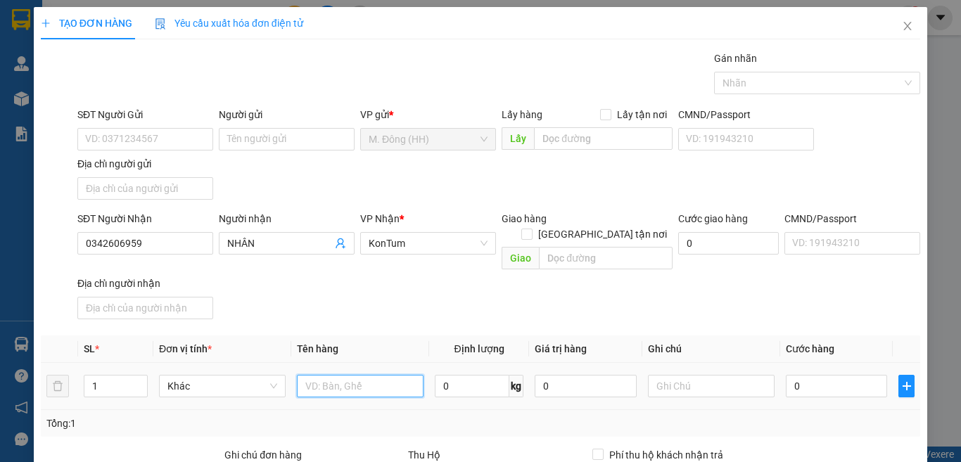
click at [344, 375] on input "text" at bounding box center [360, 386] width 127 height 23
type input "HỘP"
click at [848, 375] on input "0" at bounding box center [836, 386] width 101 height 23
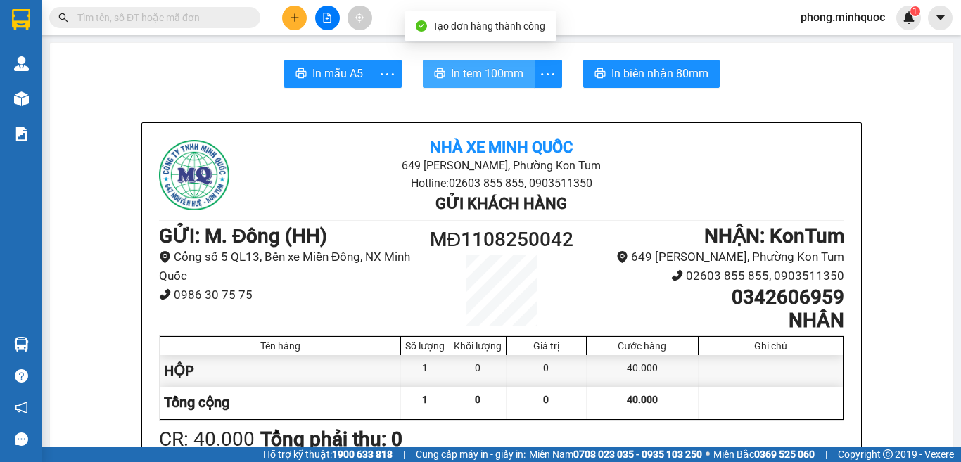
click at [471, 84] on button "In tem 100mm" at bounding box center [479, 74] width 112 height 28
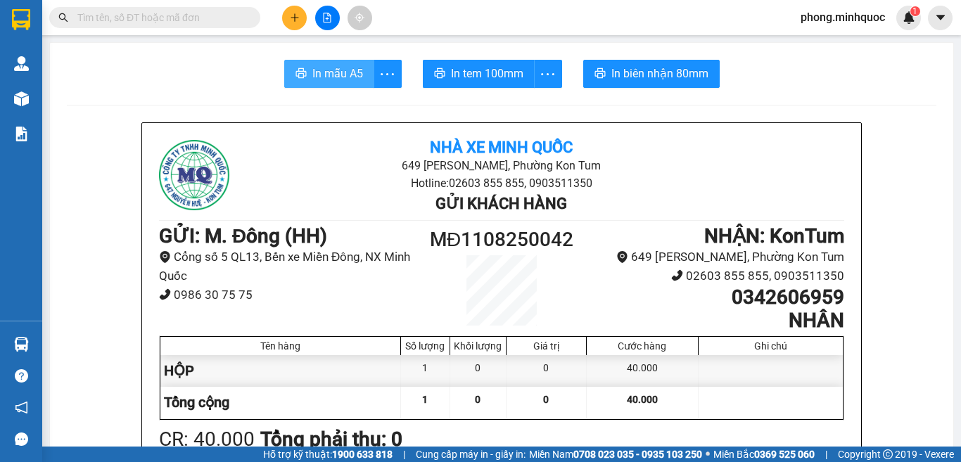
click at [333, 75] on span "In mẫu A5" at bounding box center [337, 74] width 51 height 18
click at [290, 16] on icon "plus" at bounding box center [295, 18] width 10 height 10
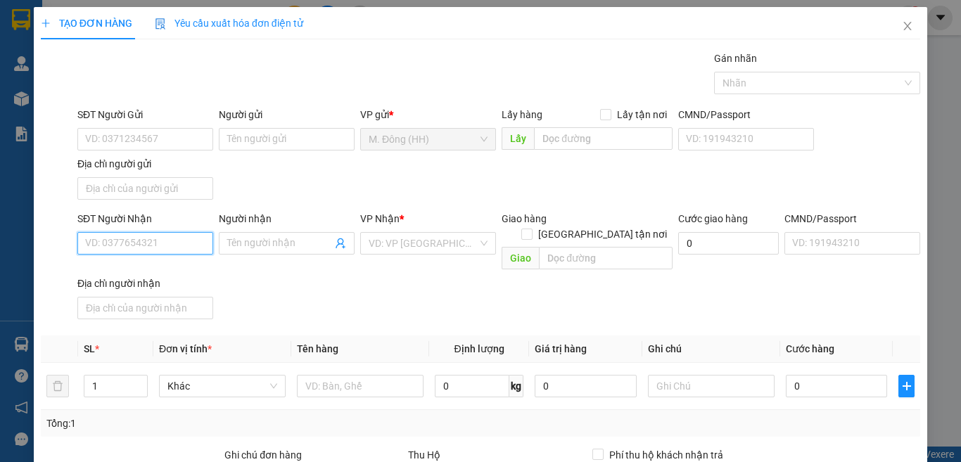
click at [98, 241] on input "SĐT Người Nhận" at bounding box center [145, 243] width 136 height 23
type input "0935028234"
click at [138, 270] on div "0935028234 - LỢI" at bounding box center [143, 271] width 117 height 15
type input "LỢI"
type input "0935028234"
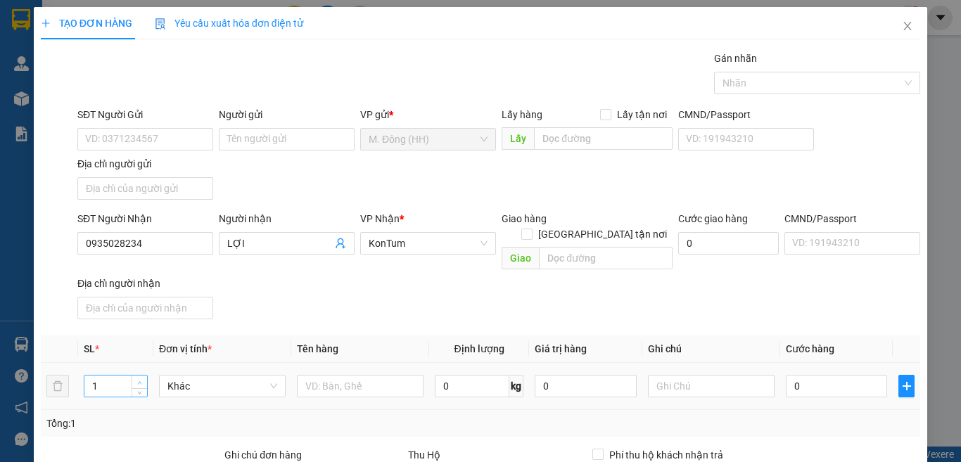
type input "2"
click at [136, 378] on span "up" at bounding box center [140, 382] width 8 height 8
click at [331, 375] on input "text" at bounding box center [360, 386] width 127 height 23
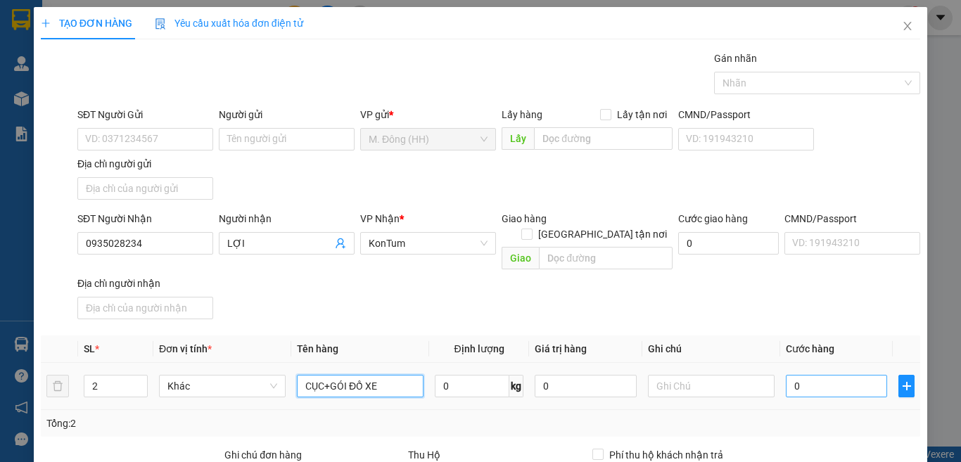
type input "CỤC+GÓI ĐỒ XE"
click at [822, 375] on input "0" at bounding box center [836, 386] width 101 height 23
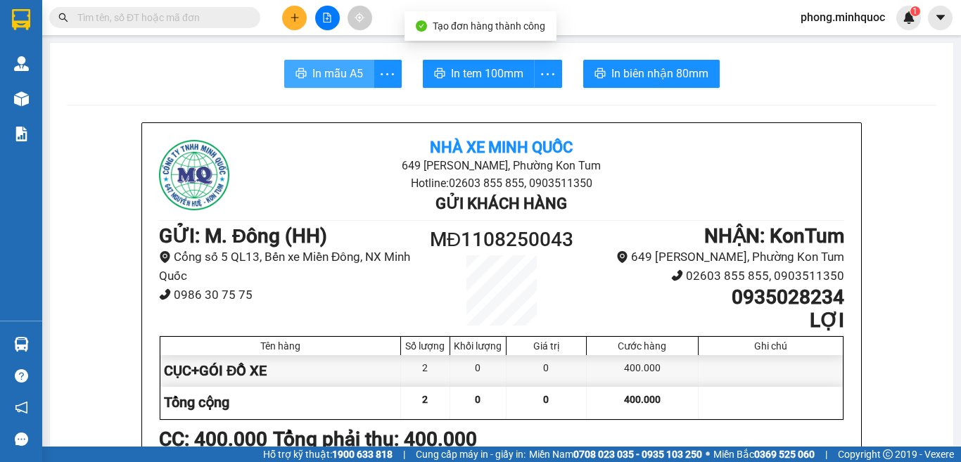
click at [326, 70] on span "In mẫu A5" at bounding box center [337, 74] width 51 height 18
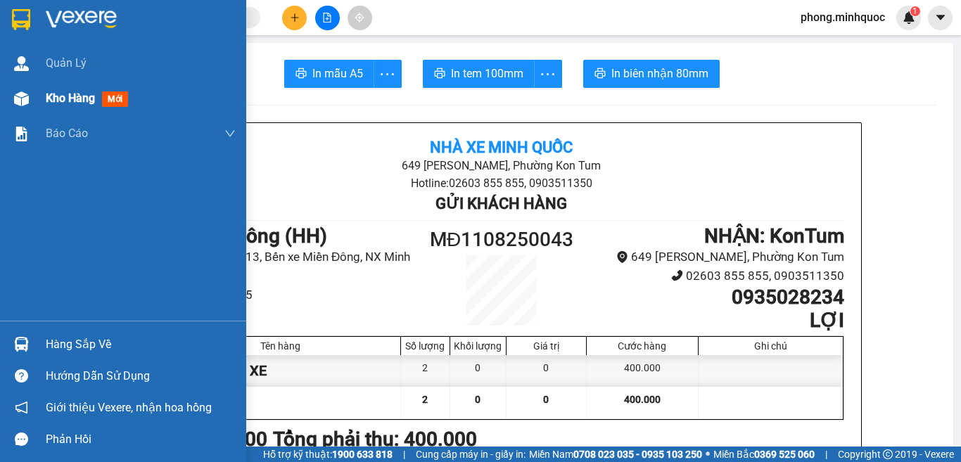
click at [113, 96] on span "mới" at bounding box center [115, 98] width 26 height 15
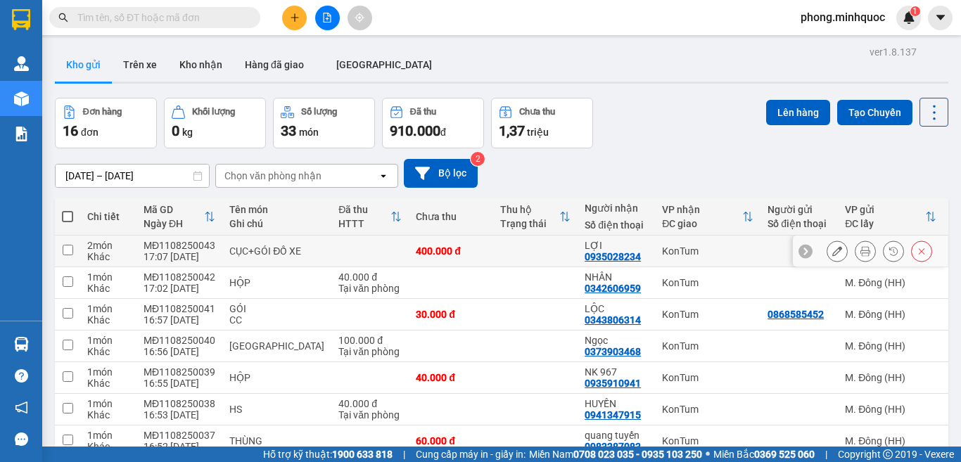
click at [68, 245] on input "checkbox" at bounding box center [68, 250] width 11 height 11
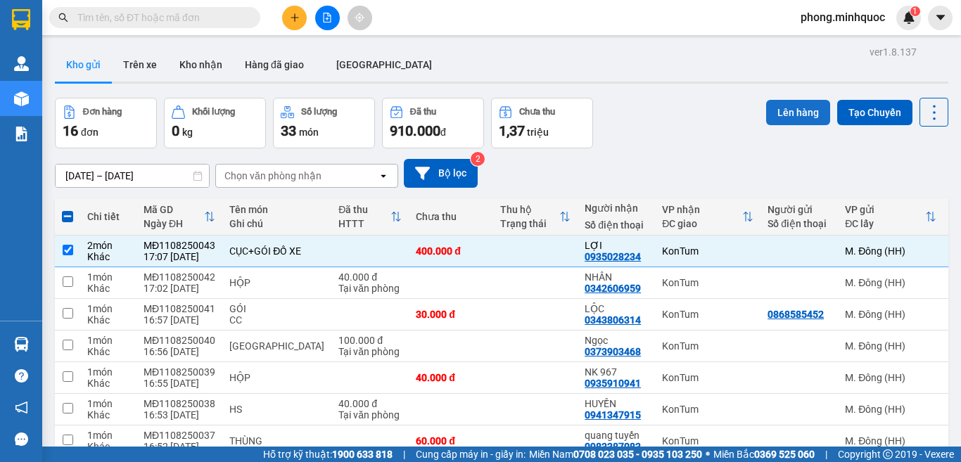
click at [781, 111] on button "Lên hàng" at bounding box center [798, 112] width 64 height 25
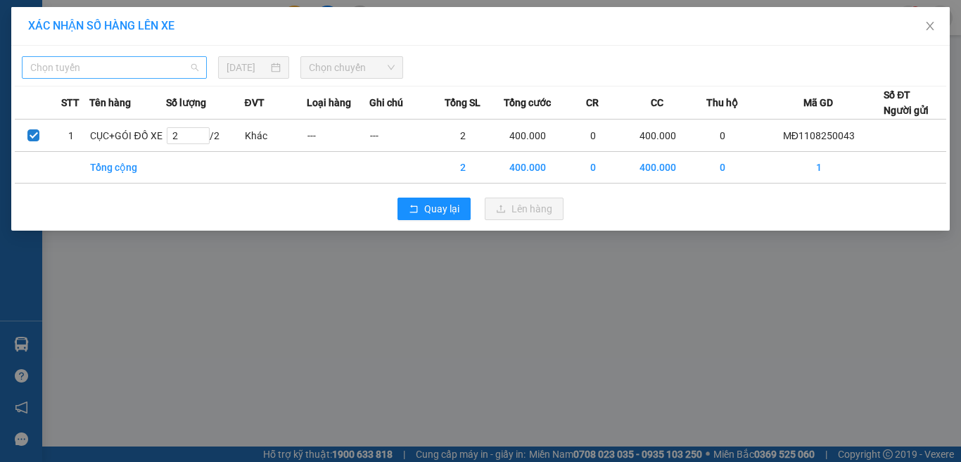
click at [139, 66] on span "Chọn tuyến" at bounding box center [114, 67] width 168 height 21
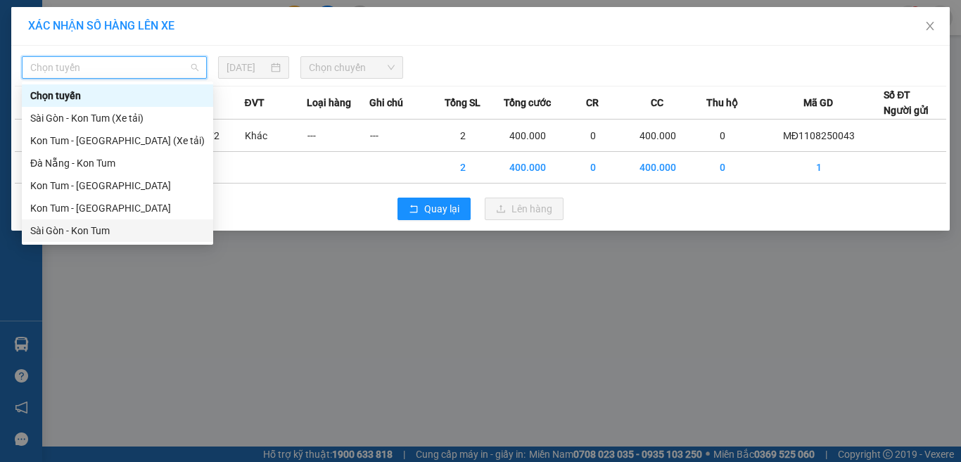
click at [62, 231] on div "Sài Gòn - Kon Tum" at bounding box center [117, 230] width 174 height 15
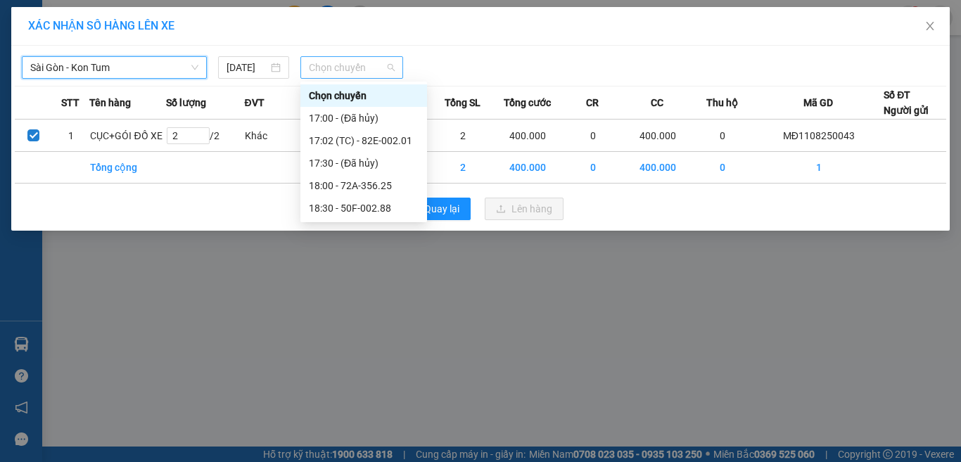
click at [361, 63] on span "Chọn chuyến" at bounding box center [352, 67] width 87 height 21
click at [340, 210] on div "18:30 - 50F-002.88" at bounding box center [364, 207] width 110 height 15
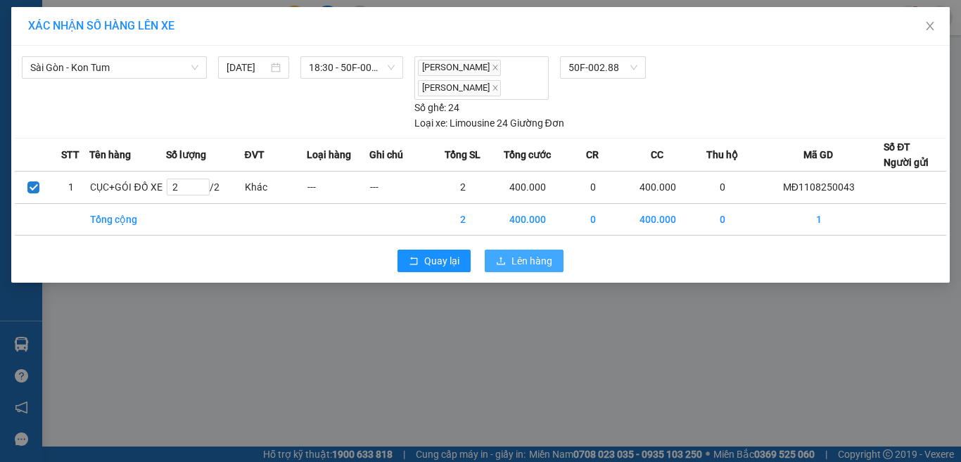
click at [525, 262] on span "Lên hàng" at bounding box center [531, 260] width 41 height 15
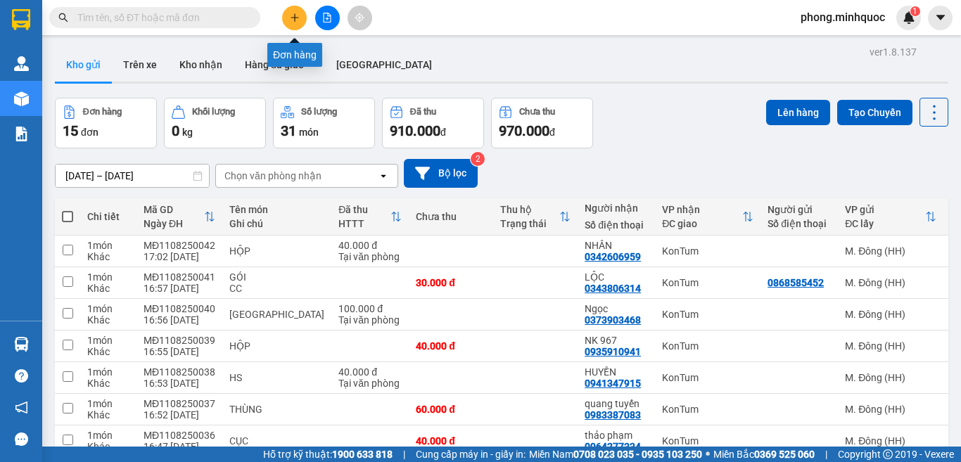
click at [298, 12] on button at bounding box center [294, 18] width 25 height 25
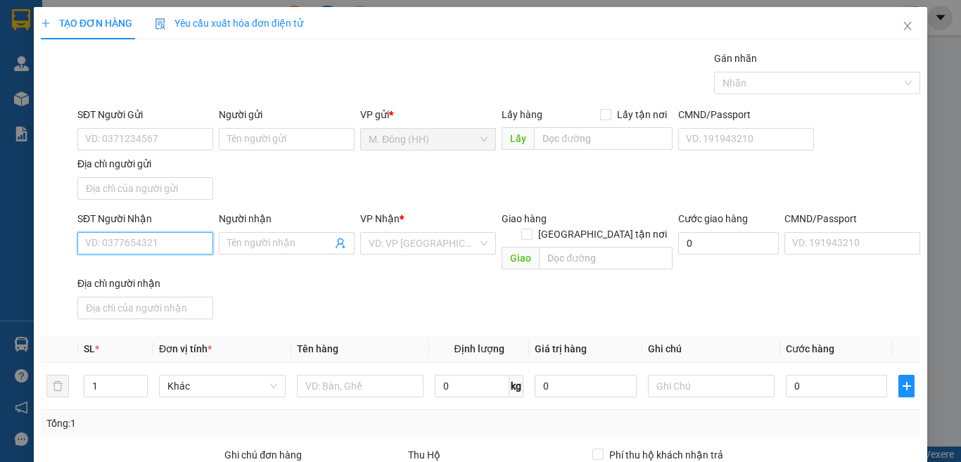
click at [147, 247] on input "SĐT Người Nhận" at bounding box center [145, 243] width 136 height 23
type input "0772445777"
click at [132, 267] on div "0772445777 - yến" at bounding box center [143, 271] width 117 height 15
type input "yến"
type input "0772445777"
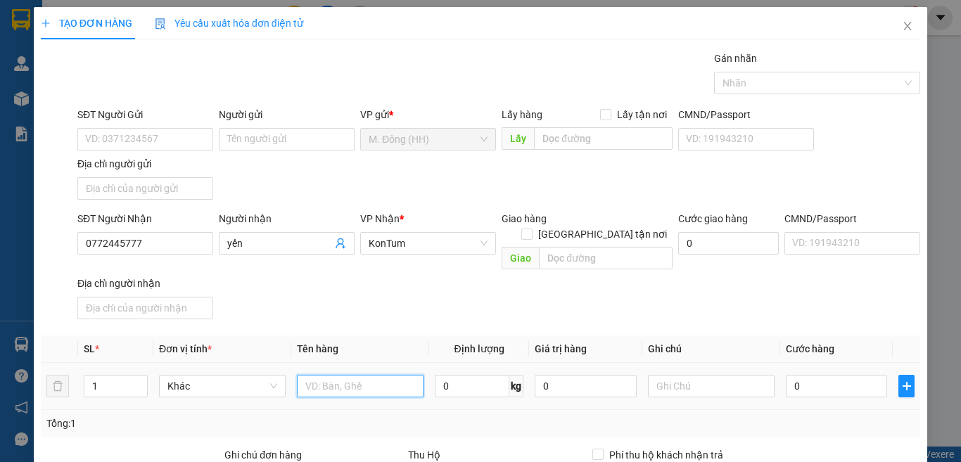
click at [349, 375] on input "text" at bounding box center [360, 386] width 127 height 23
type input "TG"
click at [817, 375] on input "0" at bounding box center [836, 386] width 101 height 23
type input "5"
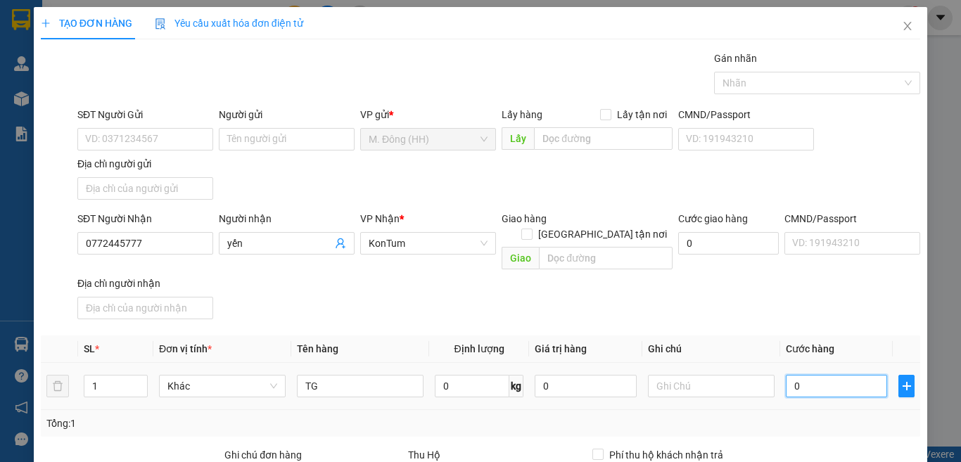
type input "5"
type input "50"
type input "5"
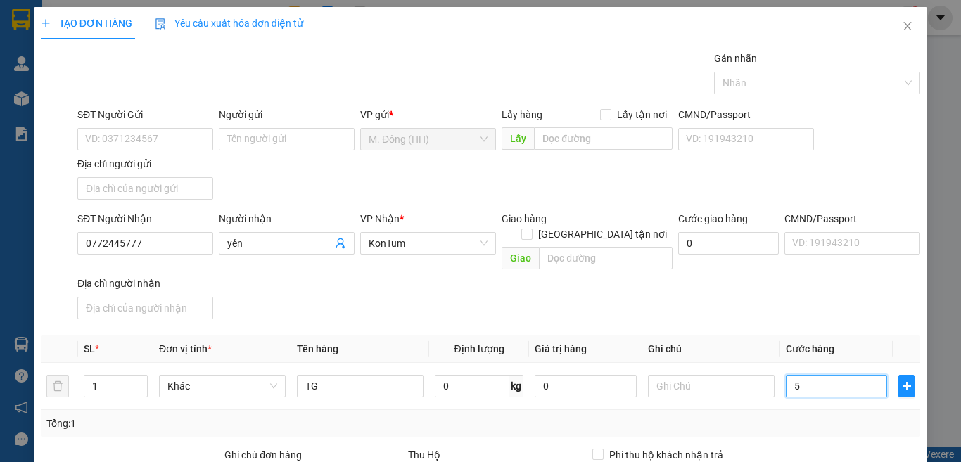
type input "5"
type input "0"
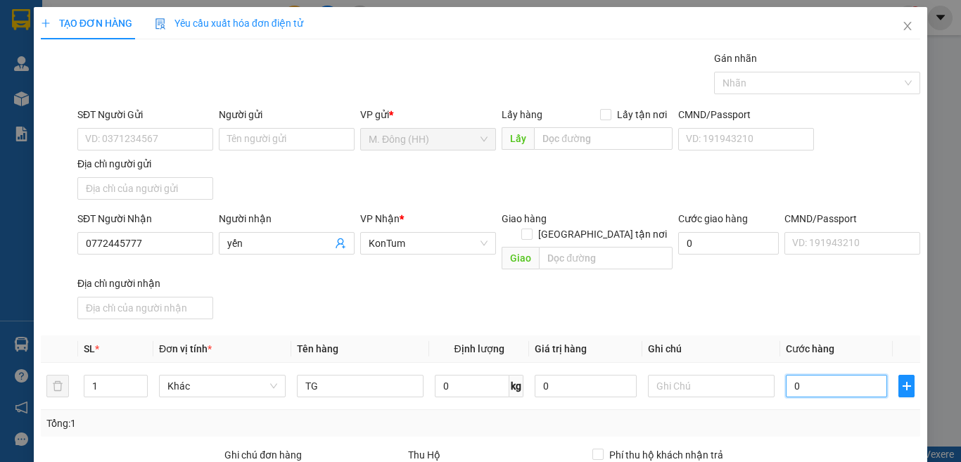
type input "04"
type input "4"
type input "040"
type input "40"
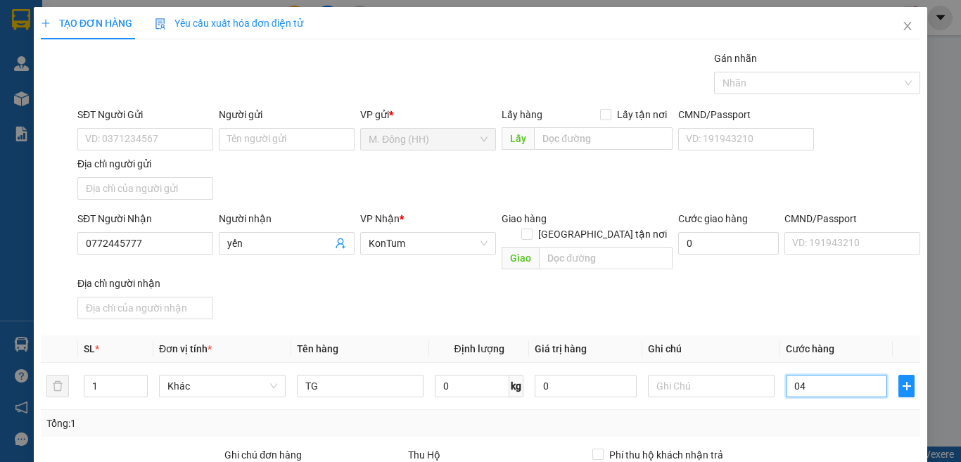
type input "40"
drag, startPoint x: 830, startPoint y: 354, endPoint x: 830, endPoint y: 363, distance: 9.1
type input "40.000"
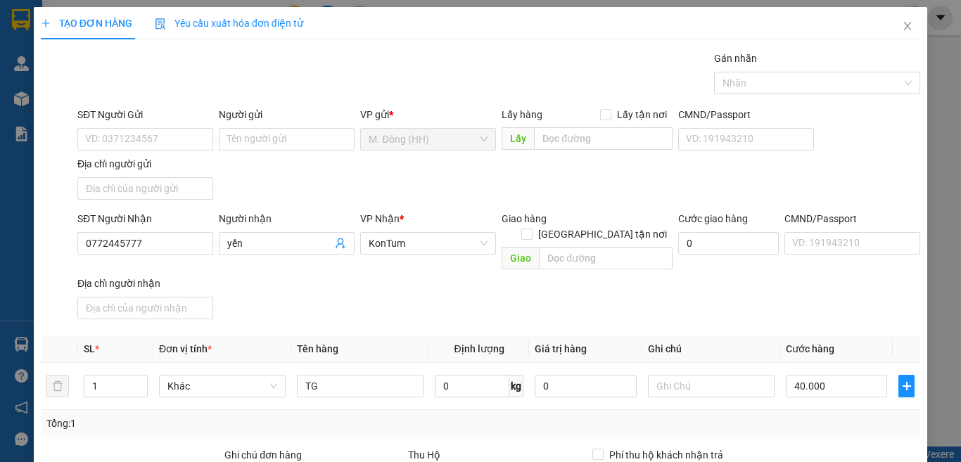
type input "0"
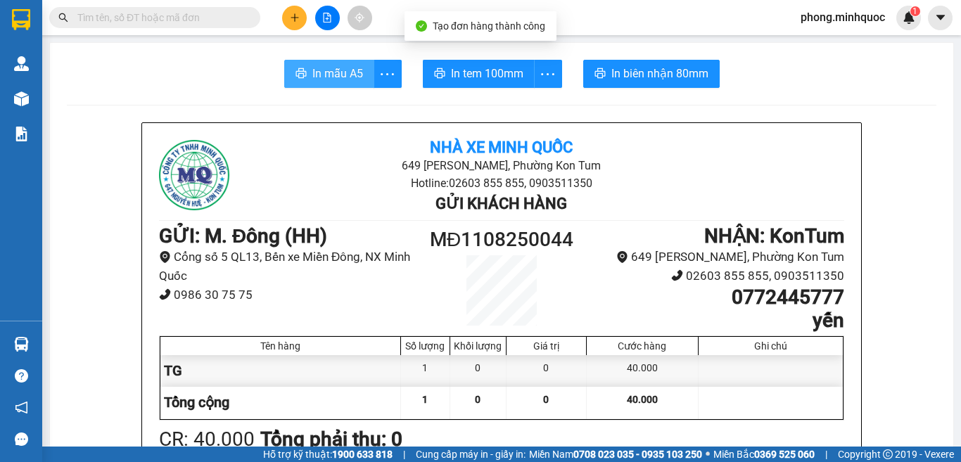
click at [313, 68] on span "In mẫu A5" at bounding box center [337, 74] width 51 height 18
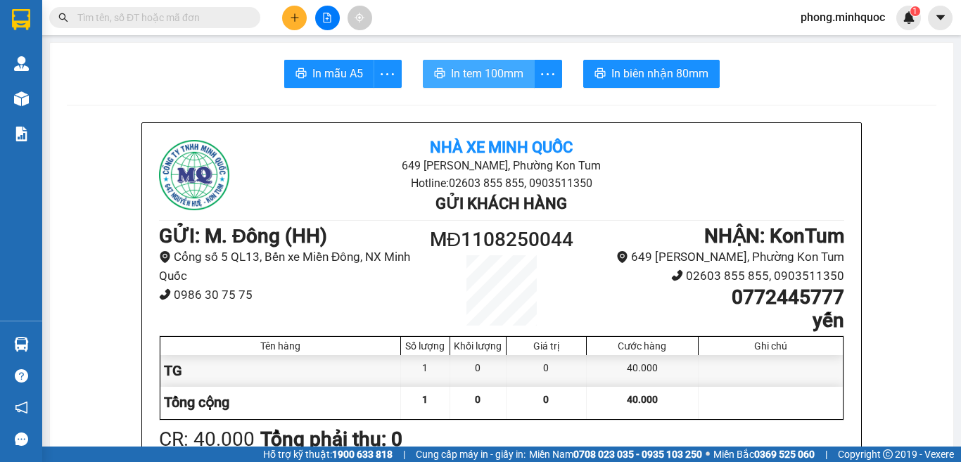
click at [473, 78] on span "In tem 100mm" at bounding box center [487, 74] width 72 height 18
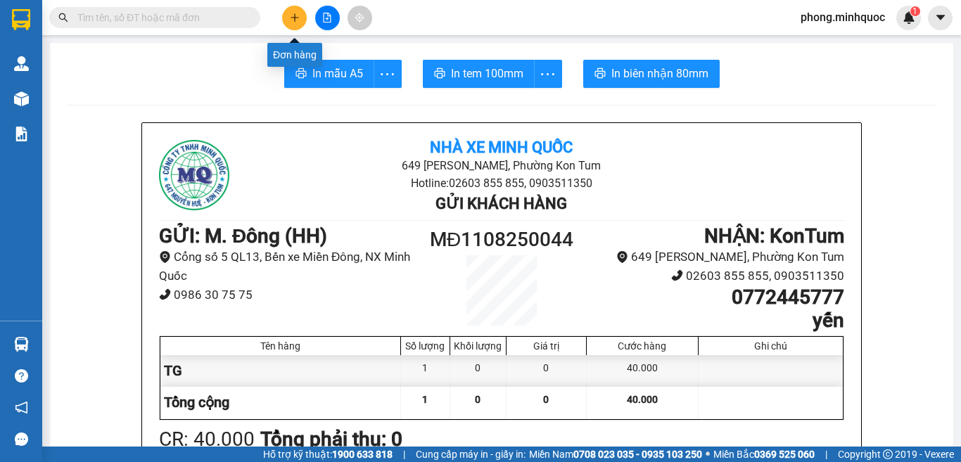
click at [286, 18] on button at bounding box center [294, 18] width 25 height 25
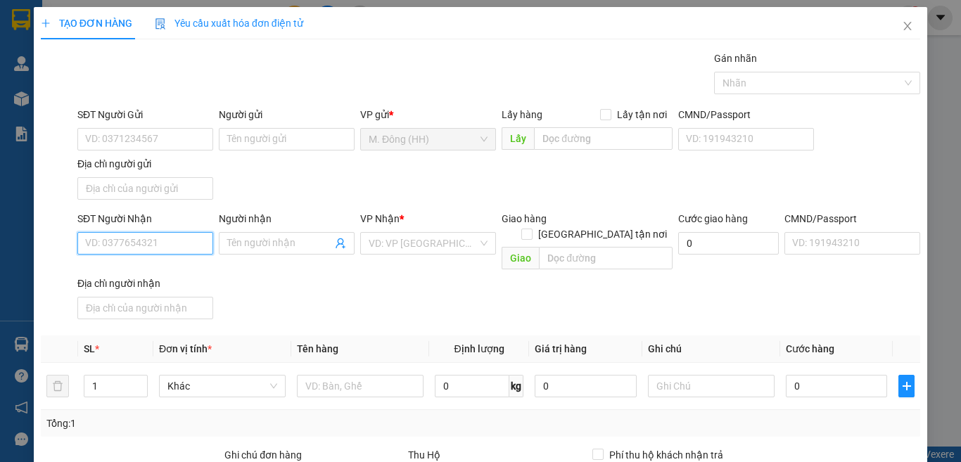
click at [122, 240] on input "SĐT Người Nhận" at bounding box center [145, 243] width 136 height 23
type input "0384296100"
click at [117, 272] on div "0384296100 - Sơn" at bounding box center [143, 271] width 117 height 15
type input "Sơn"
type input "0384296100"
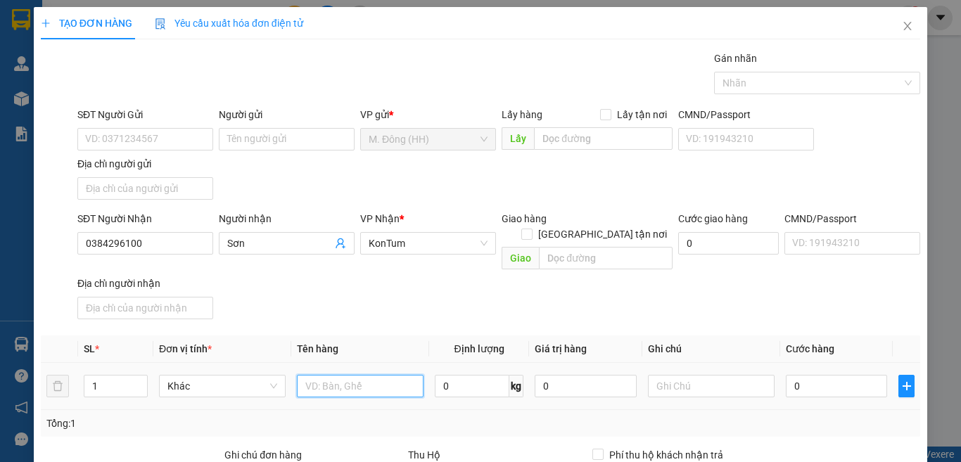
click at [355, 375] on input "text" at bounding box center [360, 386] width 127 height 23
type input "TG"
click at [812, 375] on input "0" at bounding box center [836, 386] width 101 height 23
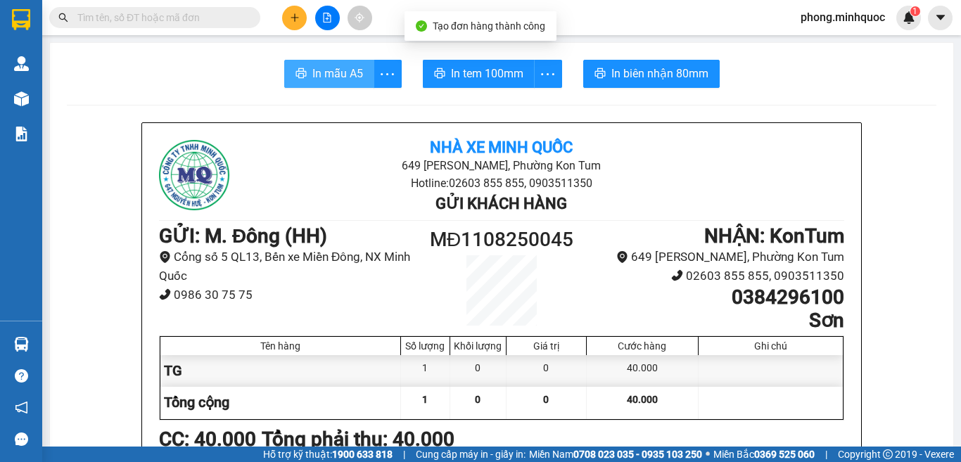
click at [322, 76] on span "In mẫu A5" at bounding box center [337, 74] width 51 height 18
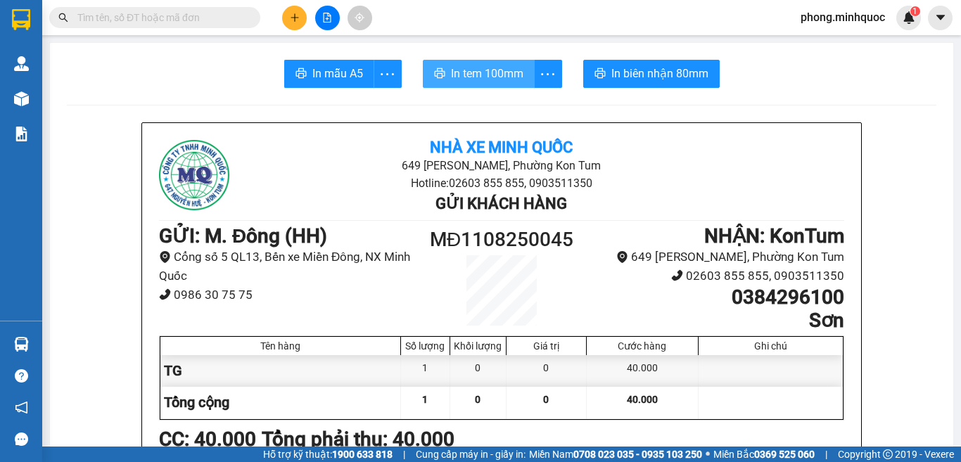
click at [487, 77] on span "In tem 100mm" at bounding box center [487, 74] width 72 height 18
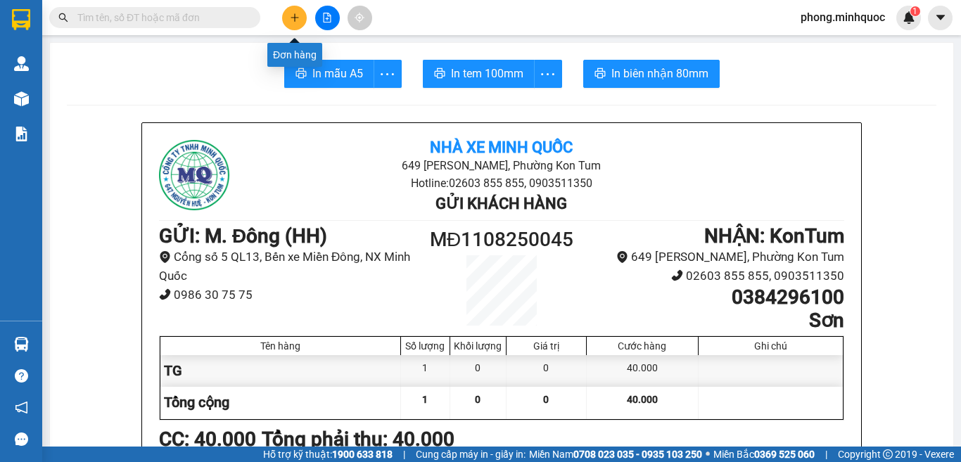
click at [296, 18] on icon "plus" at bounding box center [295, 18] width 10 height 10
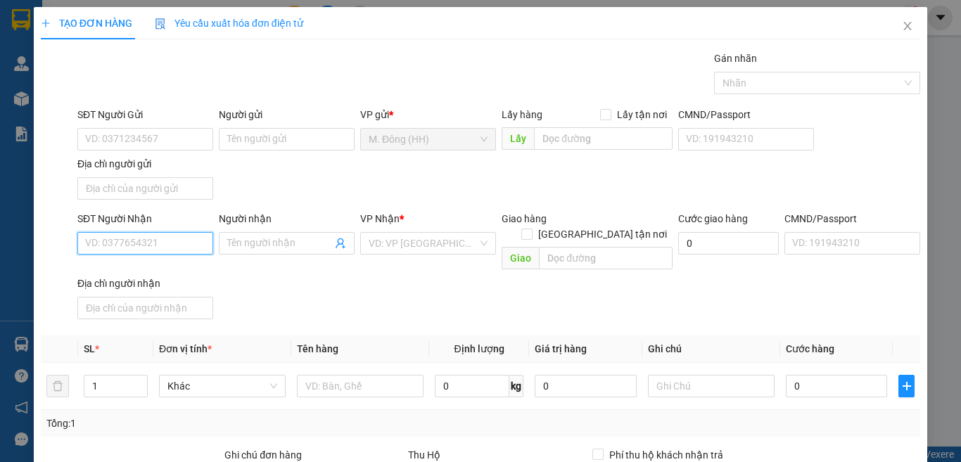
click at [133, 243] on input "SĐT Người Nhận" at bounding box center [145, 243] width 136 height 23
type input "0944300657"
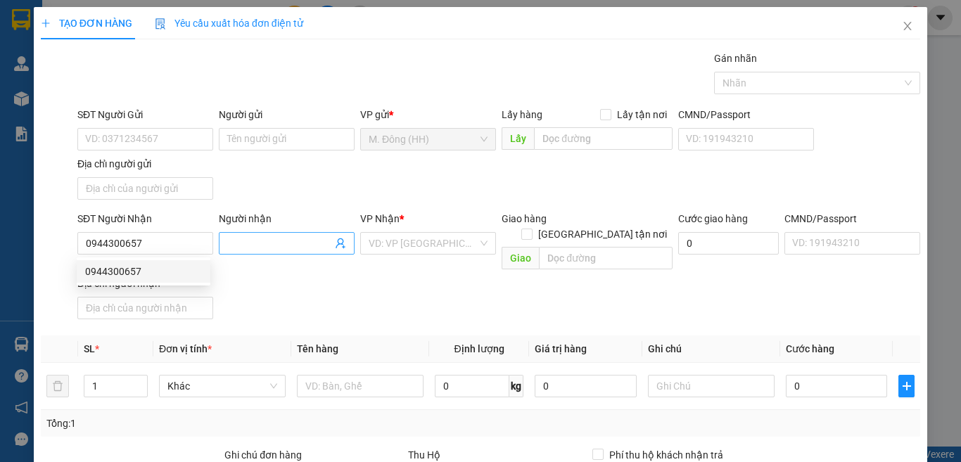
click at [277, 239] on input "Người nhận" at bounding box center [279, 243] width 105 height 15
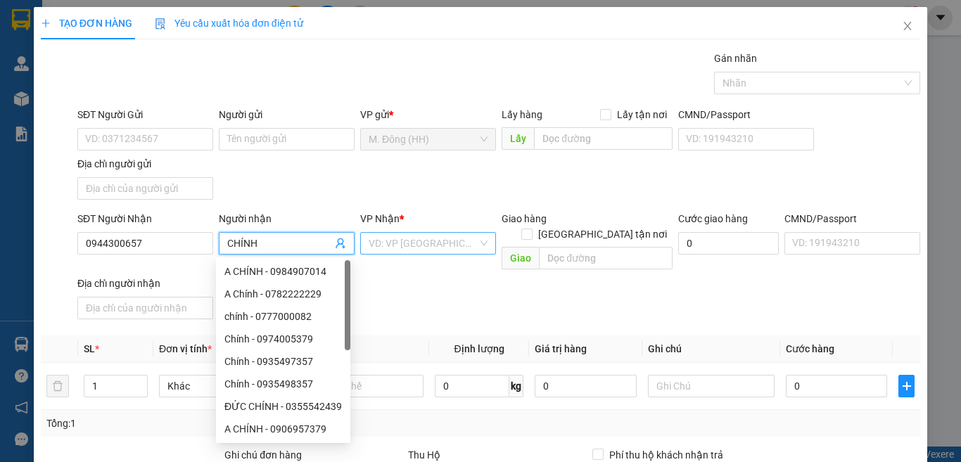
type input "CHÍNH"
click at [415, 240] on input "search" at bounding box center [423, 243] width 109 height 21
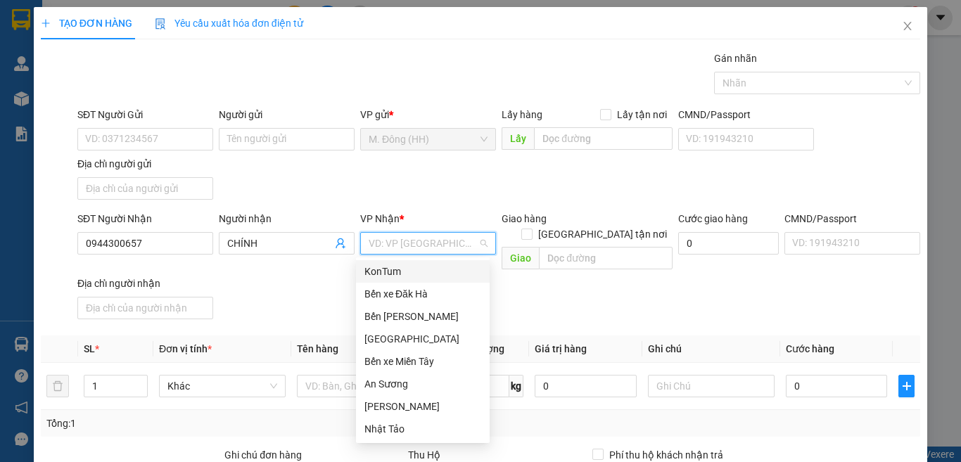
click at [397, 268] on div "KonTum" at bounding box center [422, 271] width 117 height 15
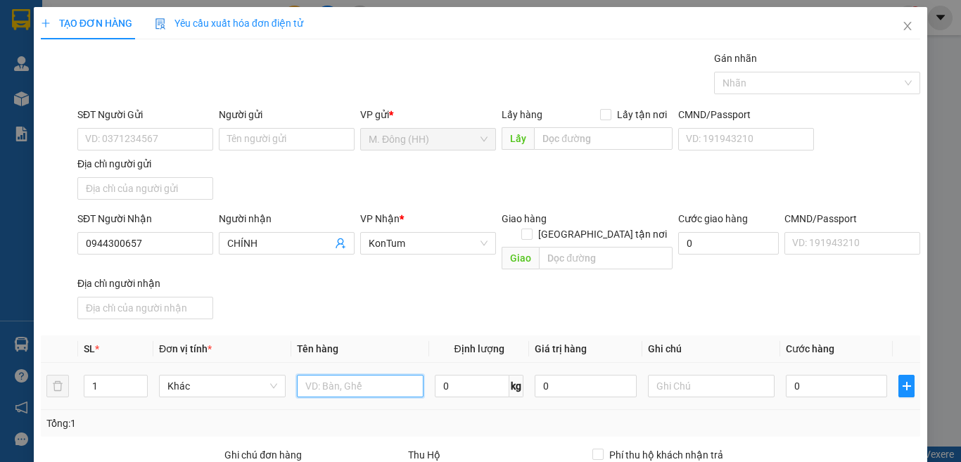
click at [350, 375] on input "text" at bounding box center [360, 386] width 127 height 23
type input "GÓI ĐỎ ĐT"
click at [696, 375] on input "text" at bounding box center [711, 386] width 127 height 23
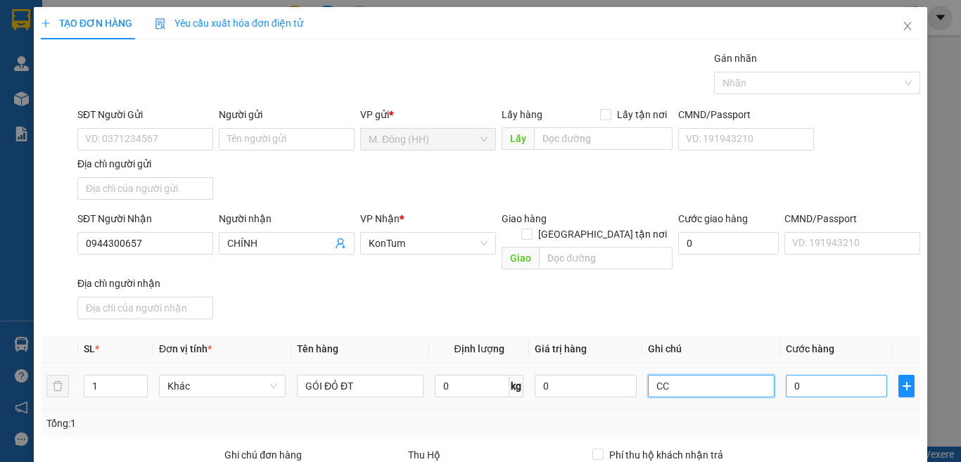
type input "CC"
click at [829, 375] on input "0" at bounding box center [836, 386] width 101 height 23
type input "1"
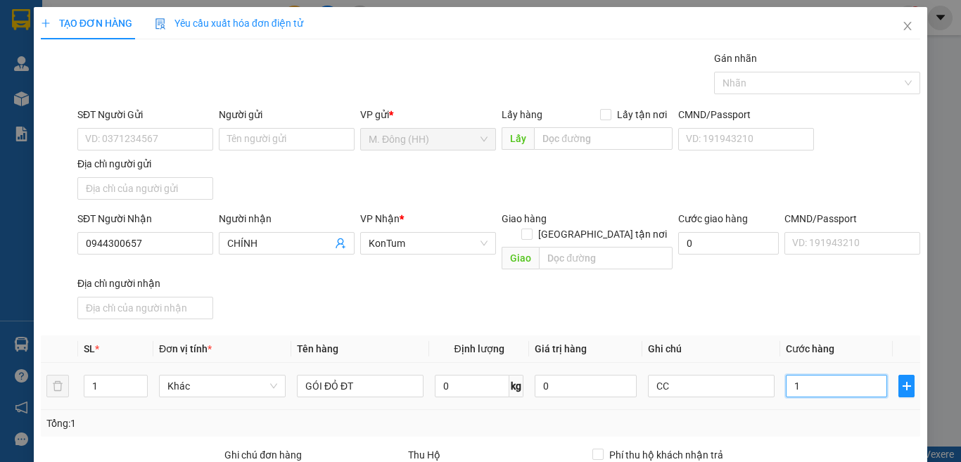
type input "10"
type input "100"
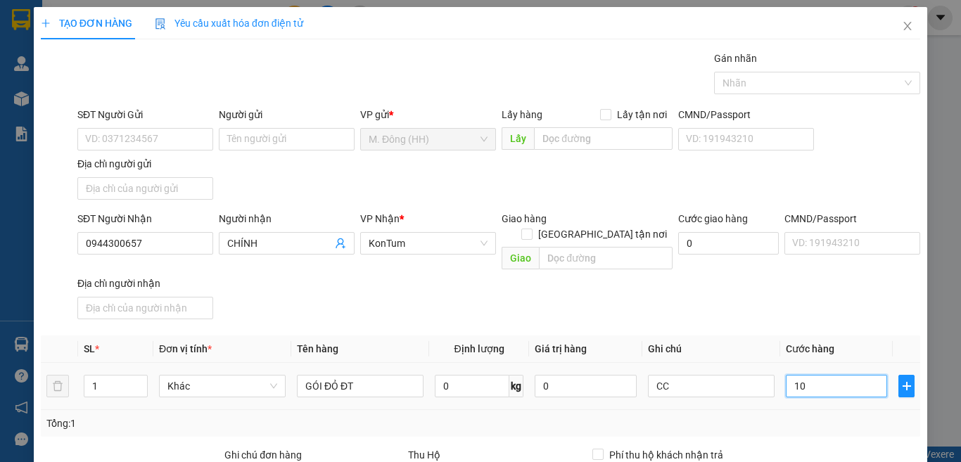
type input "100"
type input "100.000"
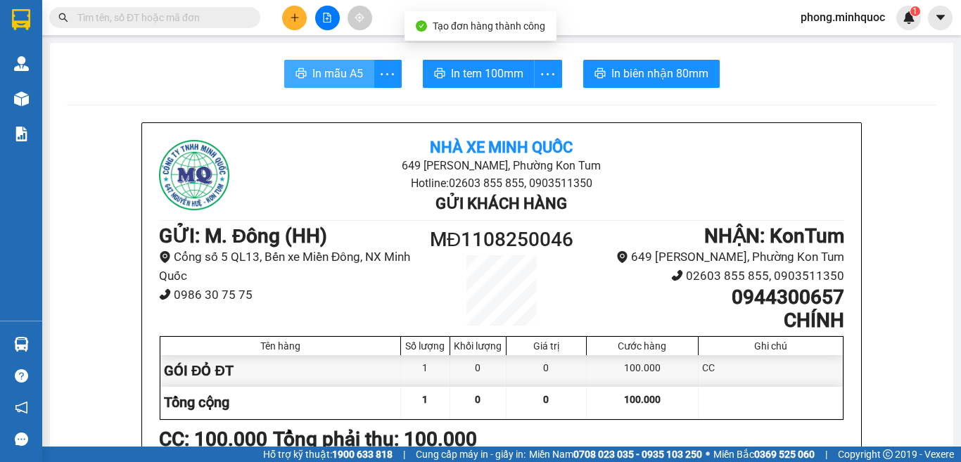
click at [314, 71] on span "In mẫu A5" at bounding box center [337, 74] width 51 height 18
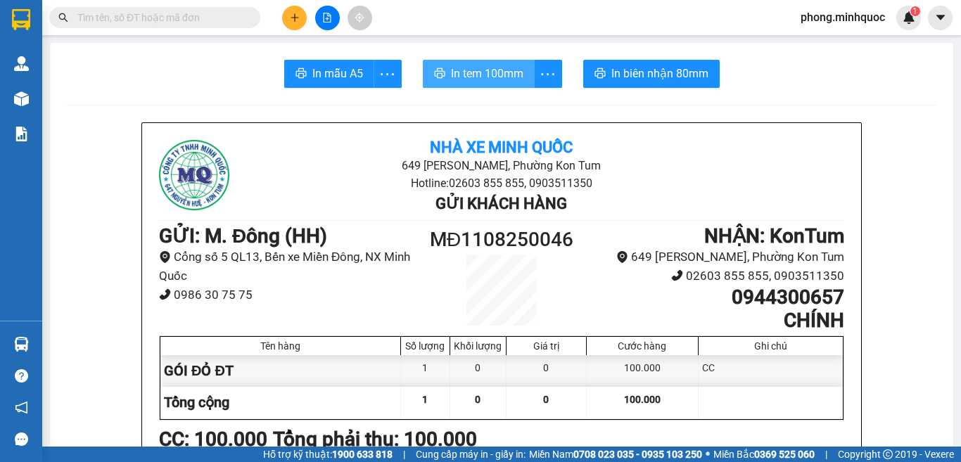
click at [463, 69] on span "In tem 100mm" at bounding box center [487, 74] width 72 height 18
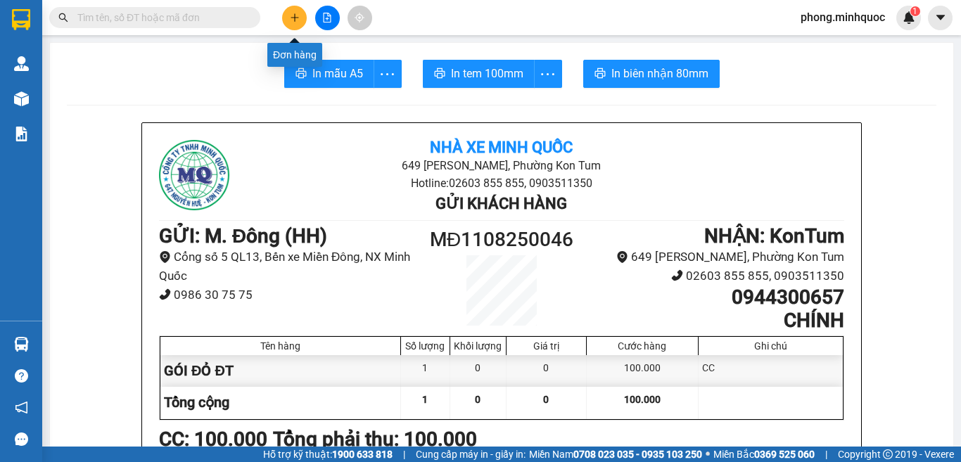
click at [295, 12] on button at bounding box center [294, 18] width 25 height 25
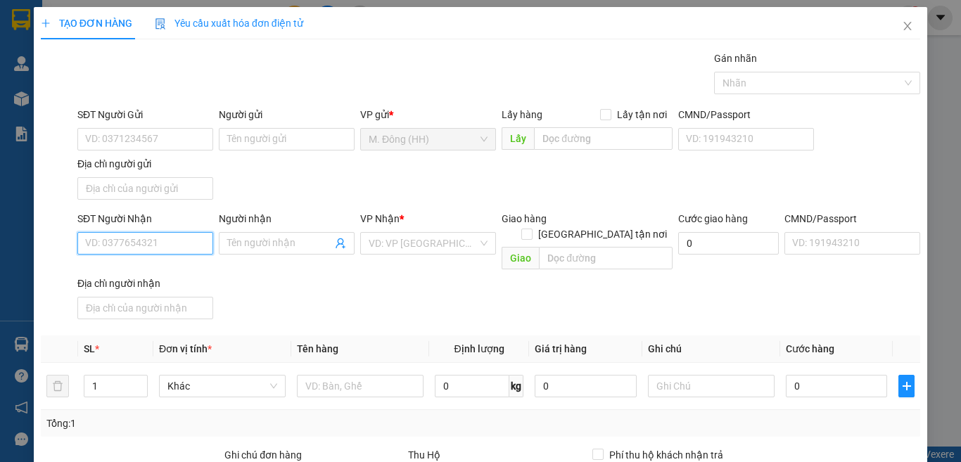
click at [131, 241] on input "SĐT Người Nhận" at bounding box center [145, 243] width 136 height 23
click at [902, 24] on icon "close" at bounding box center [907, 25] width 11 height 11
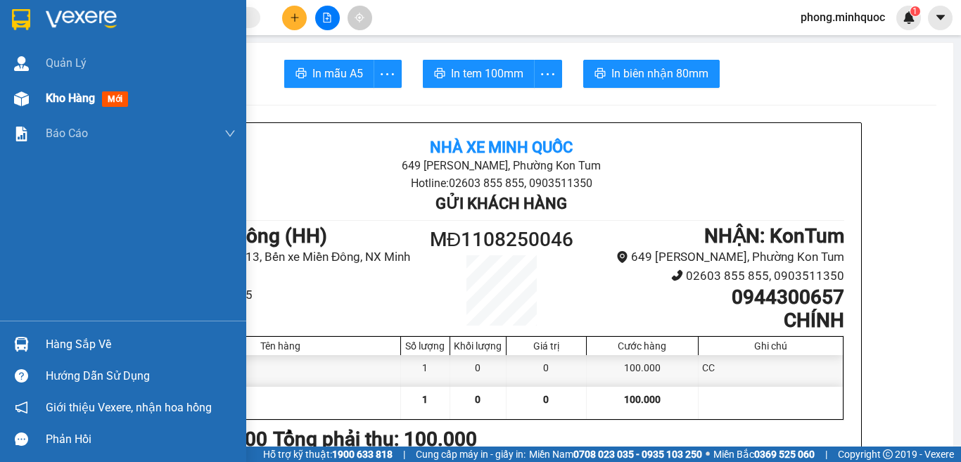
click at [116, 94] on span "mới" at bounding box center [115, 98] width 26 height 15
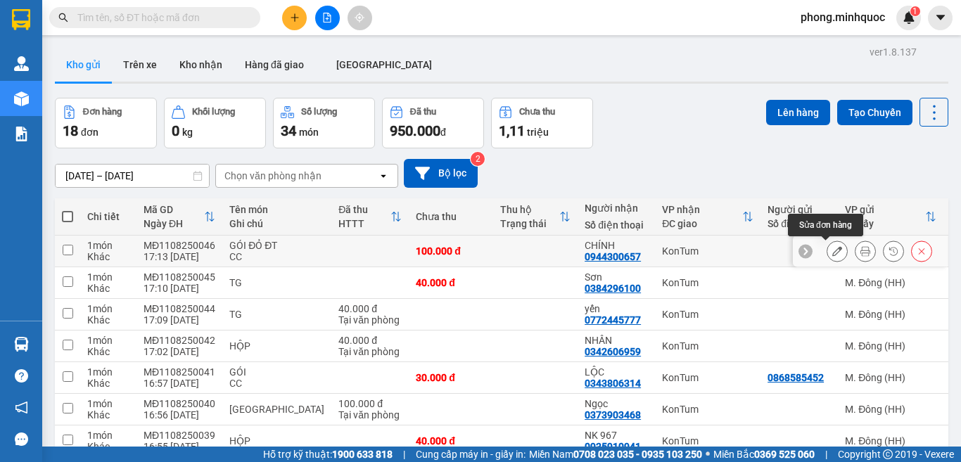
click at [832, 247] on icon at bounding box center [837, 251] width 10 height 10
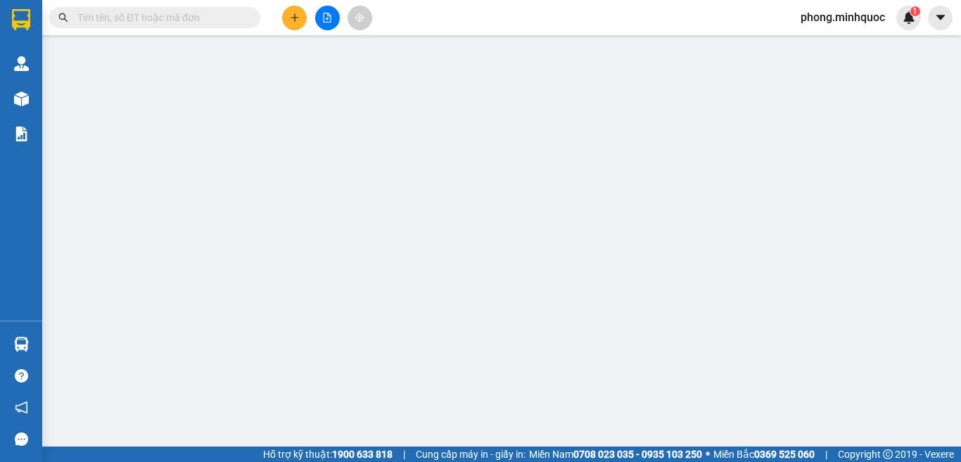
type input "0944300657"
type input "CHÍNH"
type input "100.000"
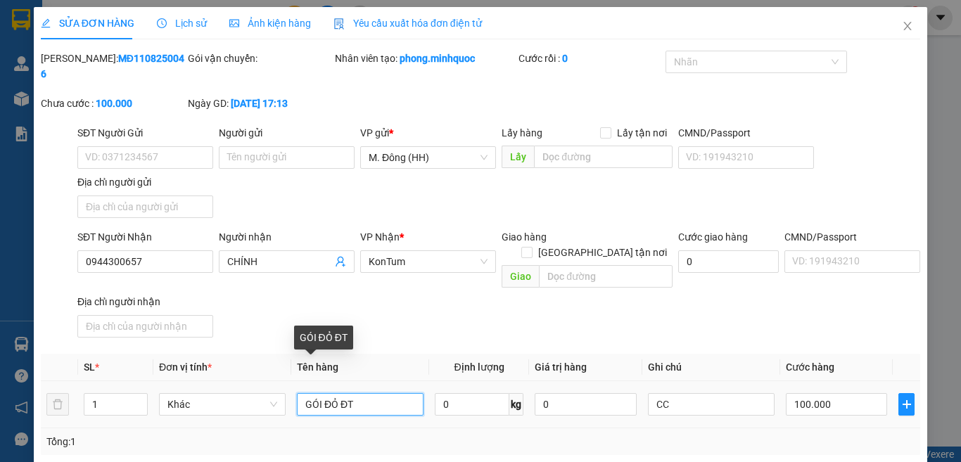
click at [366, 393] on input "GÓI ĐỎ ĐT" at bounding box center [360, 404] width 127 height 23
type input "GÓI ĐỎ ĐT+TG"
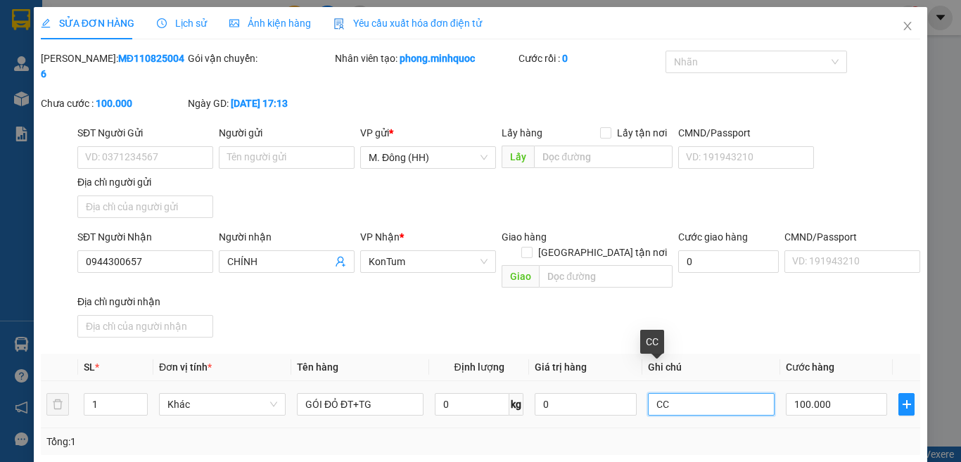
click at [675, 393] on input "CC" at bounding box center [711, 404] width 127 height 23
type input "C"
type input "D"
type input "ĐT TRONG THÙNG SẮT"
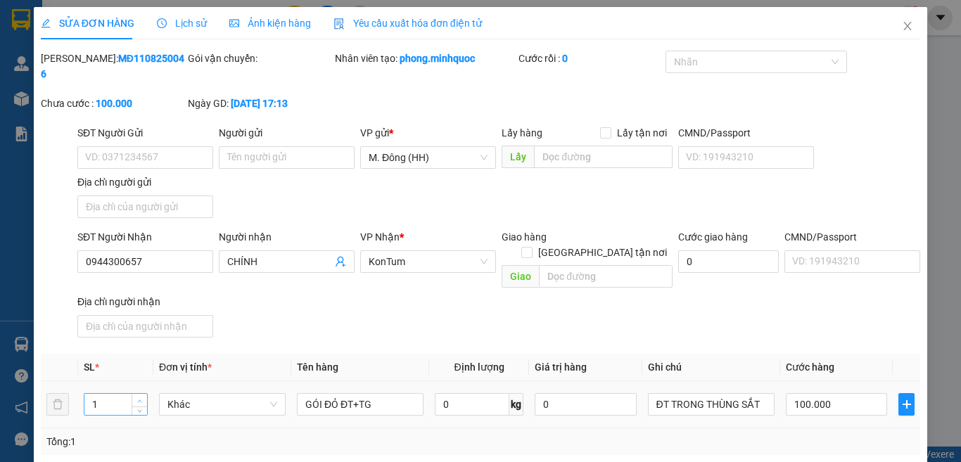
click at [137, 399] on icon "up" at bounding box center [139, 401] width 5 height 5
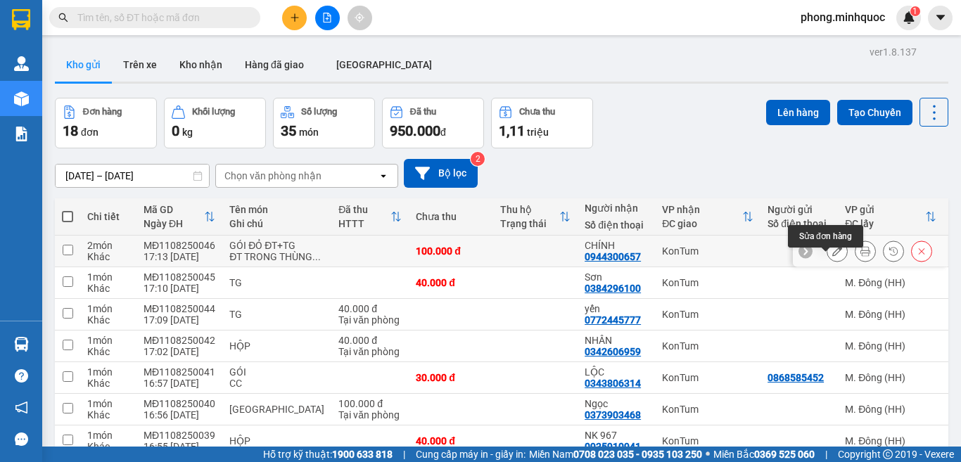
click at [832, 256] on icon at bounding box center [837, 251] width 10 height 10
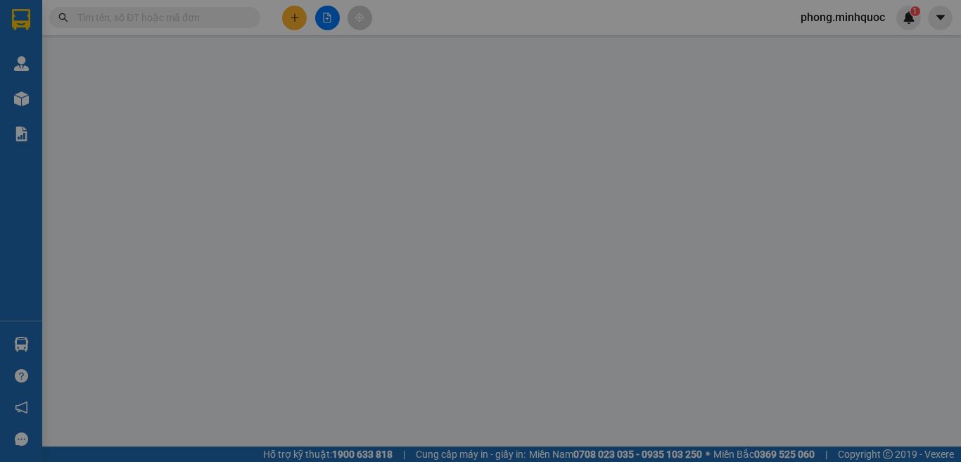
type input "0944300657"
type input "CHÍNH"
type input "100.000"
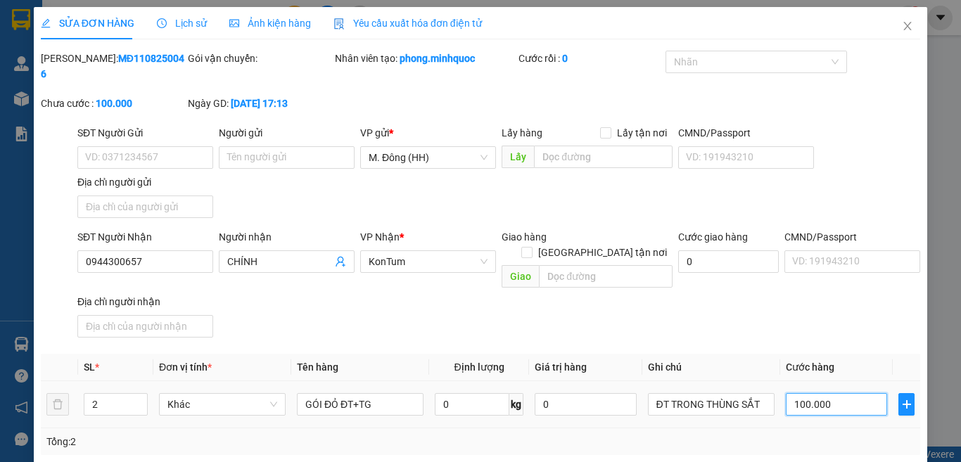
click at [828, 393] on input "100.000" at bounding box center [836, 404] width 101 height 23
type input "0"
type input "1"
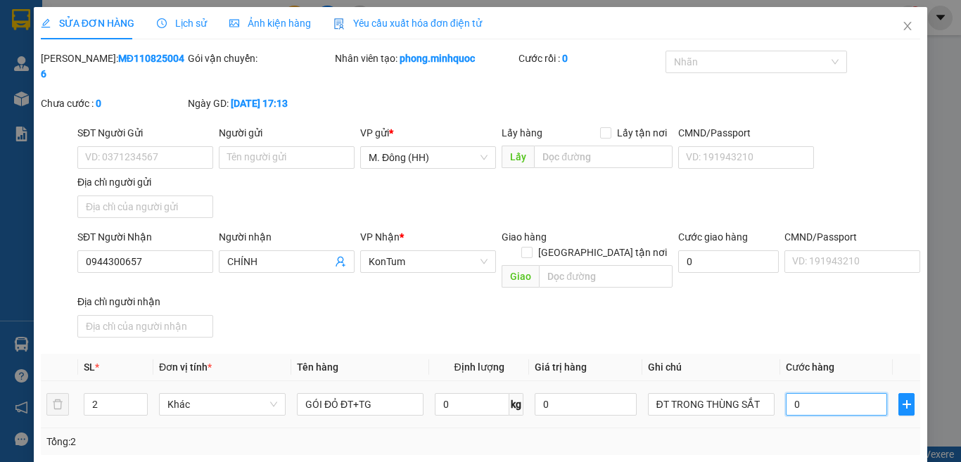
type input "1"
type input "01"
type input "12"
type input "012"
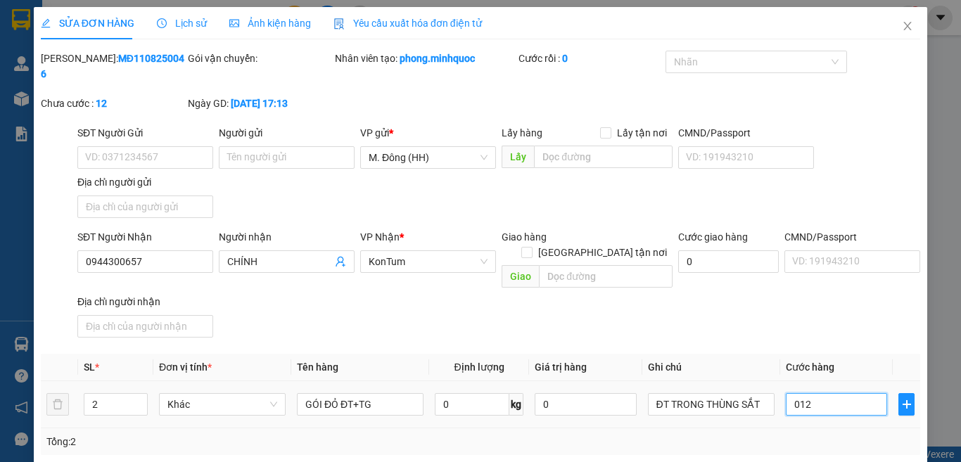
type input "120"
type input "0.120"
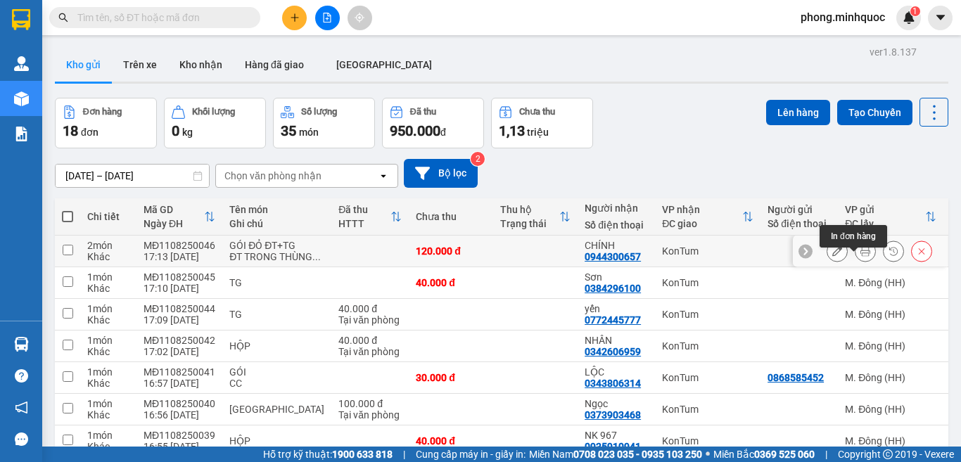
click at [860, 256] on icon at bounding box center [865, 251] width 10 height 10
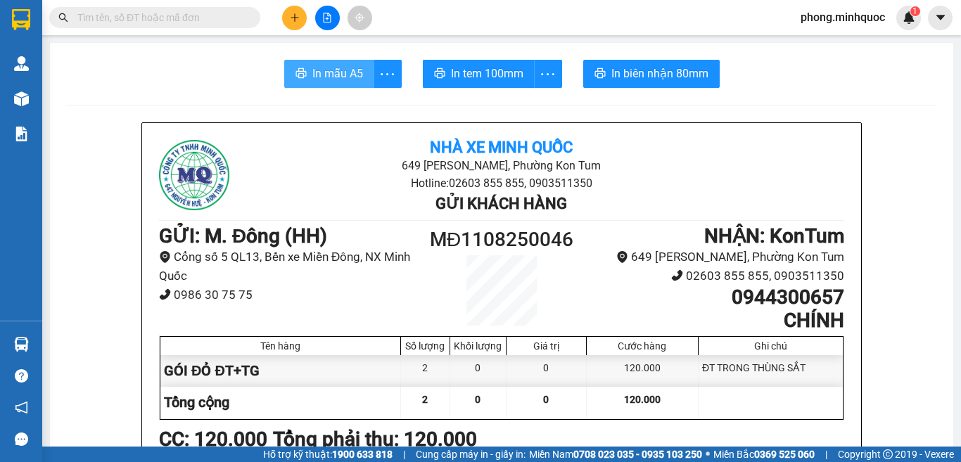
click at [333, 70] on span "In mẫu A5" at bounding box center [337, 74] width 51 height 18
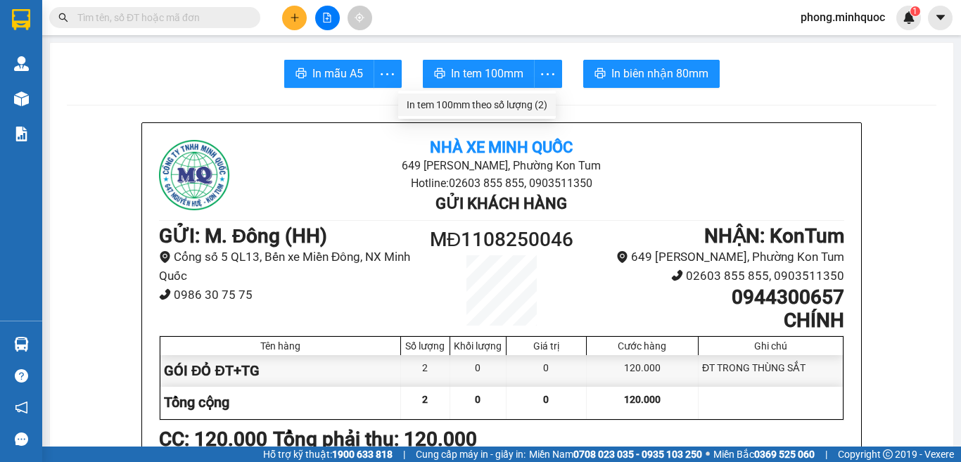
click at [540, 106] on div "In tem 100mm theo số lượng (2)" at bounding box center [477, 104] width 141 height 15
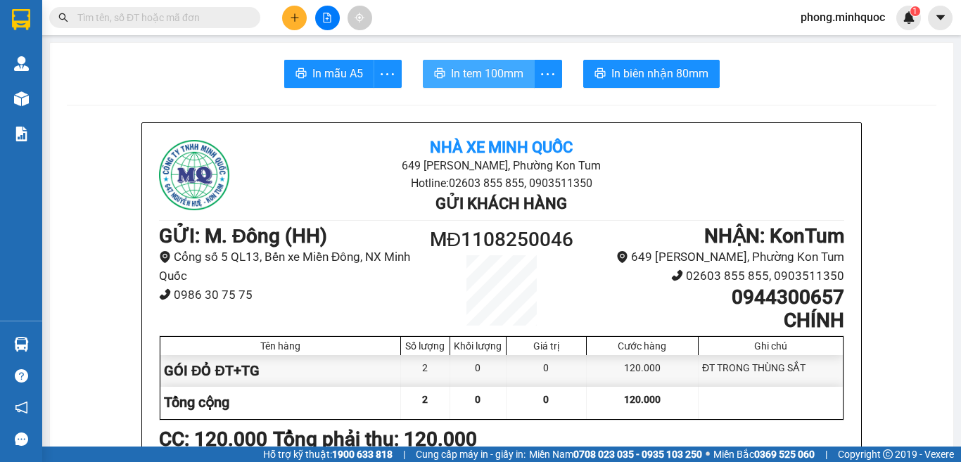
click at [493, 71] on span "In tem 100mm" at bounding box center [487, 74] width 72 height 18
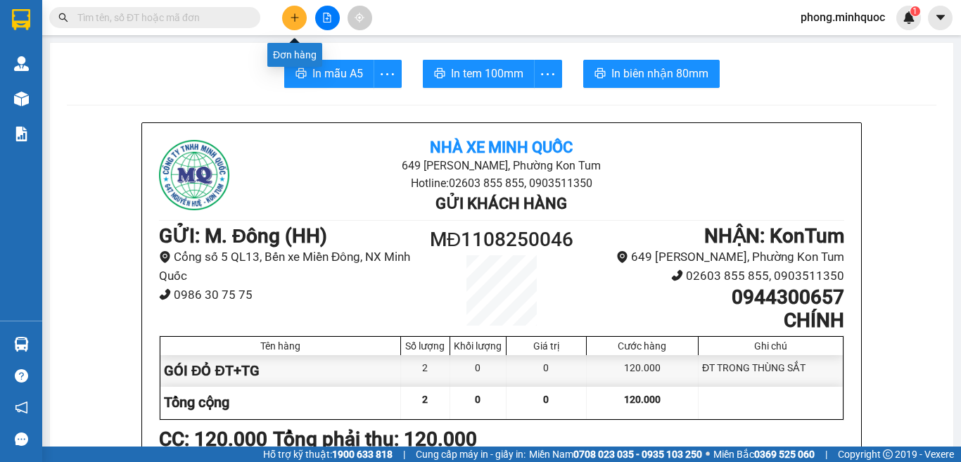
click at [291, 18] on icon "plus" at bounding box center [295, 18] width 10 height 10
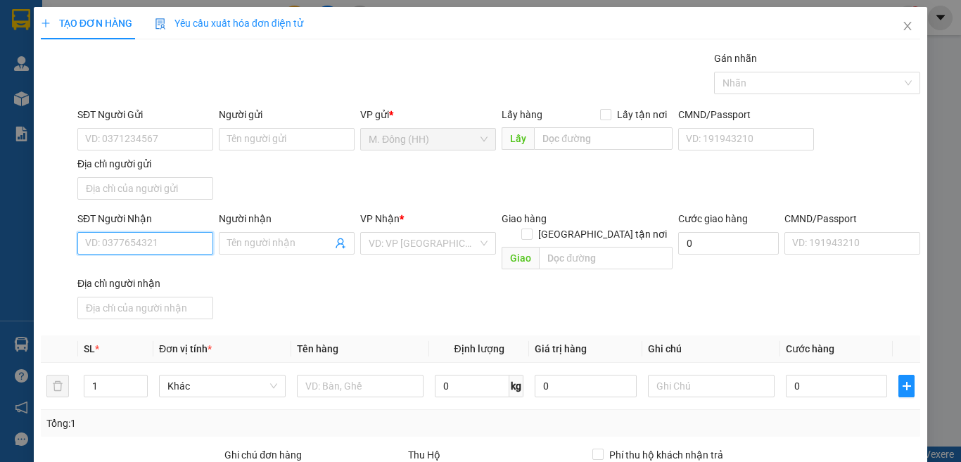
click at [128, 246] on input "SĐT Người Nhận" at bounding box center [145, 243] width 136 height 23
click at [133, 269] on div "0772445777 - yến" at bounding box center [143, 271] width 117 height 15
type input "0772445777"
type input "yến"
type input "0772445777"
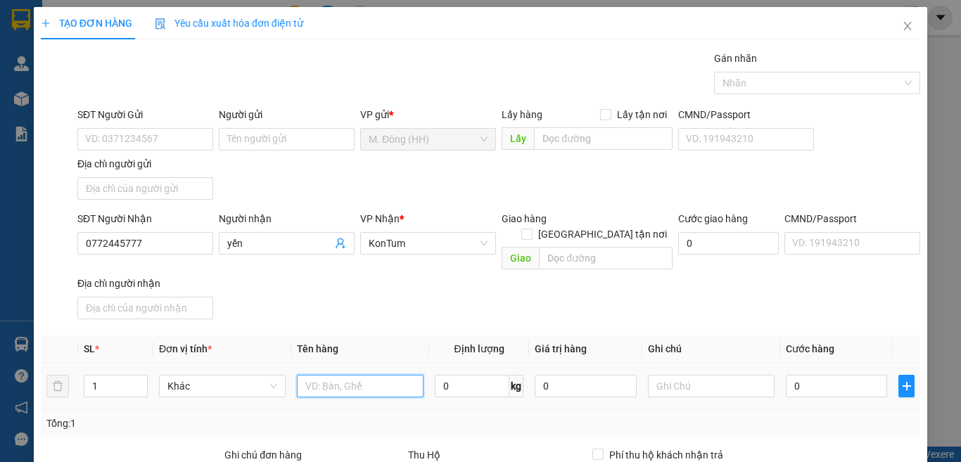
click at [337, 375] on input "text" at bounding box center [360, 386] width 127 height 23
type input "TG"
click at [531, 229] on input "[GEOGRAPHIC_DATA] tận nơi" at bounding box center [526, 234] width 10 height 10
checkbox input "true"
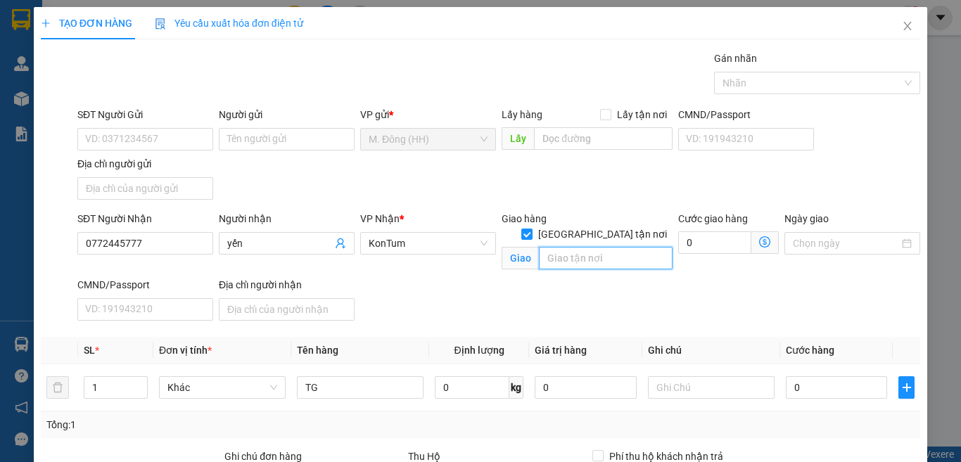
click at [568, 247] on input "text" at bounding box center [606, 258] width 134 height 23
type input "304 TRẦN H ĐẠO"
click at [819, 376] on input "0" at bounding box center [836, 387] width 101 height 23
type input "8"
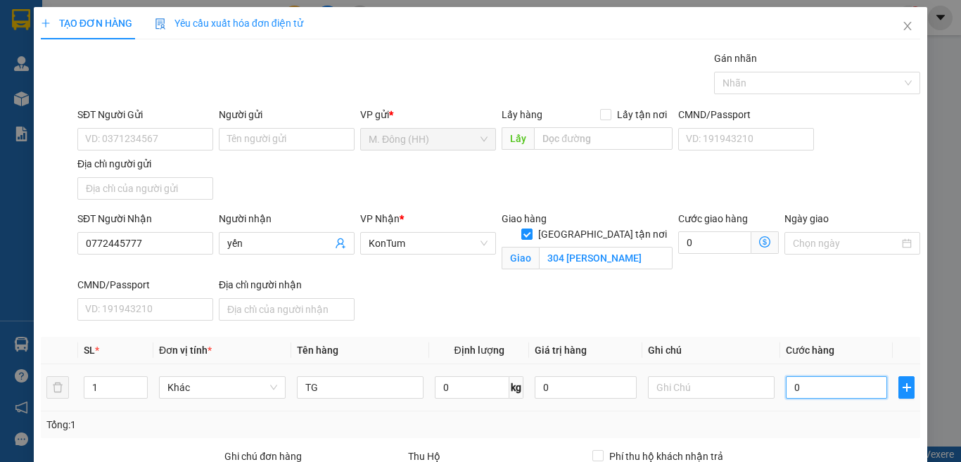
type input "8"
type input "80"
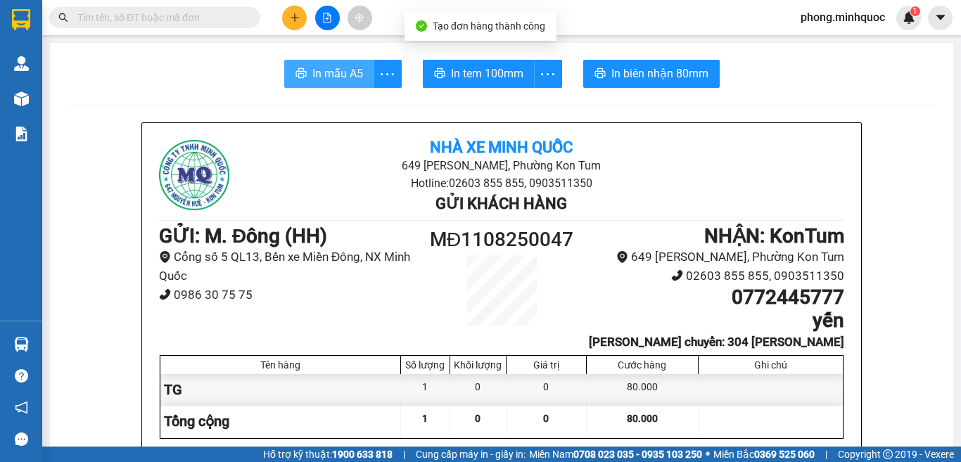
click at [340, 62] on button "In mẫu A5" at bounding box center [329, 74] width 90 height 28
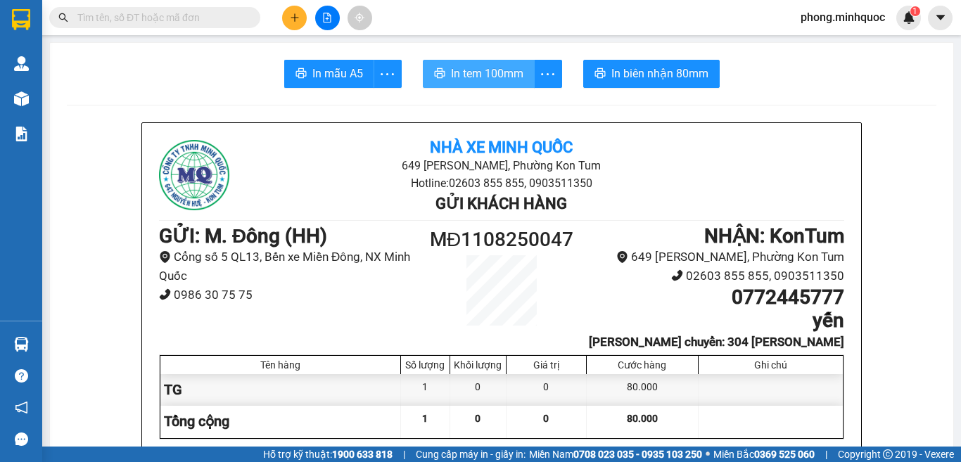
click at [485, 72] on span "In tem 100mm" at bounding box center [487, 74] width 72 height 18
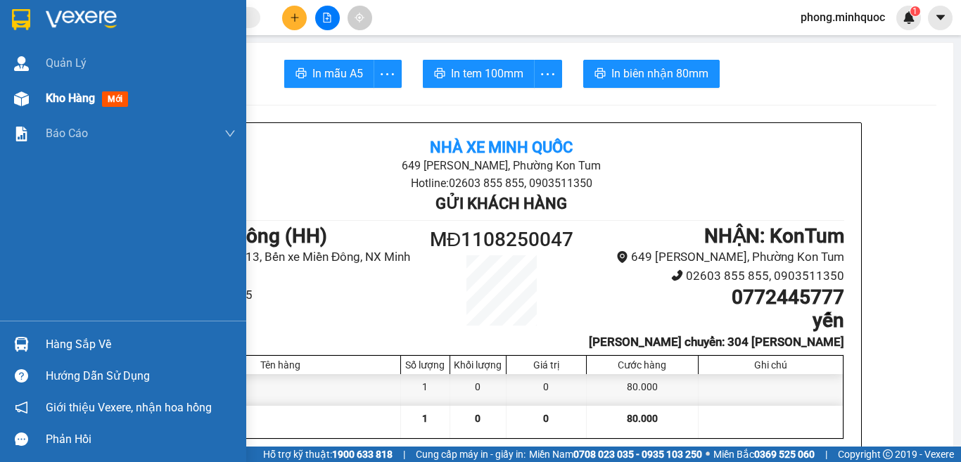
click at [113, 99] on span "mới" at bounding box center [115, 98] width 26 height 15
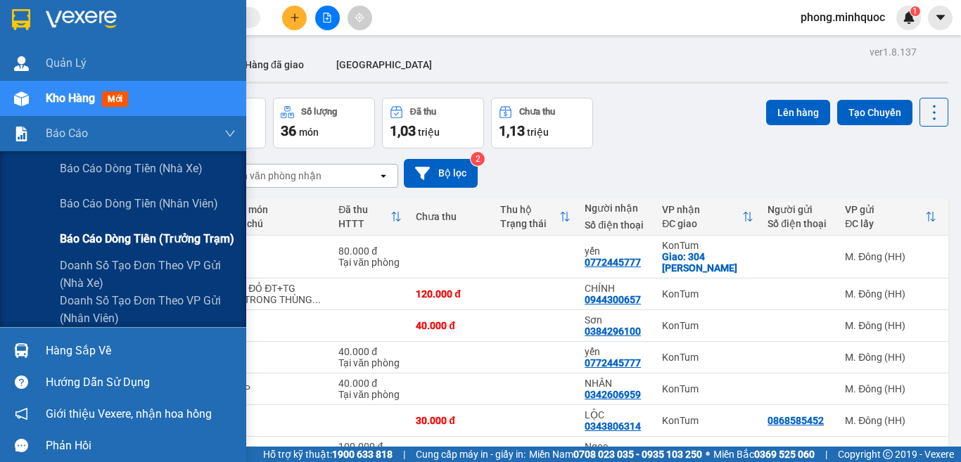
click at [113, 235] on span "Báo cáo dòng tiền (trưởng trạm)" at bounding box center [147, 239] width 174 height 18
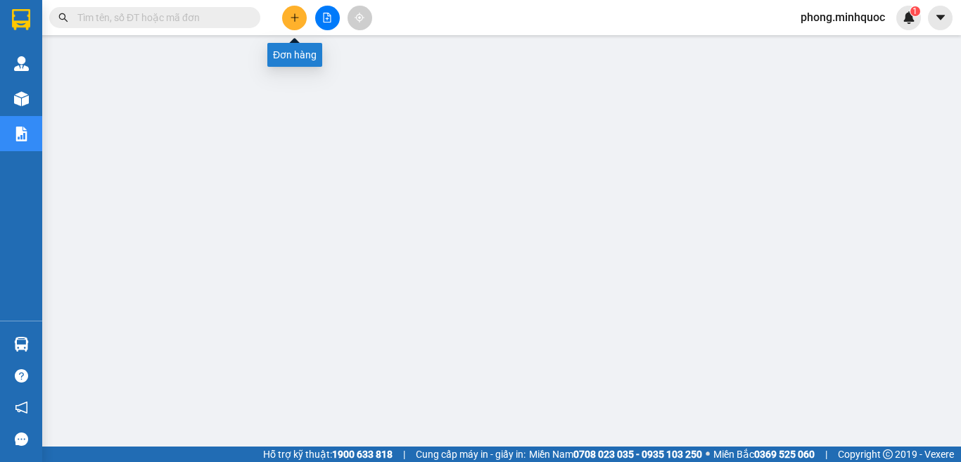
click at [292, 19] on icon "plus" at bounding box center [295, 18] width 10 height 10
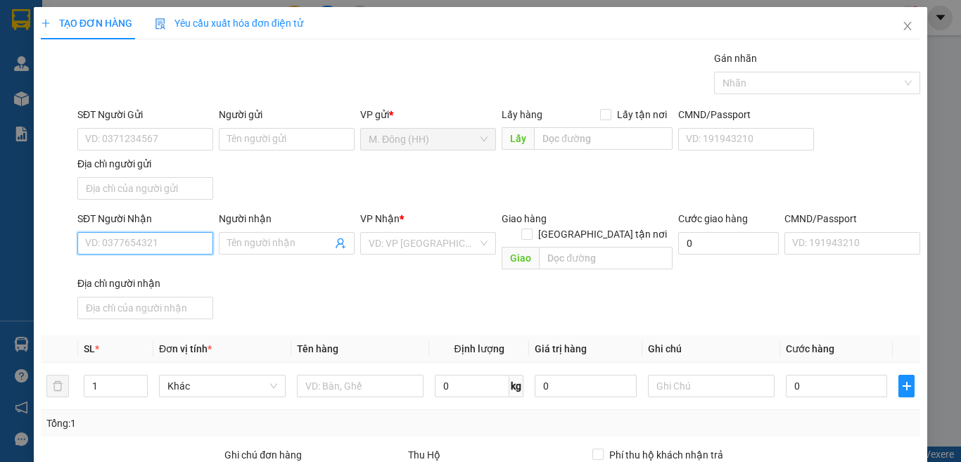
click at [139, 240] on input "SĐT Người Nhận" at bounding box center [145, 243] width 136 height 23
click at [130, 272] on div "0935466879 - Duy" at bounding box center [143, 271] width 117 height 15
type input "0935466879"
type input "Duy"
type input "0935466879"
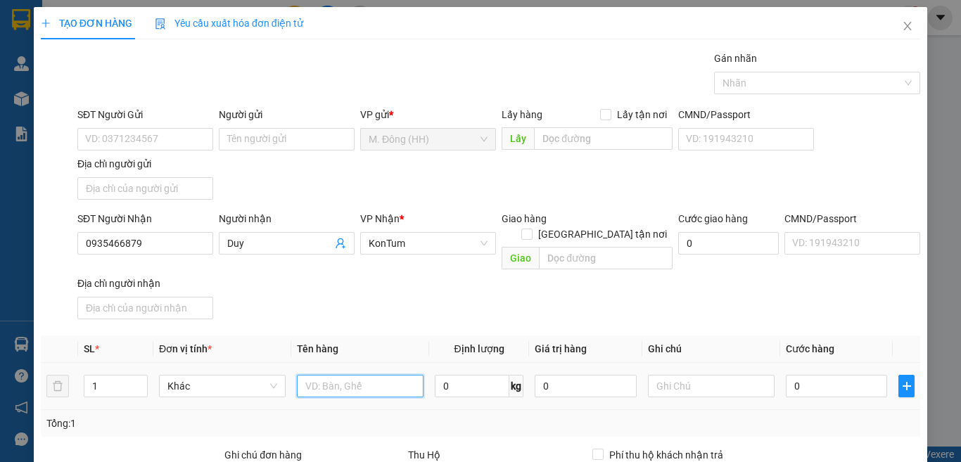
click at [374, 375] on input "text" at bounding box center [360, 386] width 127 height 23
type input "TG"
click at [798, 375] on input "0" at bounding box center [836, 386] width 101 height 23
type input "5"
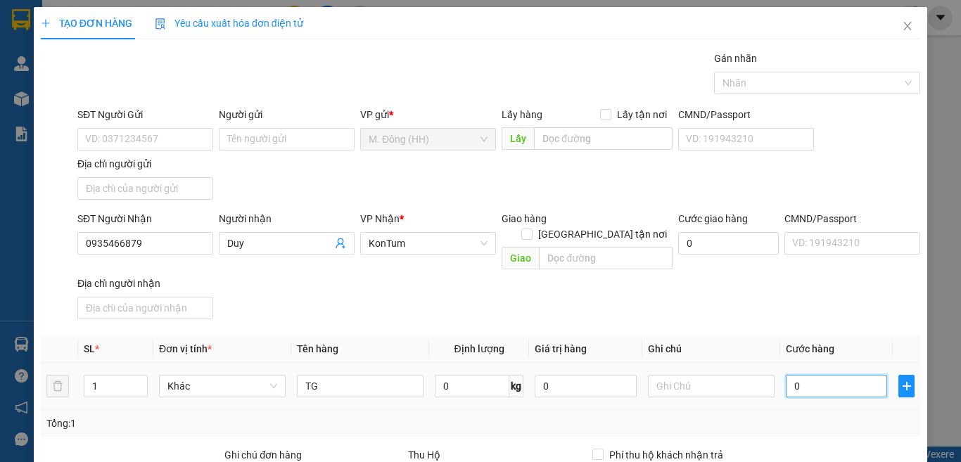
type input "5"
type input "50"
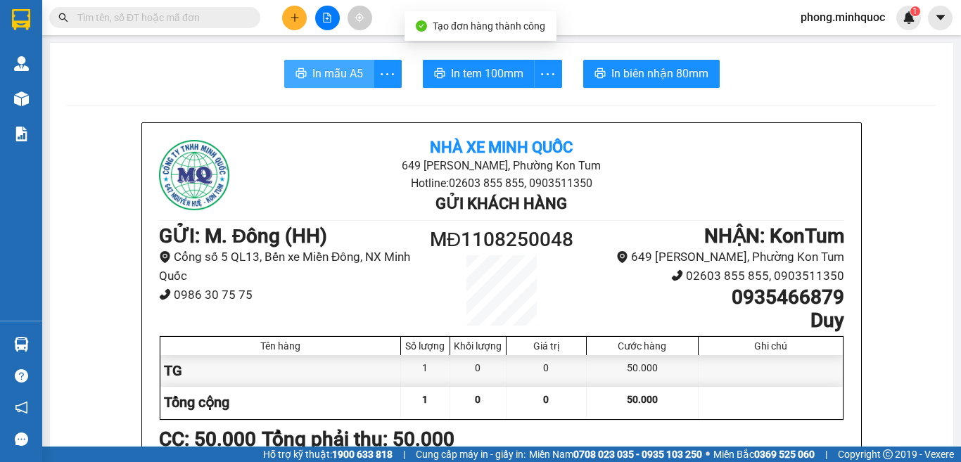
click at [343, 74] on span "In mẫu A5" at bounding box center [337, 74] width 51 height 18
click at [317, 73] on span "In mẫu A5" at bounding box center [337, 74] width 51 height 18
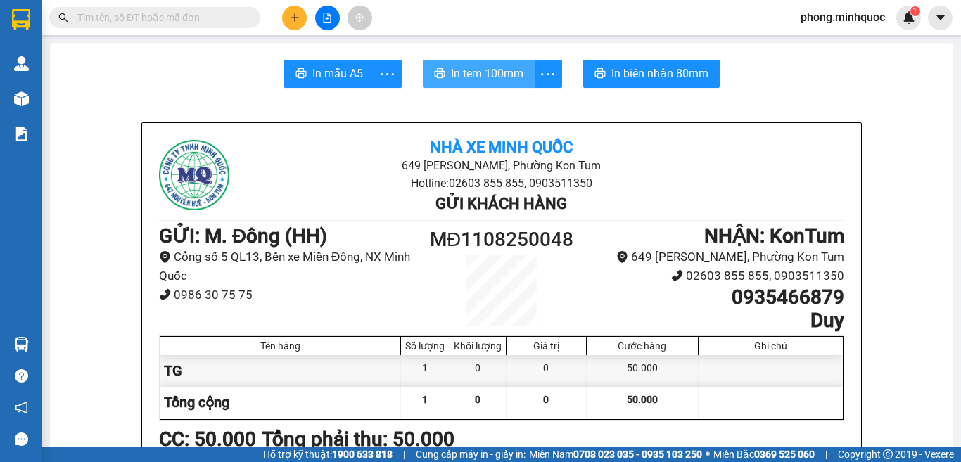
click at [478, 75] on span "In tem 100mm" at bounding box center [487, 74] width 72 height 18
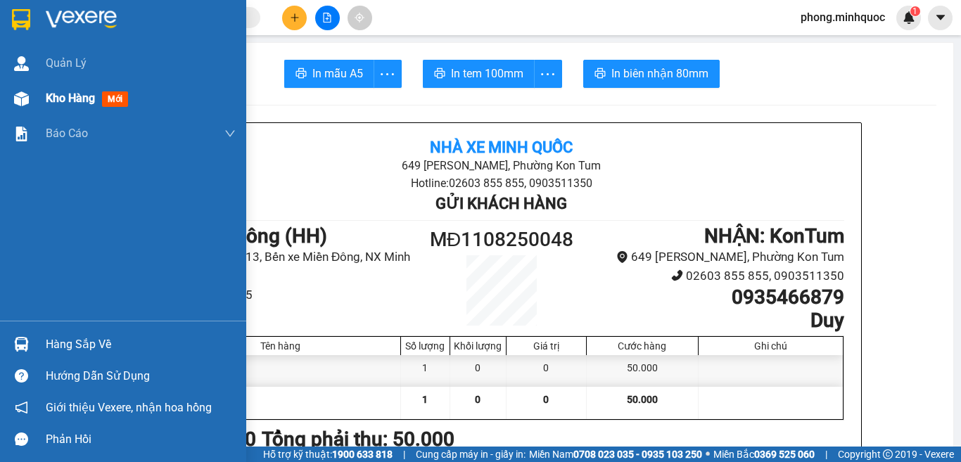
click at [108, 98] on span "mới" at bounding box center [115, 98] width 26 height 15
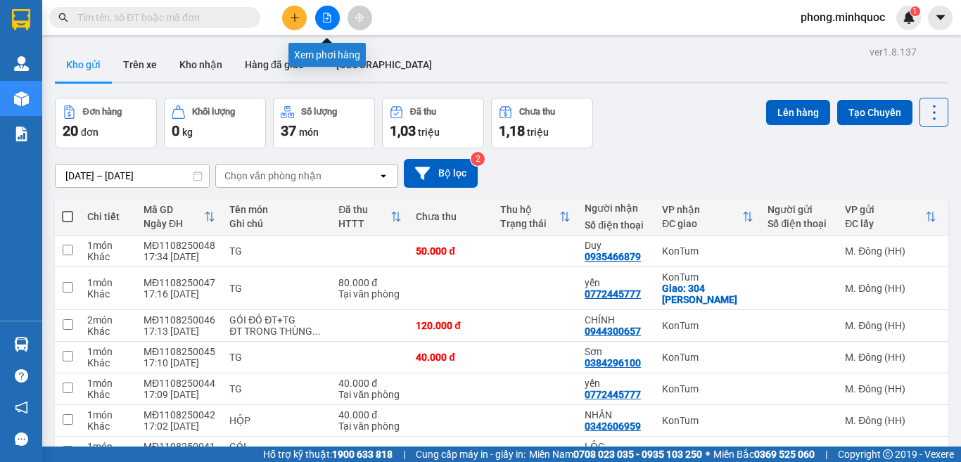
click at [320, 16] on button at bounding box center [327, 18] width 25 height 25
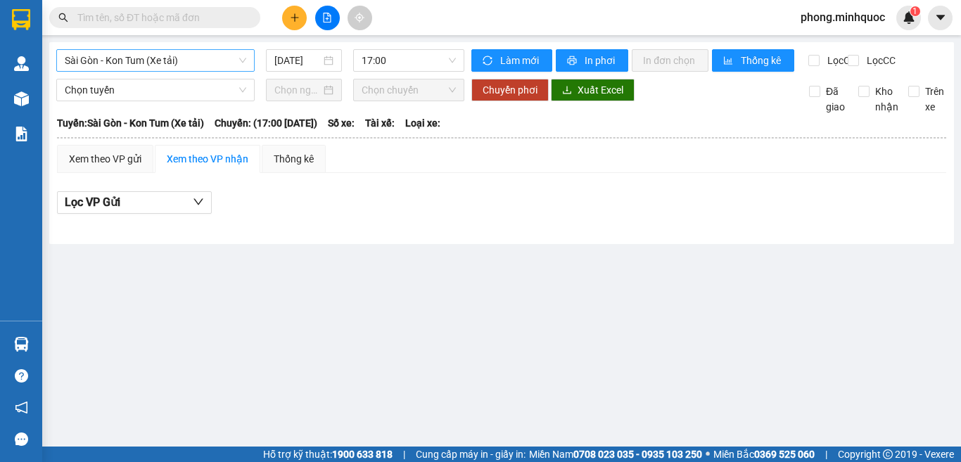
click at [129, 60] on span "Sài Gòn - Kon Tum (Xe tải)" at bounding box center [155, 60] width 181 height 21
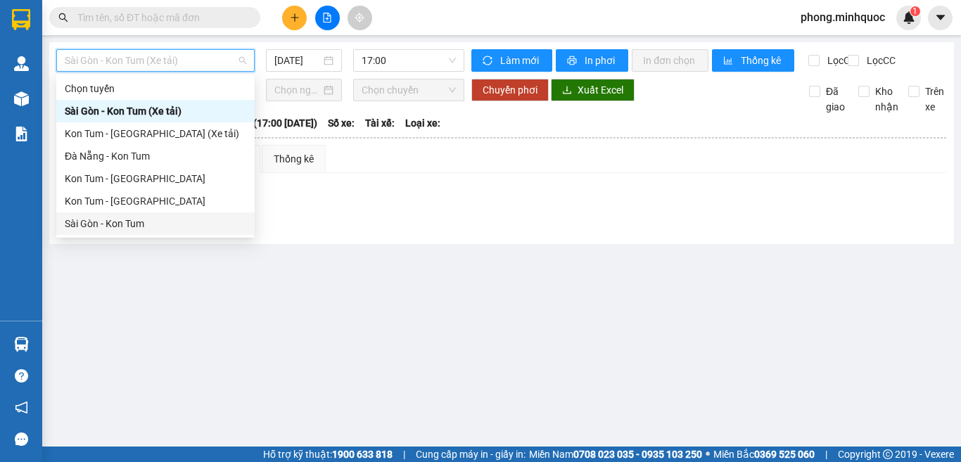
click at [94, 226] on div "Sài Gòn - Kon Tum" at bounding box center [155, 223] width 181 height 15
type input "[DATE]"
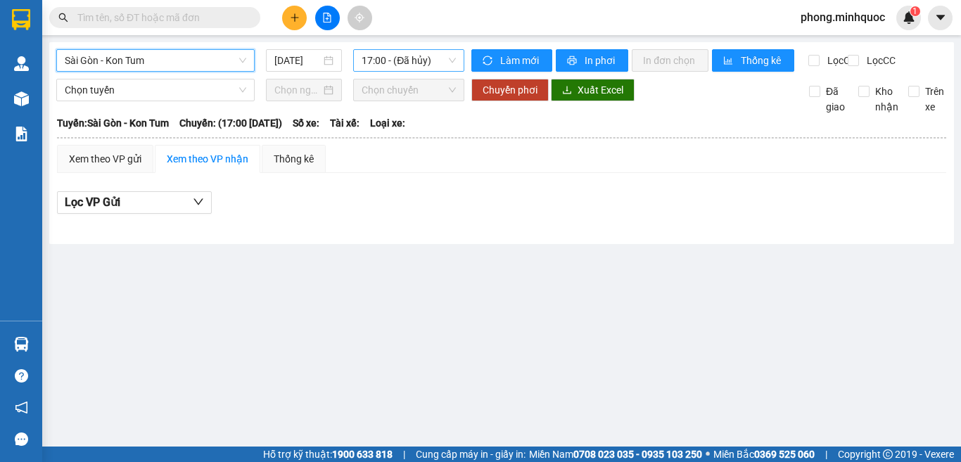
click at [406, 60] on span "17:00 - (Đã hủy)" at bounding box center [409, 60] width 94 height 21
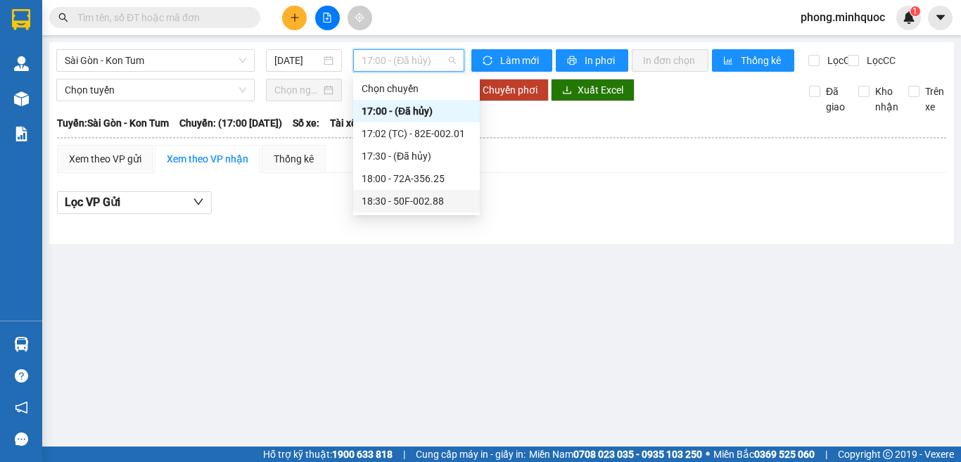
click at [403, 201] on div "18:30 - 50F-002.88" at bounding box center [417, 200] width 110 height 15
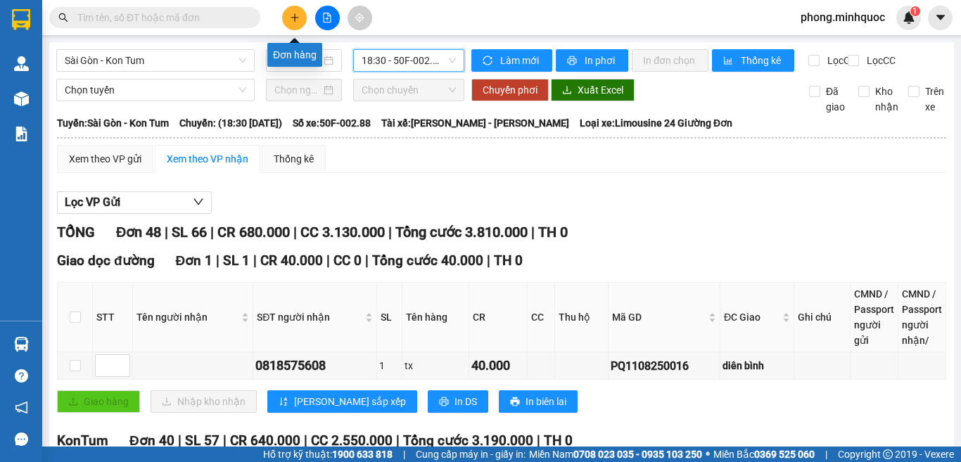
click at [300, 15] on button at bounding box center [294, 18] width 25 height 25
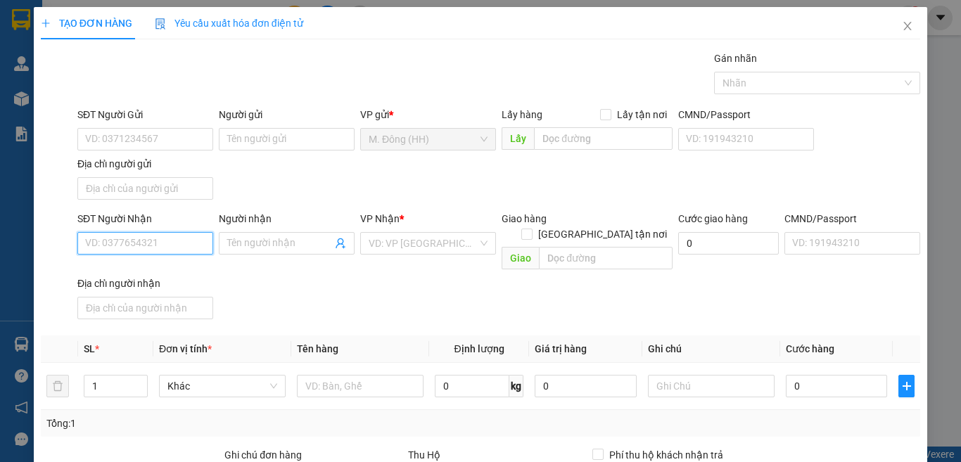
click at [143, 244] on input "SĐT Người Nhận" at bounding box center [145, 243] width 136 height 23
click at [121, 272] on div "0336306603 - a tây" at bounding box center [143, 271] width 117 height 15
type input "0336306603"
type input "a tây"
type input "0336306603"
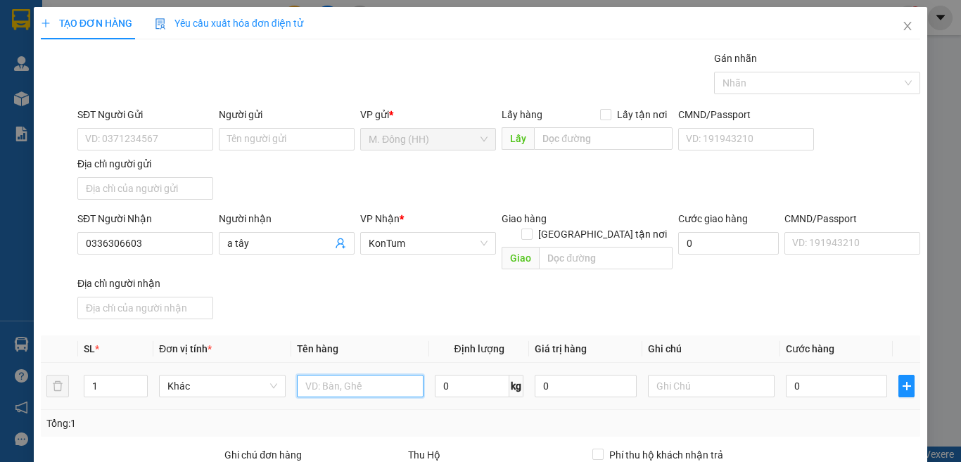
click at [331, 375] on input "text" at bounding box center [360, 386] width 127 height 23
type input "GÓI ĐFN"
click at [790, 375] on input "0" at bounding box center [836, 386] width 101 height 23
type input "5"
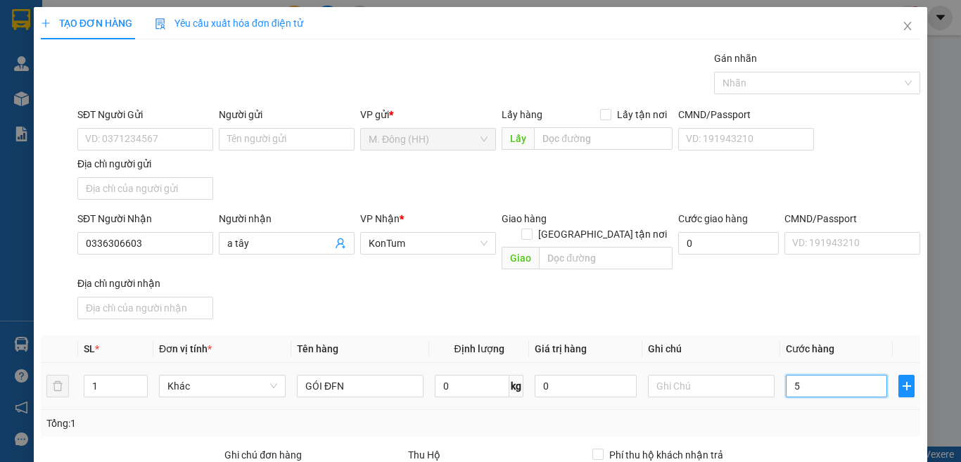
type input "5"
type input "50"
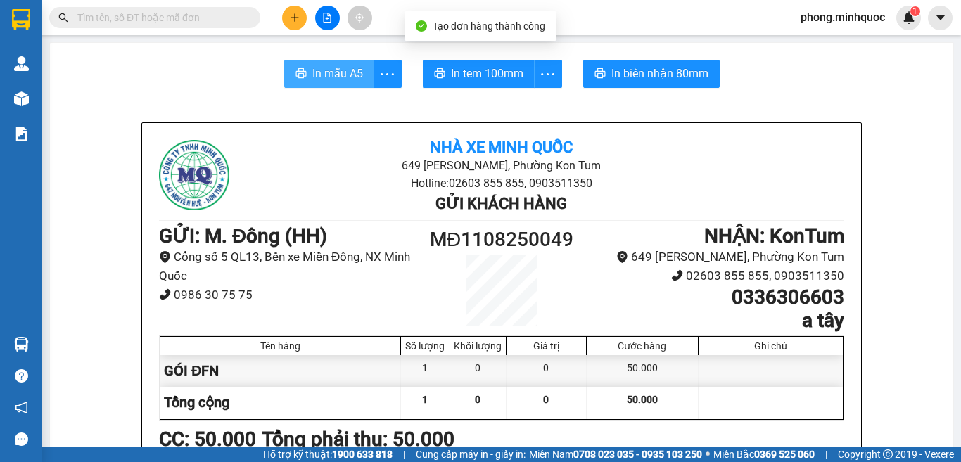
click at [329, 65] on span "In mẫu A5" at bounding box center [337, 74] width 51 height 18
click at [347, 71] on span "In mẫu A5" at bounding box center [337, 74] width 51 height 18
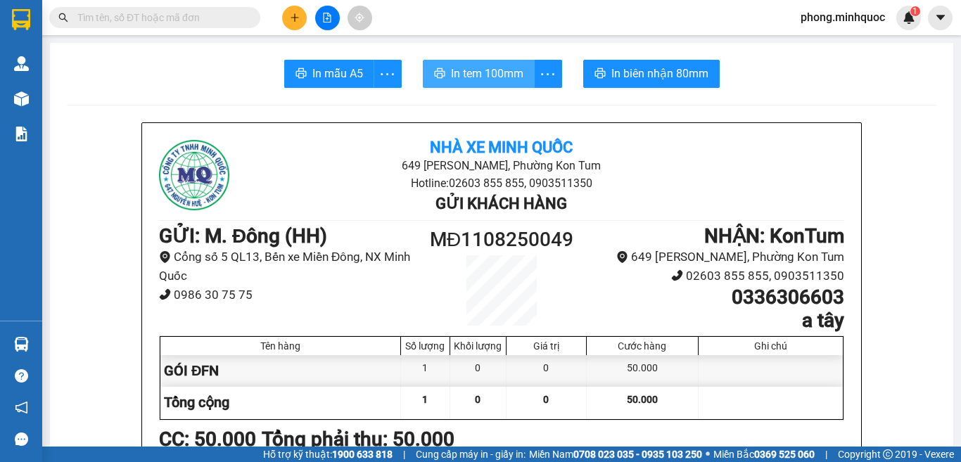
click at [469, 79] on span "In tem 100mm" at bounding box center [487, 74] width 72 height 18
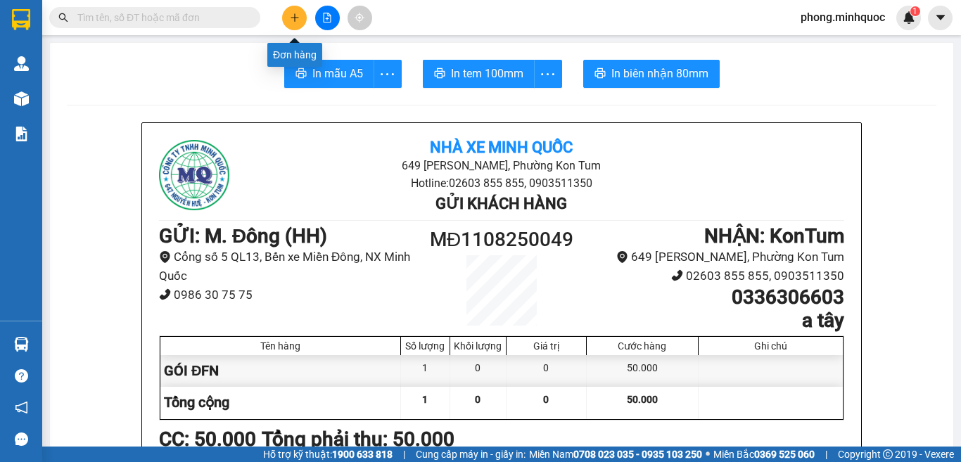
click at [292, 18] on icon "plus" at bounding box center [295, 18] width 10 height 10
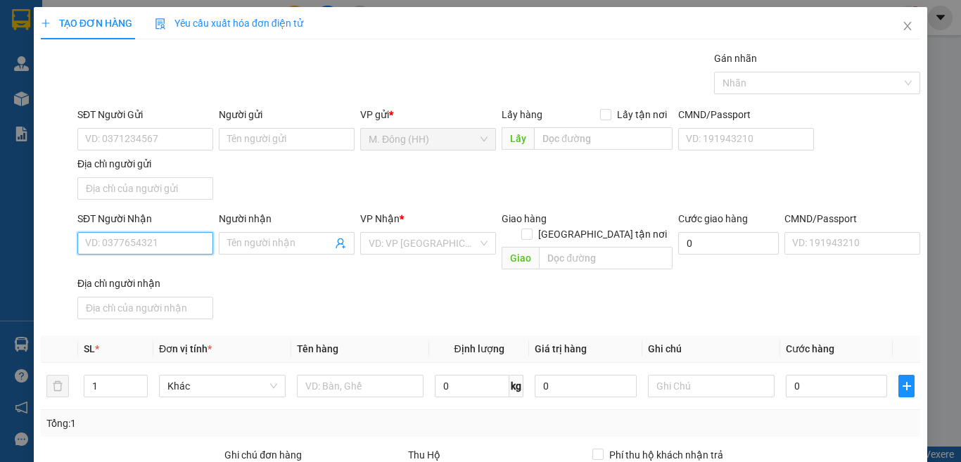
click at [148, 246] on input "SĐT Người Nhận" at bounding box center [145, 243] width 136 height 23
click at [159, 269] on div "0944839979 - NK RẠNG NGỜI" at bounding box center [152, 271] width 134 height 15
type input "0944839979"
type input "NK RẠNG NGỜI"
type input "0944839979"
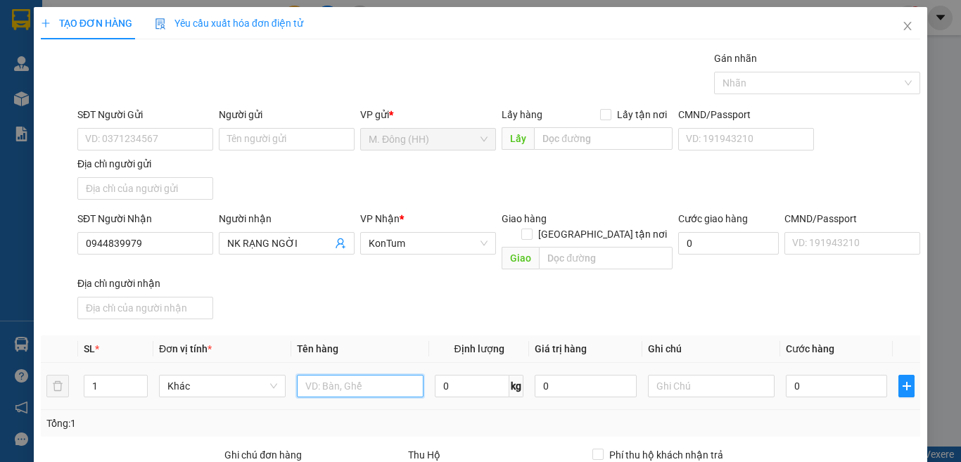
click at [350, 375] on input "text" at bounding box center [360, 386] width 127 height 23
type input "HỘP"
click at [807, 375] on input "0" at bounding box center [836, 386] width 101 height 23
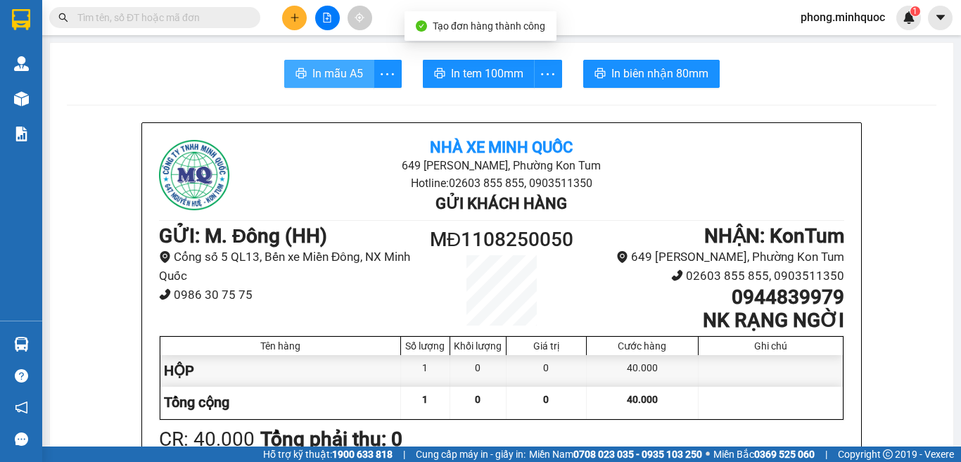
click at [321, 72] on span "In mẫu A5" at bounding box center [337, 74] width 51 height 18
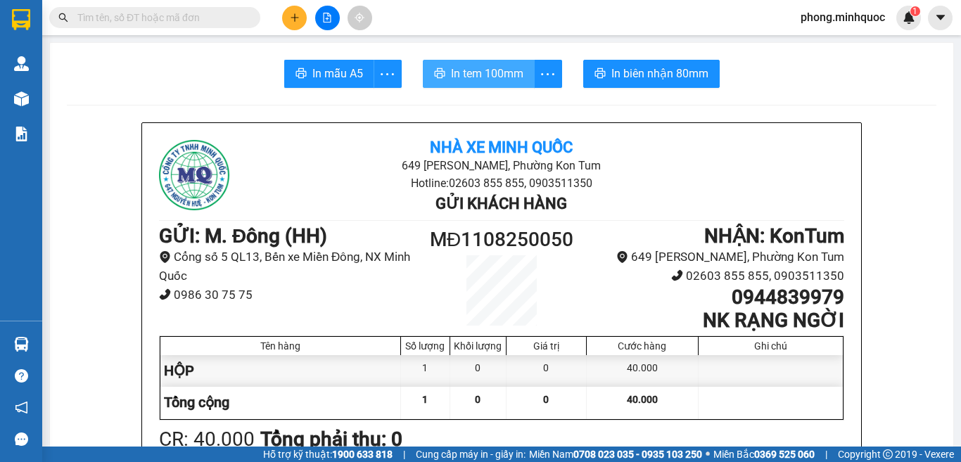
click at [494, 72] on span "In tem 100mm" at bounding box center [487, 74] width 72 height 18
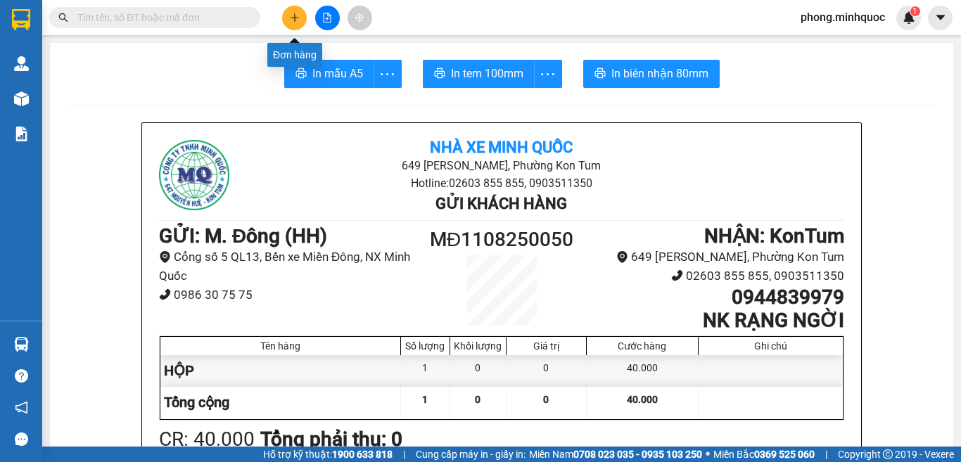
click at [294, 11] on button at bounding box center [294, 18] width 25 height 25
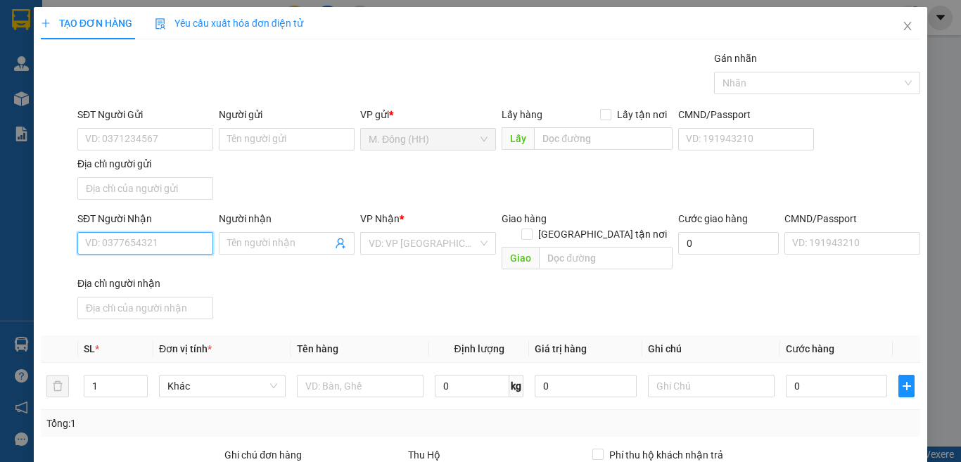
click at [103, 248] on input "SĐT Người Nhận" at bounding box center [145, 243] width 136 height 23
click at [123, 269] on div "0965235000 - BS Bình" at bounding box center [143, 271] width 117 height 15
type input "0965235000"
type input "BS Bình"
type input "0965235000"
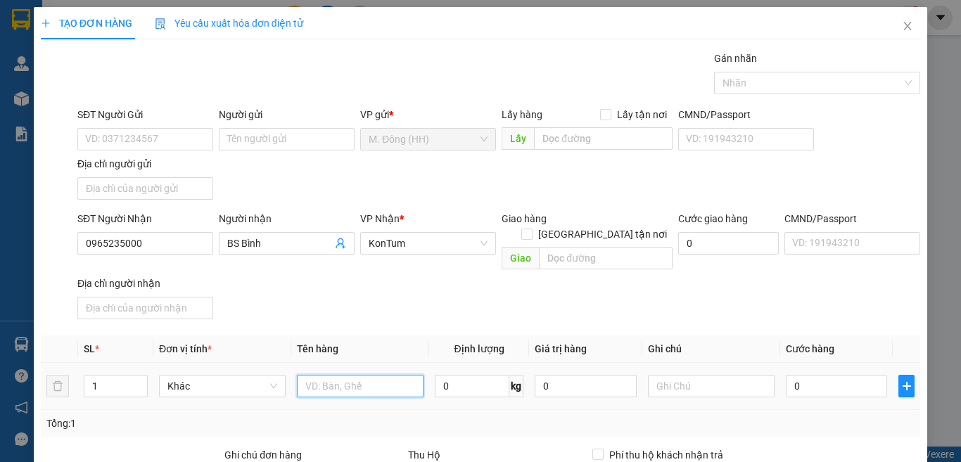
click at [351, 375] on input "text" at bounding box center [360, 386] width 127 height 23
type input "HỘP"
click at [837, 375] on input "0" at bounding box center [836, 386] width 101 height 23
type input "4"
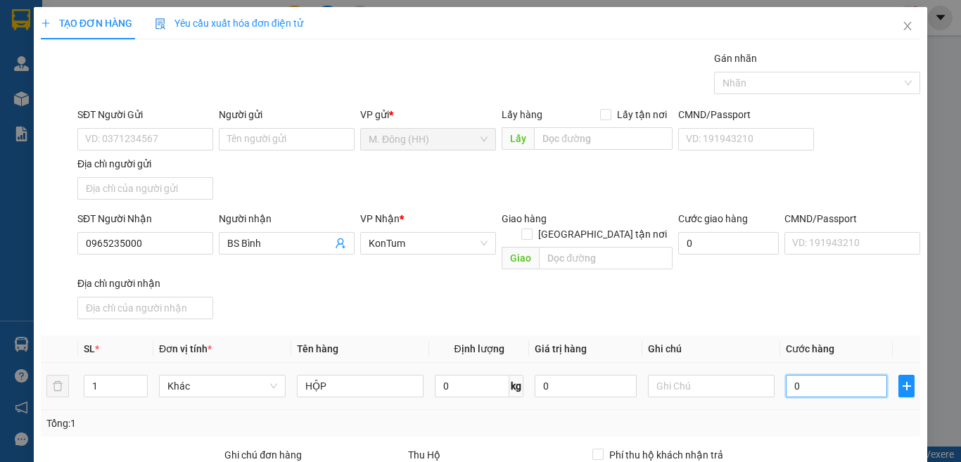
type input "4"
type input "40"
type input "40.000"
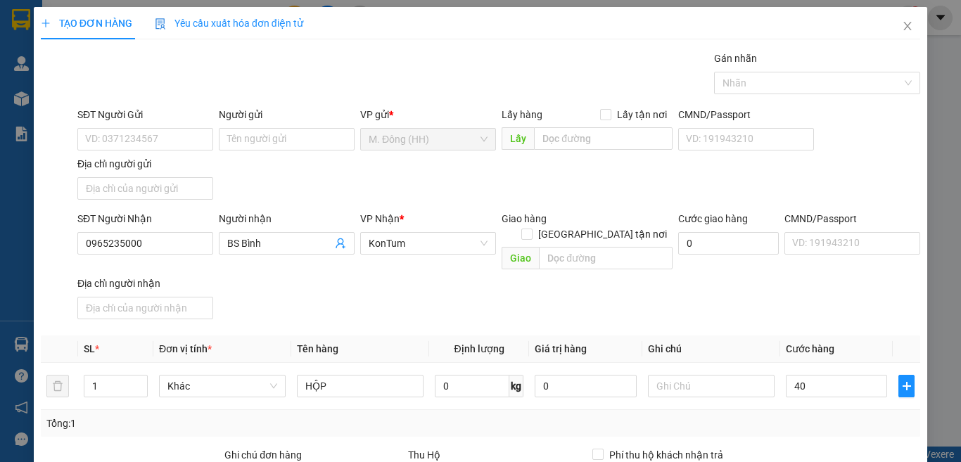
type input "40.000"
type input "0"
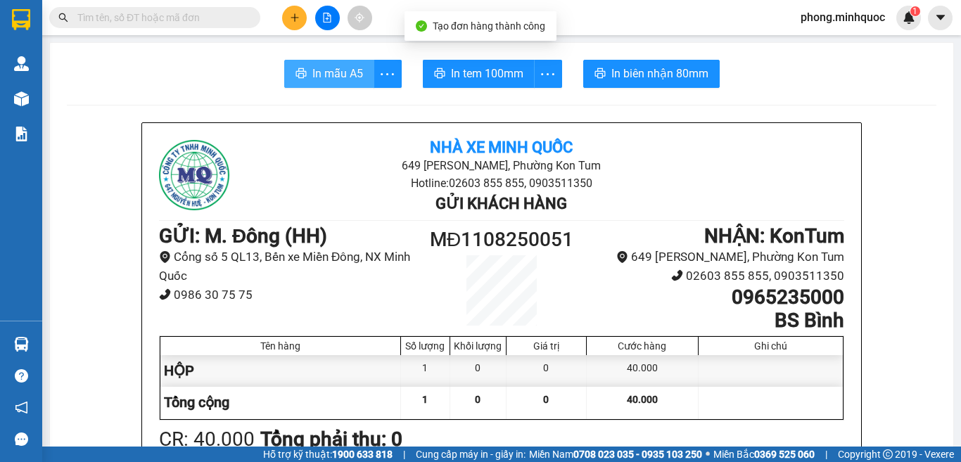
click at [331, 78] on span "In mẫu A5" at bounding box center [337, 74] width 51 height 18
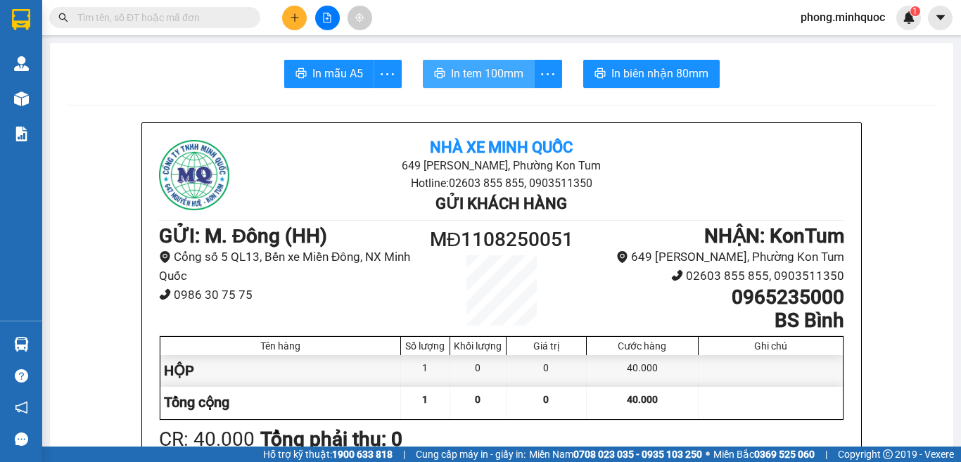
click at [468, 77] on span "In tem 100mm" at bounding box center [487, 74] width 72 height 18
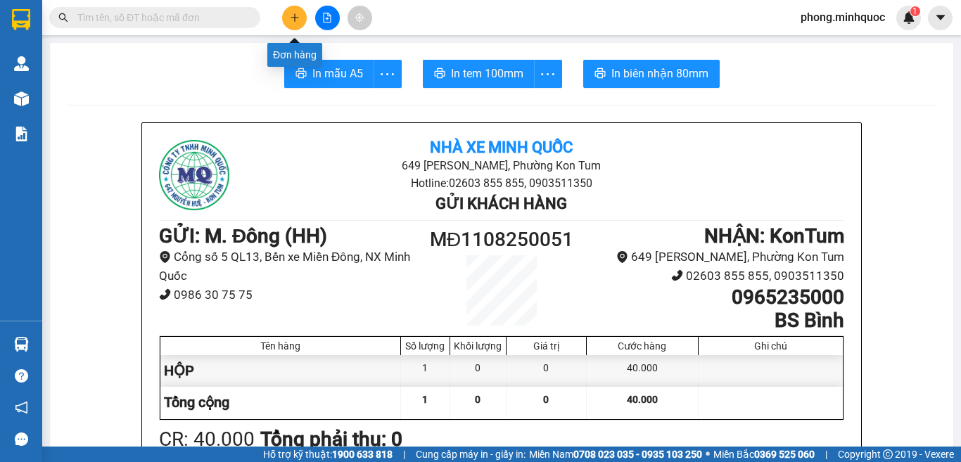
click at [292, 20] on icon "plus" at bounding box center [295, 18] width 10 height 10
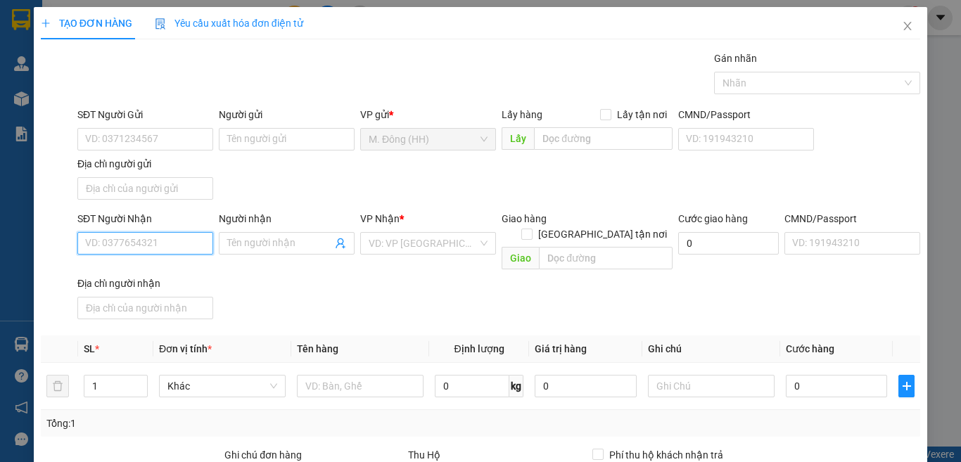
click at [167, 242] on input "SĐT Người Nhận" at bounding box center [145, 243] width 136 height 23
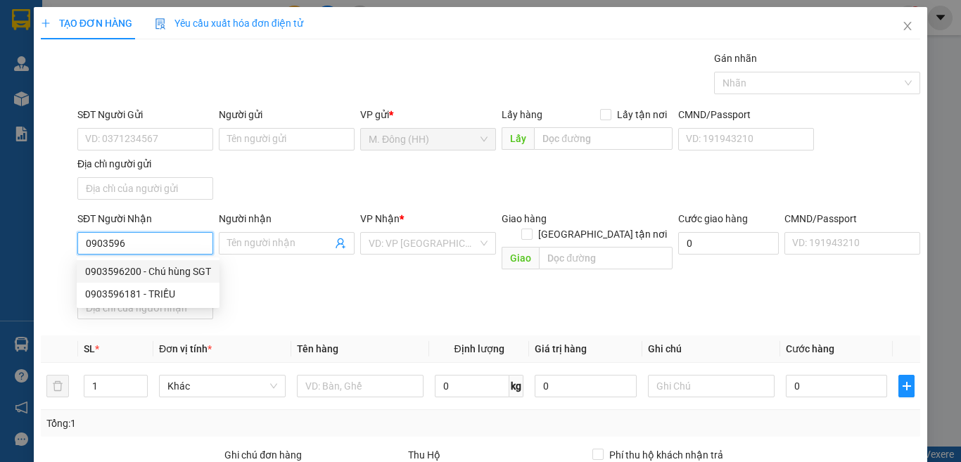
click at [136, 272] on div "0903596200 - Chú hùng SGT" at bounding box center [148, 271] width 126 height 15
type input "0903596200"
type input "Chú hùng SGT"
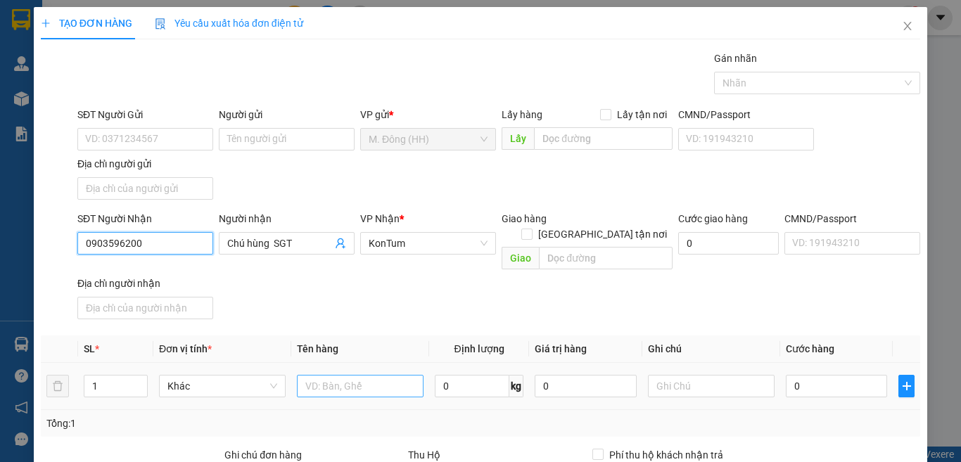
type input "0903596200"
click at [333, 375] on input "text" at bounding box center [360, 386] width 127 height 23
type input "HÔP"
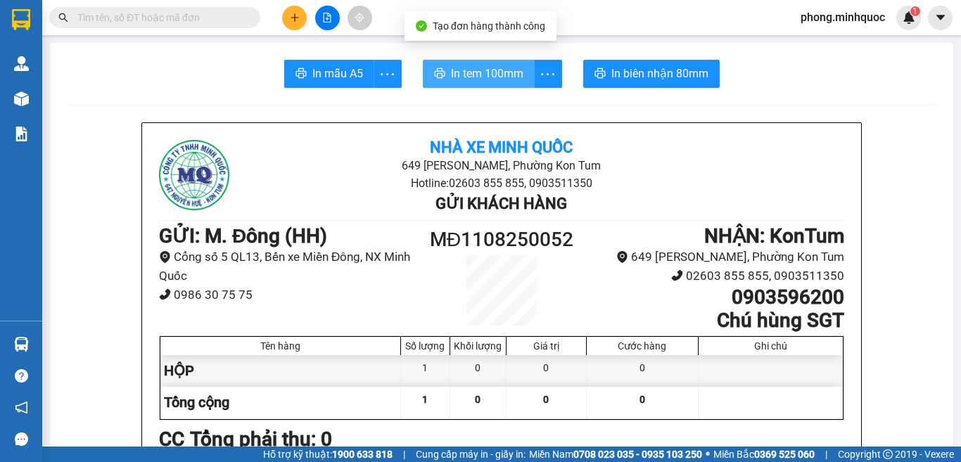
click at [468, 72] on span "In tem 100mm" at bounding box center [487, 74] width 72 height 18
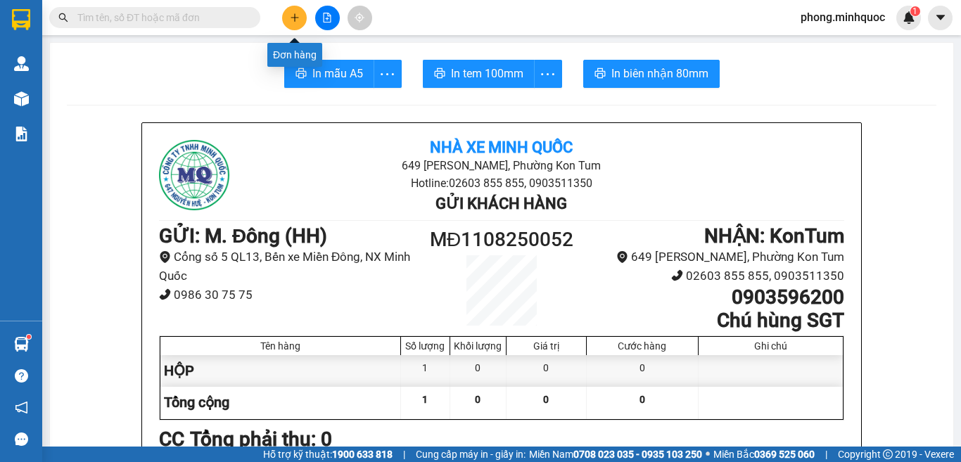
click at [295, 13] on icon "plus" at bounding box center [295, 18] width 10 height 10
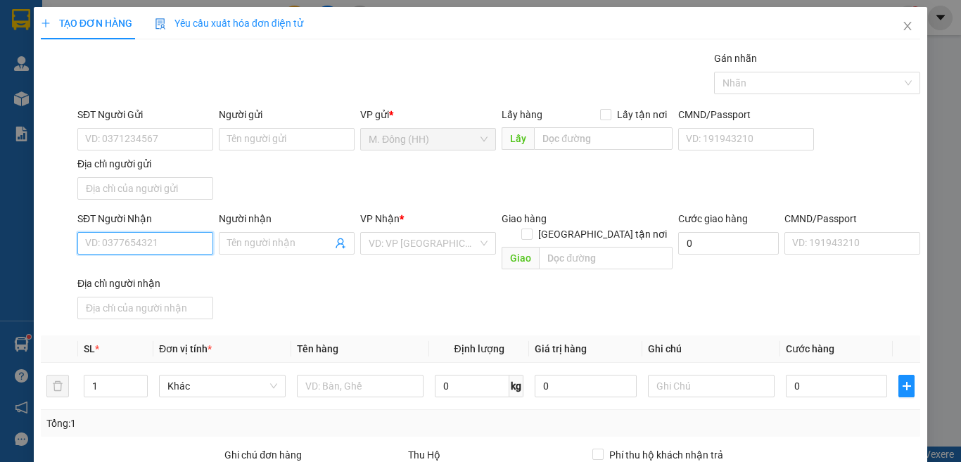
click at [191, 247] on input "SĐT Người Nhận" at bounding box center [145, 243] width 136 height 23
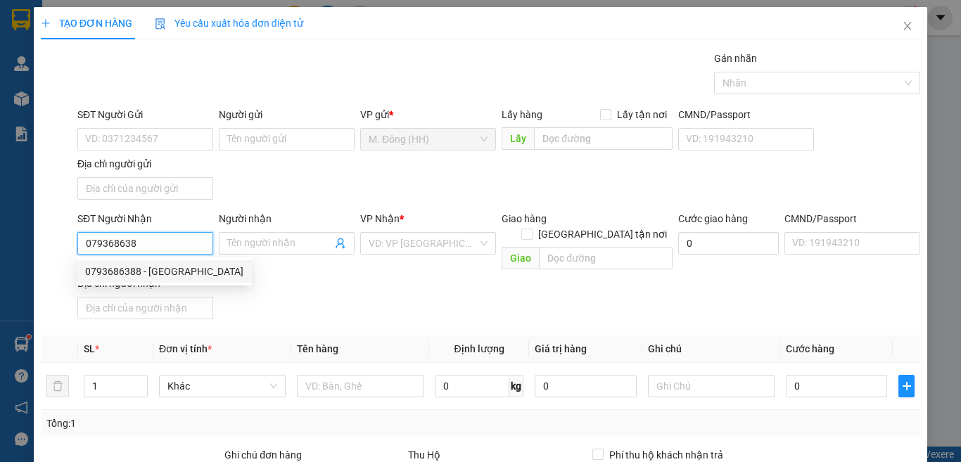
click at [166, 272] on div "0793686388 - giang sơn" at bounding box center [164, 271] width 158 height 15
type input "0793686388"
type input "giang sơn"
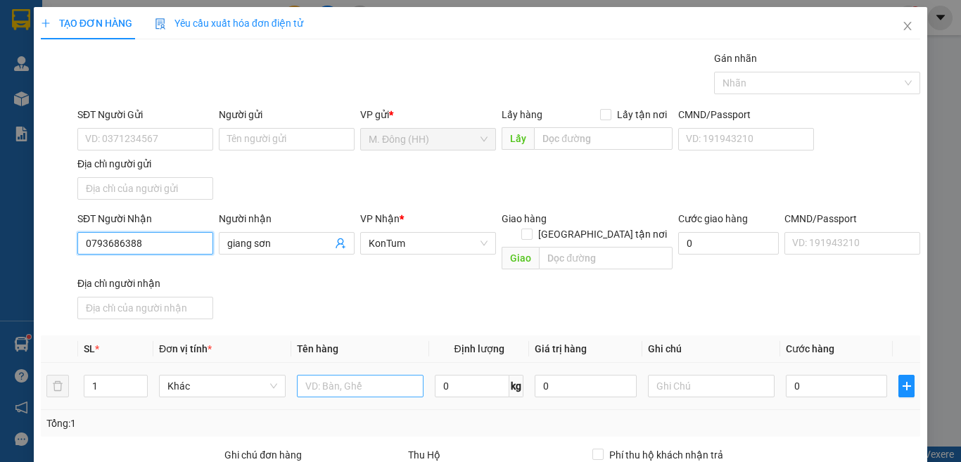
type input "0793686388"
click at [344, 375] on input "text" at bounding box center [360, 386] width 127 height 23
type input "GÓI"
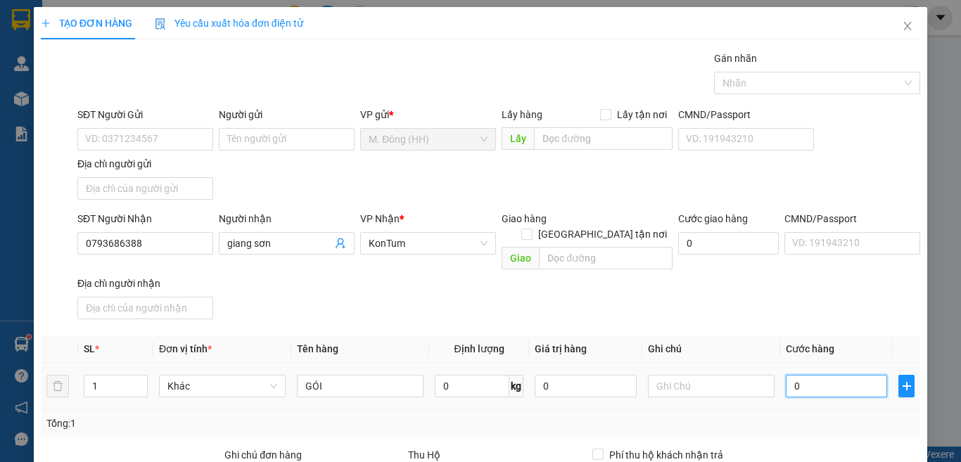
click at [815, 375] on input "0" at bounding box center [836, 386] width 101 height 23
type input "4"
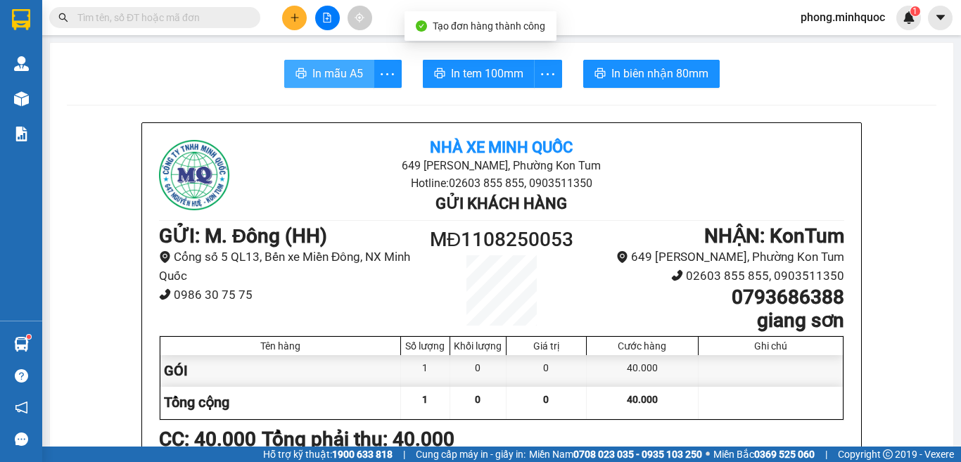
click at [324, 73] on span "In mẫu A5" at bounding box center [337, 74] width 51 height 18
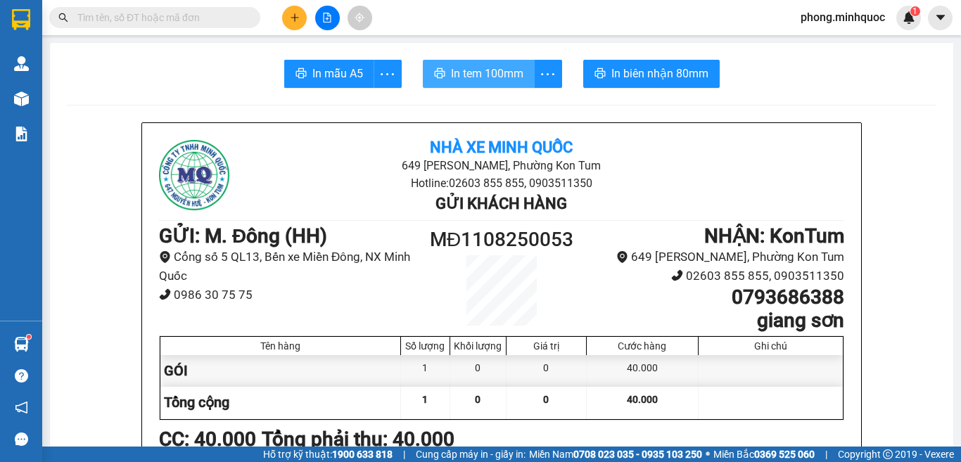
click at [502, 79] on span "In tem 100mm" at bounding box center [487, 74] width 72 height 18
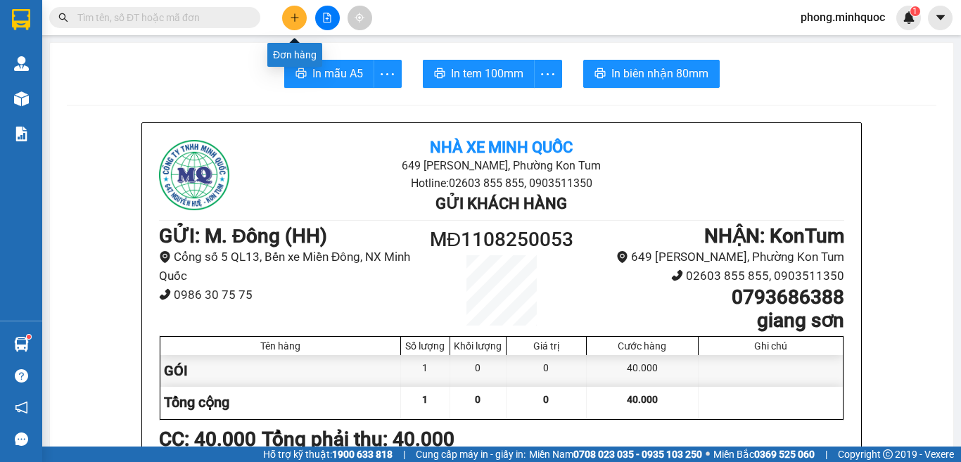
click at [295, 10] on button at bounding box center [294, 18] width 25 height 25
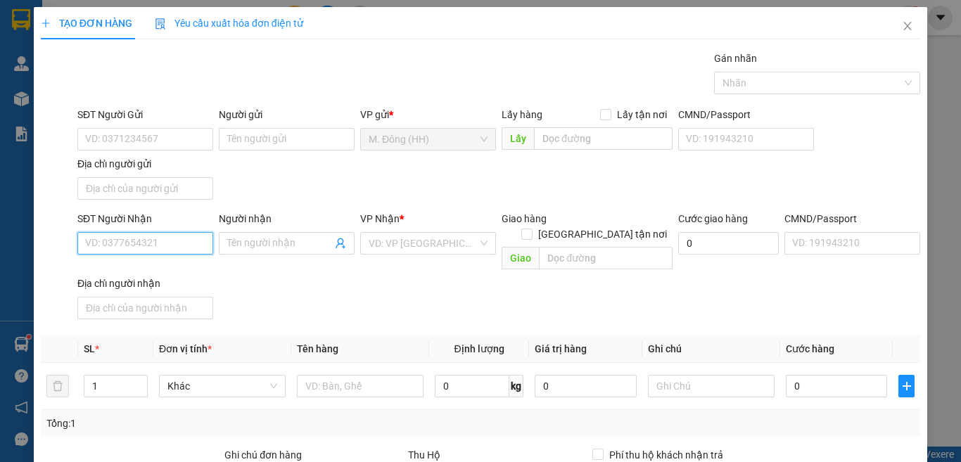
click at [148, 244] on input "SĐT Người Nhận" at bounding box center [145, 243] width 136 height 23
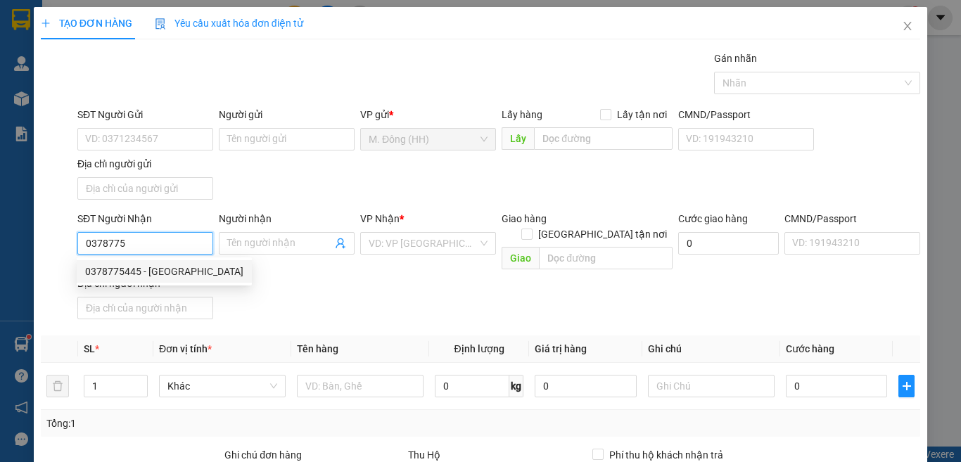
click at [108, 270] on div "0378775445 - Hương Lê" at bounding box center [164, 271] width 158 height 15
type input "0378775445"
type input "Hương Lê"
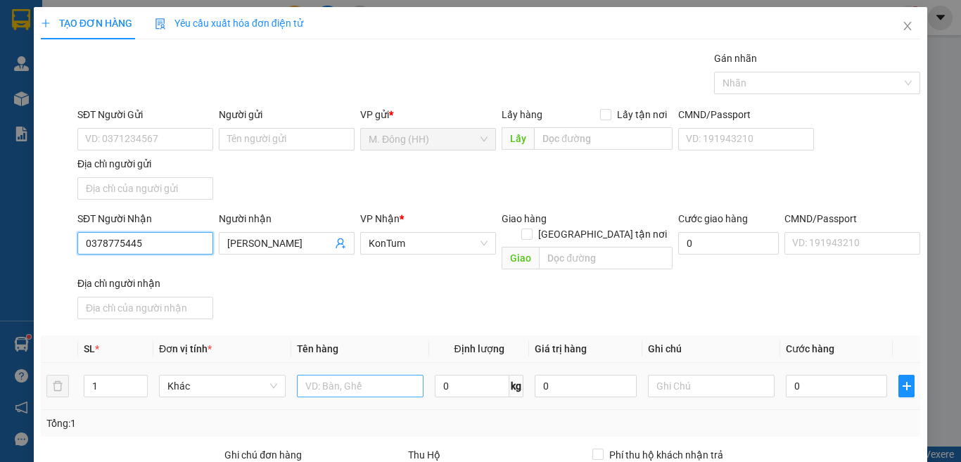
type input "0378775445"
click at [324, 375] on input "text" at bounding box center [360, 386] width 127 height 23
type input "TG MÁY IN"
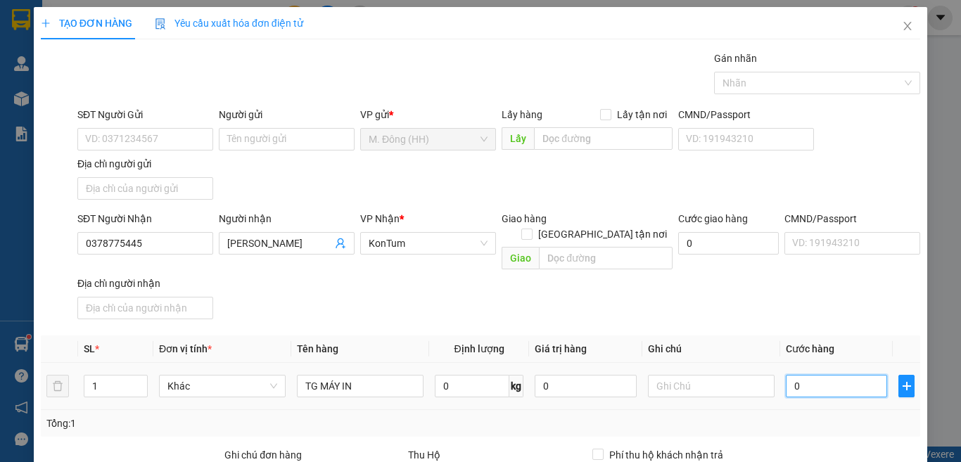
click at [825, 375] on input "0" at bounding box center [836, 386] width 101 height 23
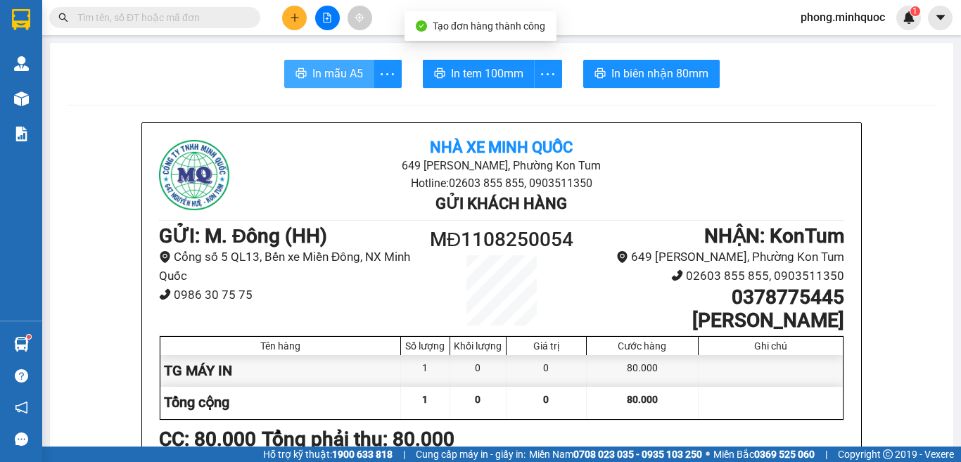
click at [332, 71] on span "In mẫu A5" at bounding box center [337, 74] width 51 height 18
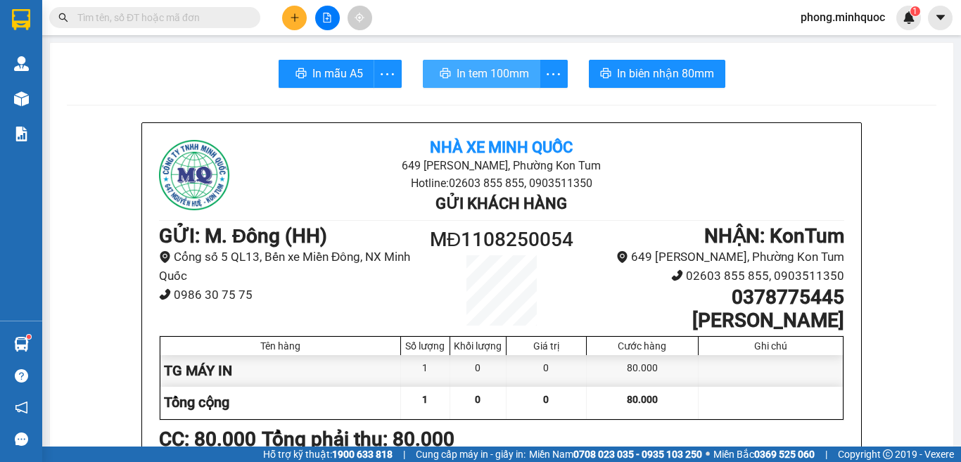
click at [473, 72] on span "In tem 100mm" at bounding box center [492, 74] width 72 height 18
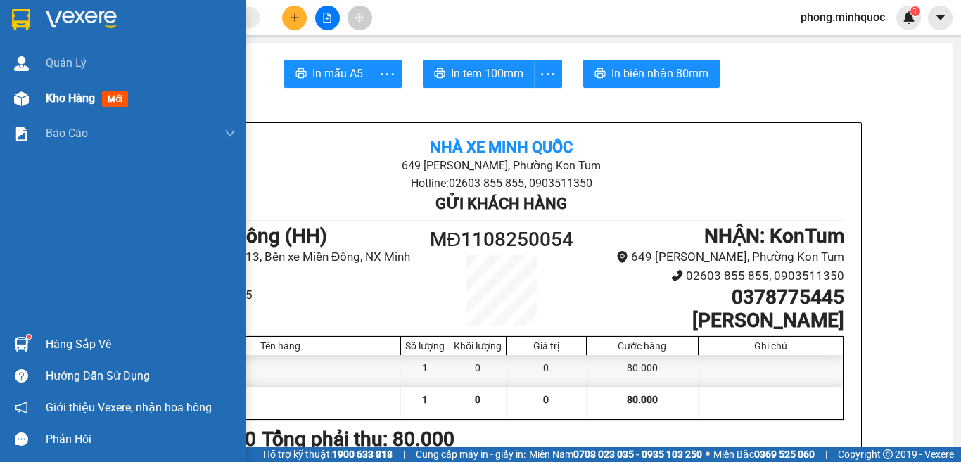
click at [117, 99] on span "mới" at bounding box center [115, 98] width 26 height 15
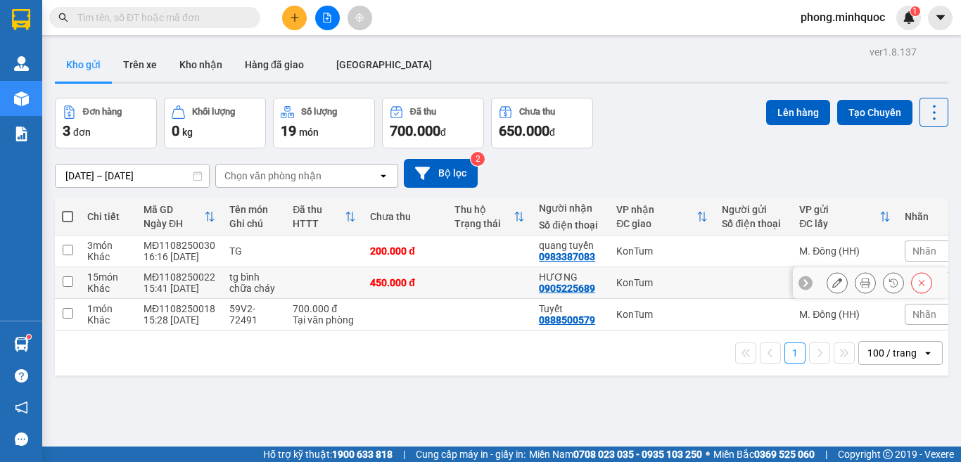
click at [68, 280] on input "checkbox" at bounding box center [68, 281] width 11 height 11
checkbox input "true"
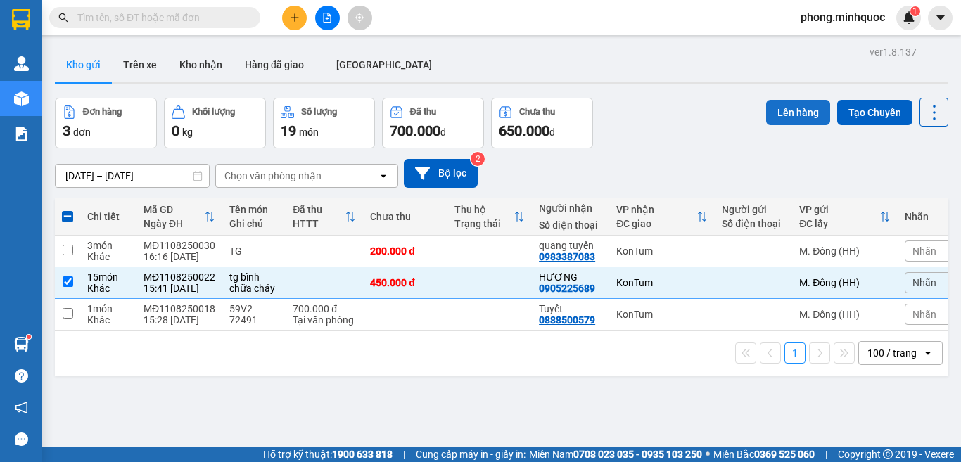
click at [788, 108] on button "Lên hàng" at bounding box center [798, 112] width 64 height 25
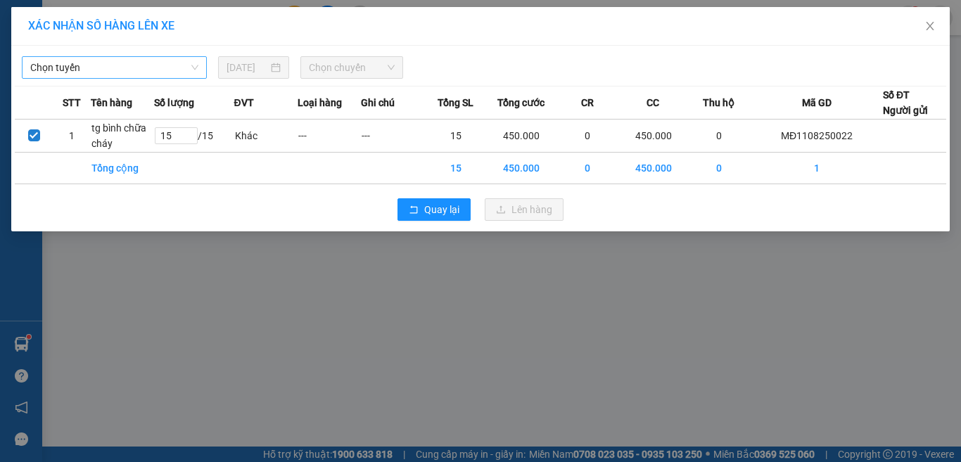
click at [104, 68] on span "Chọn tuyến" at bounding box center [114, 67] width 168 height 21
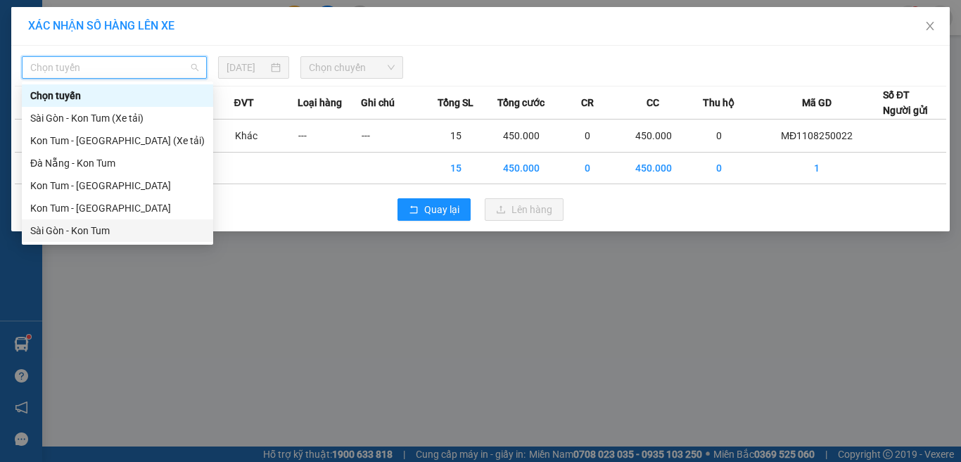
click at [49, 229] on div "Sài Gòn - Kon Tum" at bounding box center [117, 230] width 174 height 15
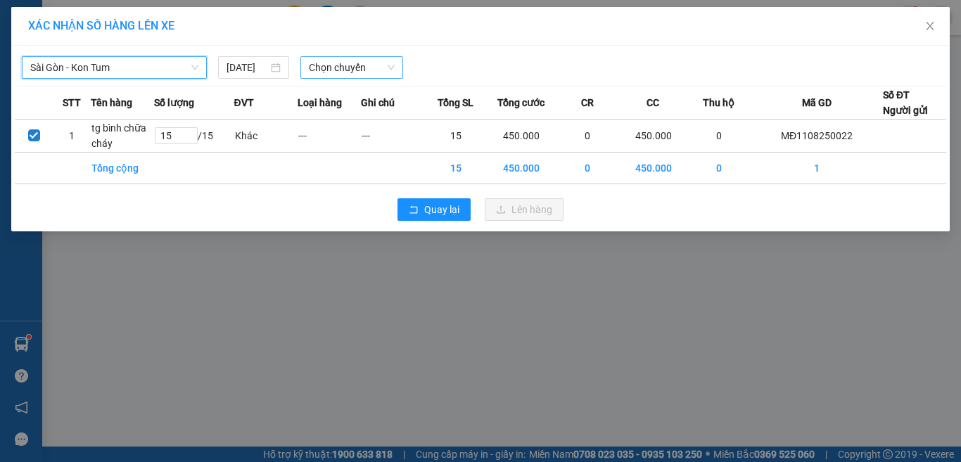
click at [340, 68] on span "Chọn chuyến" at bounding box center [352, 67] width 87 height 21
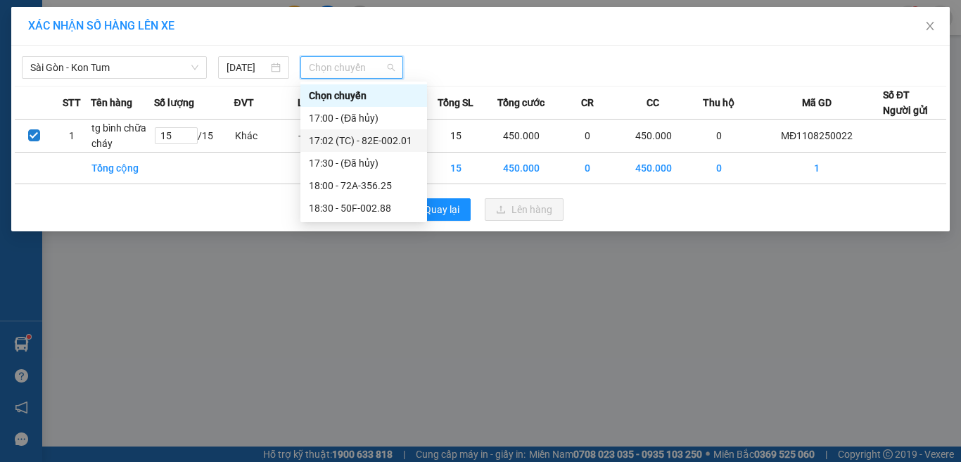
click at [343, 139] on div "17:02 (TC) - 82E-002.01" at bounding box center [364, 140] width 110 height 15
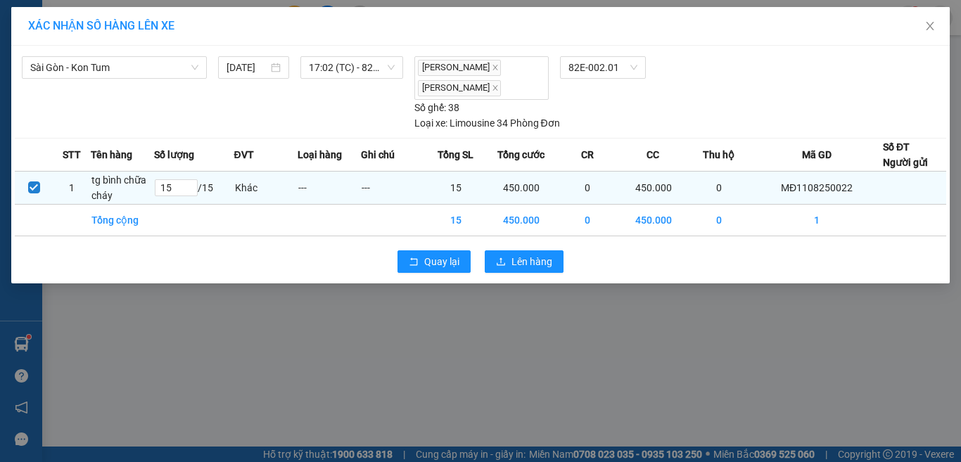
click at [222, 184] on td "15 / 15" at bounding box center [193, 187] width 79 height 33
click at [221, 185] on td "15 / 15" at bounding box center [193, 187] width 79 height 33
click at [189, 191] on icon "down" at bounding box center [190, 191] width 5 height 5
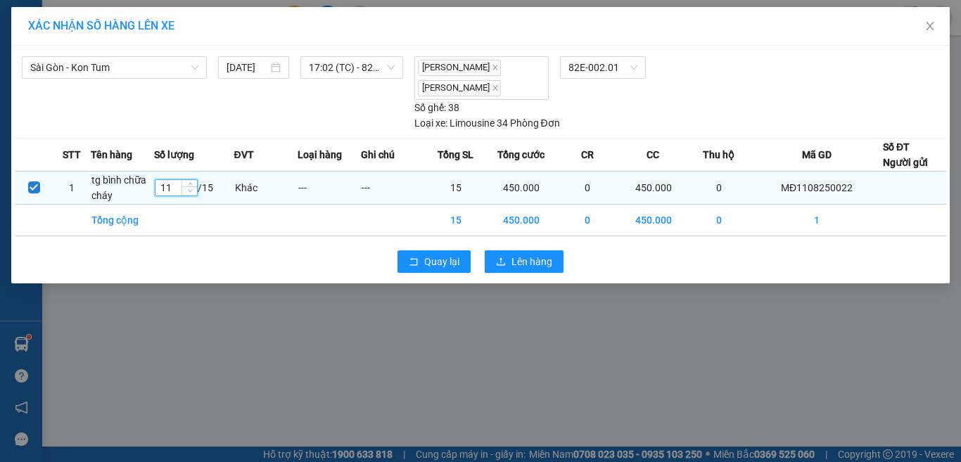
click at [189, 191] on icon "down" at bounding box center [190, 191] width 5 height 5
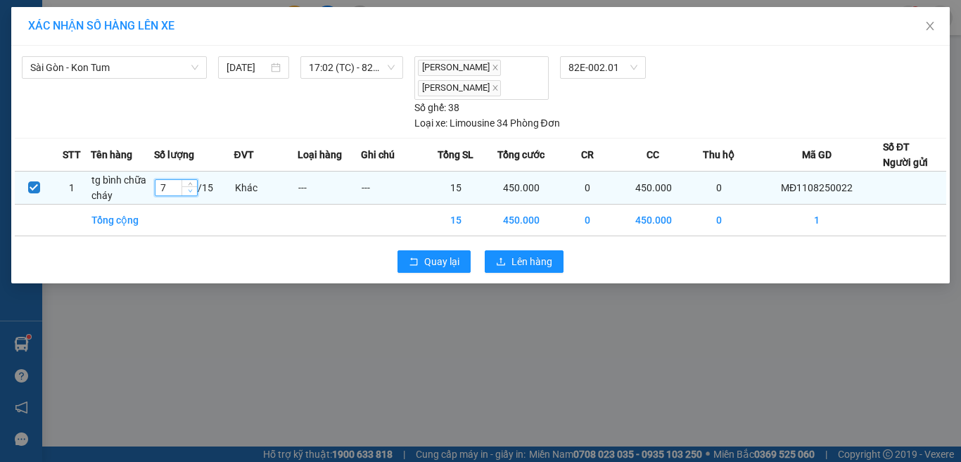
type input "6"
click at [189, 191] on icon "down" at bounding box center [190, 191] width 5 height 5
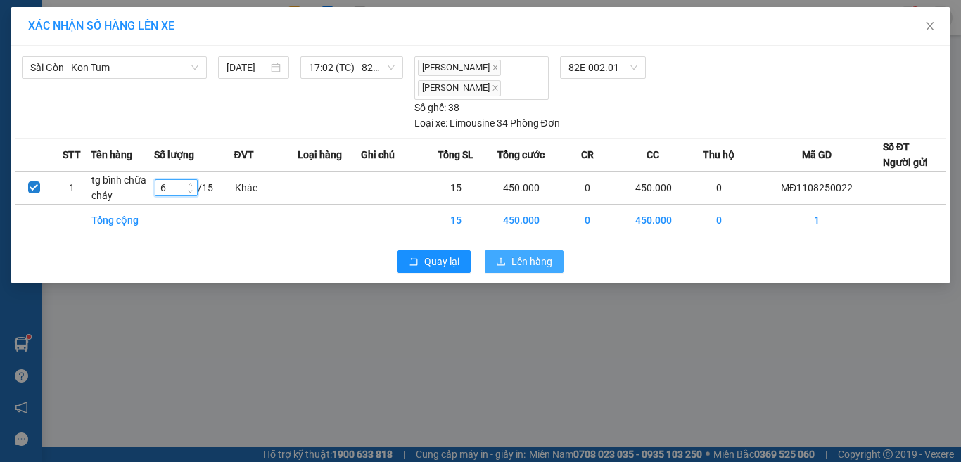
click at [525, 261] on span "Lên hàng" at bounding box center [531, 261] width 41 height 15
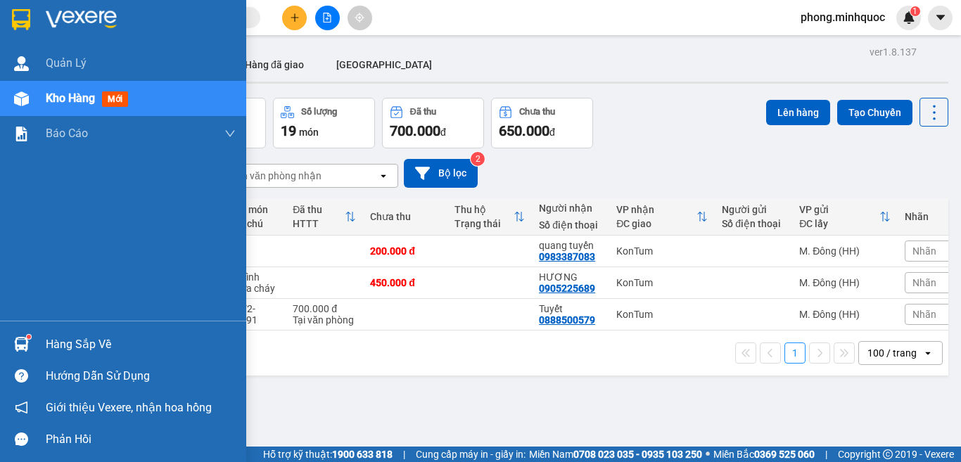
click at [113, 94] on span "mới" at bounding box center [115, 98] width 26 height 15
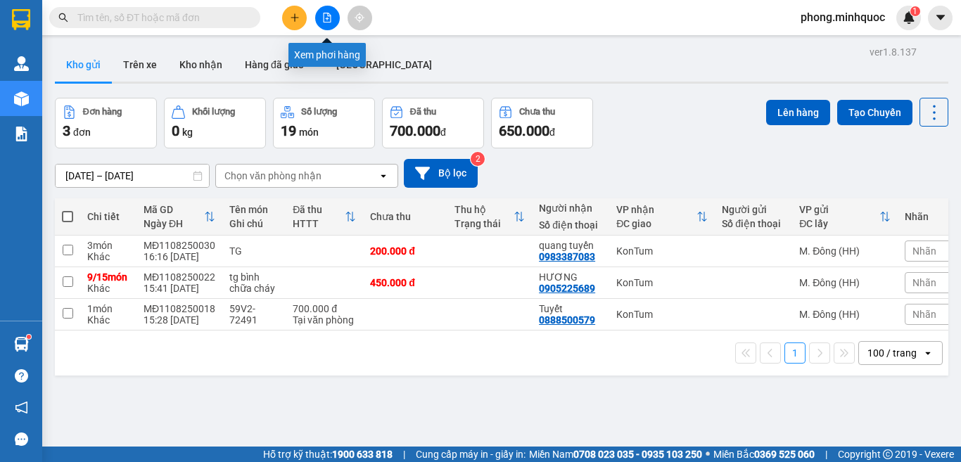
click at [329, 16] on icon "file-add" at bounding box center [328, 18] width 8 height 10
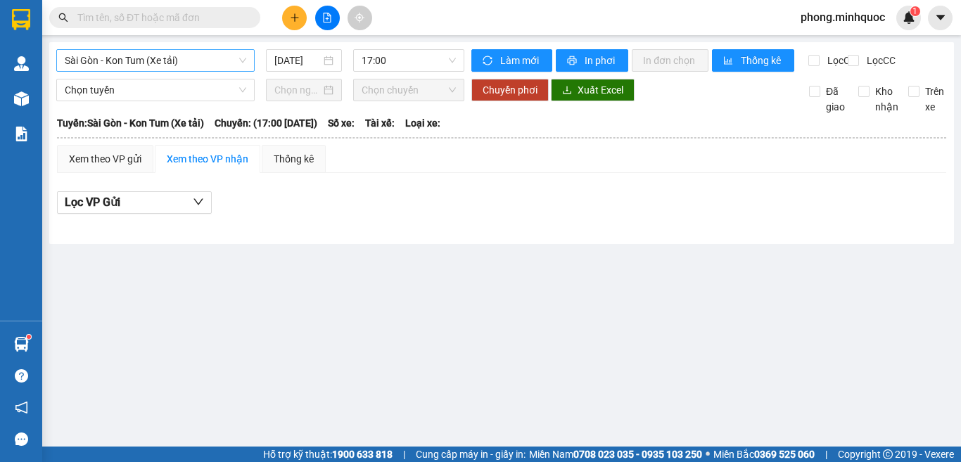
click at [159, 67] on span "Sài Gòn - Kon Tum (Xe tải)" at bounding box center [155, 60] width 181 height 21
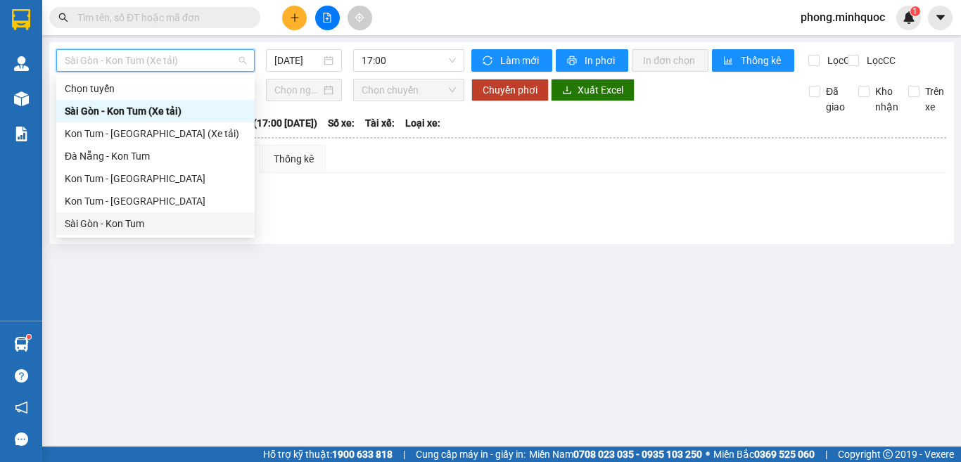
click at [108, 221] on div "Sài Gòn - Kon Tum" at bounding box center [155, 223] width 181 height 15
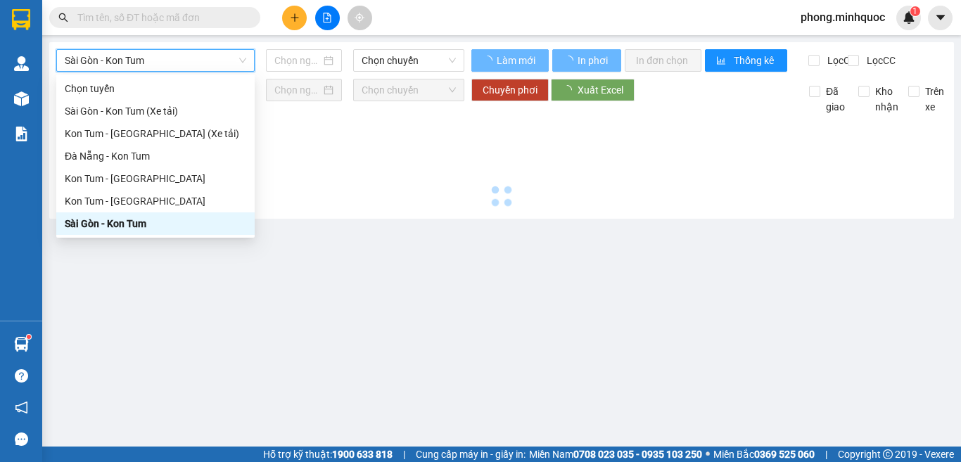
type input "[DATE]"
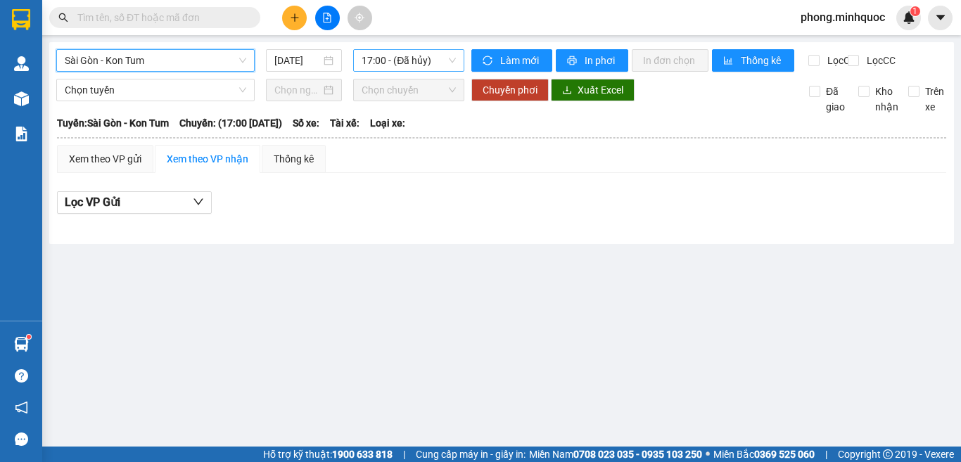
click at [376, 61] on span "17:00 - (Đã hủy)" at bounding box center [409, 60] width 94 height 21
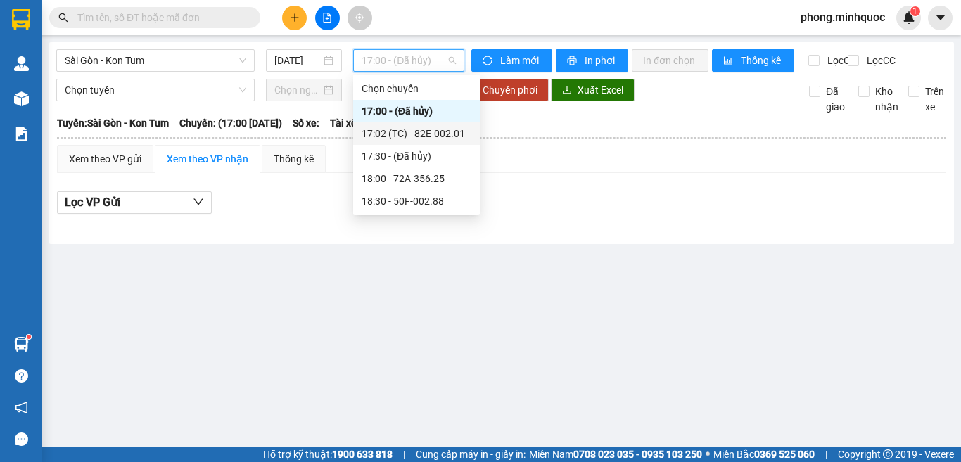
click at [400, 128] on div "17:02 (TC) - 82E-002.01" at bounding box center [417, 133] width 110 height 15
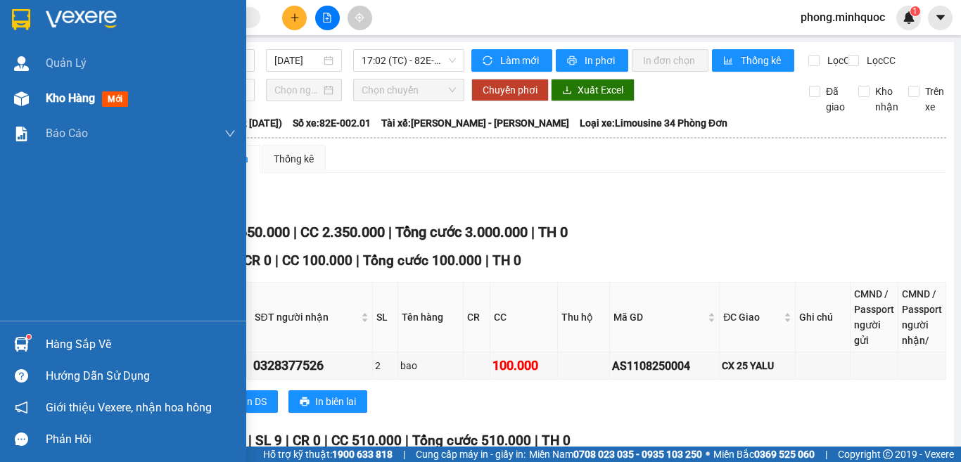
click at [114, 101] on span "mới" at bounding box center [115, 98] width 26 height 15
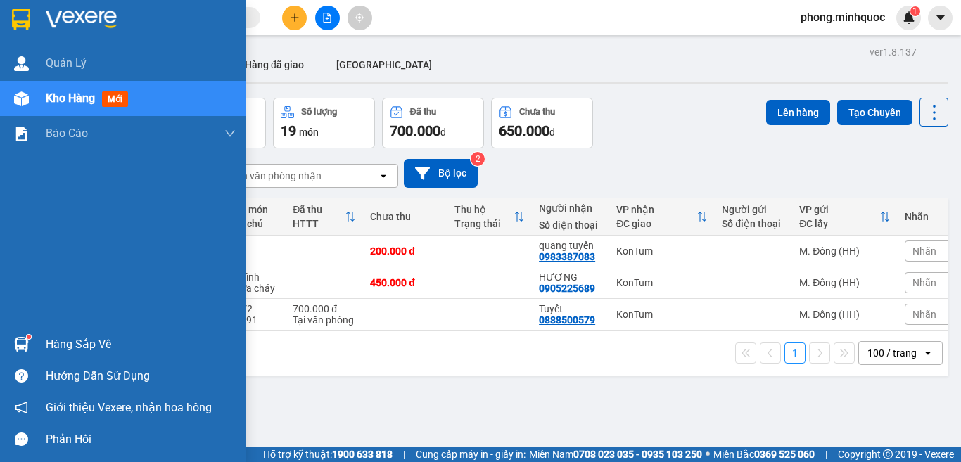
click at [113, 97] on span "mới" at bounding box center [115, 98] width 26 height 15
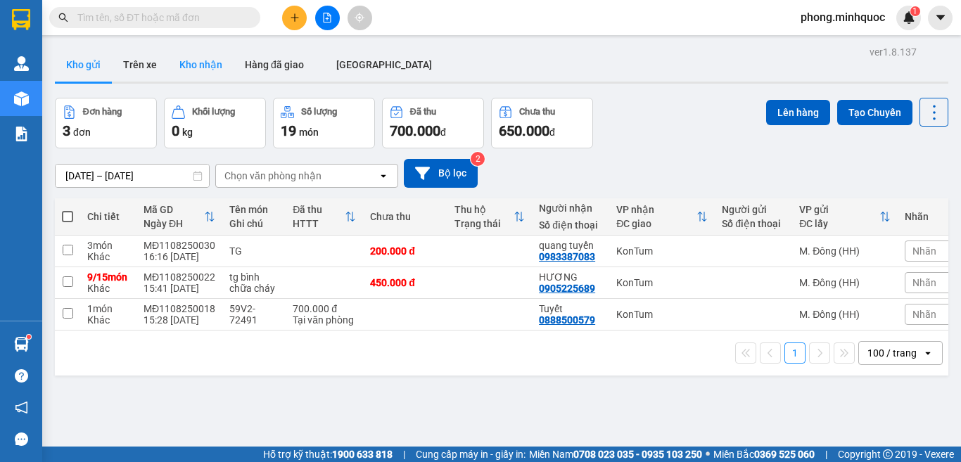
click at [201, 58] on button "Kho nhận" at bounding box center [200, 65] width 65 height 34
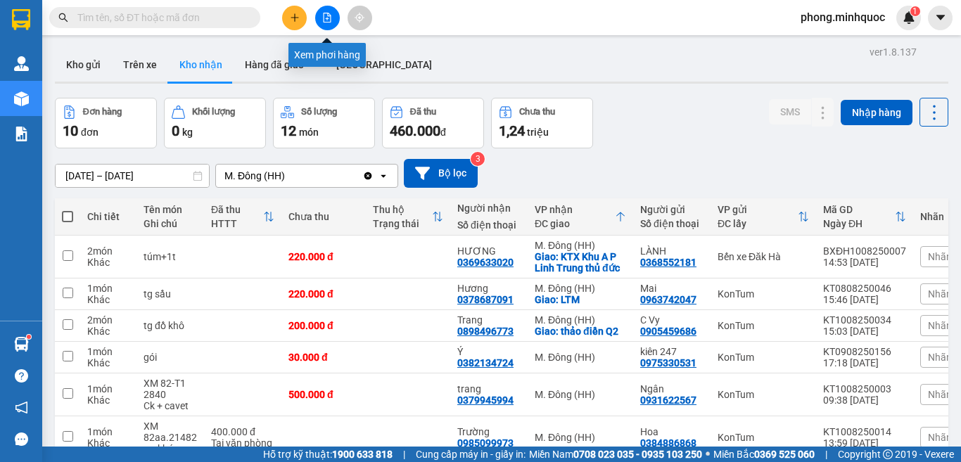
click at [324, 18] on icon "file-add" at bounding box center [327, 18] width 10 height 10
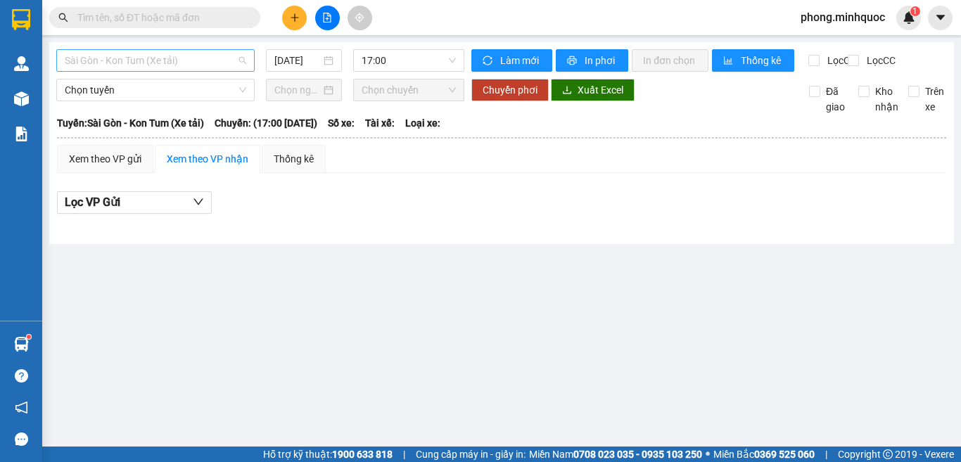
click at [155, 54] on span "Sài Gòn - Kon Tum (Xe tải)" at bounding box center [155, 60] width 181 height 21
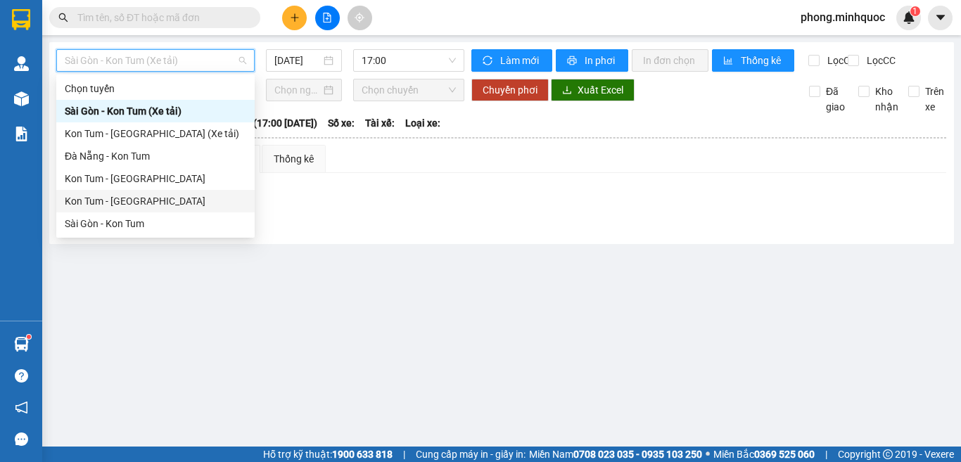
click at [91, 203] on div "Kon Tum - Sài Gòn" at bounding box center [155, 200] width 181 height 15
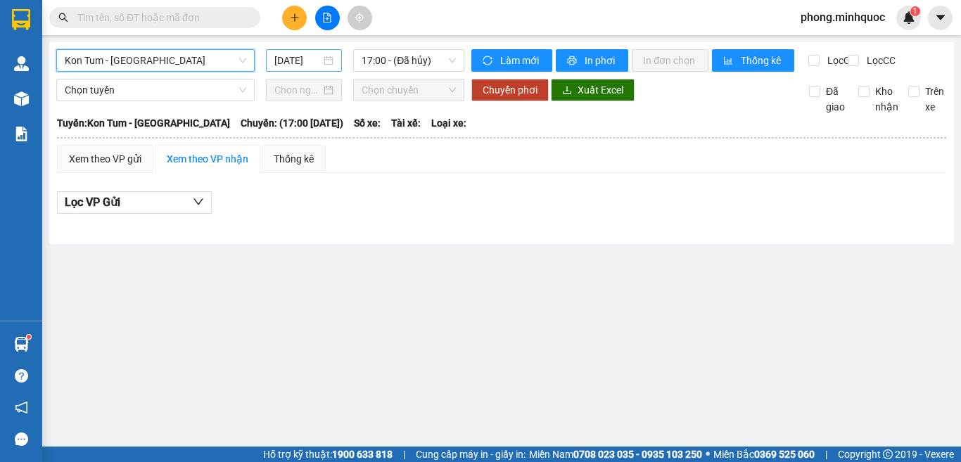
click at [299, 62] on input "[DATE]" at bounding box center [297, 60] width 46 height 15
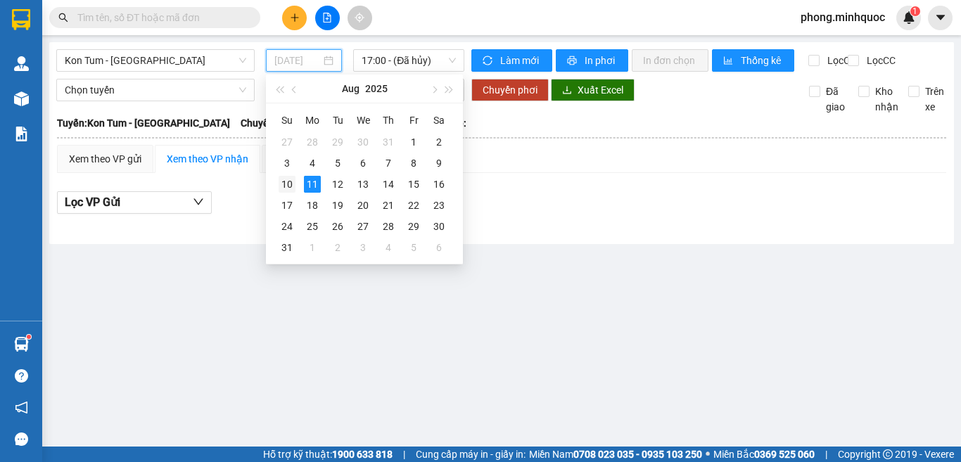
click at [284, 181] on div "10" at bounding box center [287, 184] width 17 height 17
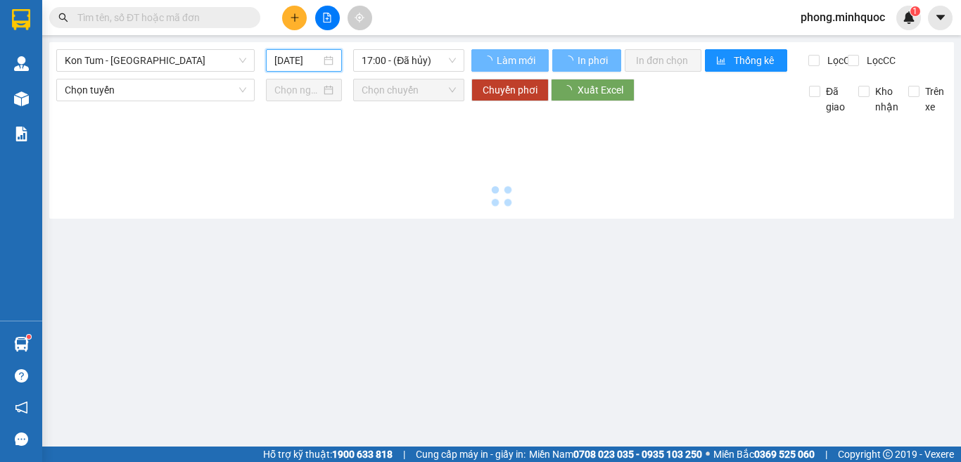
type input "10/08/2025"
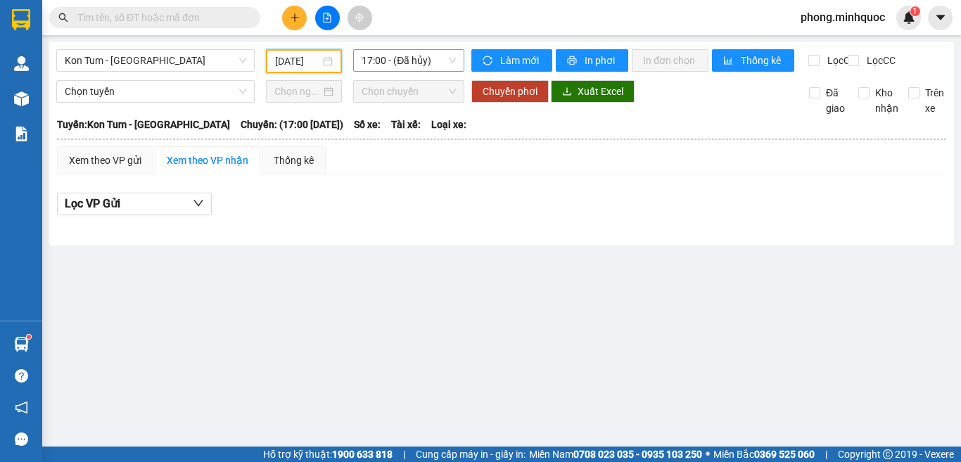
click at [400, 63] on span "17:00 - (Đã hủy)" at bounding box center [409, 60] width 94 height 21
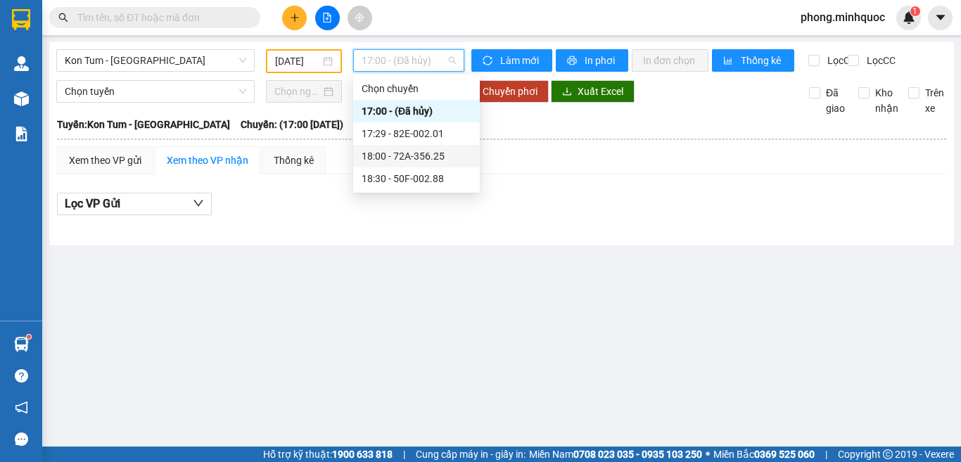
click at [404, 155] on div "18:00 - 72A-356.25" at bounding box center [417, 155] width 110 height 15
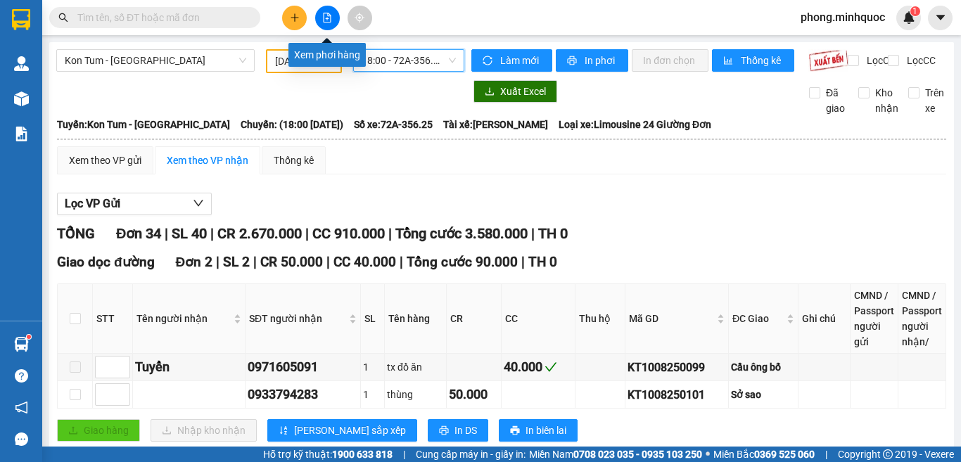
click at [327, 22] on icon "file-add" at bounding box center [328, 18] width 8 height 10
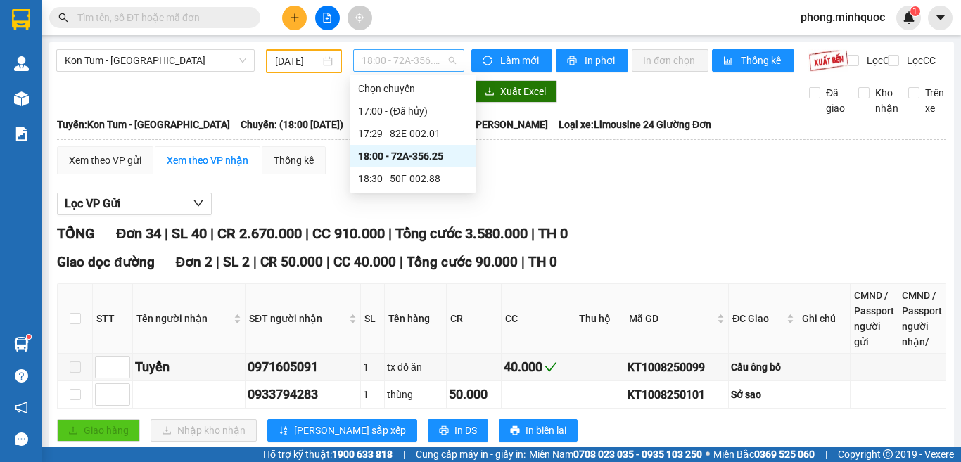
click at [394, 61] on span "18:00 - 72A-356.25" at bounding box center [409, 60] width 94 height 21
click at [409, 179] on div "18:30 - 50F-002.88" at bounding box center [413, 178] width 110 height 15
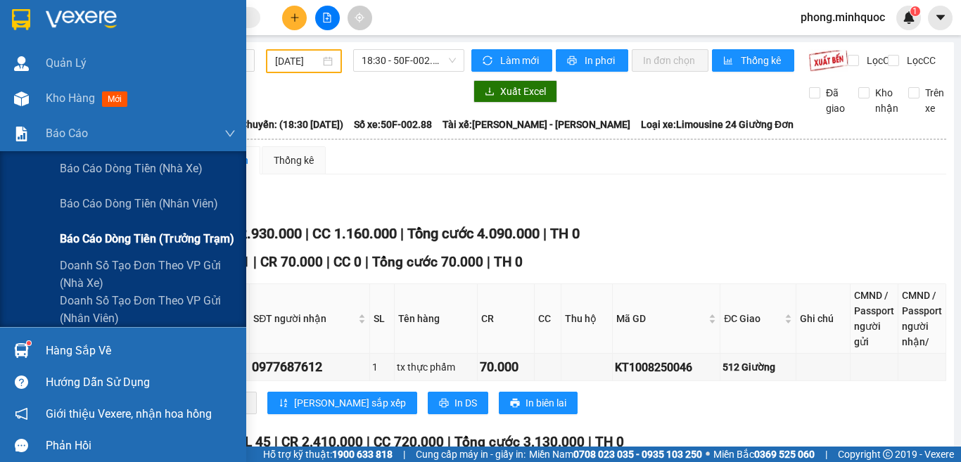
click at [89, 239] on span "Báo cáo dòng tiền (trưởng trạm)" at bounding box center [147, 239] width 174 height 18
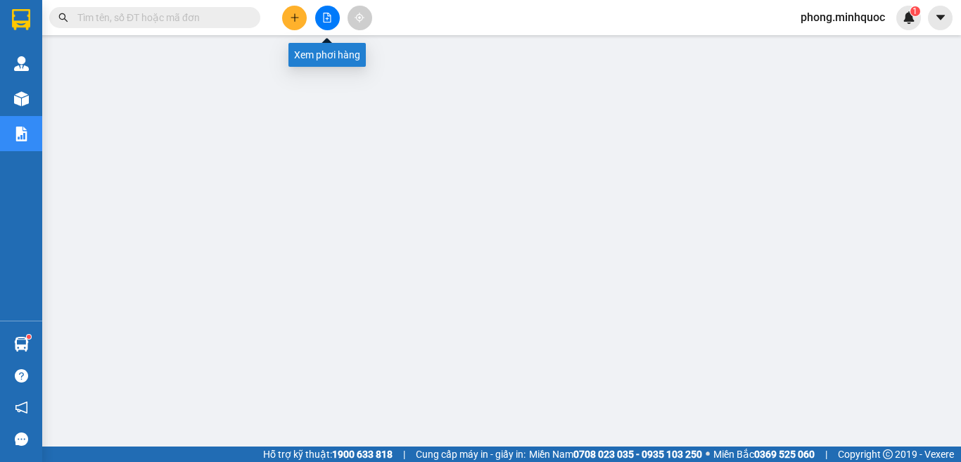
click at [324, 12] on button at bounding box center [327, 18] width 25 height 25
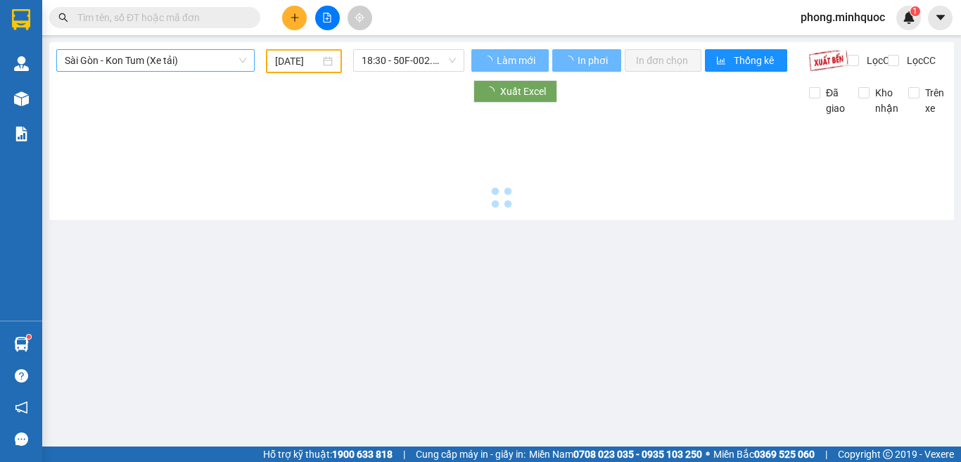
type input "[DATE]"
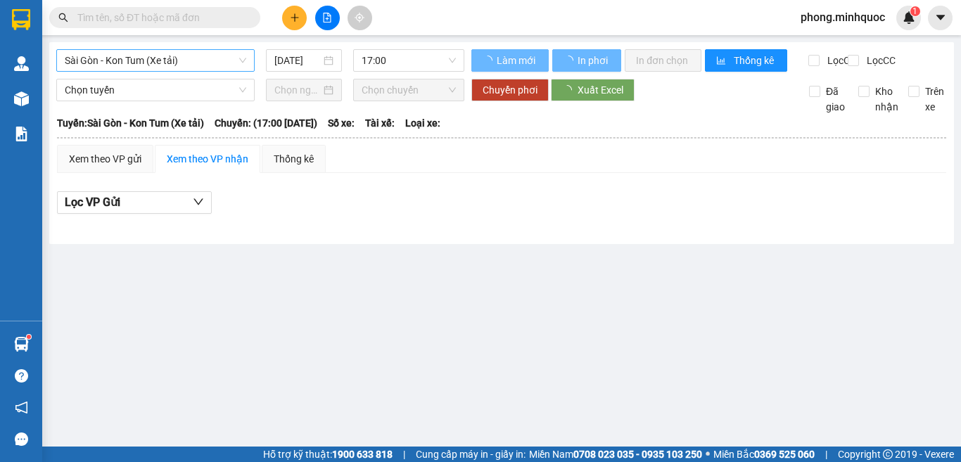
click at [166, 55] on span "Sài Gòn - Kon Tum (Xe tải)" at bounding box center [155, 60] width 181 height 21
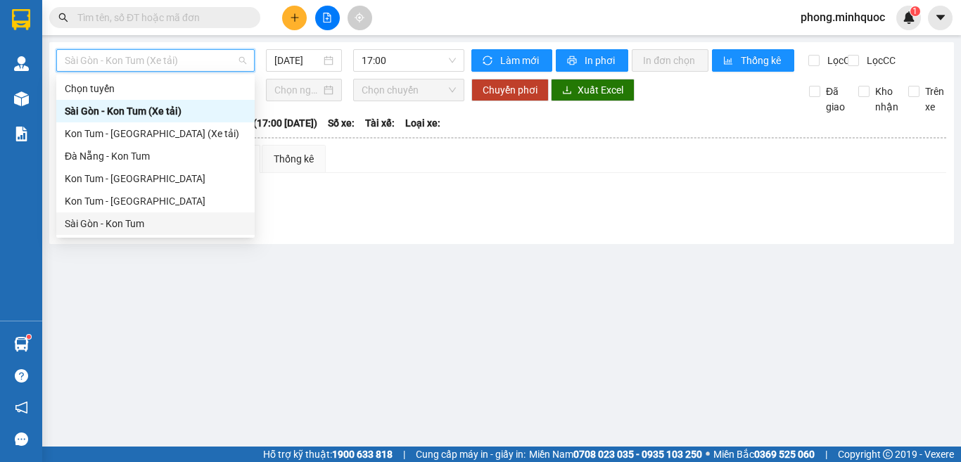
click at [117, 220] on div "Sài Gòn - Kon Tum" at bounding box center [155, 223] width 181 height 15
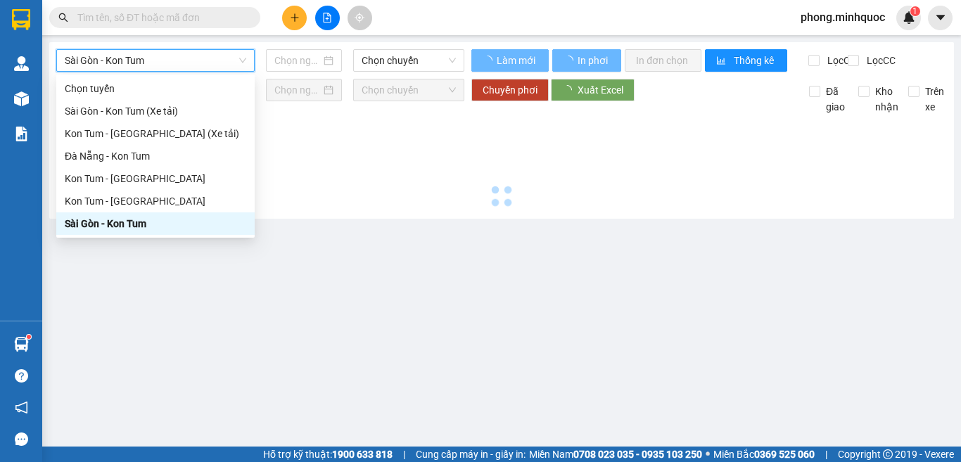
type input "[DATE]"
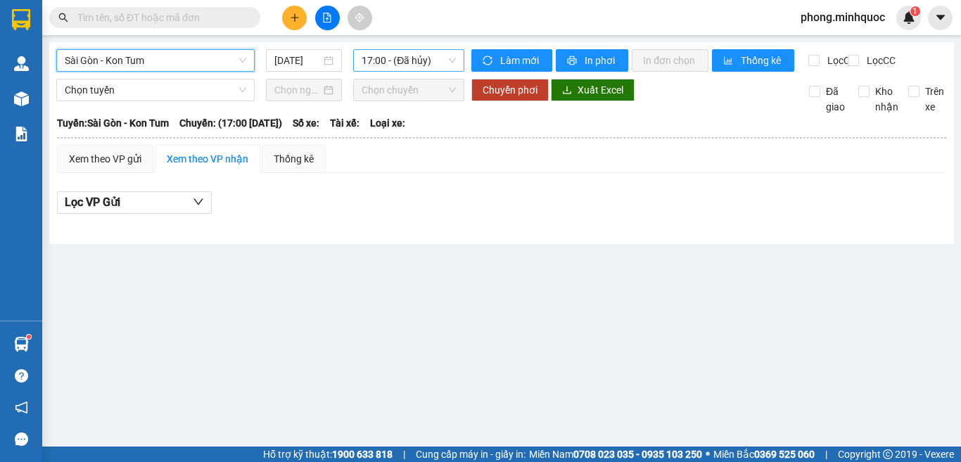
click at [377, 64] on span "17:00 - (Đã hủy)" at bounding box center [409, 60] width 94 height 21
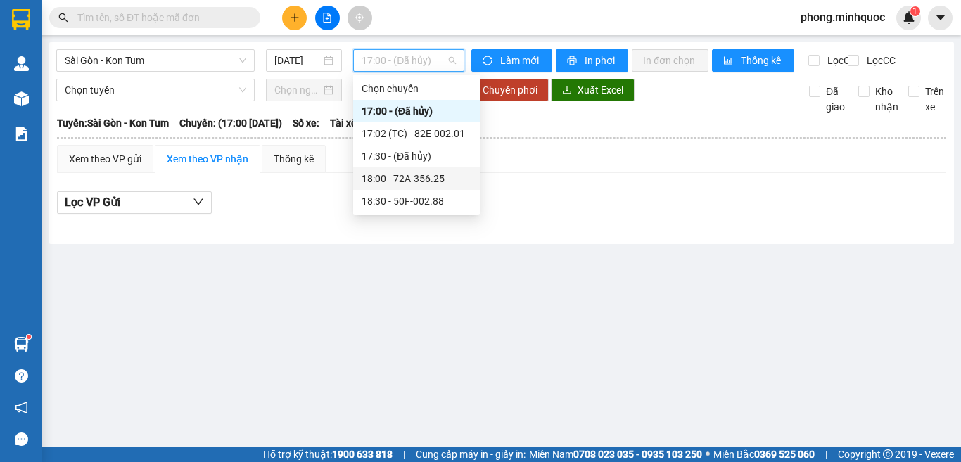
click at [388, 177] on div "18:00 - 72A-356.25" at bounding box center [417, 178] width 110 height 15
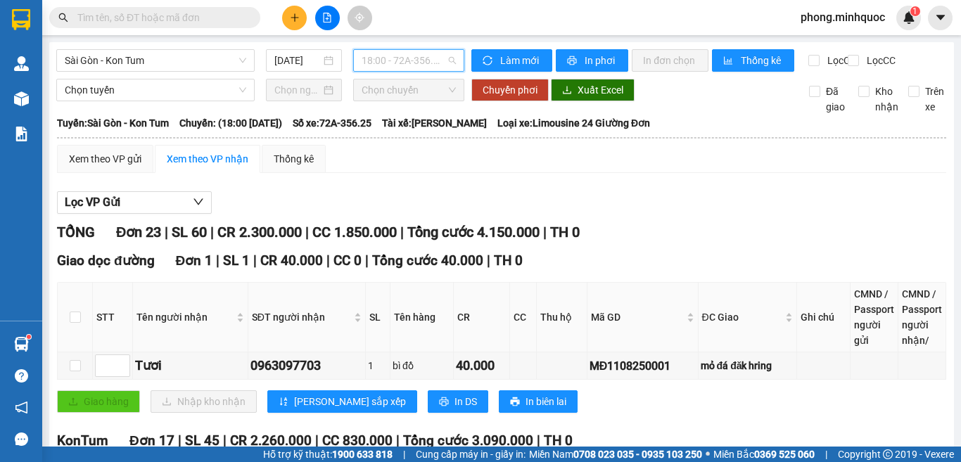
click at [393, 58] on span "18:00 - 72A-356.25" at bounding box center [409, 60] width 94 height 21
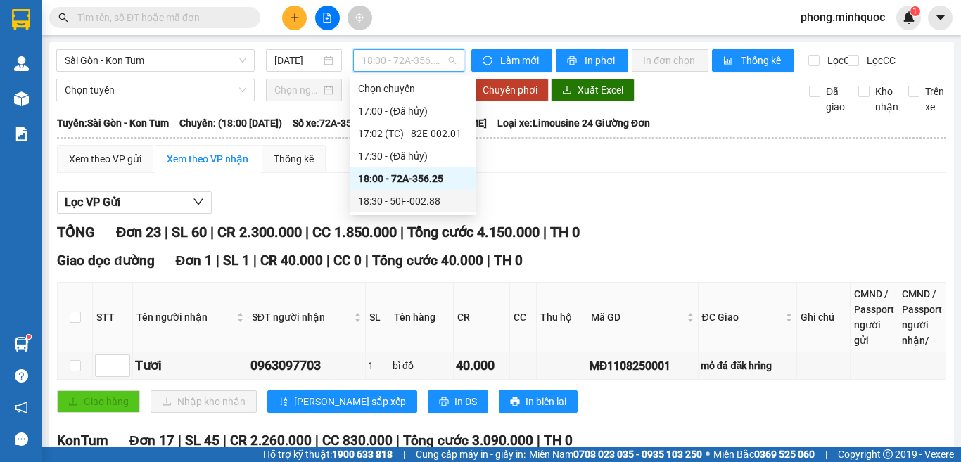
click at [401, 205] on div "18:30 - 50F-002.88" at bounding box center [413, 200] width 110 height 15
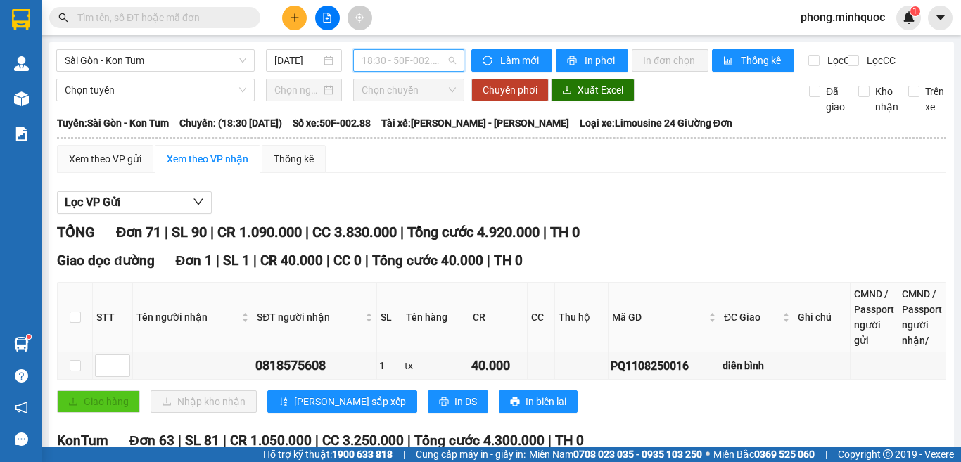
click at [413, 63] on span "18:30 - 50F-002.88" at bounding box center [409, 60] width 94 height 21
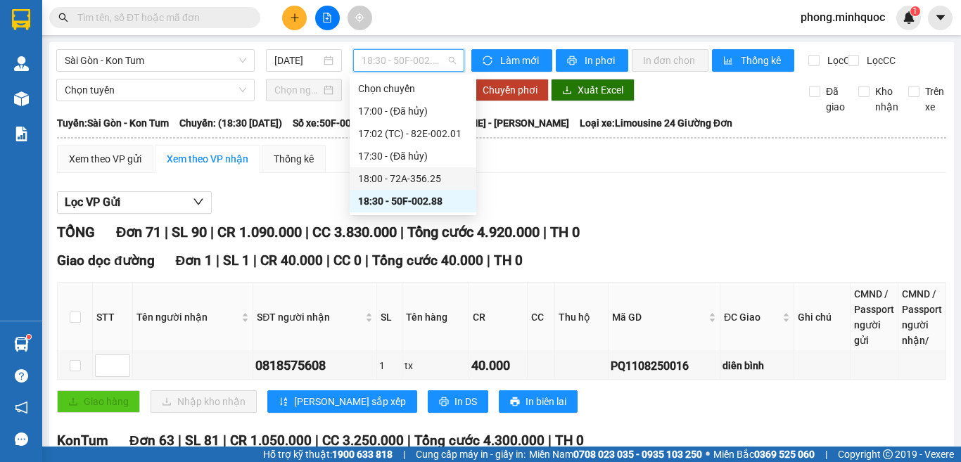
click at [407, 174] on div "18:00 - 72A-356.25" at bounding box center [413, 178] width 110 height 15
